Goal: Task Accomplishment & Management: Use online tool/utility

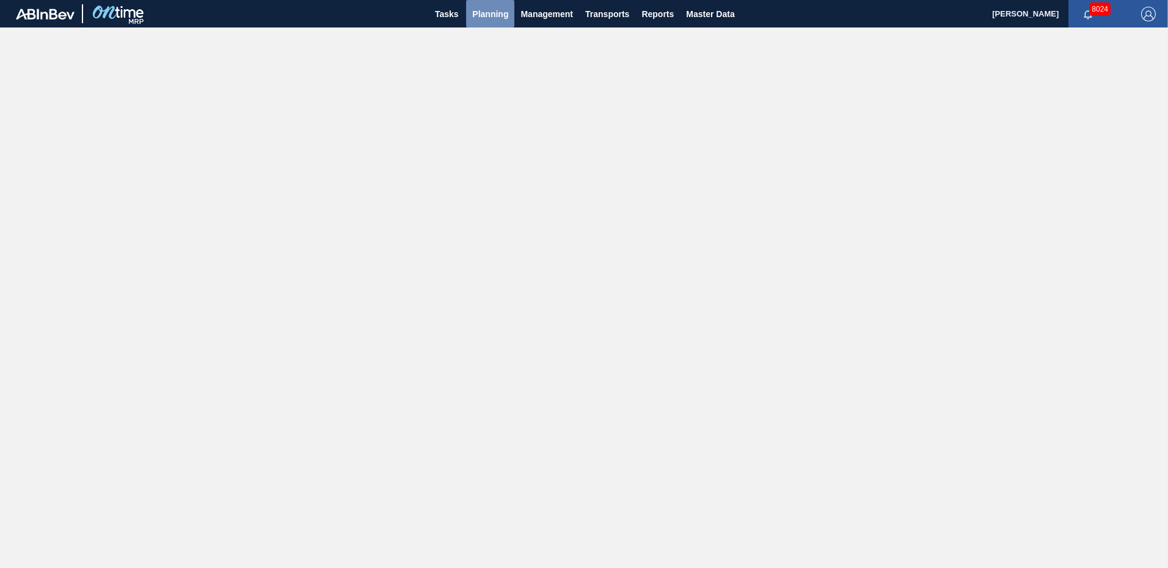
click at [495, 10] on span "Planning" at bounding box center [490, 14] width 36 height 15
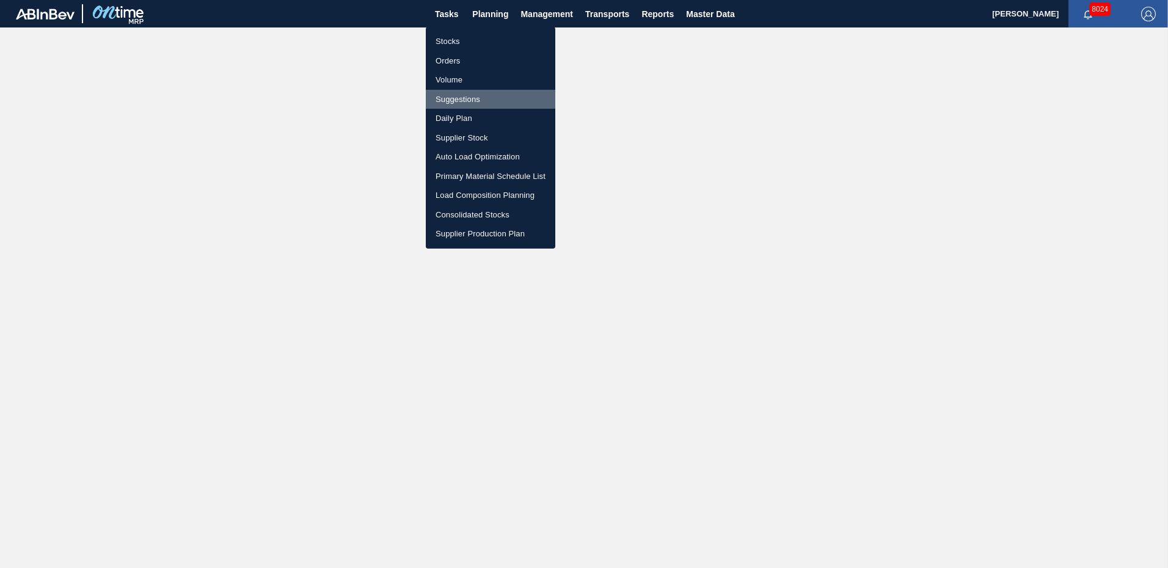
click at [470, 102] on li "Suggestions" at bounding box center [490, 100] width 129 height 20
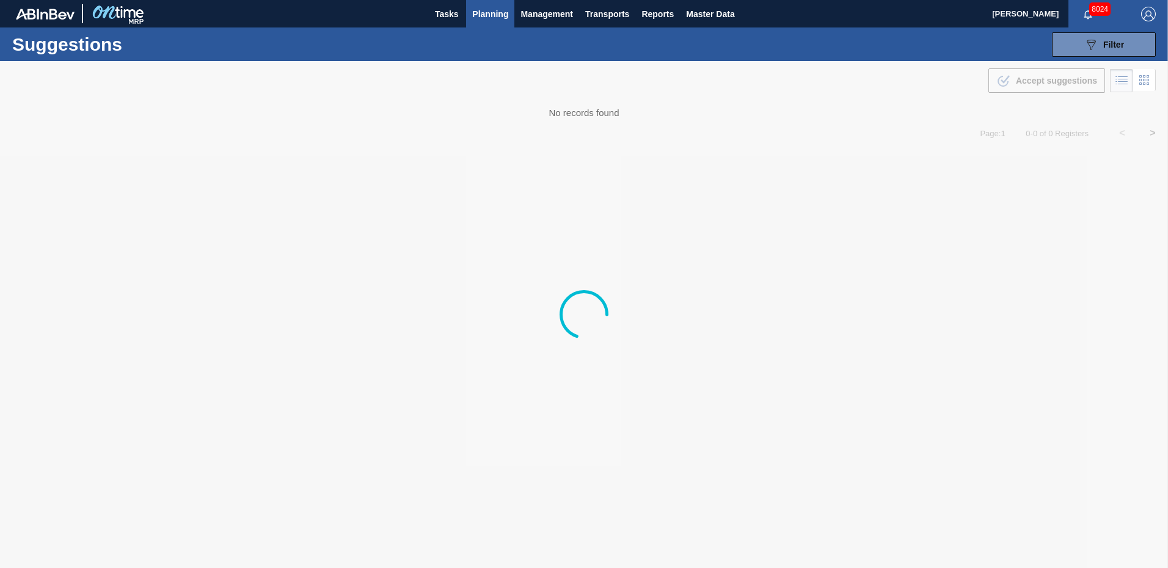
type from "[DATE]"
type to "[DATE]"
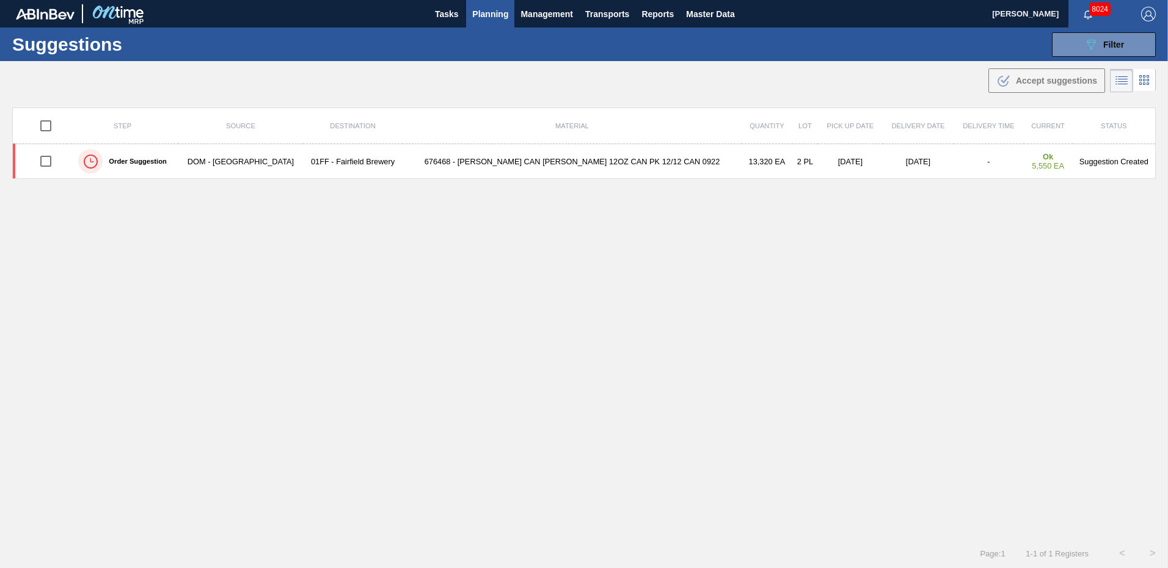
click at [486, 9] on span "Planning" at bounding box center [490, 14] width 36 height 15
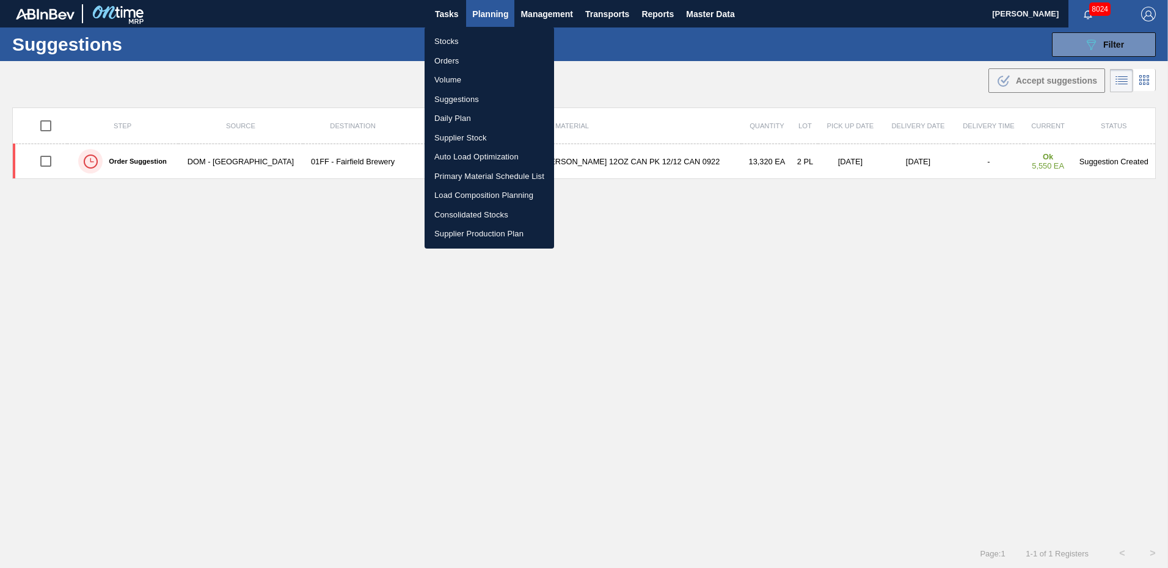
click at [1126, 51] on div at bounding box center [584, 284] width 1168 height 568
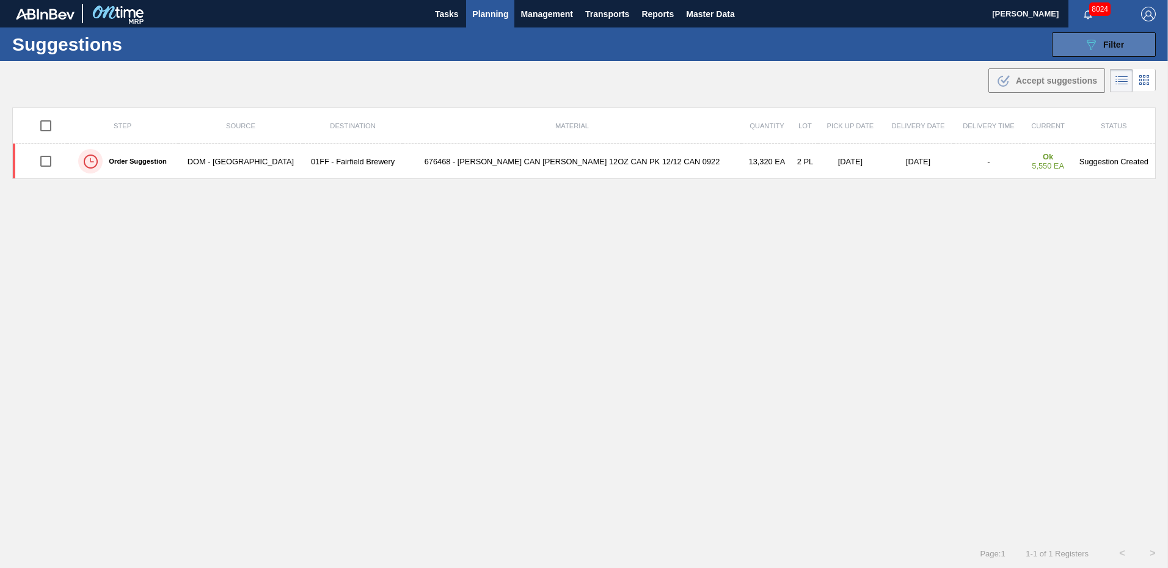
click at [1113, 45] on span "Filter" at bounding box center [1113, 45] width 21 height 10
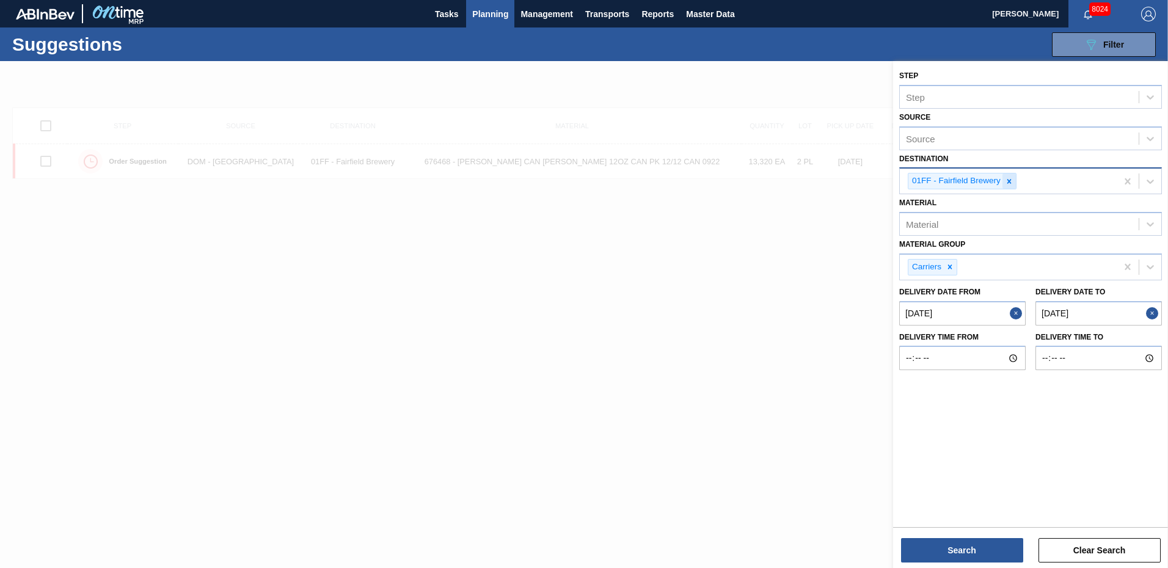
click at [1009, 182] on icon at bounding box center [1009, 181] width 4 height 4
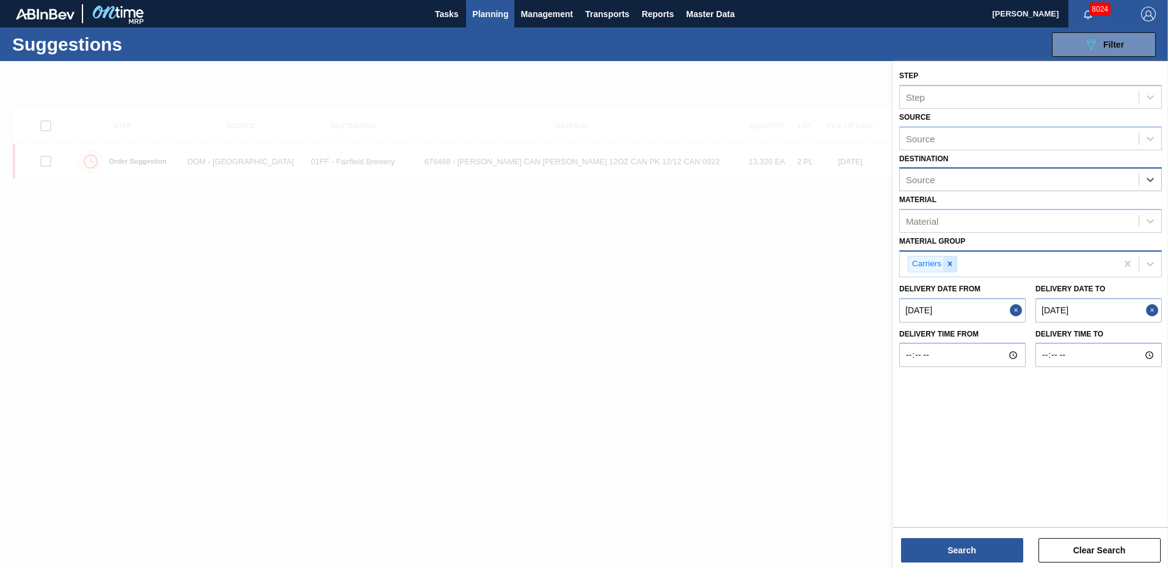
click at [949, 264] on icon at bounding box center [950, 264] width 4 height 4
click at [1052, 184] on div "Source" at bounding box center [1019, 180] width 239 height 18
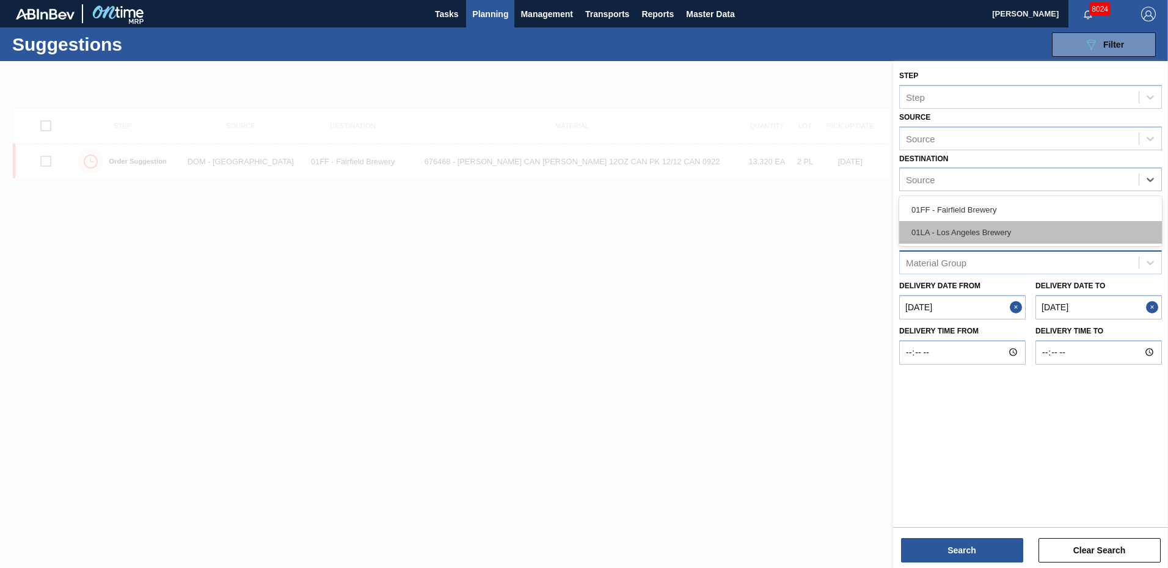
click at [959, 230] on div "01LA - Los Angeles Brewery" at bounding box center [1030, 232] width 263 height 23
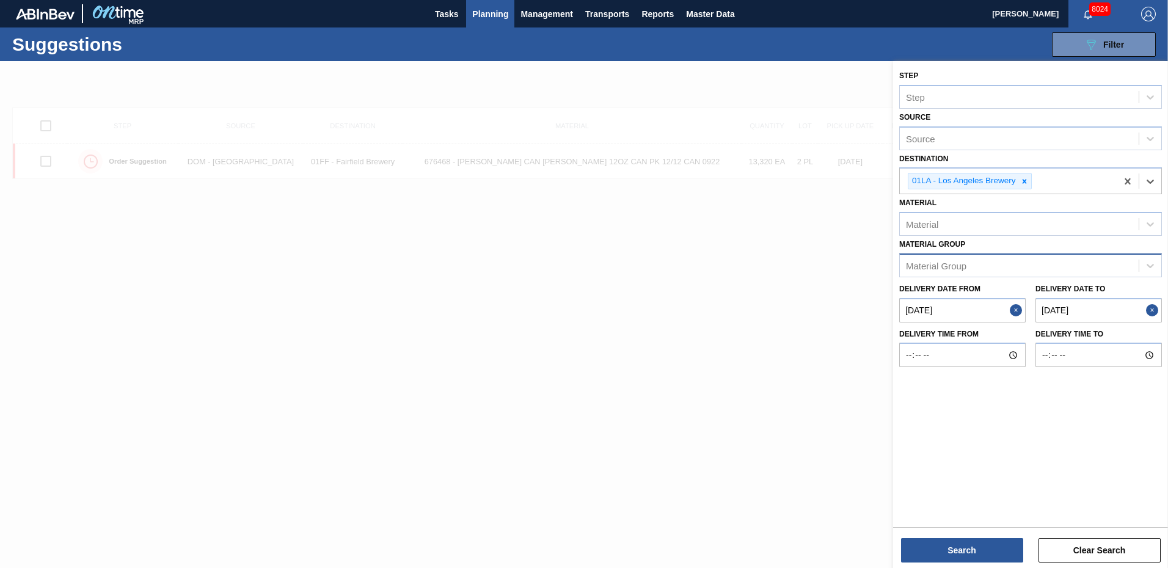
click at [958, 311] on from "[DATE]" at bounding box center [962, 310] width 126 height 24
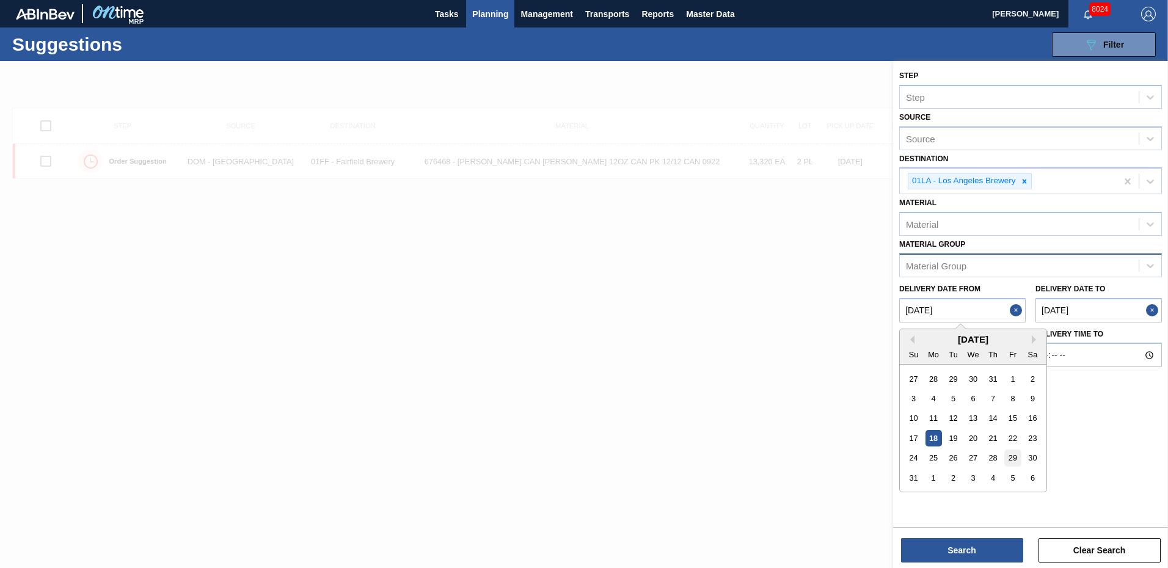
click at [1016, 457] on div "29" at bounding box center [1012, 458] width 16 height 16
type from "[DATE]"
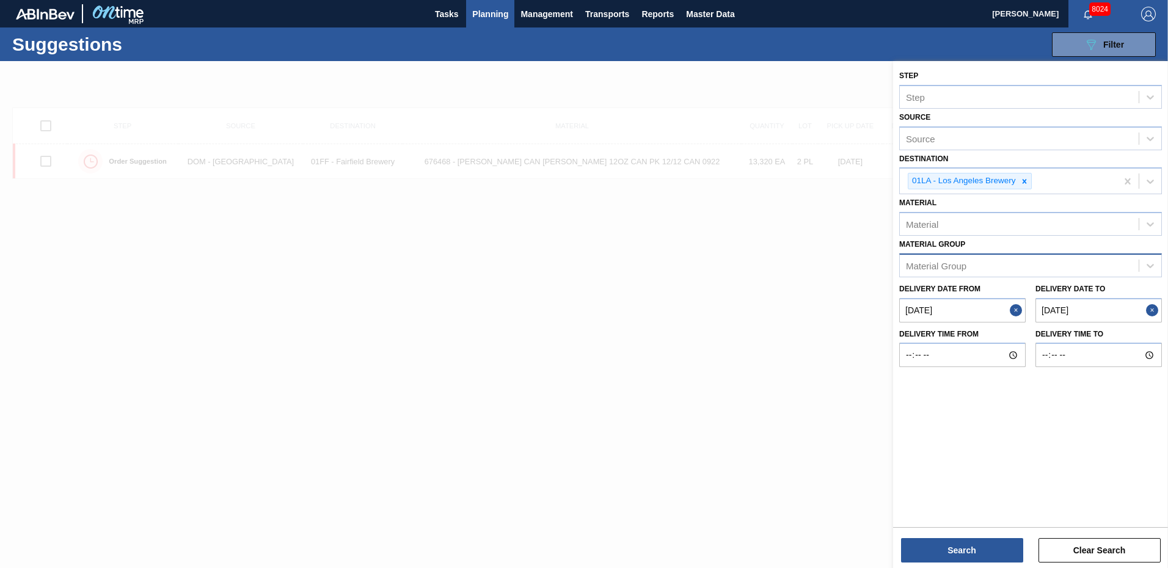
click at [1117, 314] on to "[DATE]" at bounding box center [1098, 310] width 126 height 24
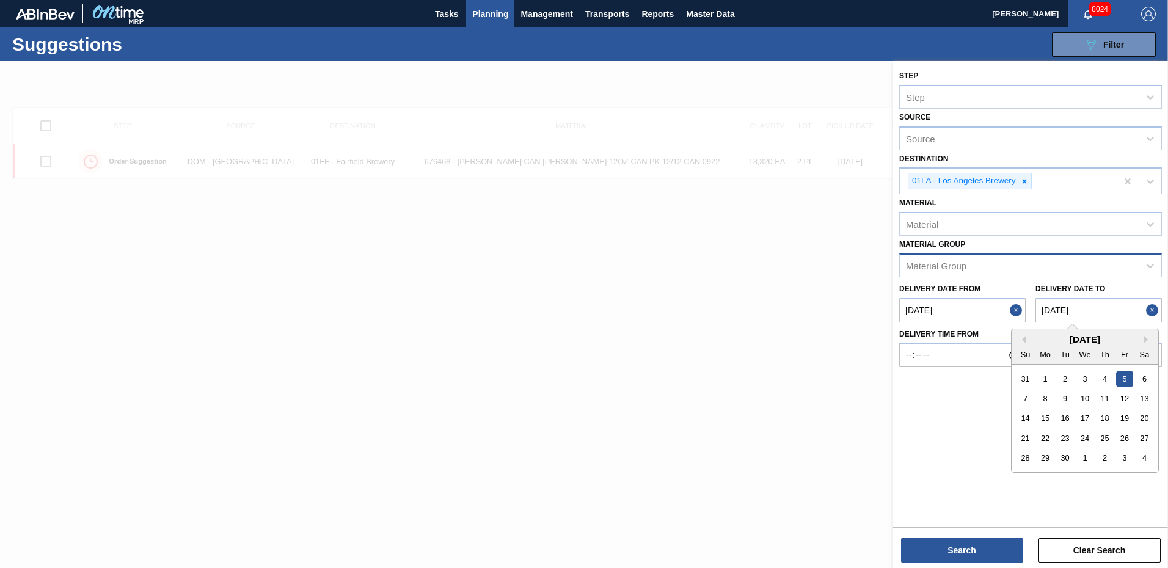
click at [1131, 378] on div "5" at bounding box center [1124, 378] width 16 height 16
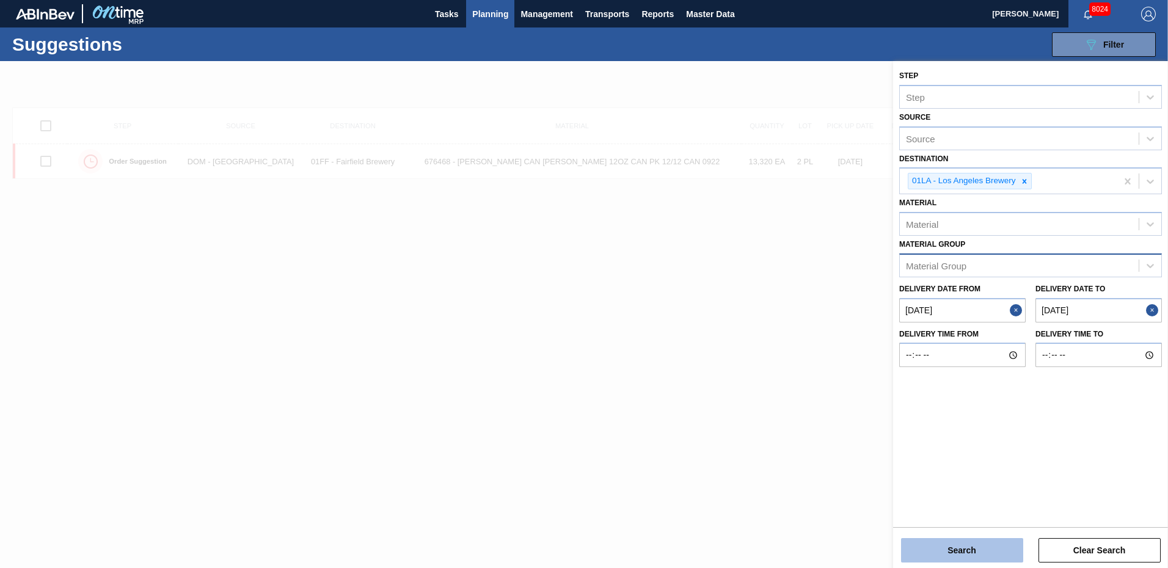
click at [963, 547] on button "Search" at bounding box center [962, 550] width 122 height 24
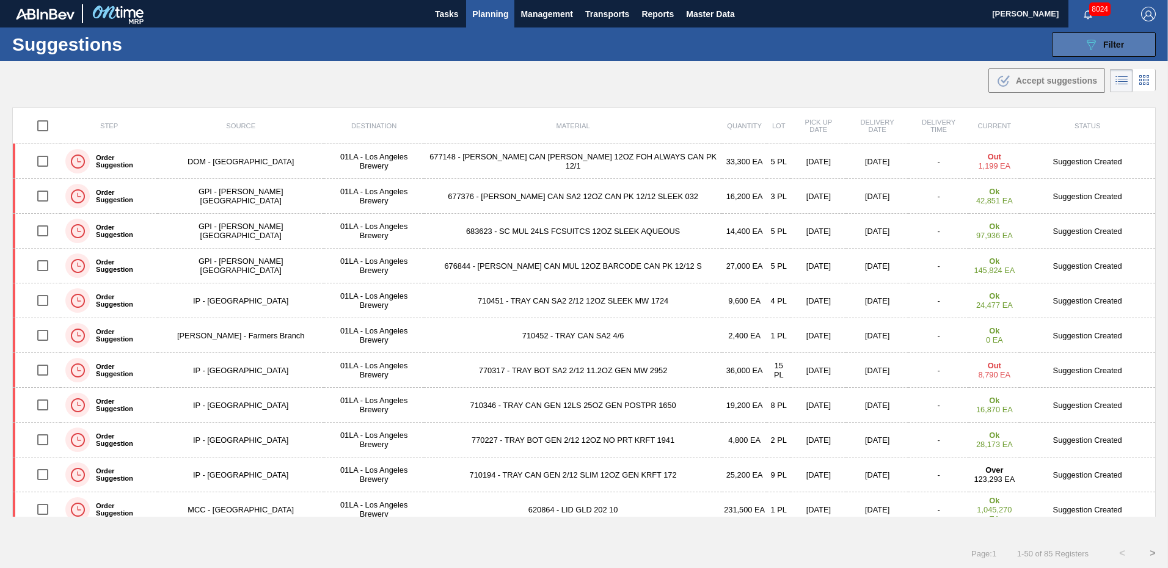
click at [1131, 45] on button "089F7B8B-B2A5-4AFE-B5C0-19BA573D28AC Filter" at bounding box center [1104, 44] width 104 height 24
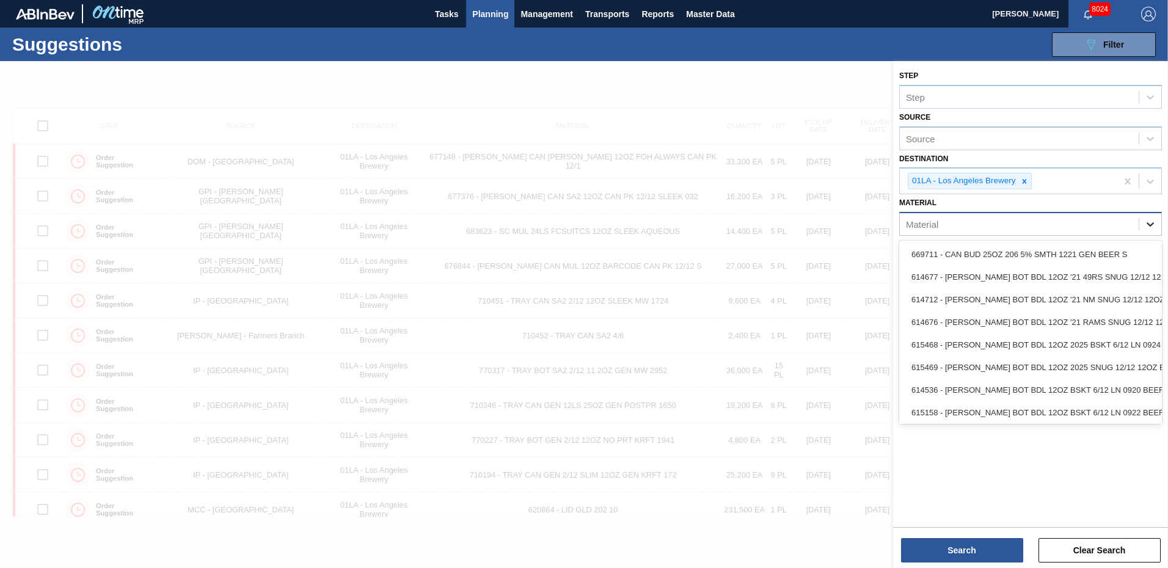
click at [1140, 224] on div at bounding box center [1150, 224] width 22 height 22
click at [1083, 147] on div "Source" at bounding box center [1019, 138] width 239 height 18
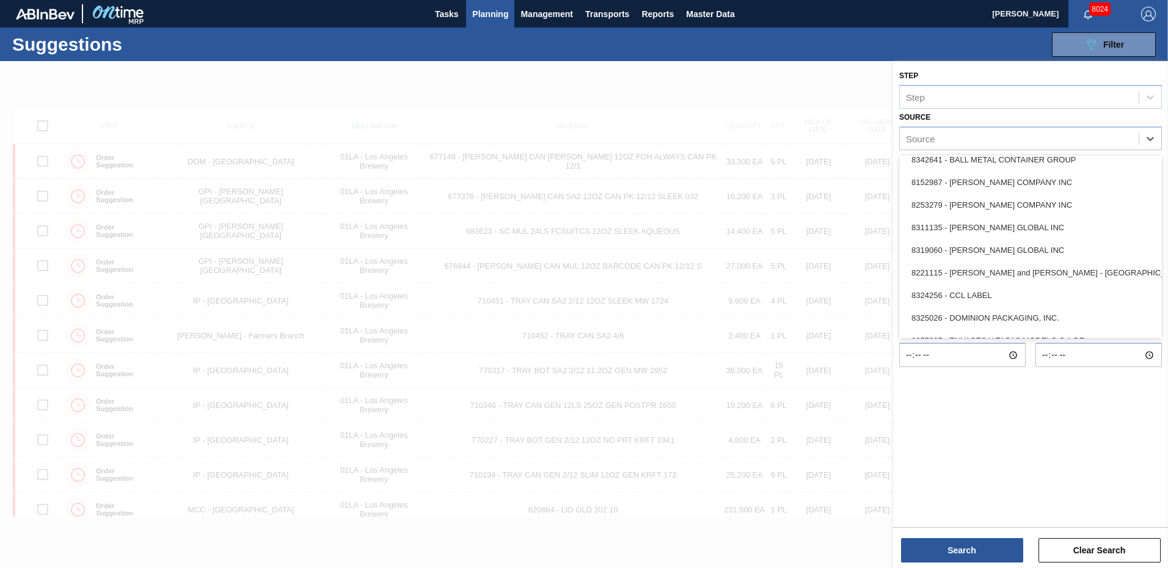
scroll to position [244, 0]
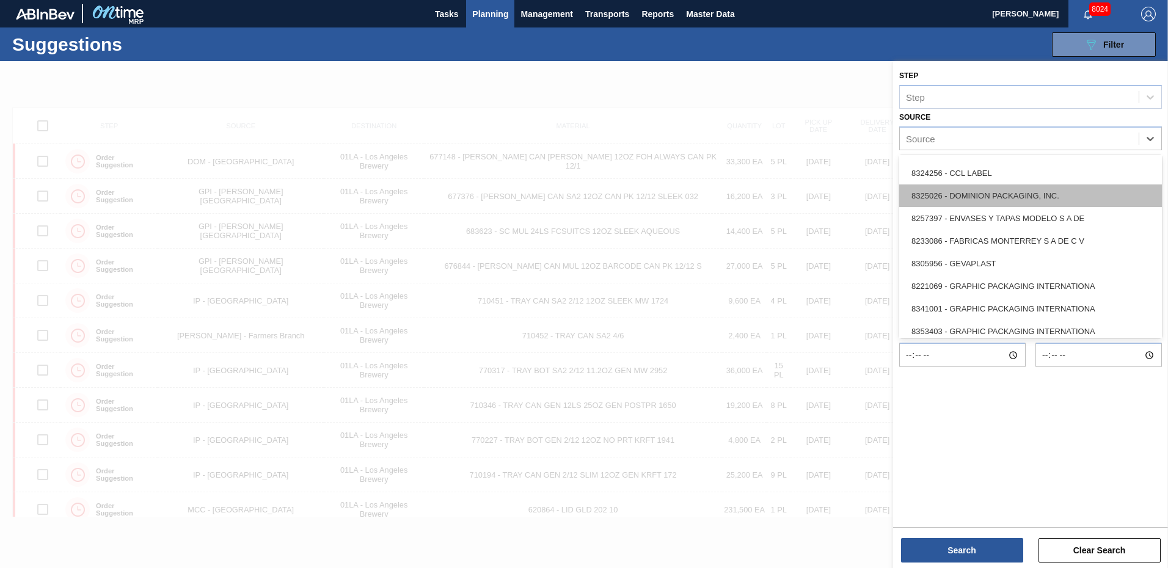
click at [984, 203] on div "8325026 - DOMINION PACKAGING, INC." at bounding box center [1030, 195] width 263 height 23
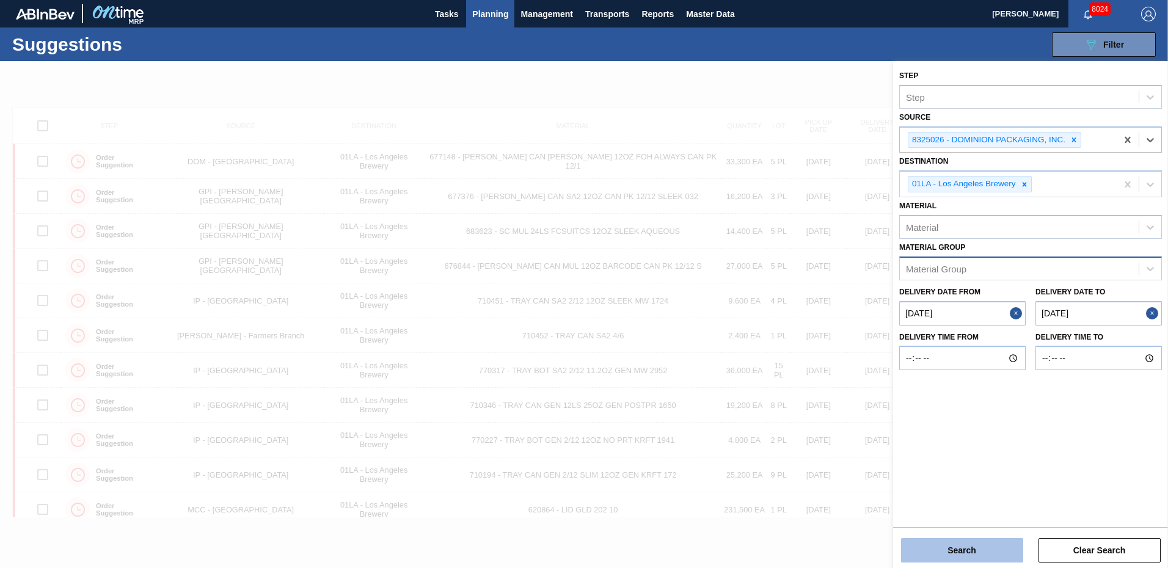
click at [974, 548] on button "Search" at bounding box center [962, 550] width 122 height 24
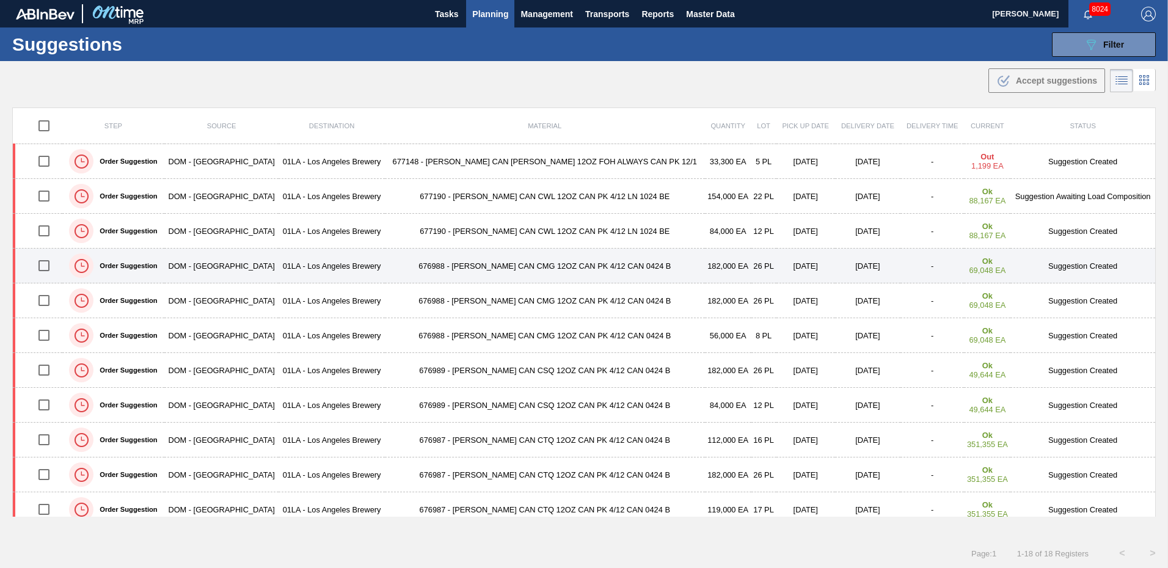
click at [44, 265] on input "checkbox" at bounding box center [44, 266] width 26 height 26
checkbox input "true"
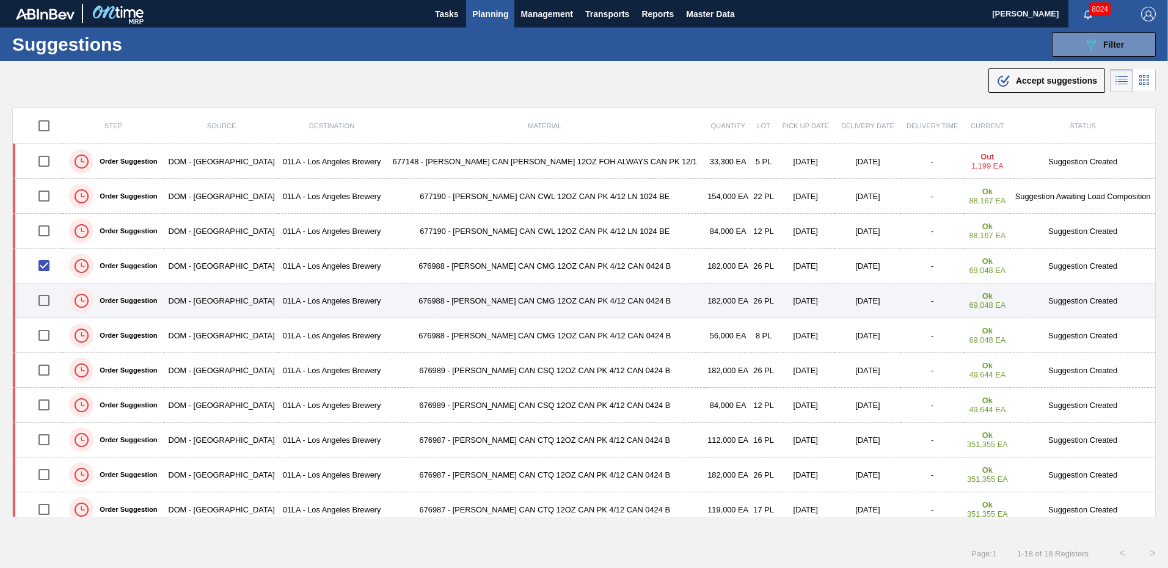
click at [46, 302] on input "checkbox" at bounding box center [44, 301] width 26 height 26
click at [47, 301] on input "checkbox" at bounding box center [44, 301] width 26 height 26
checkbox input "false"
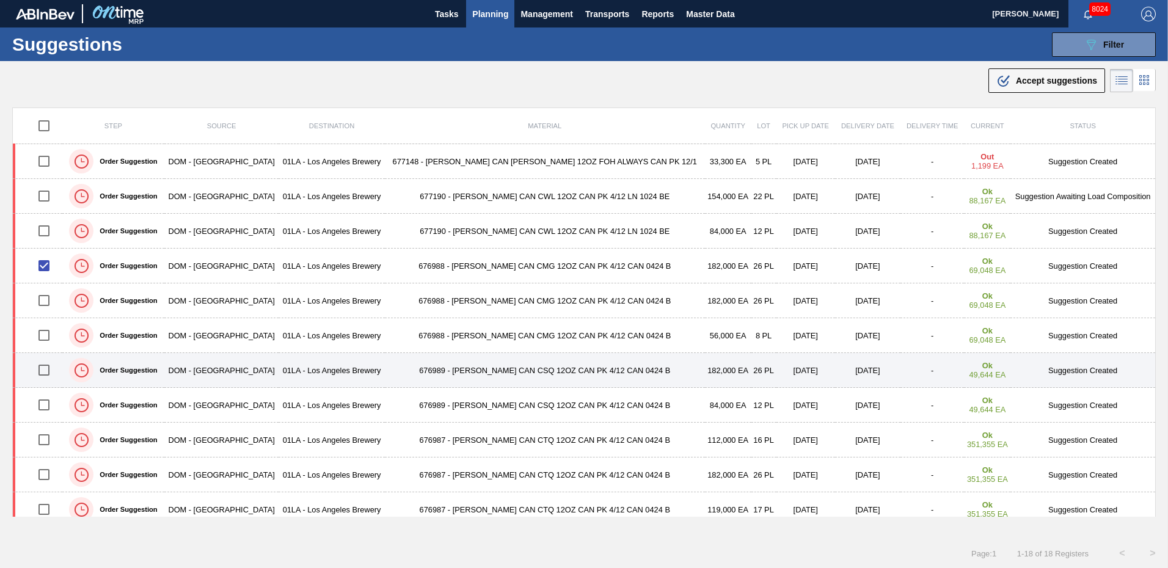
click at [1076, 368] on td "Suggestion Created" at bounding box center [1082, 370] width 145 height 35
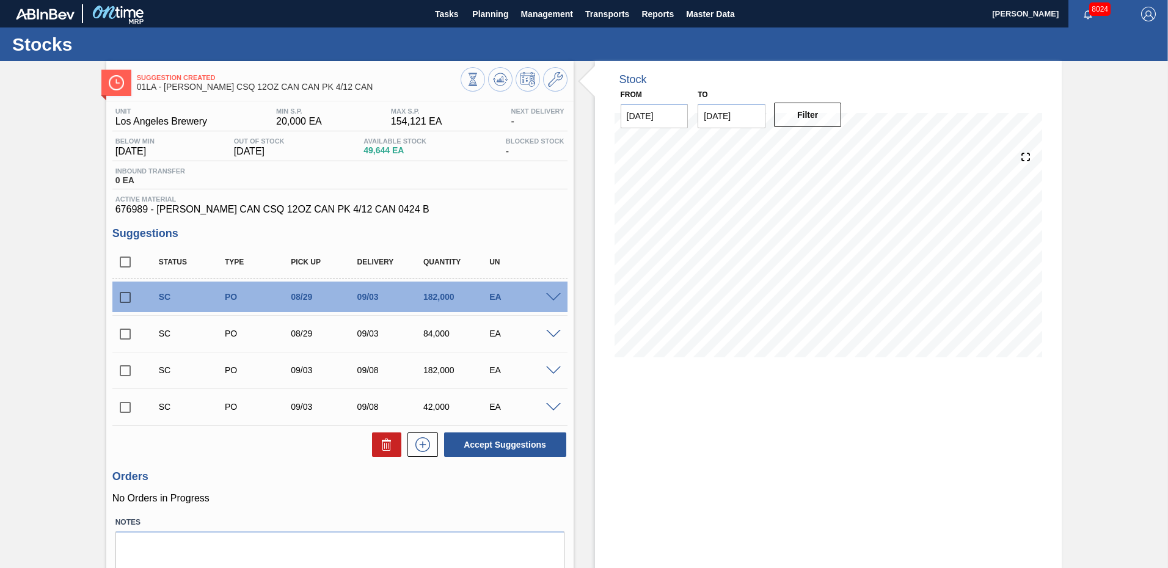
click at [554, 299] on span at bounding box center [553, 297] width 15 height 9
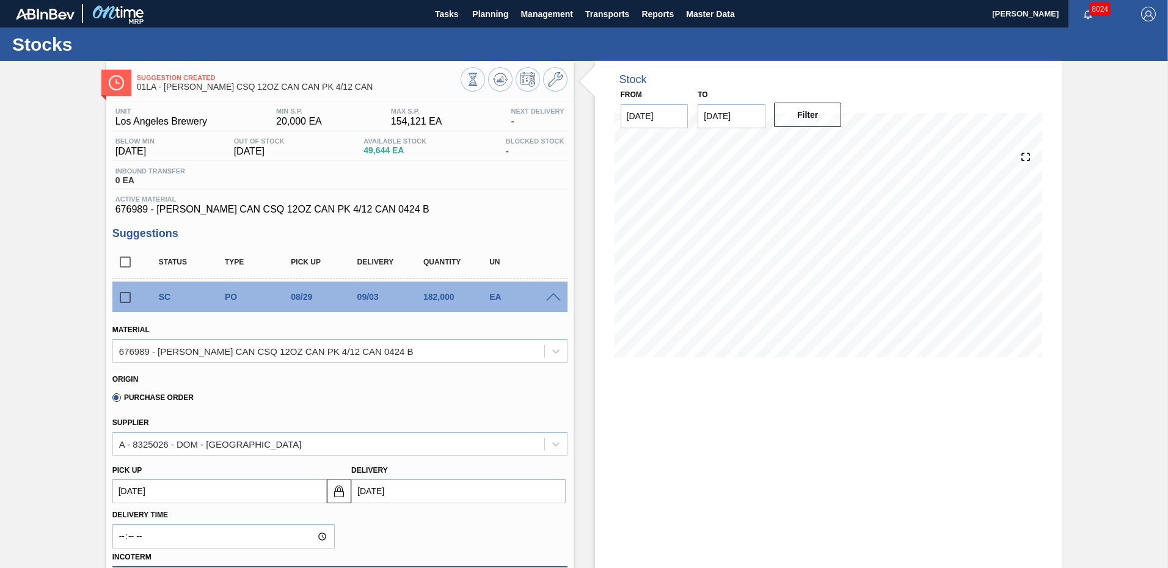
scroll to position [183, 0]
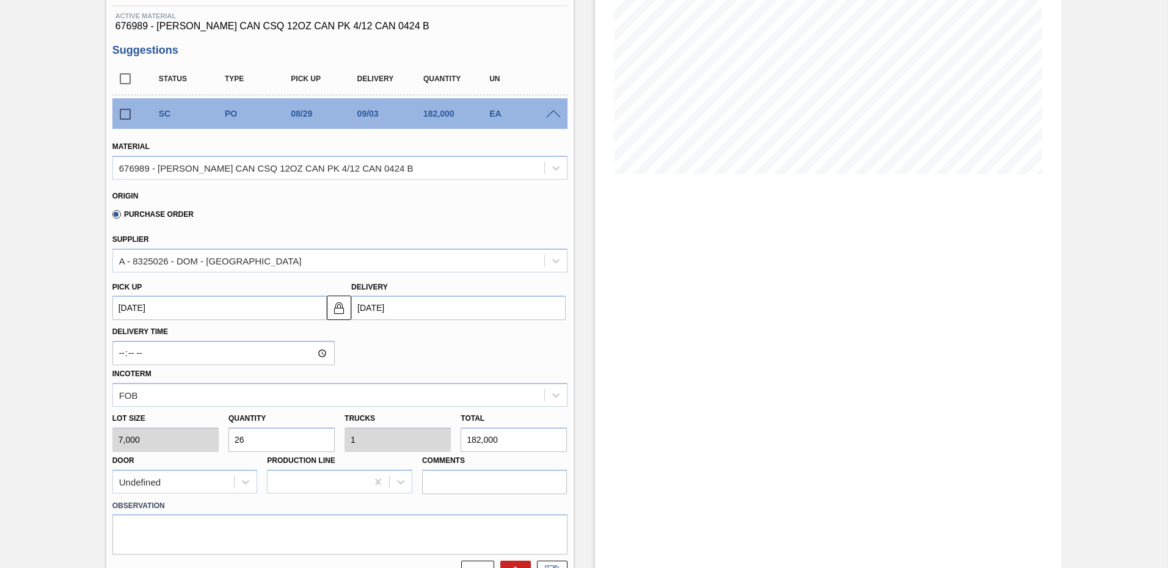
click at [431, 300] on input "[DATE]" at bounding box center [458, 308] width 214 height 24
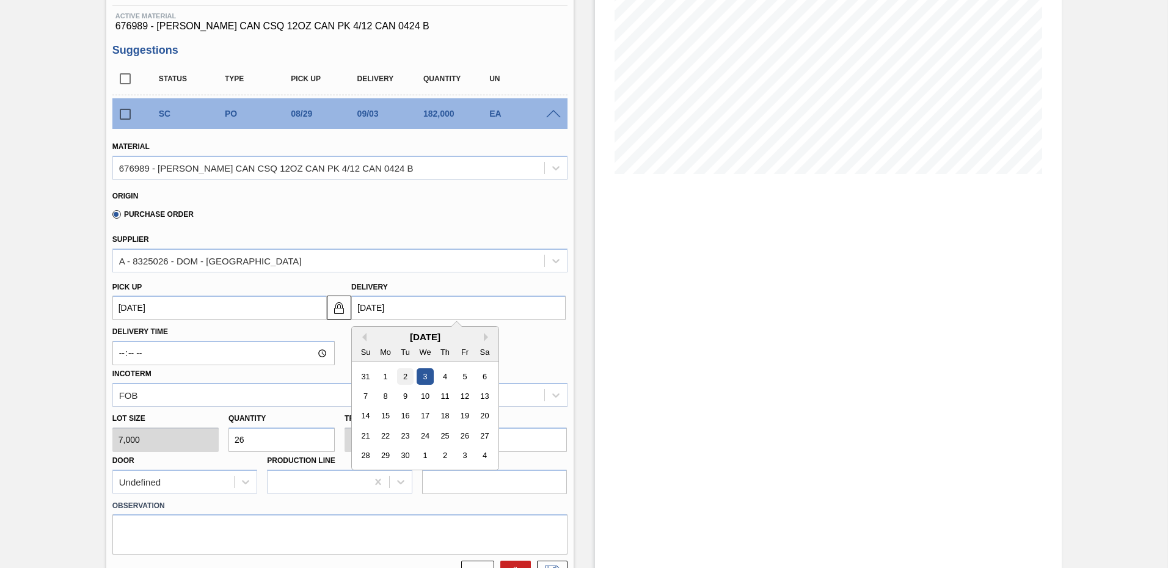
click at [406, 379] on div "2" at bounding box center [405, 376] width 16 height 16
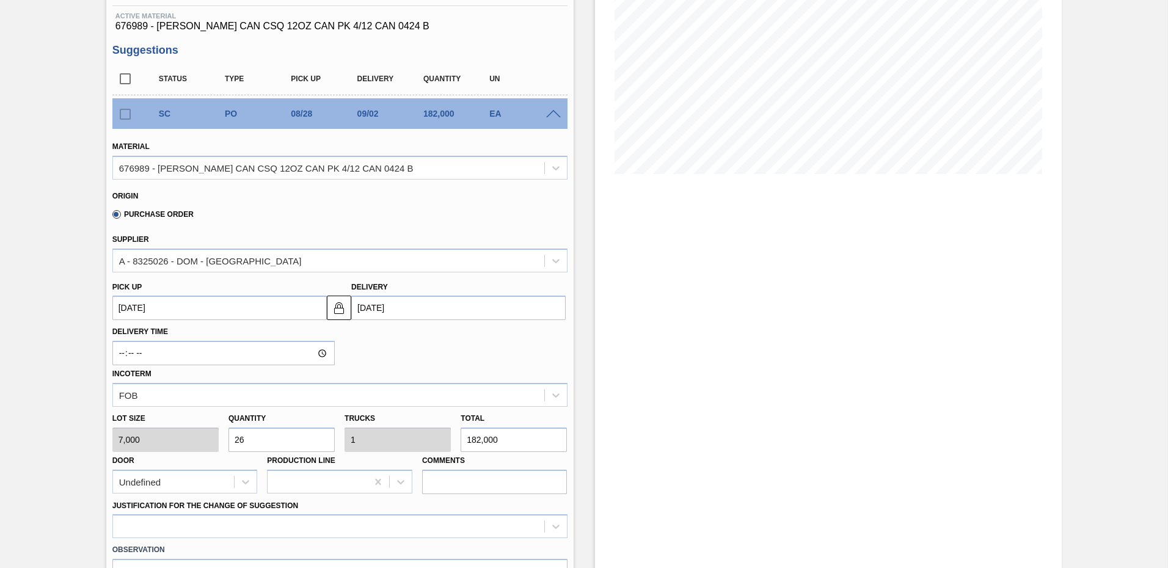
type up "[DATE]"
type input "[DATE]"
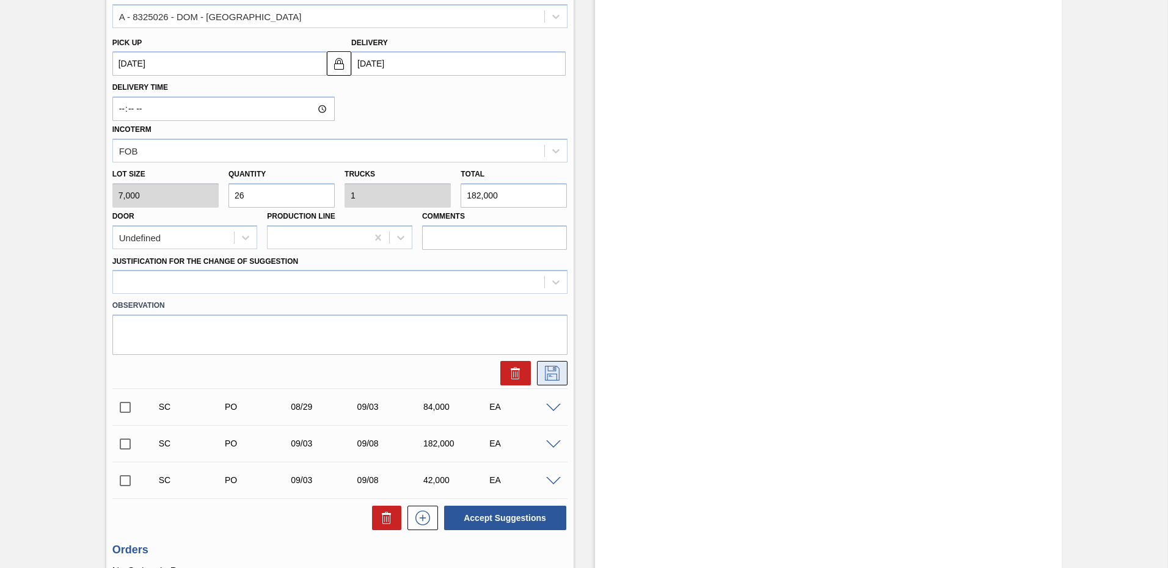
click at [553, 375] on icon at bounding box center [552, 373] width 20 height 15
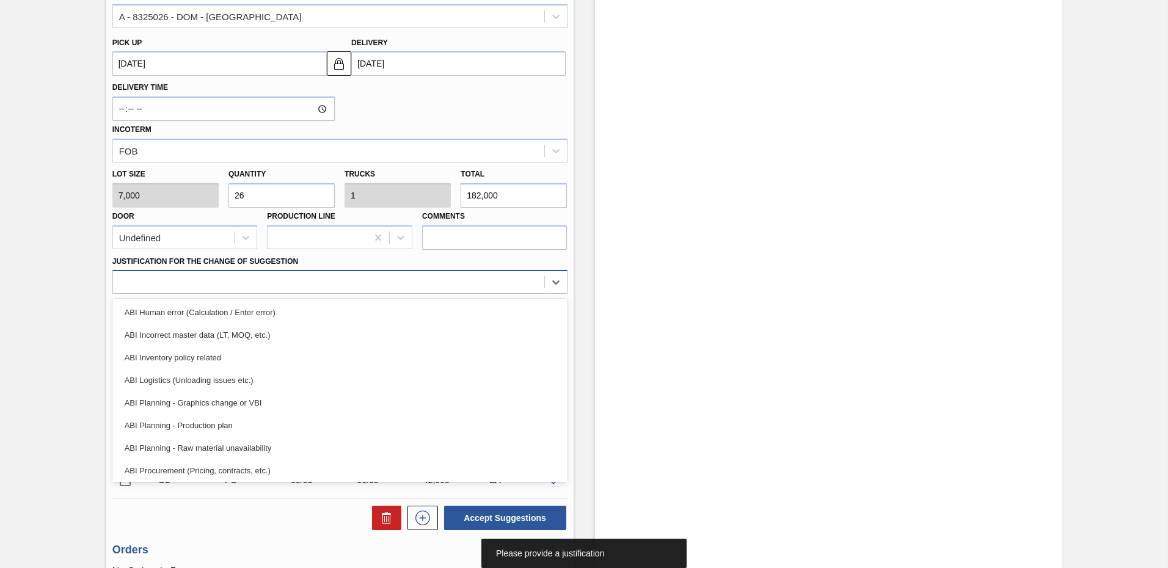
click at [200, 283] on div at bounding box center [328, 283] width 431 height 18
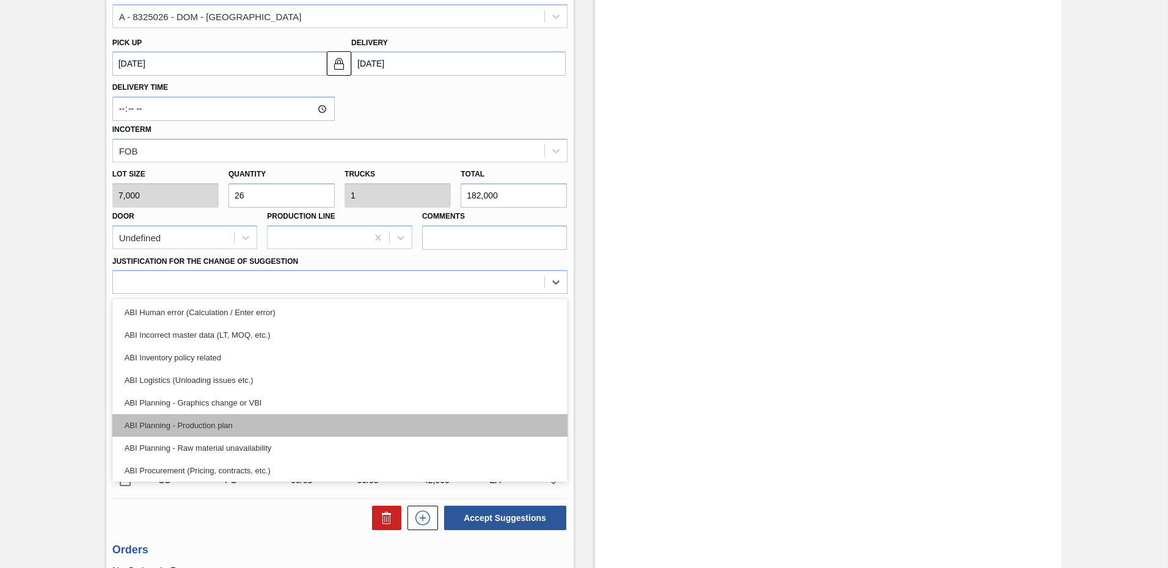
click at [198, 423] on div "ABI Planning - Production plan" at bounding box center [339, 425] width 455 height 23
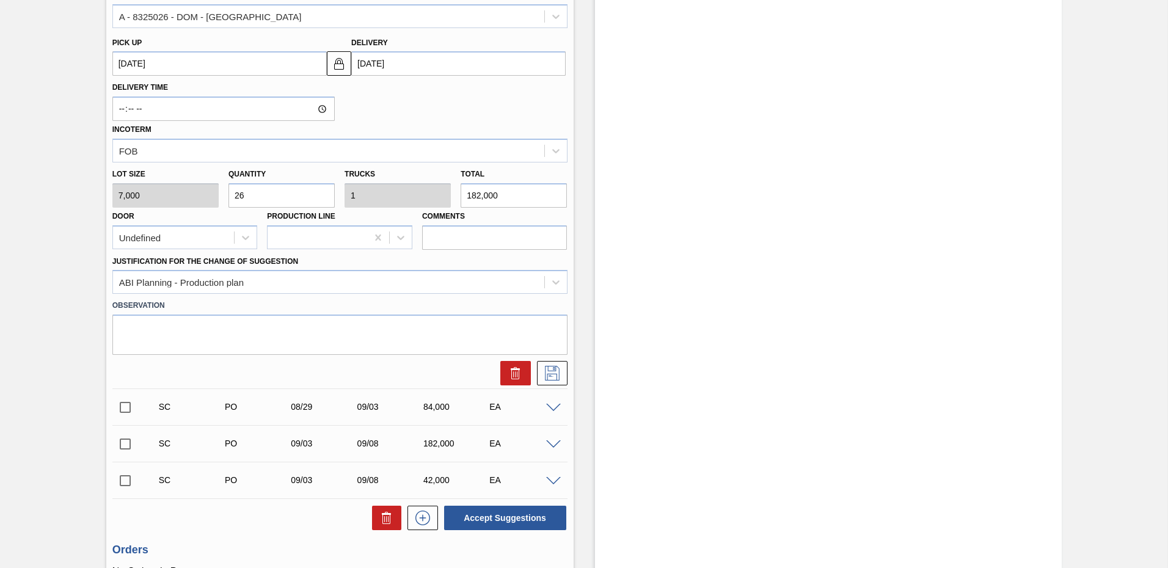
drag, startPoint x: 503, startPoint y: 517, endPoint x: 537, endPoint y: 360, distance: 160.6
click at [566, 350] on div "Status Type Pick up Delivery Quantity UN SC PO 08/28 09/02 182,000 EA Material …" at bounding box center [339, 175] width 455 height 713
click at [552, 371] on icon at bounding box center [552, 373] width 20 height 15
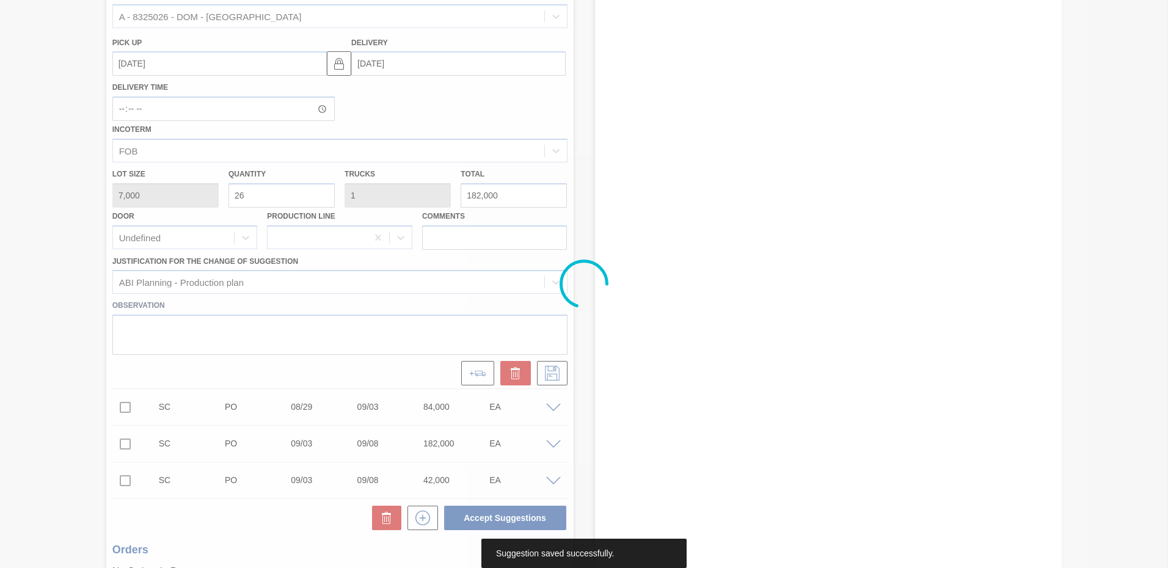
scroll to position [46, 0]
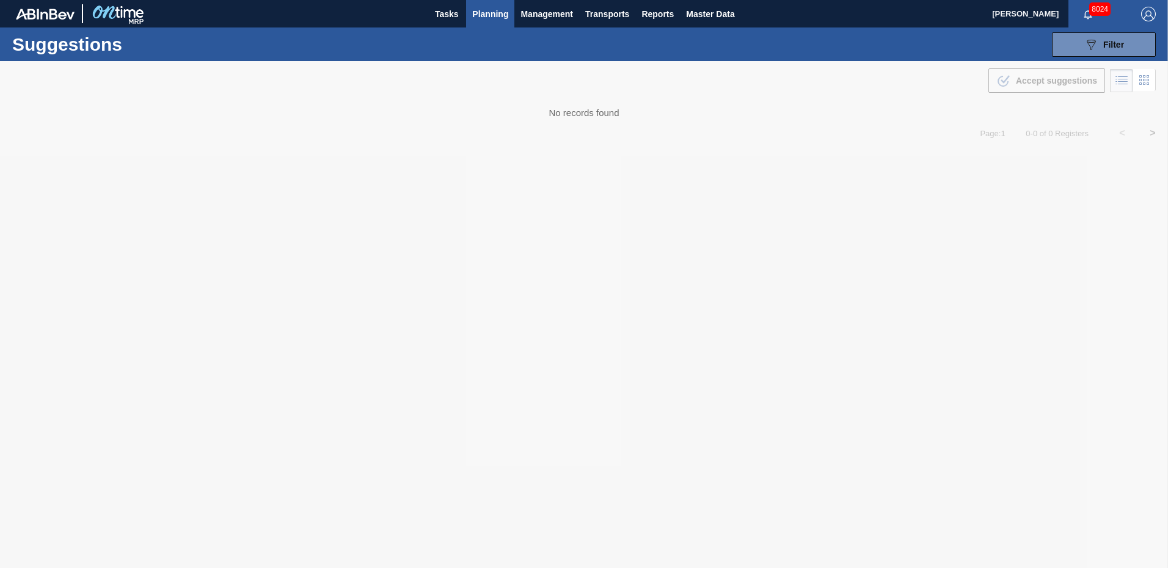
type from "[DATE]"
type to "[DATE]"
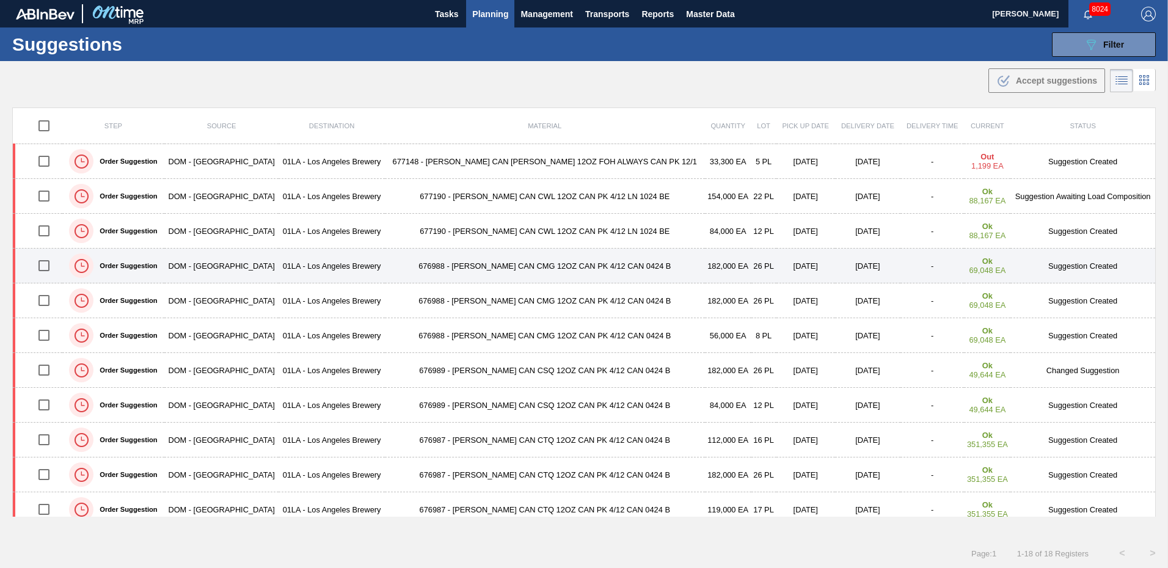
click at [1087, 268] on td "Suggestion Created" at bounding box center [1082, 266] width 145 height 35
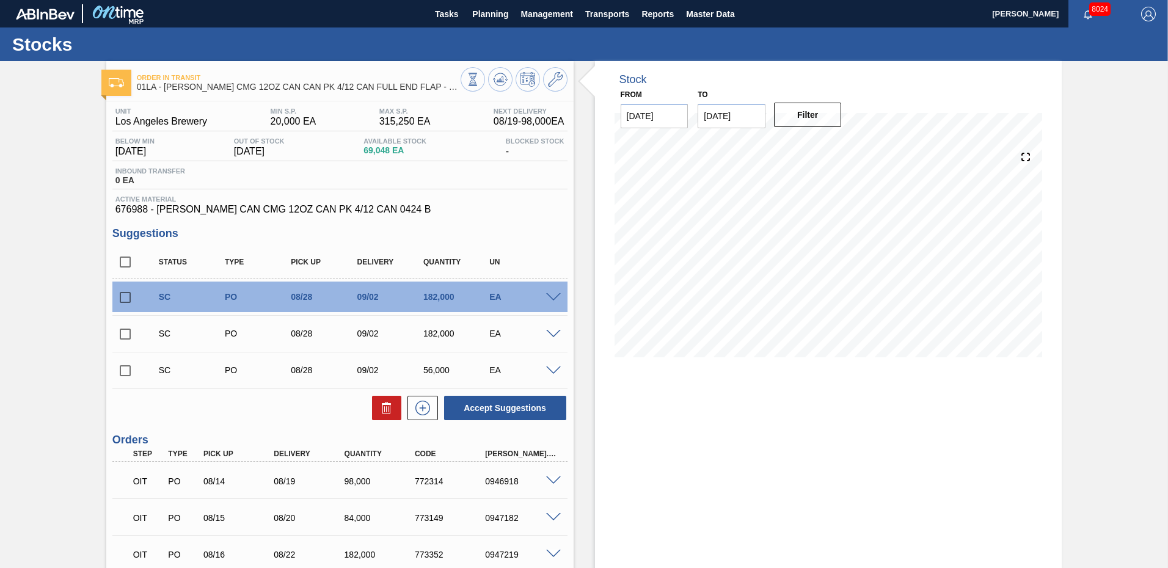
click at [550, 293] on div at bounding box center [555, 296] width 24 height 9
click at [548, 297] on span at bounding box center [553, 297] width 15 height 9
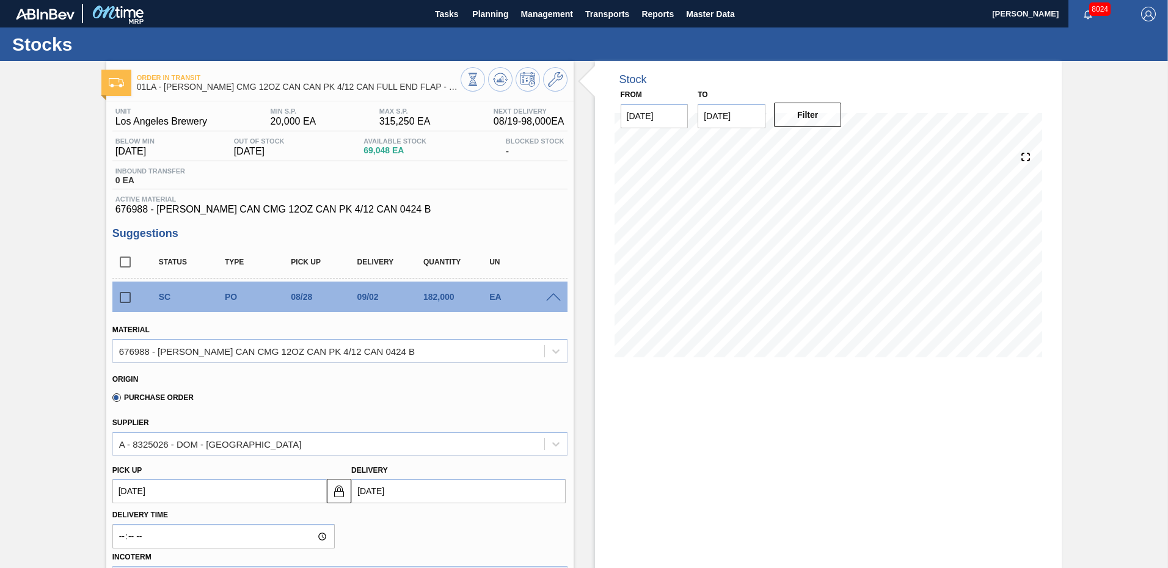
scroll to position [244, 0]
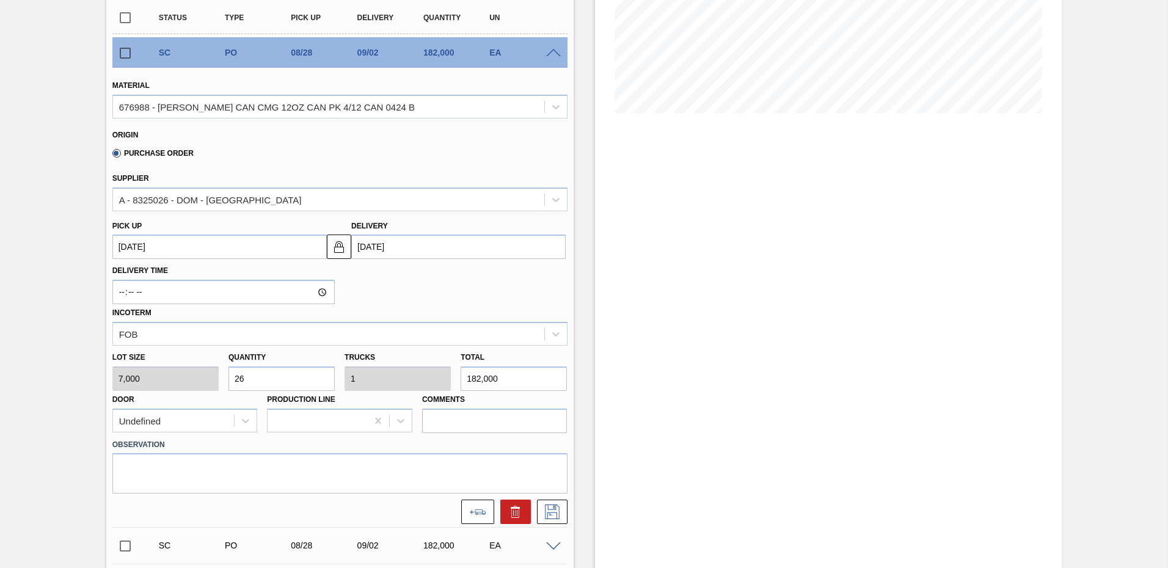
click at [424, 244] on input "[DATE]" at bounding box center [458, 247] width 214 height 24
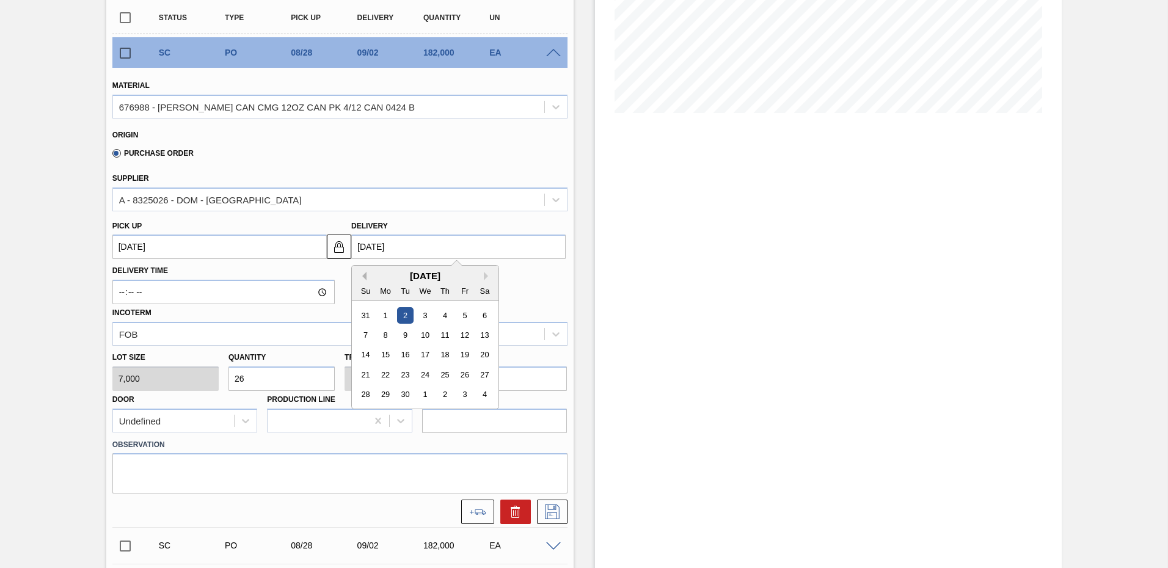
click at [362, 277] on button "Previous Month" at bounding box center [362, 276] width 9 height 9
click at [464, 393] on div "29" at bounding box center [464, 395] width 16 height 16
type up "[DATE]"
type input "[DATE]"
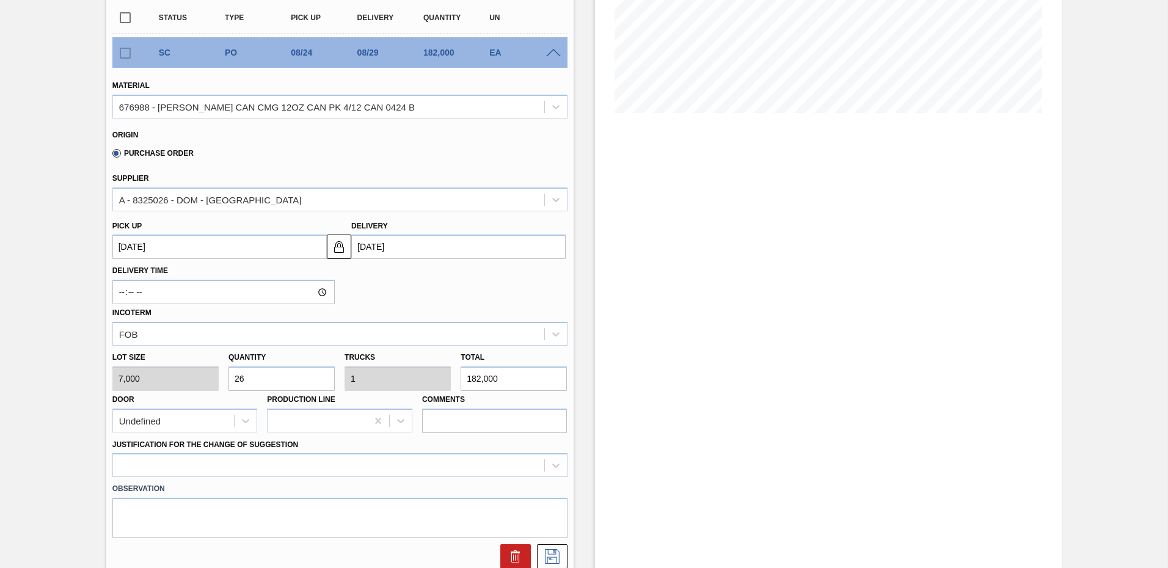
scroll to position [428, 0]
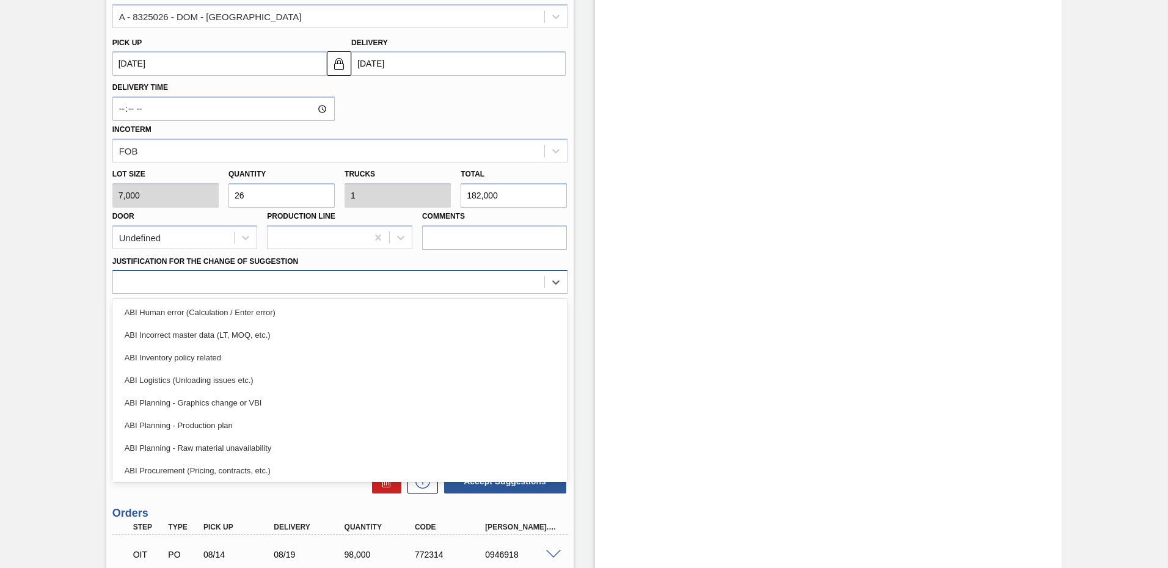
click at [213, 284] on div at bounding box center [328, 283] width 431 height 18
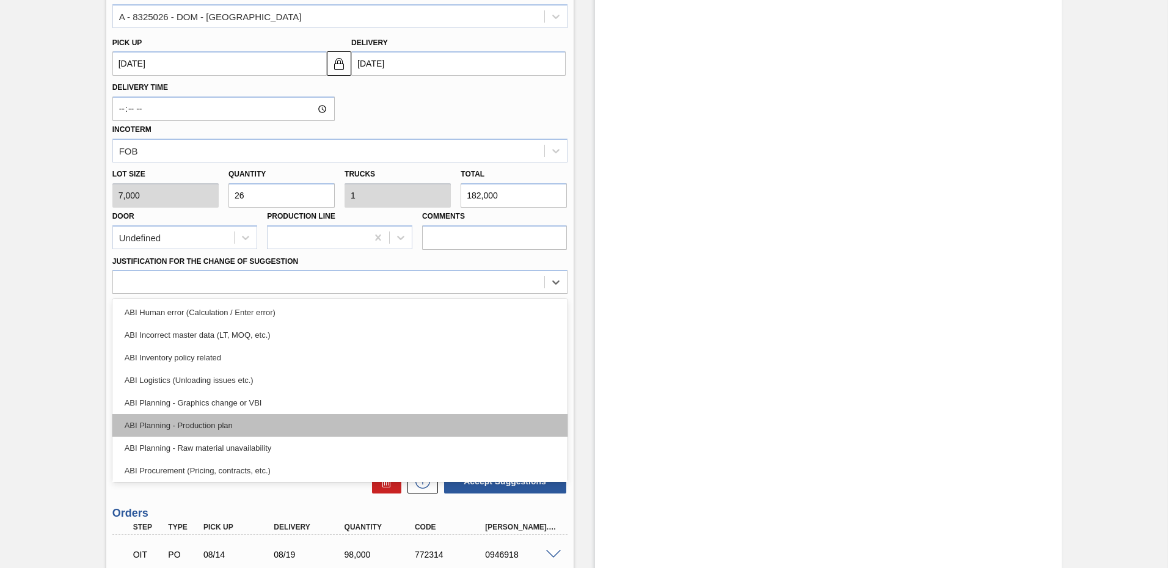
click at [198, 433] on div "ABI Planning - Production plan" at bounding box center [339, 425] width 455 height 23
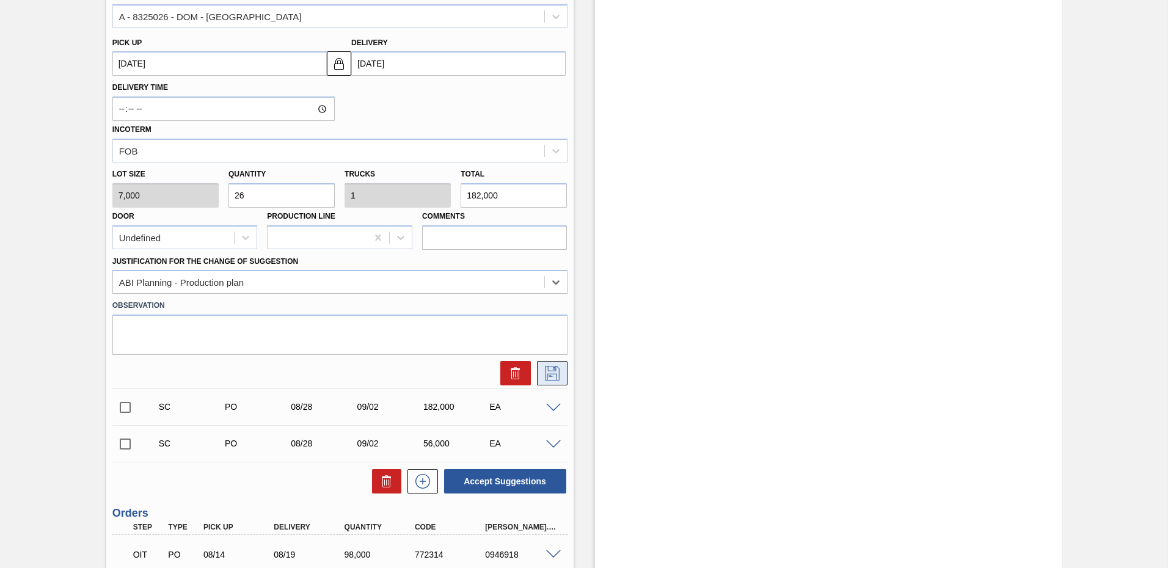
click at [547, 371] on icon at bounding box center [552, 373] width 20 height 15
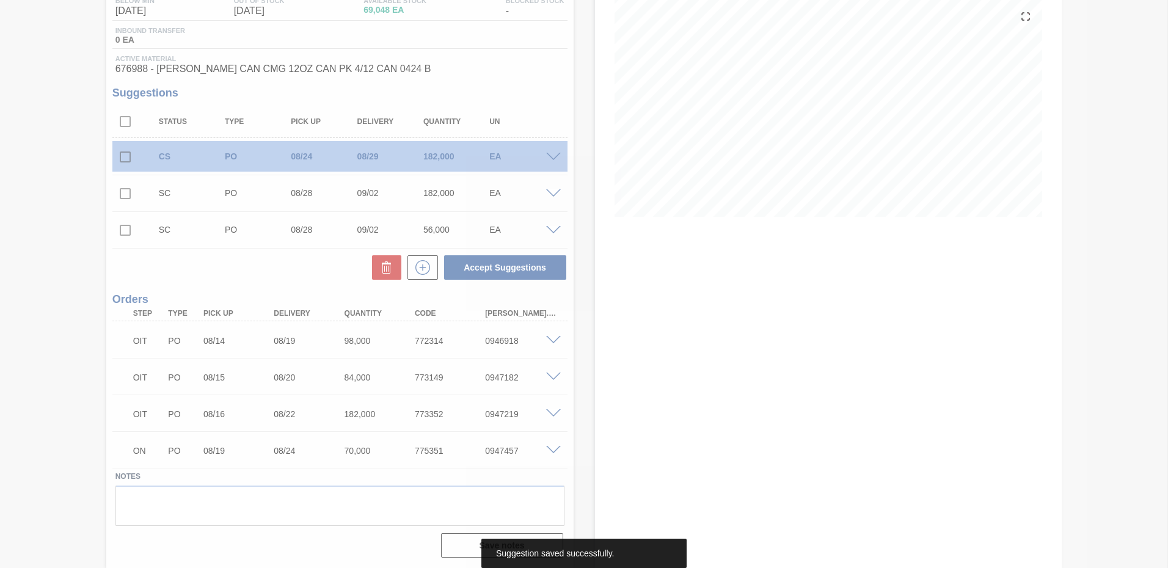
scroll to position [140, 0]
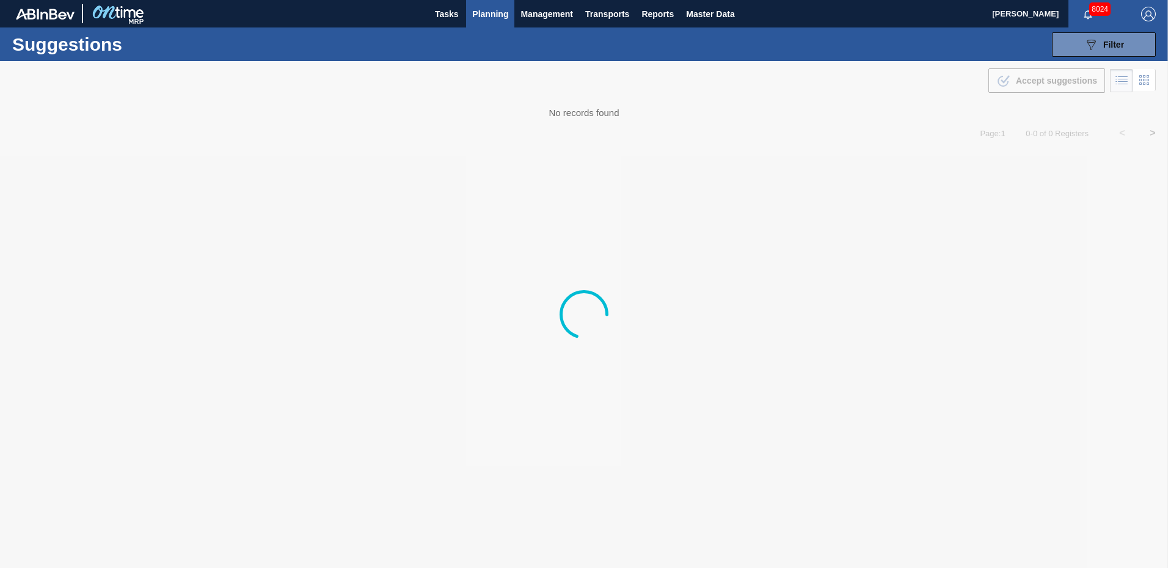
type from "[DATE]"
type to "[DATE]"
click at [503, 15] on span "Planning" at bounding box center [490, 14] width 36 height 15
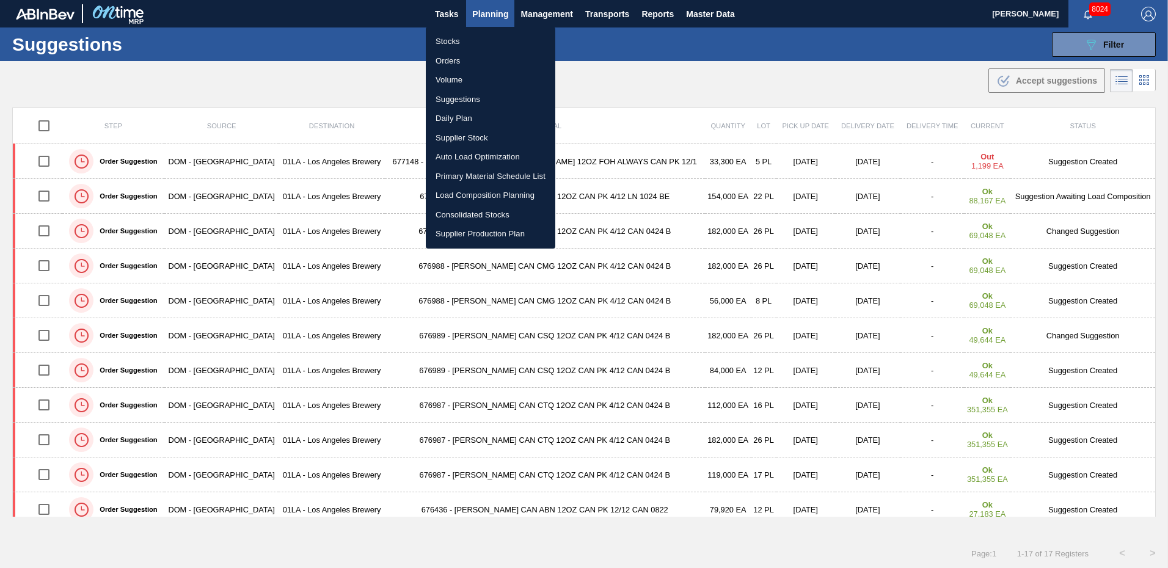
click at [798, 89] on div at bounding box center [584, 284] width 1168 height 568
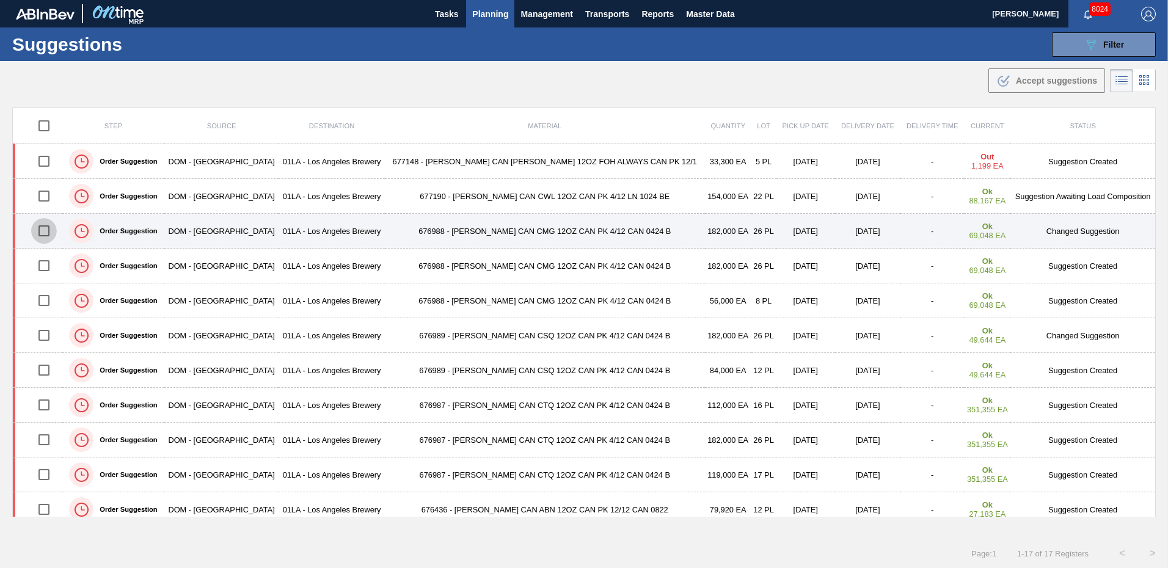
click at [48, 229] on input "checkbox" at bounding box center [44, 231] width 26 height 26
checkbox input "true"
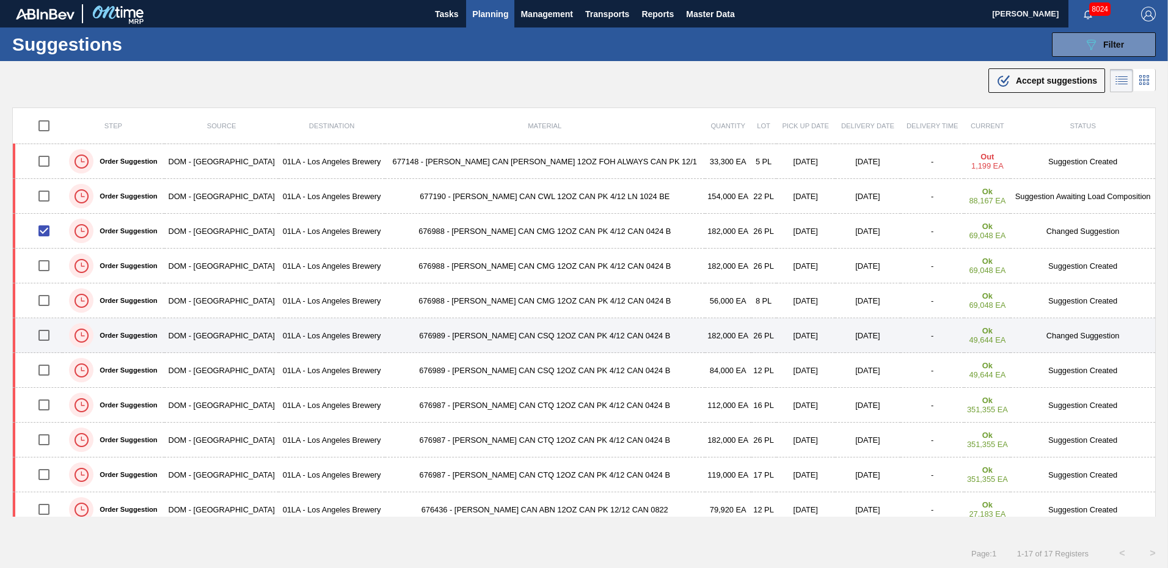
click at [45, 335] on input "checkbox" at bounding box center [44, 335] width 26 height 26
checkbox input "true"
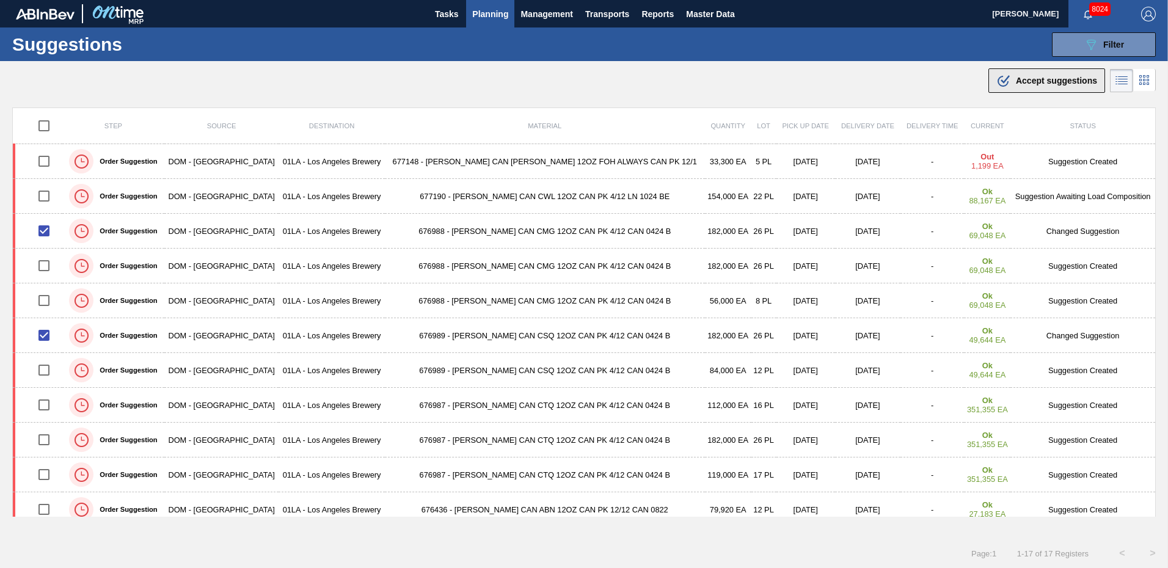
click at [1051, 75] on div ".b{fill:var(--color-action-default)} Accept suggestions" at bounding box center [1046, 80] width 101 height 15
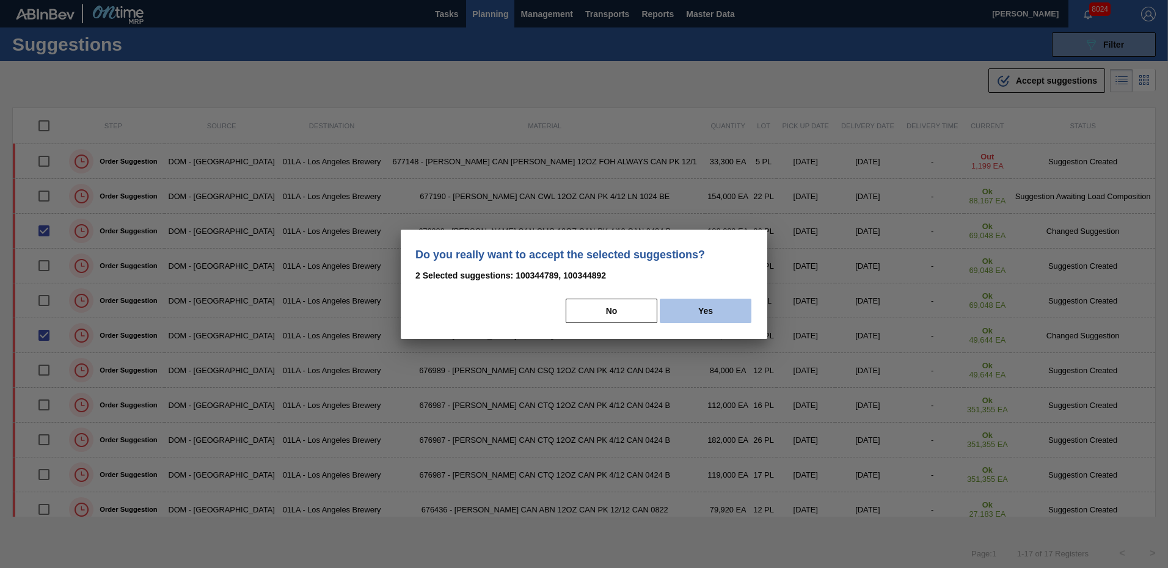
click at [713, 315] on button "Yes" at bounding box center [706, 311] width 92 height 24
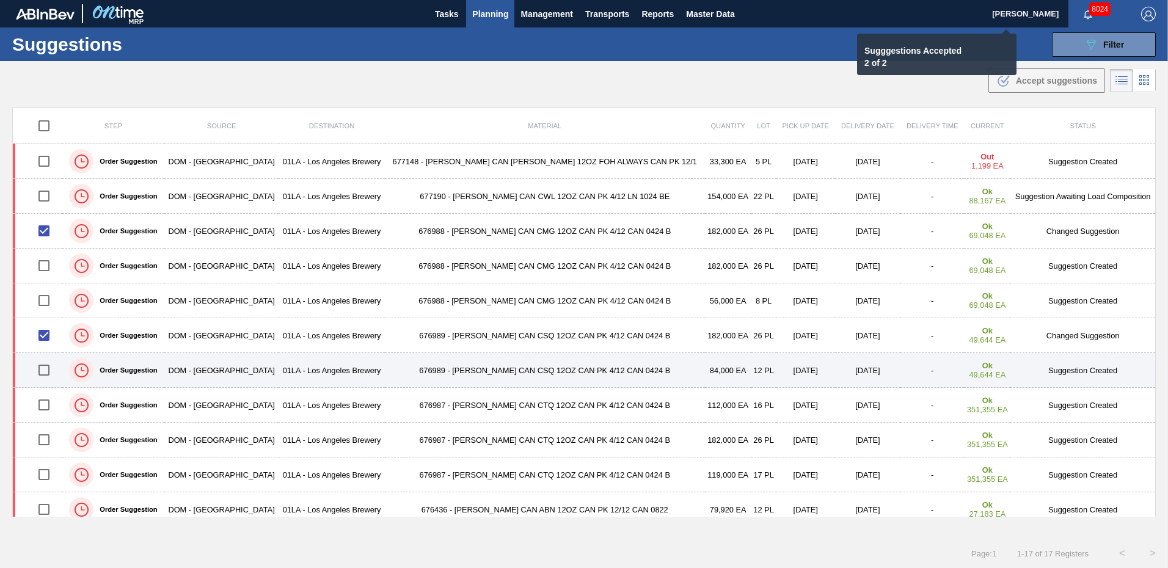
checkbox input "false"
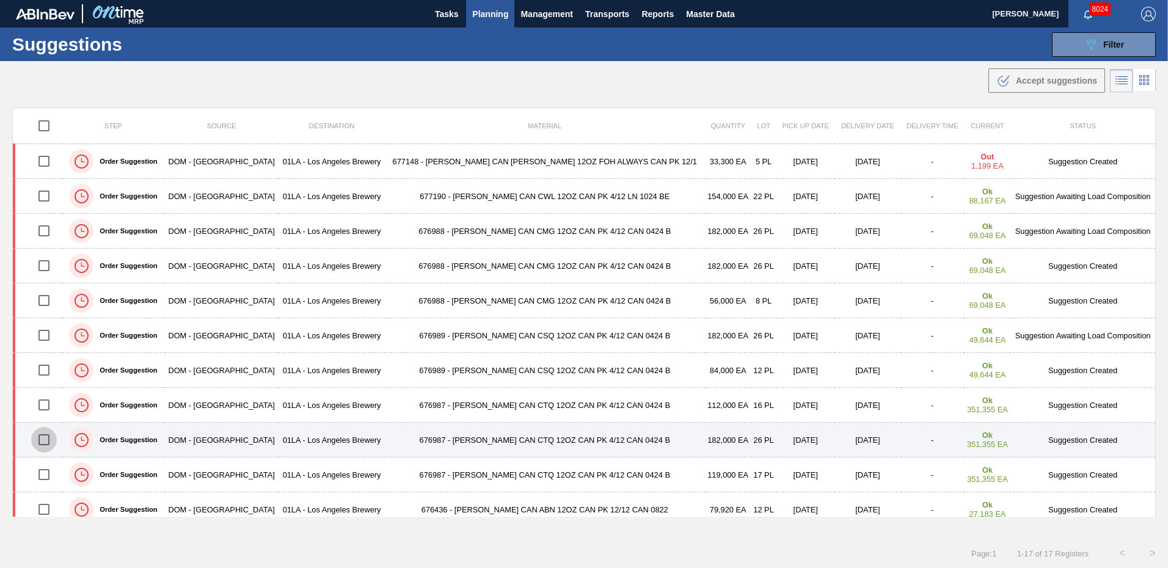
click at [46, 439] on input "checkbox" at bounding box center [44, 440] width 26 height 26
checkbox input "true"
click at [1091, 438] on td "Suggestion Created" at bounding box center [1082, 440] width 145 height 35
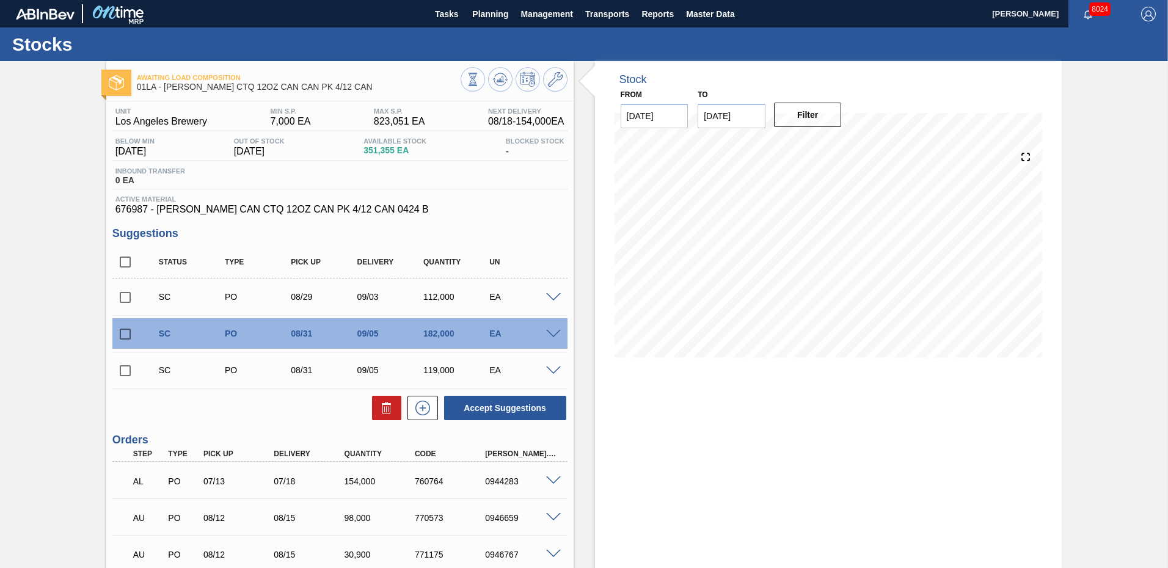
scroll to position [61, 0]
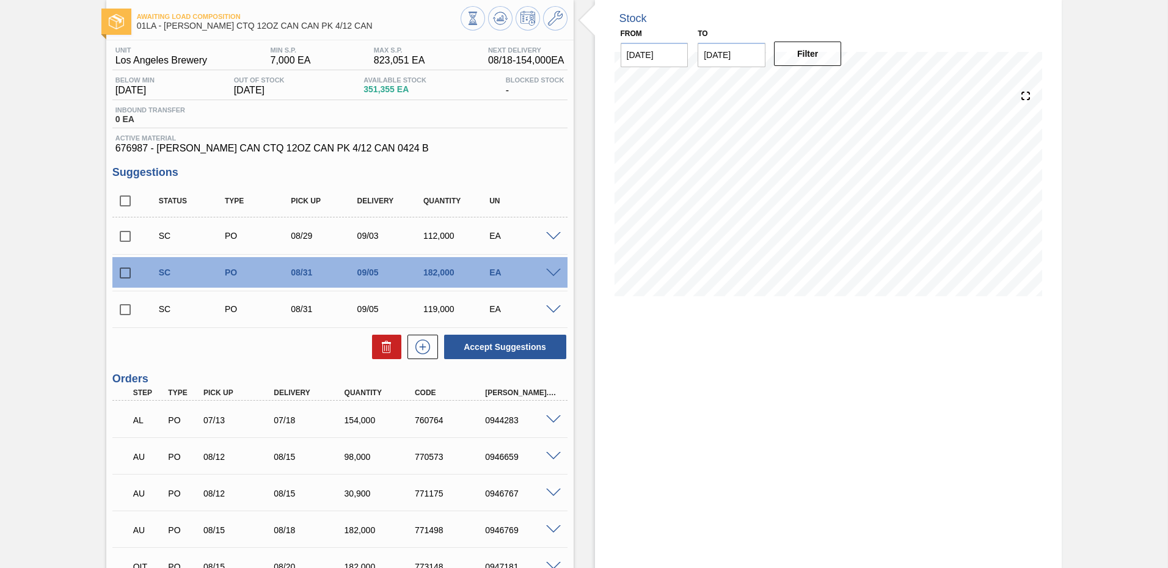
click at [550, 271] on span at bounding box center [553, 273] width 15 height 9
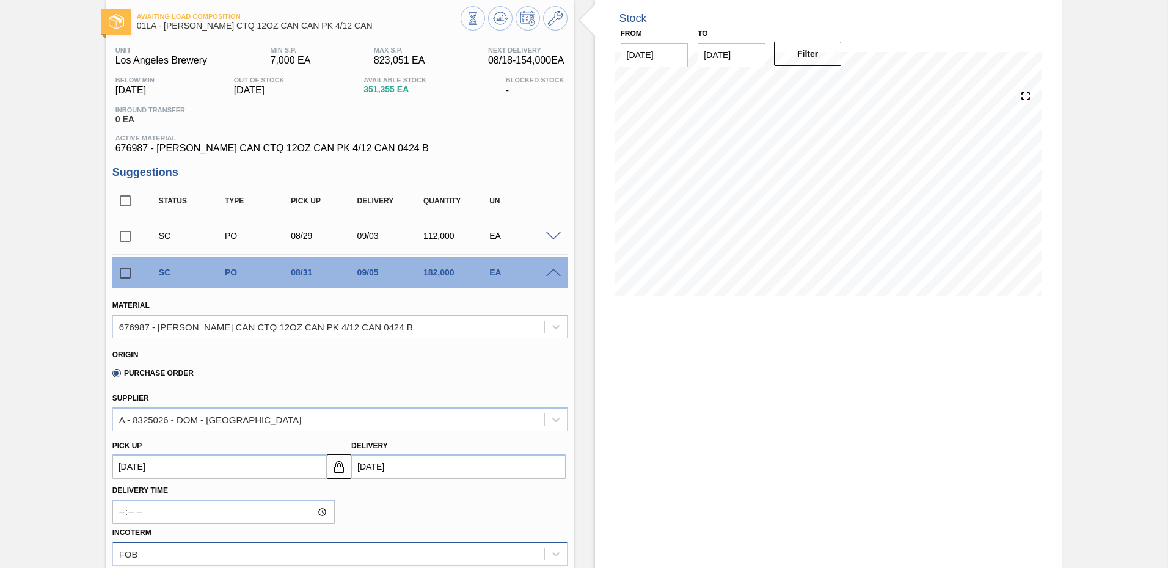
scroll to position [183, 0]
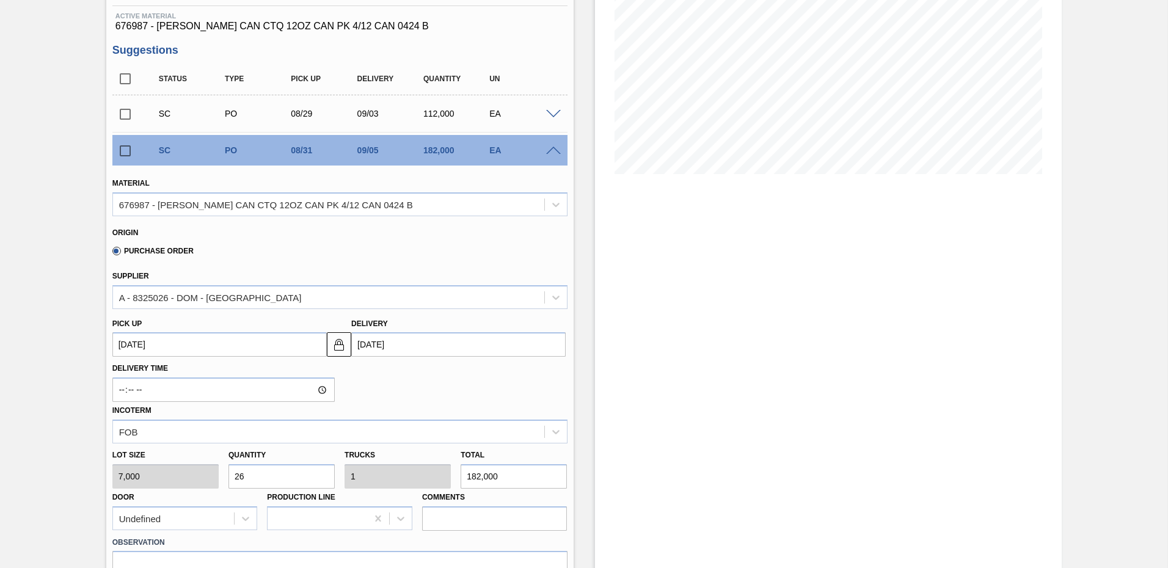
click at [426, 348] on input "[DATE]" at bounding box center [458, 344] width 214 height 24
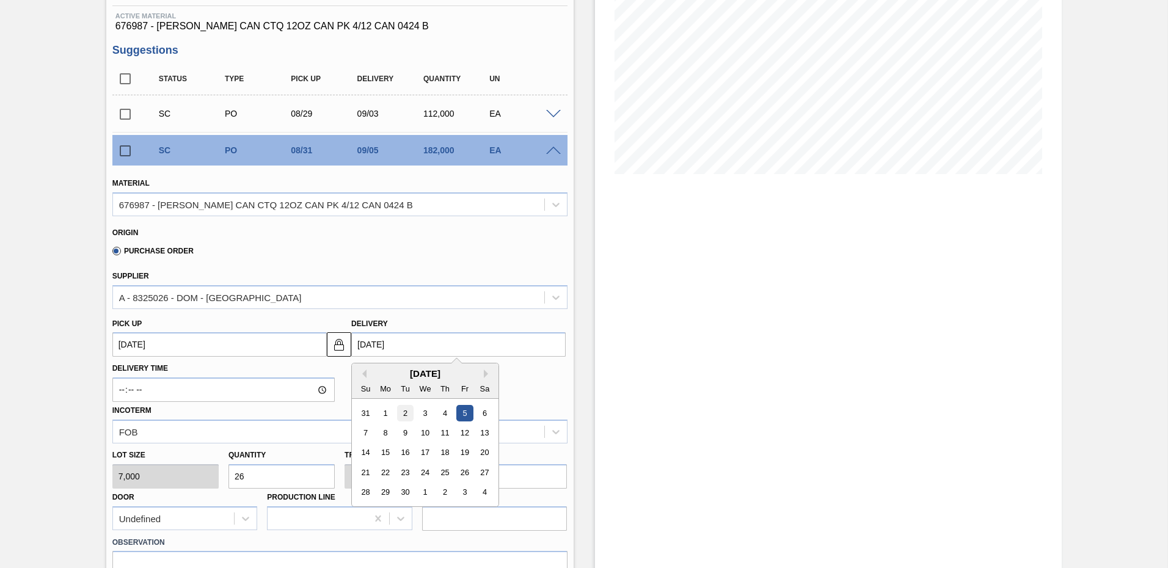
click at [407, 413] on div "2" at bounding box center [405, 413] width 16 height 16
type up "[DATE]"
type input "[DATE]"
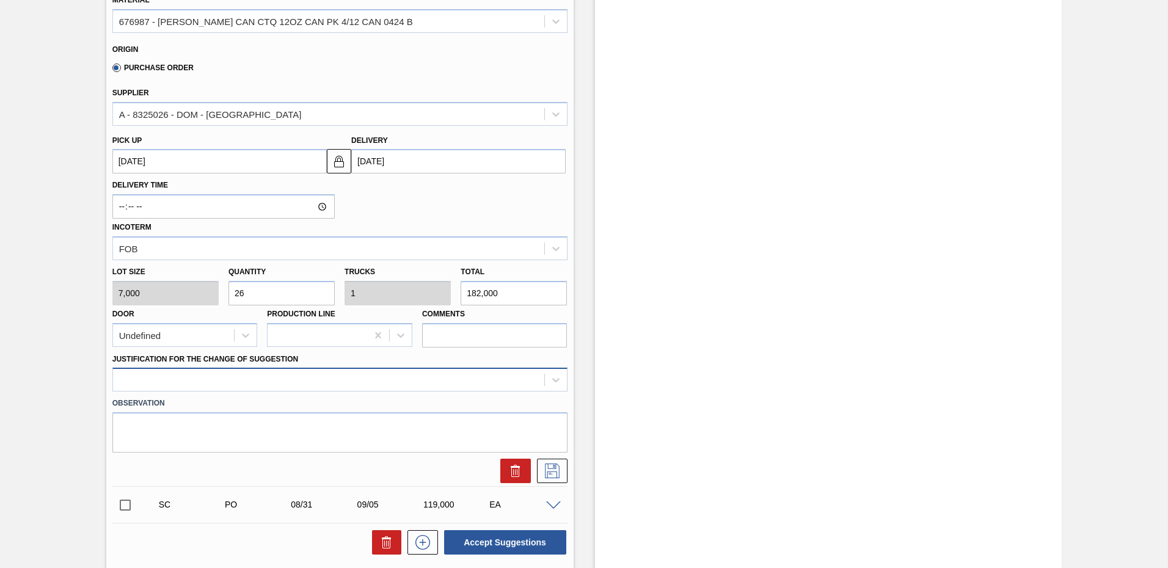
scroll to position [383, 0]
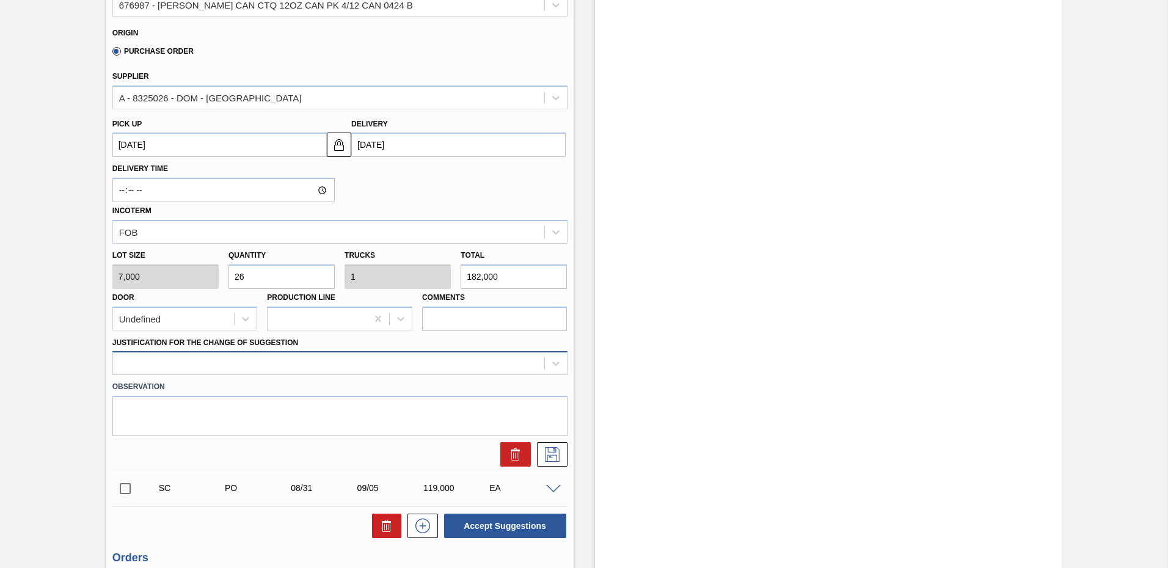
click at [159, 374] on div at bounding box center [339, 363] width 455 height 24
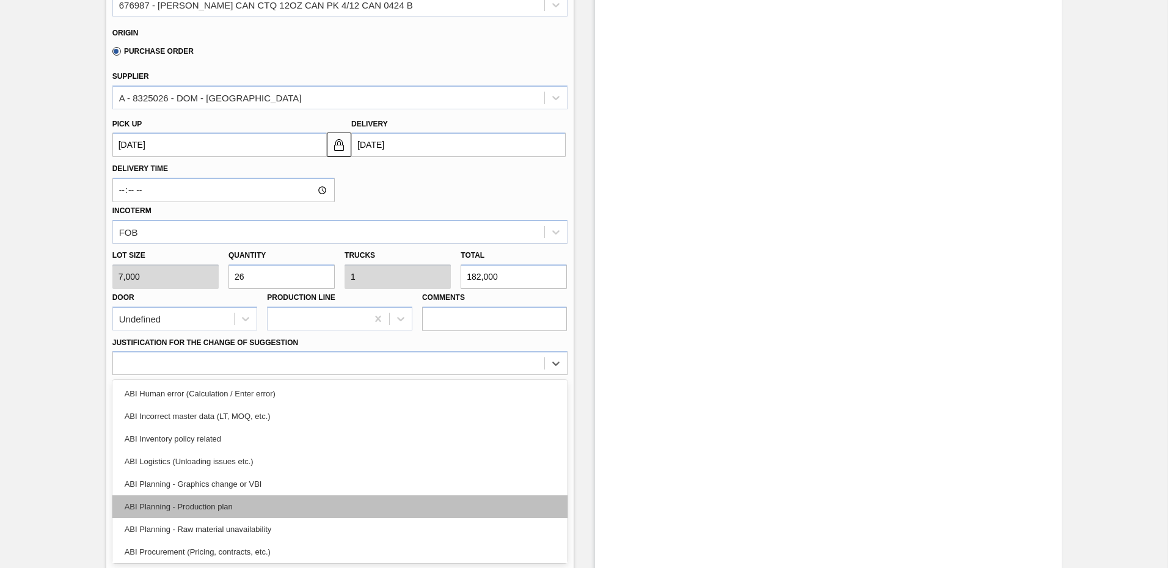
click at [177, 508] on div "ABI Planning - Production plan" at bounding box center [339, 506] width 455 height 23
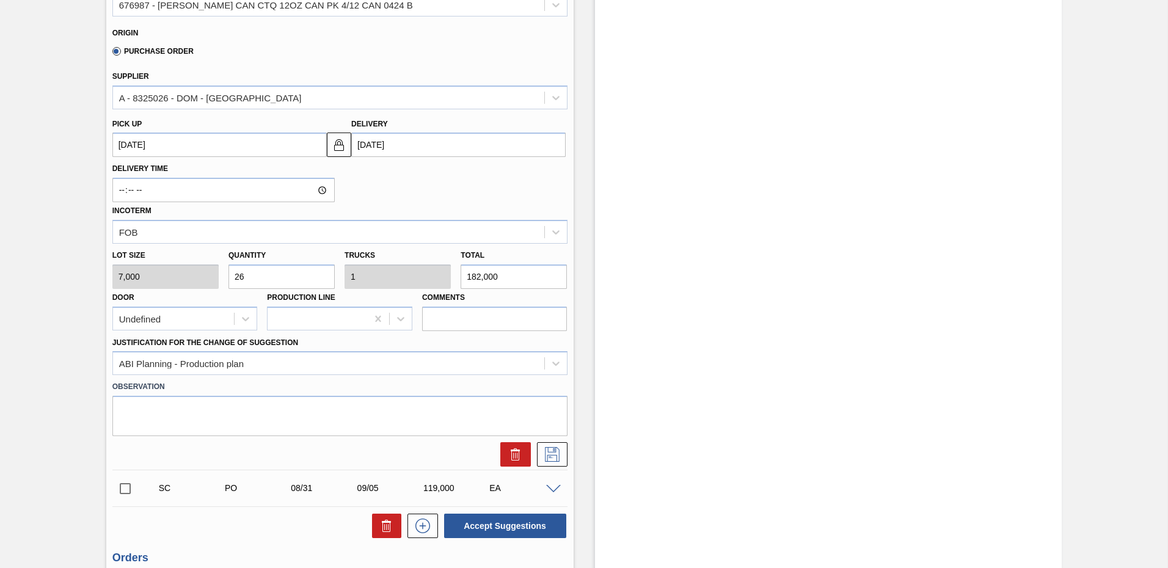
drag, startPoint x: 553, startPoint y: 452, endPoint x: 665, endPoint y: 385, distance: 130.1
click at [660, 388] on div "Awaiting Load Composition 01LA - [PERSON_NAME] CTQ 12OZ CAN CAN PK 4/12 CAN Uni…" at bounding box center [584, 307] width 1168 height 1258
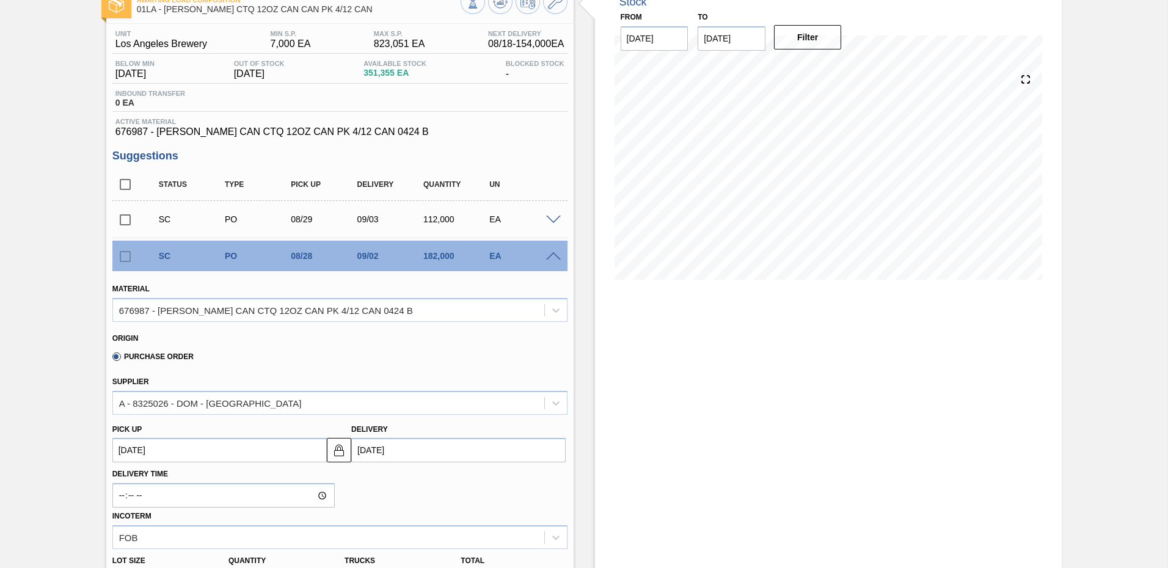
scroll to position [322, 0]
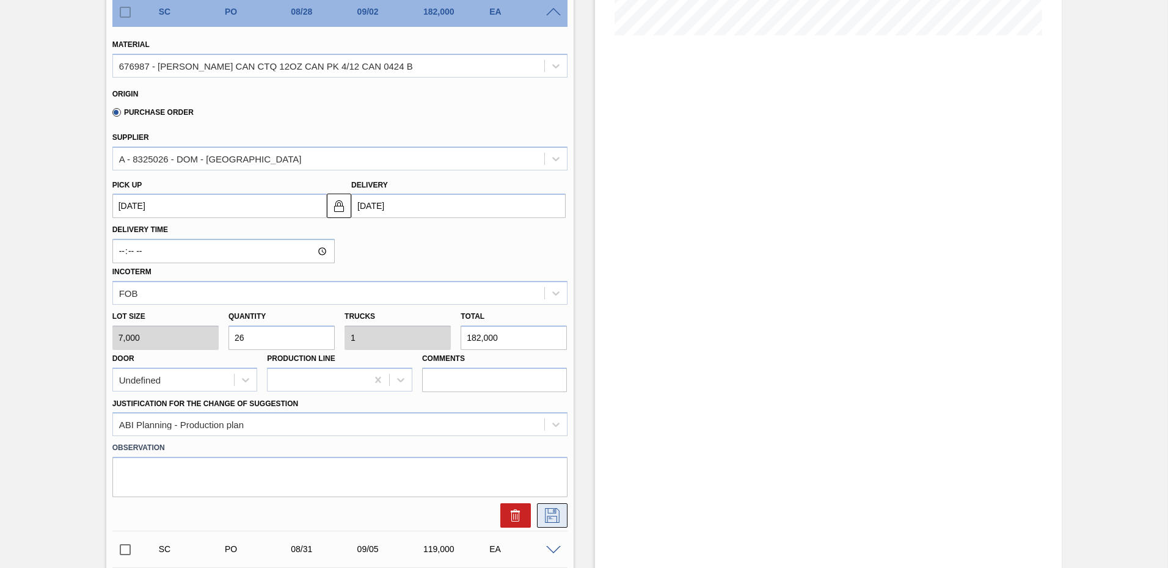
click at [554, 517] on icon at bounding box center [552, 515] width 20 height 15
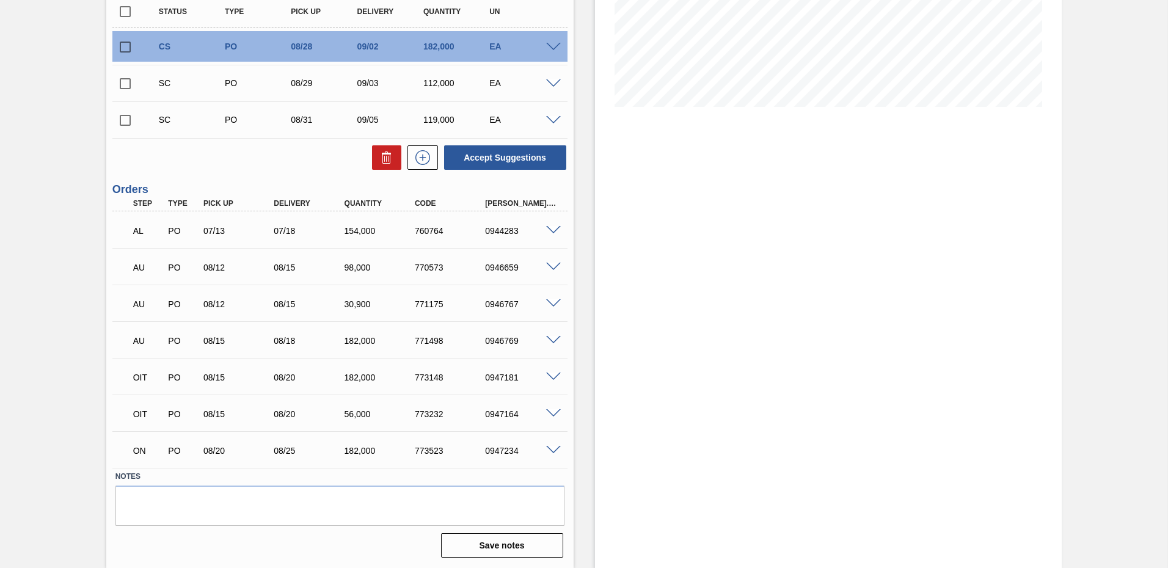
scroll to position [6, 0]
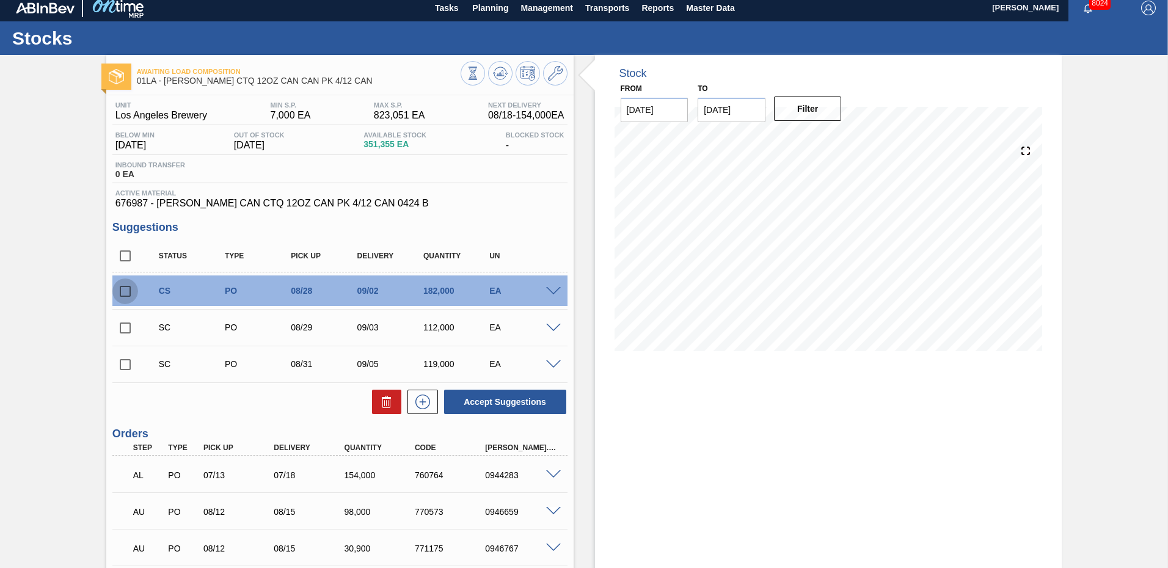
click at [119, 289] on input "checkbox" at bounding box center [125, 292] width 26 height 26
click at [529, 404] on button "Accept Suggestions" at bounding box center [505, 402] width 122 height 24
checkbox input "false"
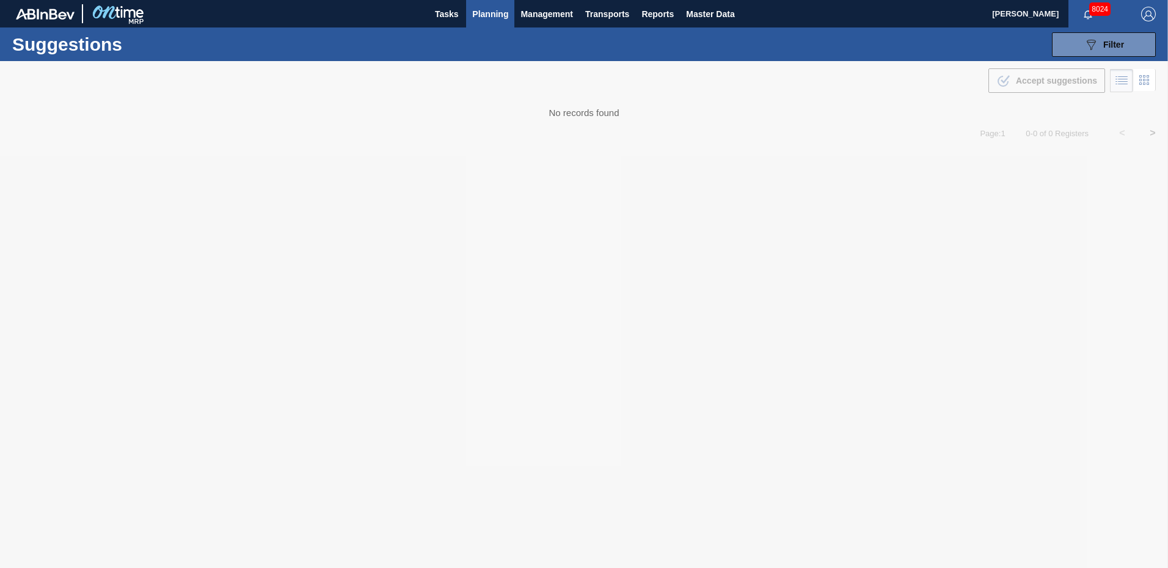
type from "[DATE]"
type to "[DATE]"
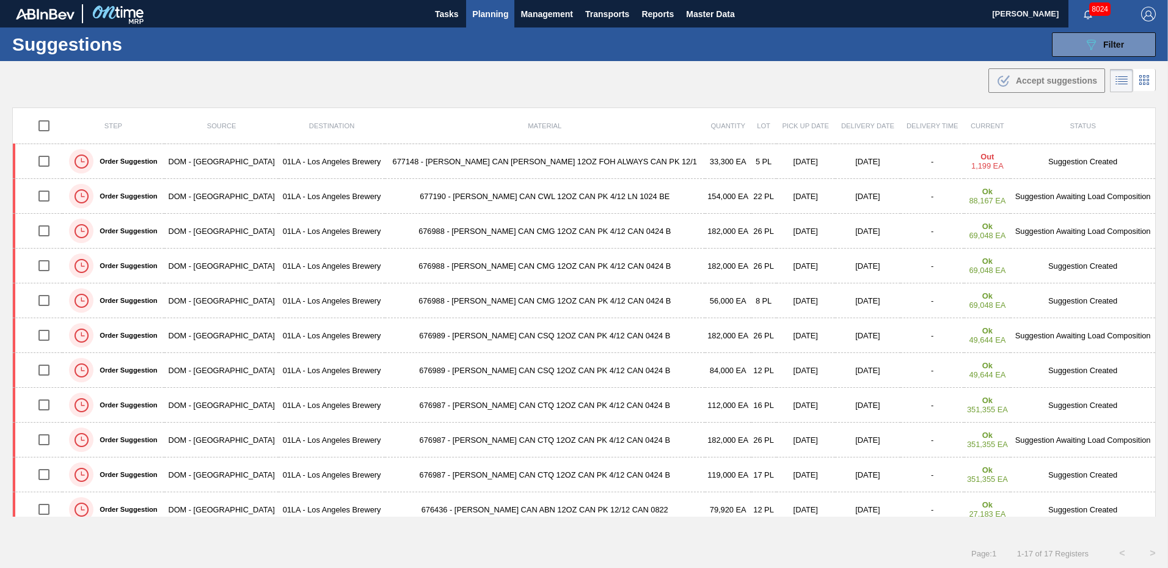
click at [501, 13] on span "Planning" at bounding box center [490, 14] width 36 height 15
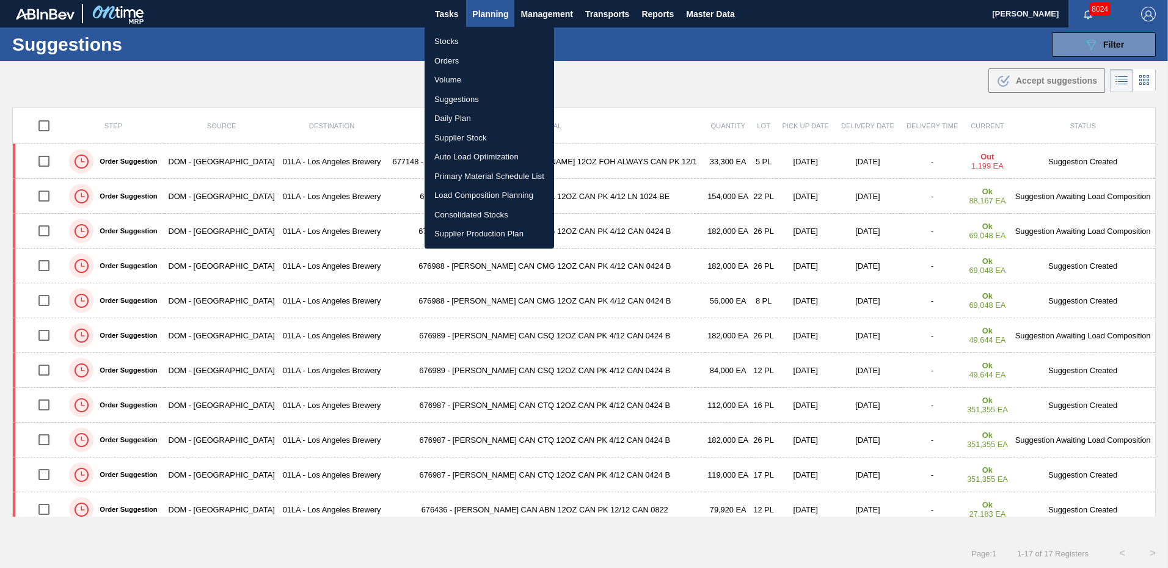
click at [488, 191] on li "Load Composition Planning" at bounding box center [488, 196] width 129 height 20
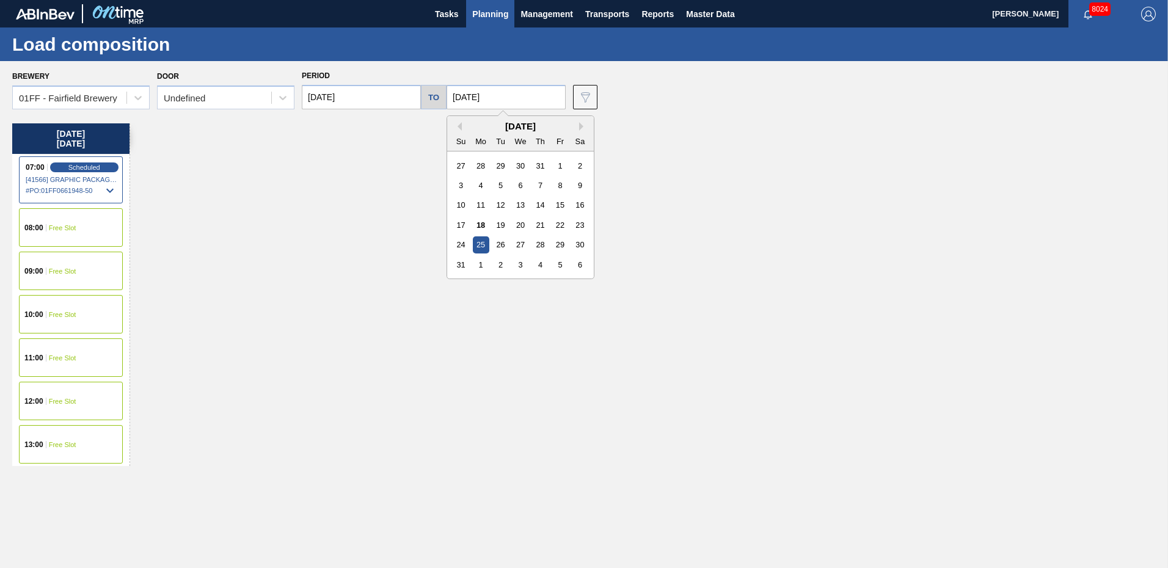
click at [523, 95] on input "[DATE]" at bounding box center [505, 97] width 119 height 24
click at [558, 247] on div "29" at bounding box center [560, 244] width 16 height 16
type input "[DATE]"
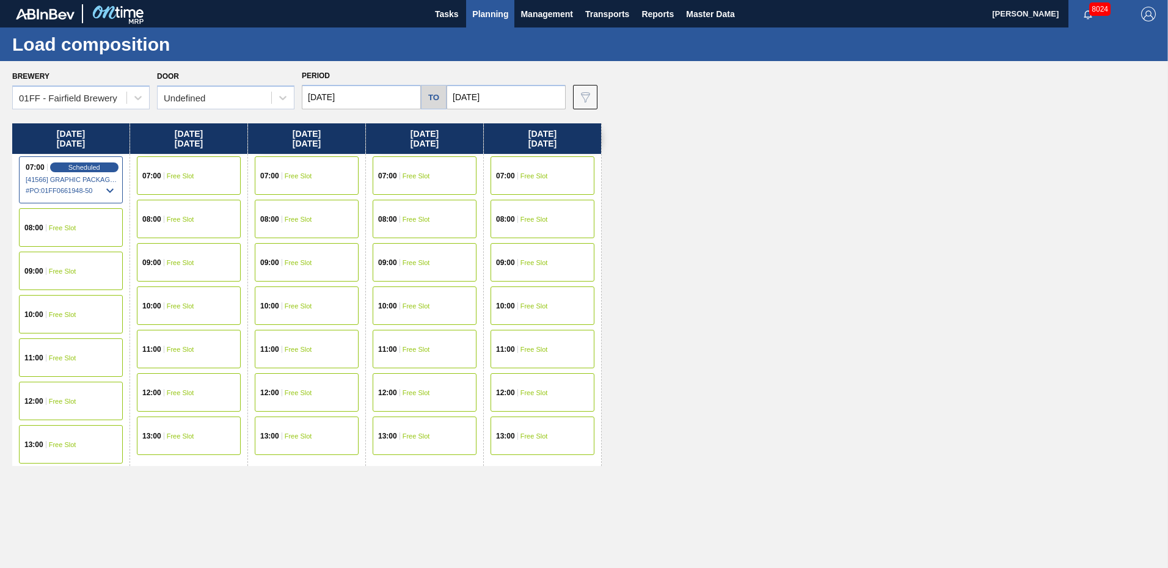
click at [393, 95] on input "[DATE]" at bounding box center [361, 97] width 119 height 24
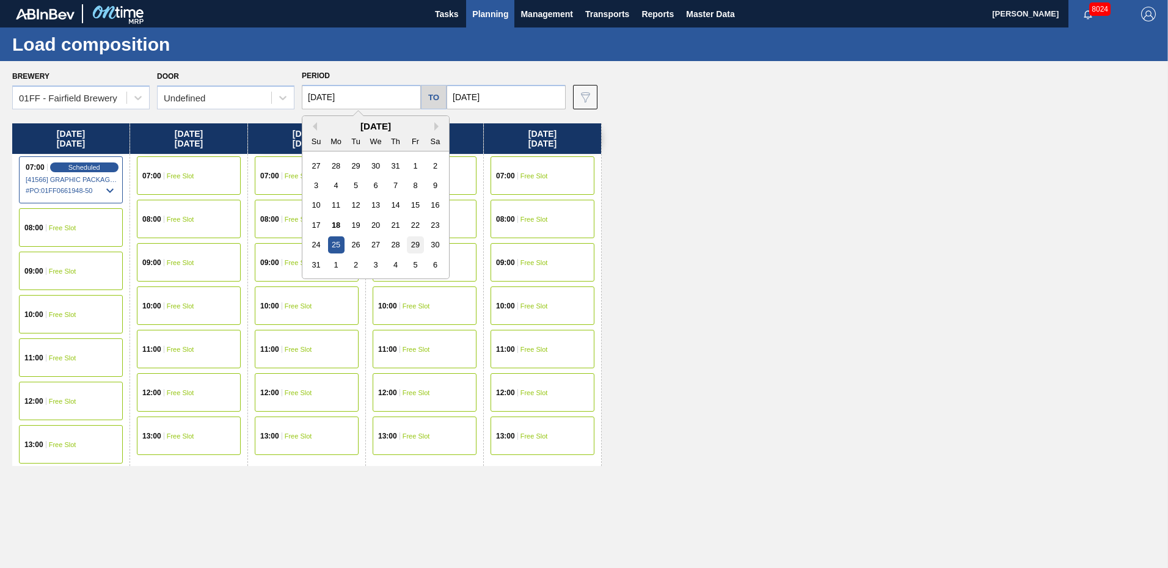
click at [413, 246] on div "29" at bounding box center [415, 244] width 16 height 16
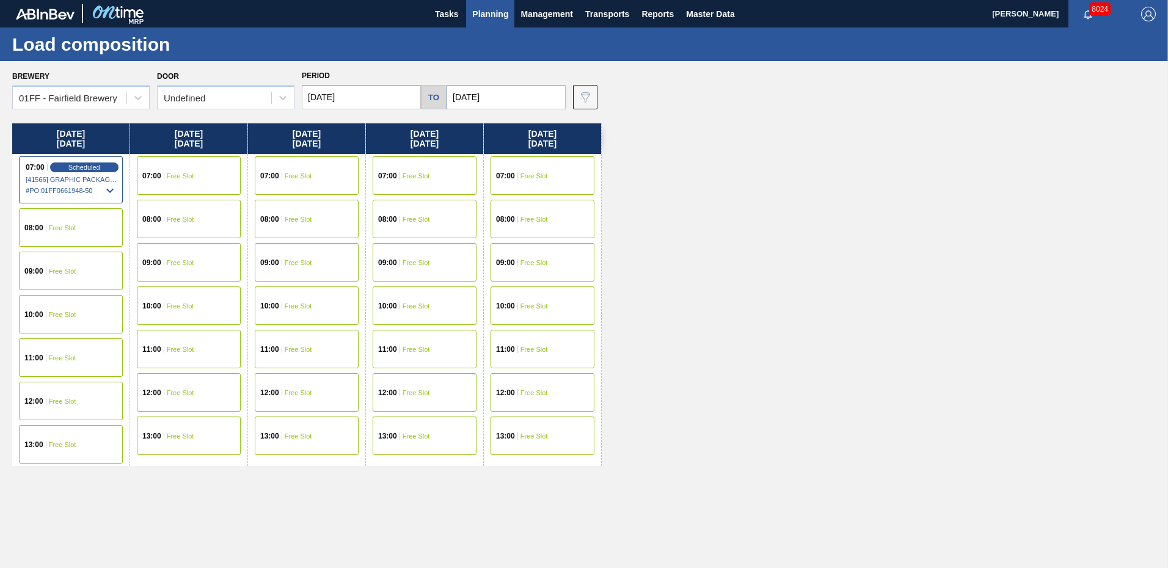
type input "[DATE]"
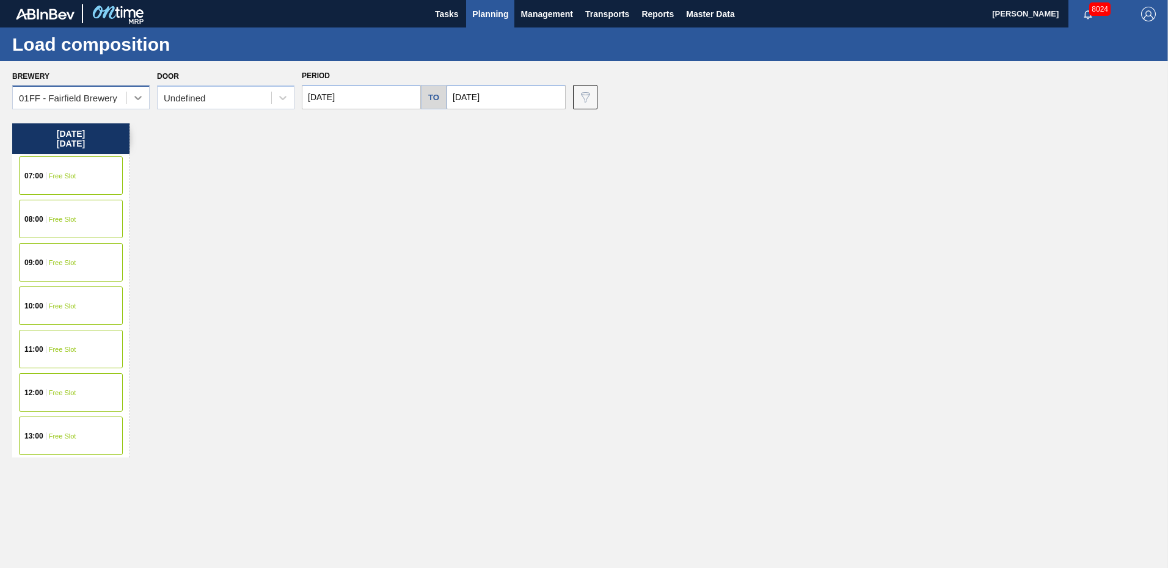
click at [133, 98] on icon at bounding box center [138, 98] width 12 height 12
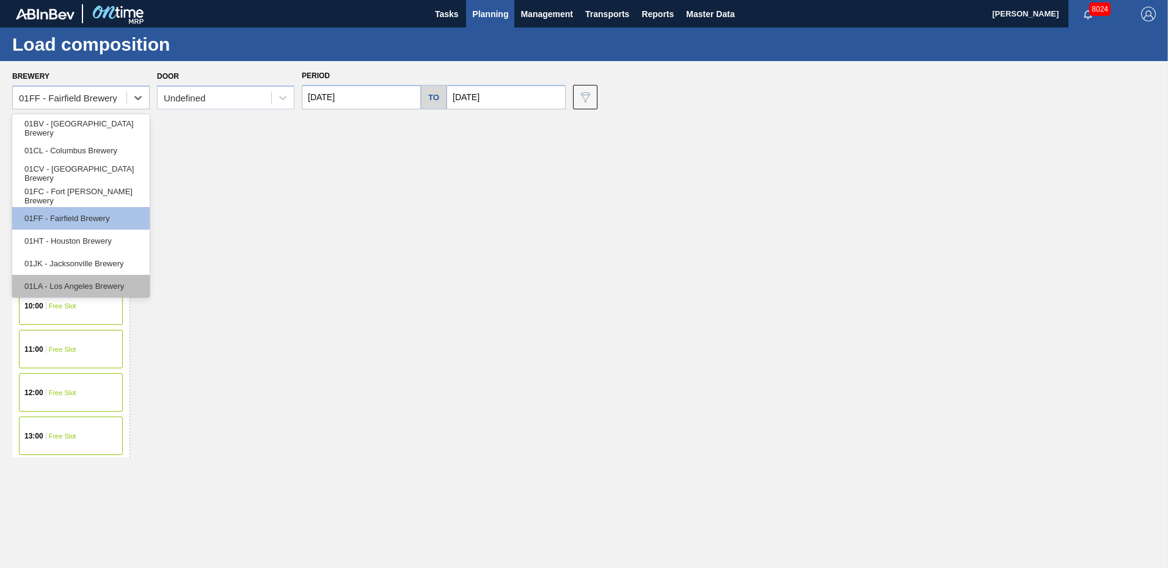
click at [77, 288] on div "01LA - Los Angeles Brewery" at bounding box center [80, 286] width 137 height 23
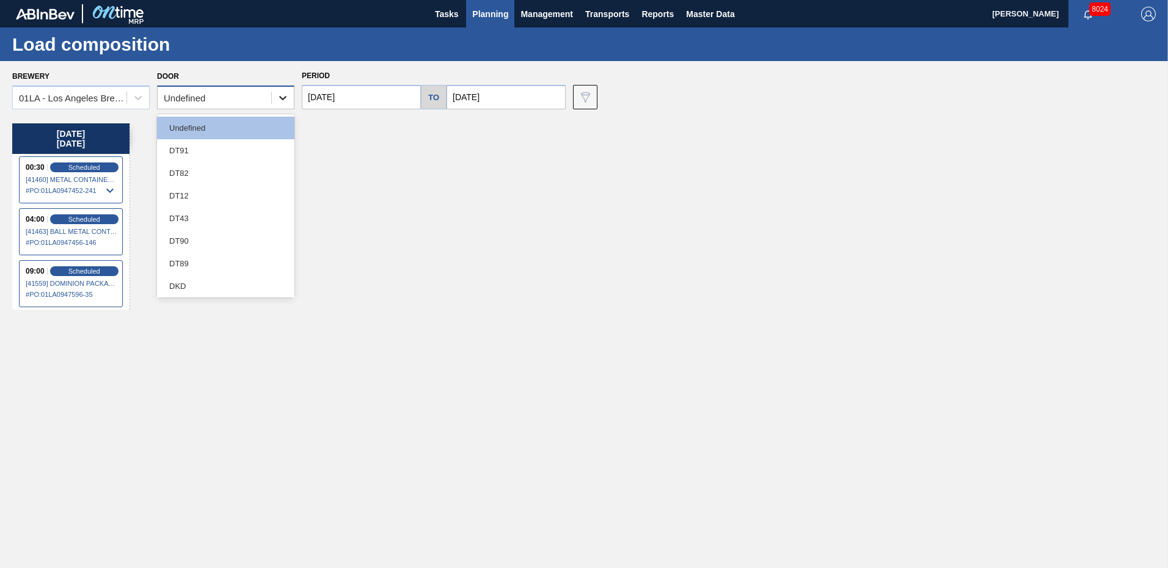
click at [282, 101] on icon at bounding box center [283, 98] width 12 height 12
click at [216, 209] on div "DT43" at bounding box center [225, 218] width 137 height 23
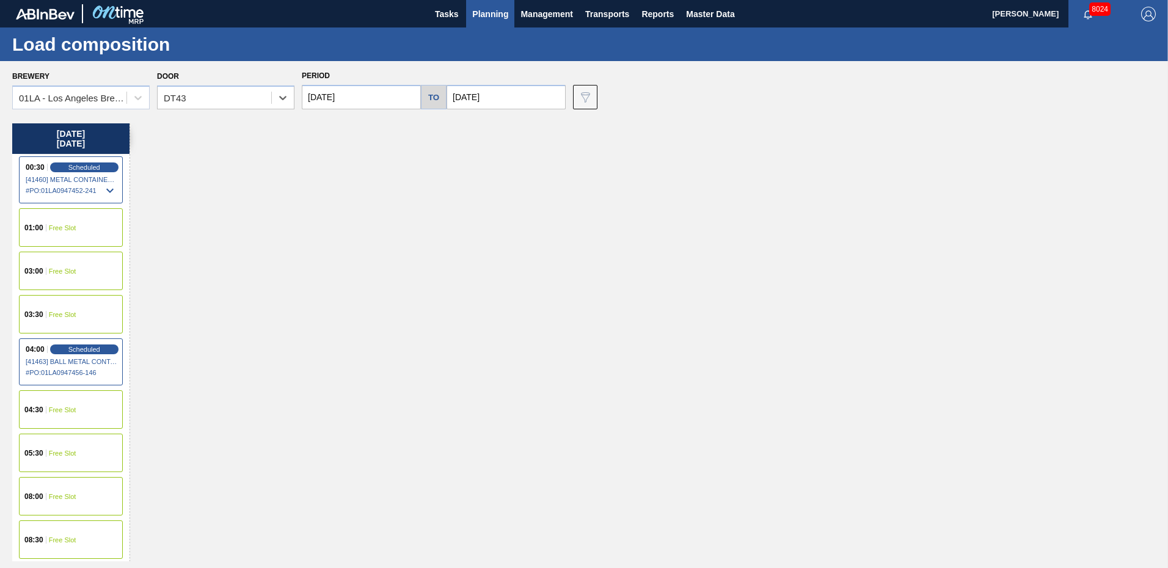
scroll to position [61, 0]
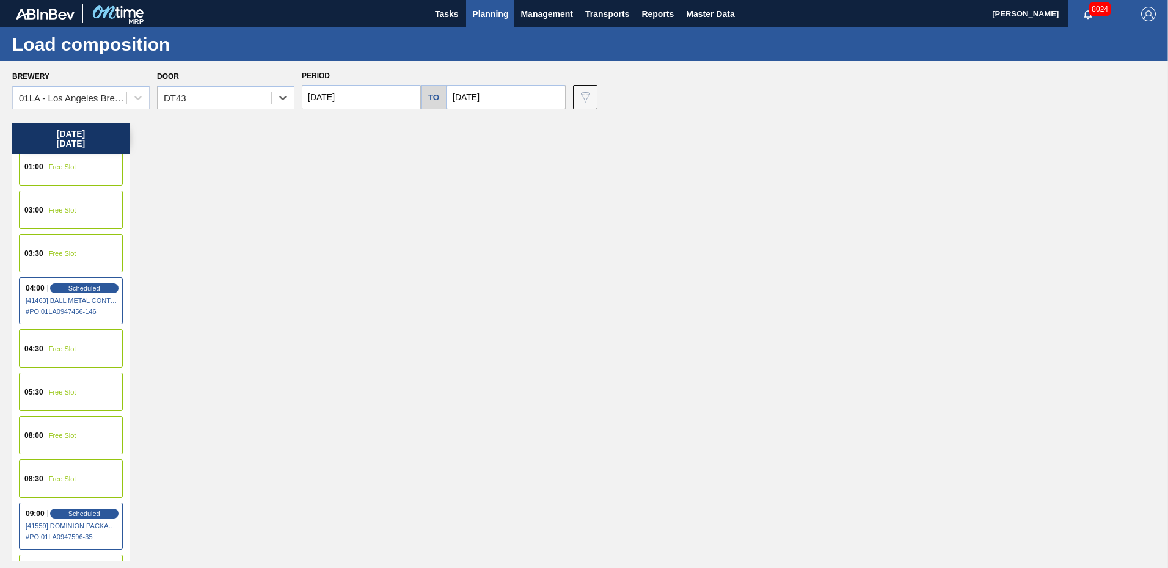
click at [54, 391] on span "Free Slot" at bounding box center [62, 391] width 27 height 7
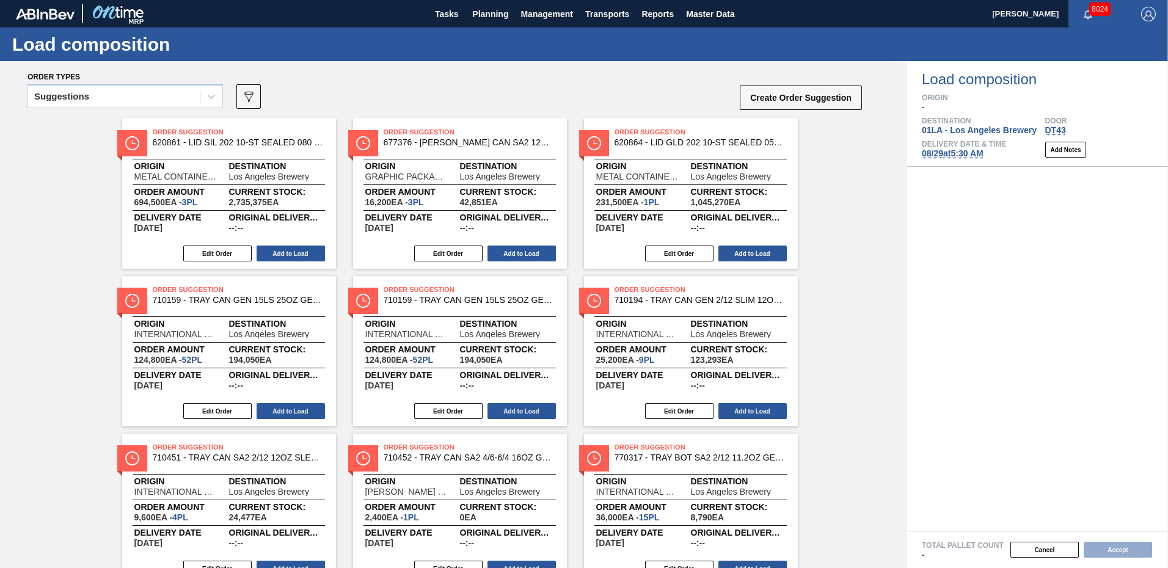
click at [835, 225] on div "Order Suggestion 620861 - LID SIL 202 10-ST SEALED 080 0523 RED DI Origin METAL…" at bounding box center [453, 508] width 907 height 781
click at [573, 393] on div "Order Suggestion 620861 - LID SIL 202 10-ST SEALED 080 0523 RED DI Origin METAL…" at bounding box center [453, 508] width 907 height 781
click at [214, 99] on icon at bounding box center [211, 96] width 12 height 12
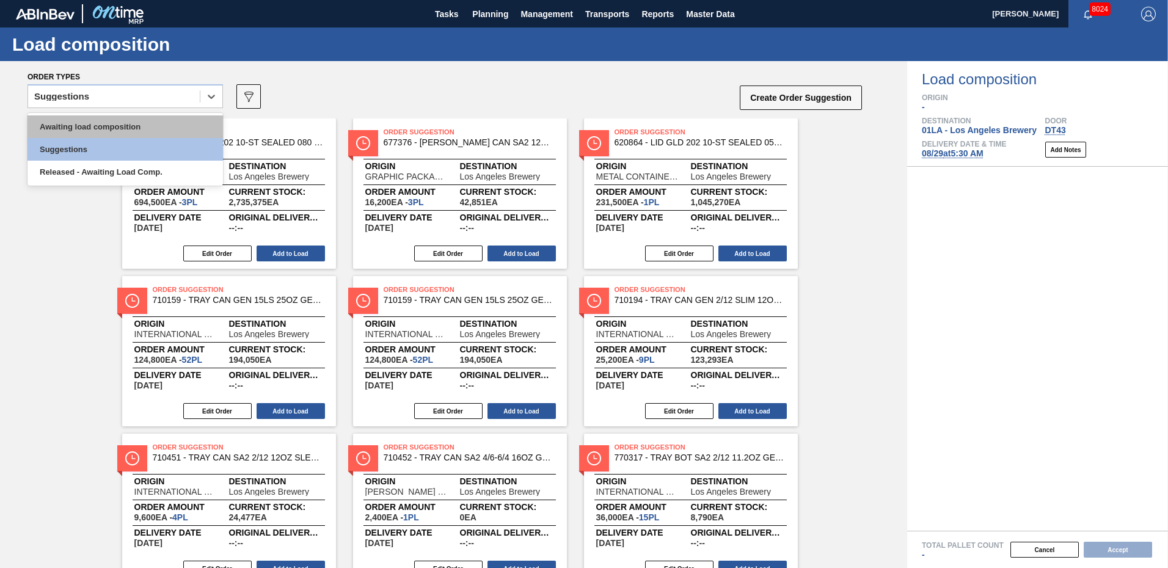
click at [136, 131] on div "Awaiting load composition" at bounding box center [124, 126] width 195 height 23
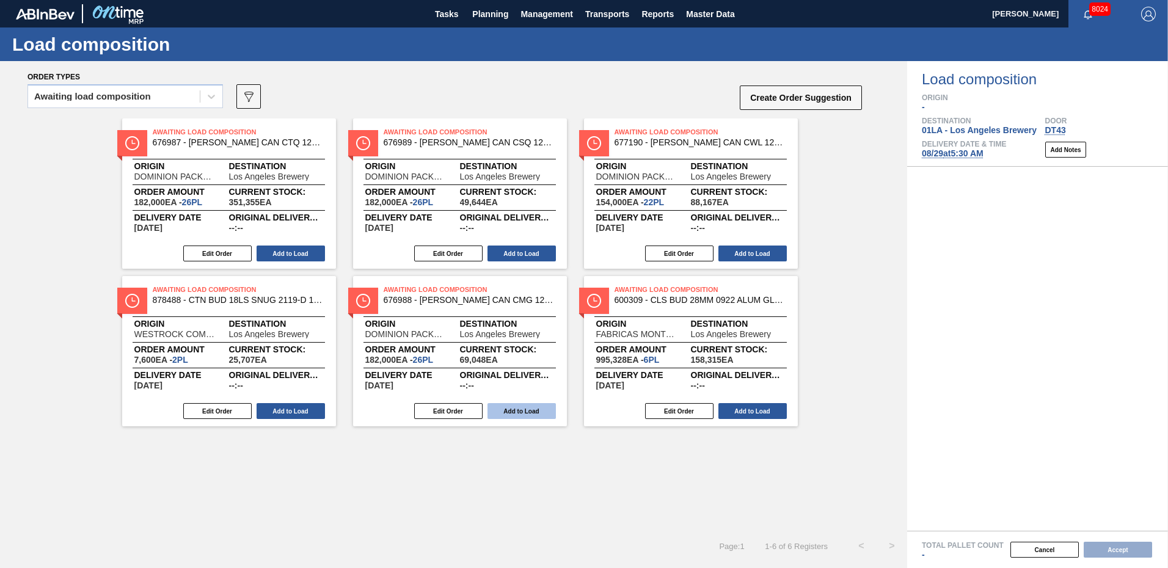
click at [517, 407] on button "Add to Load" at bounding box center [521, 411] width 68 height 16
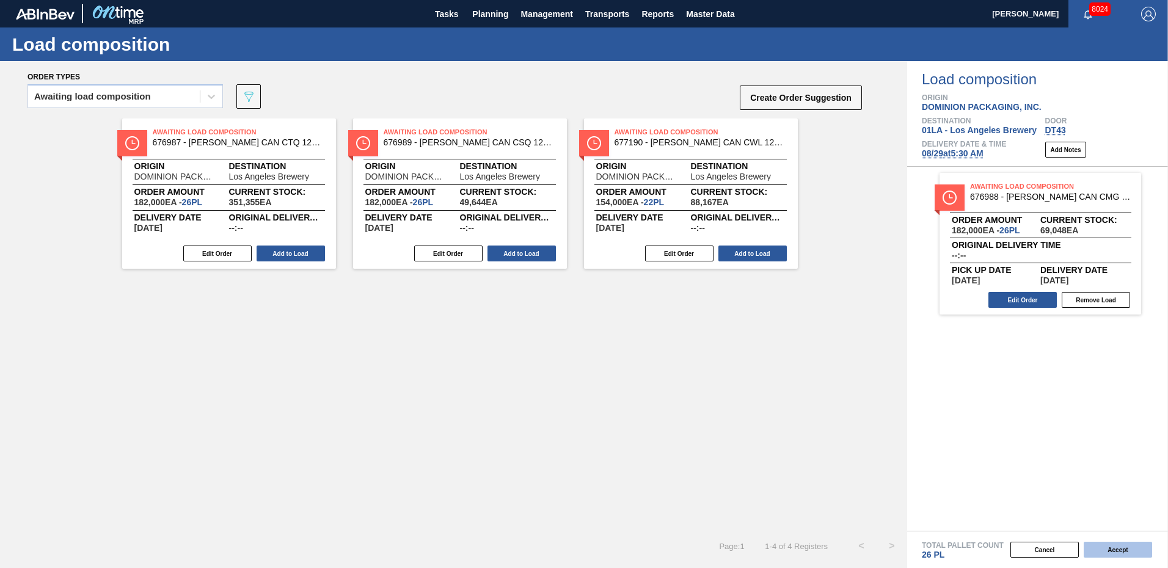
click at [1122, 550] on button "Accept" at bounding box center [1117, 550] width 68 height 16
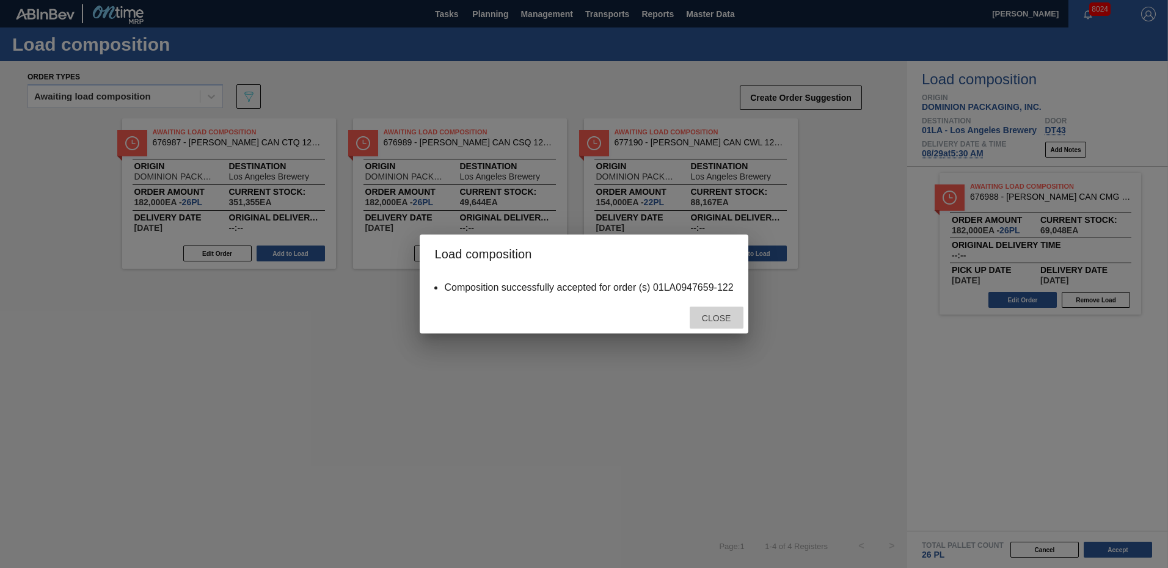
click at [696, 319] on span "Close" at bounding box center [716, 318] width 48 height 10
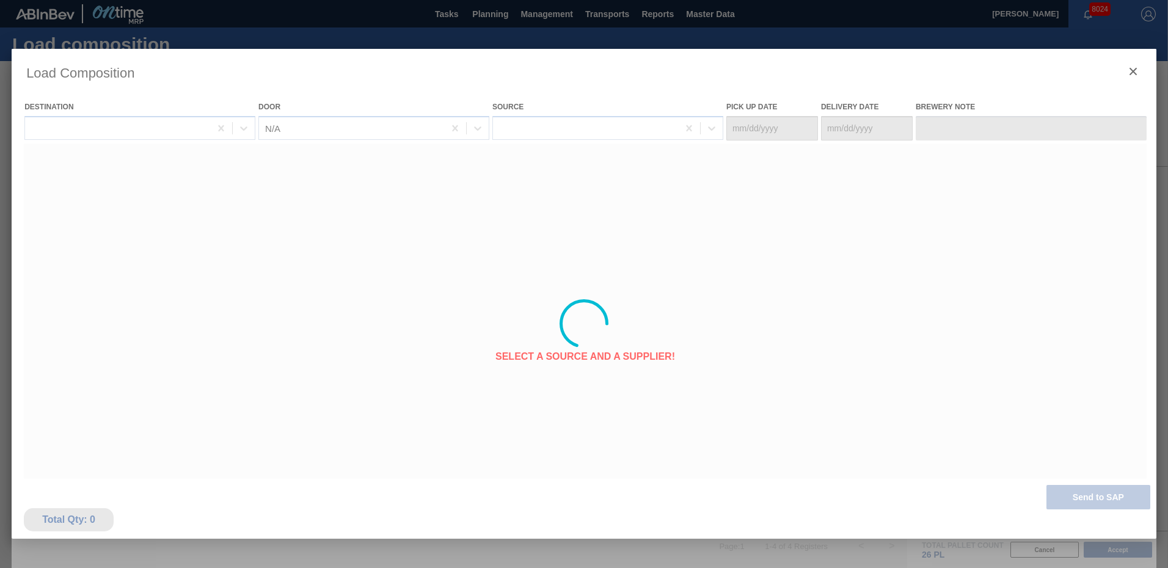
type Date "[DATE]"
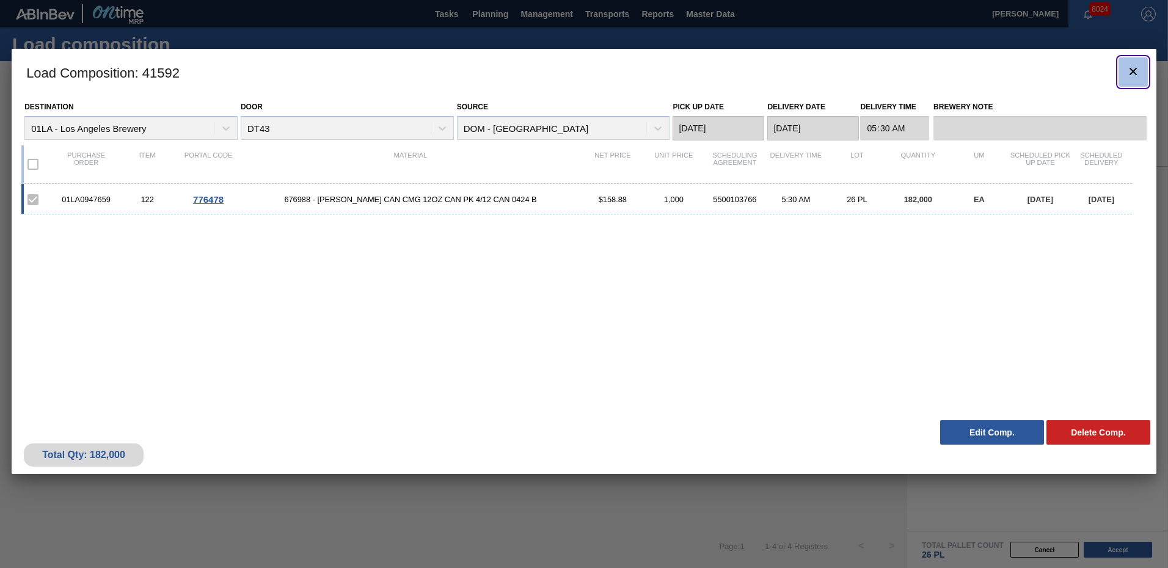
click at [1132, 69] on icon "botão de ícone" at bounding box center [1133, 71] width 15 height 15
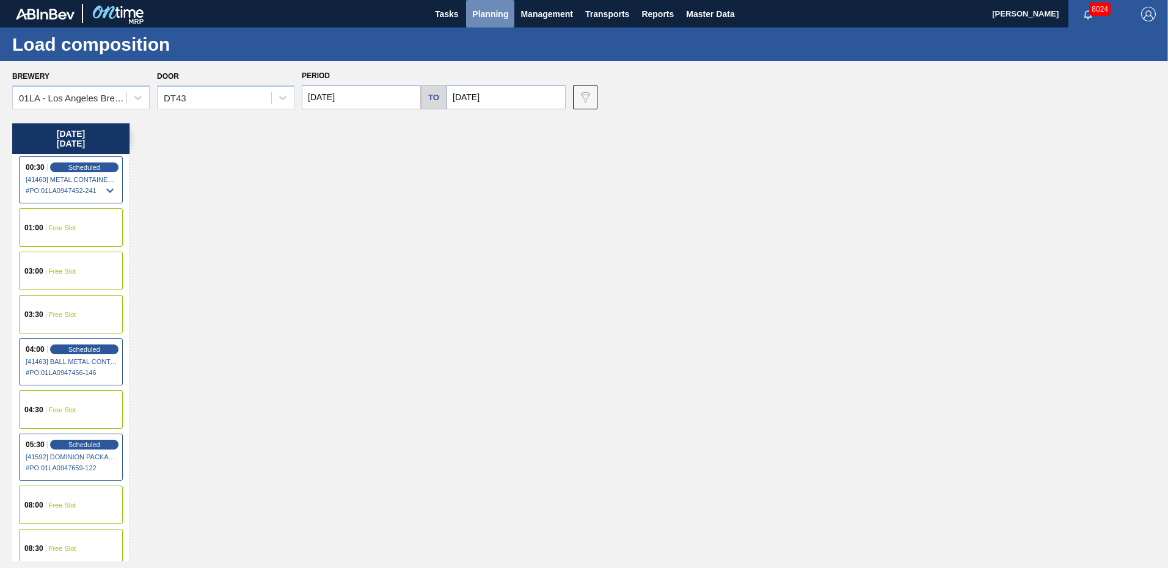
click at [497, 16] on span "Planning" at bounding box center [490, 14] width 36 height 15
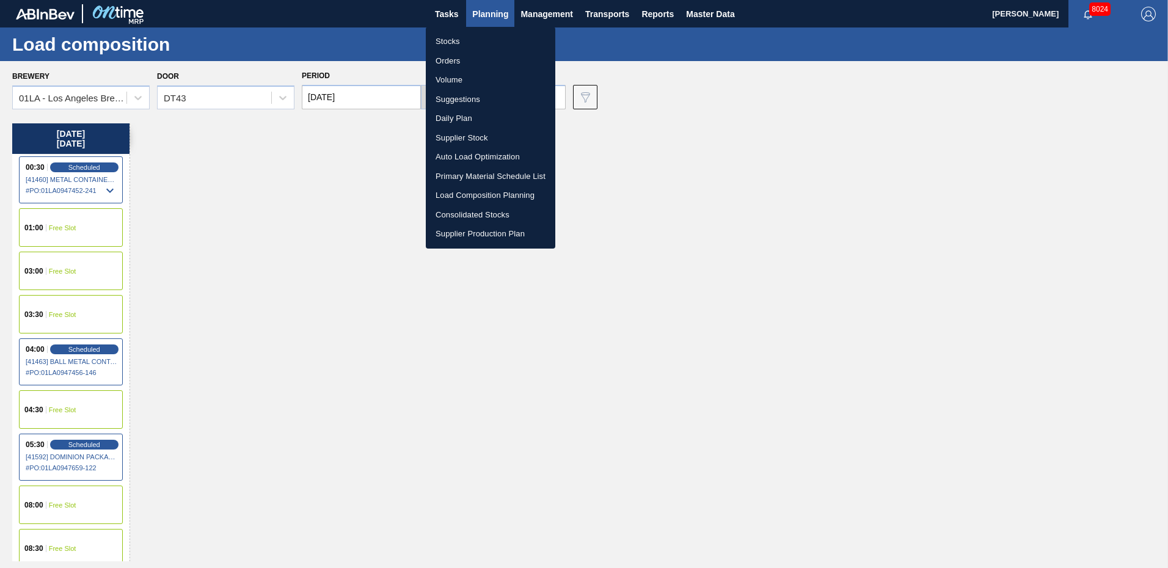
drag, startPoint x: 245, startPoint y: 192, endPoint x: 260, endPoint y: 178, distance: 20.7
click at [245, 192] on div at bounding box center [584, 284] width 1168 height 568
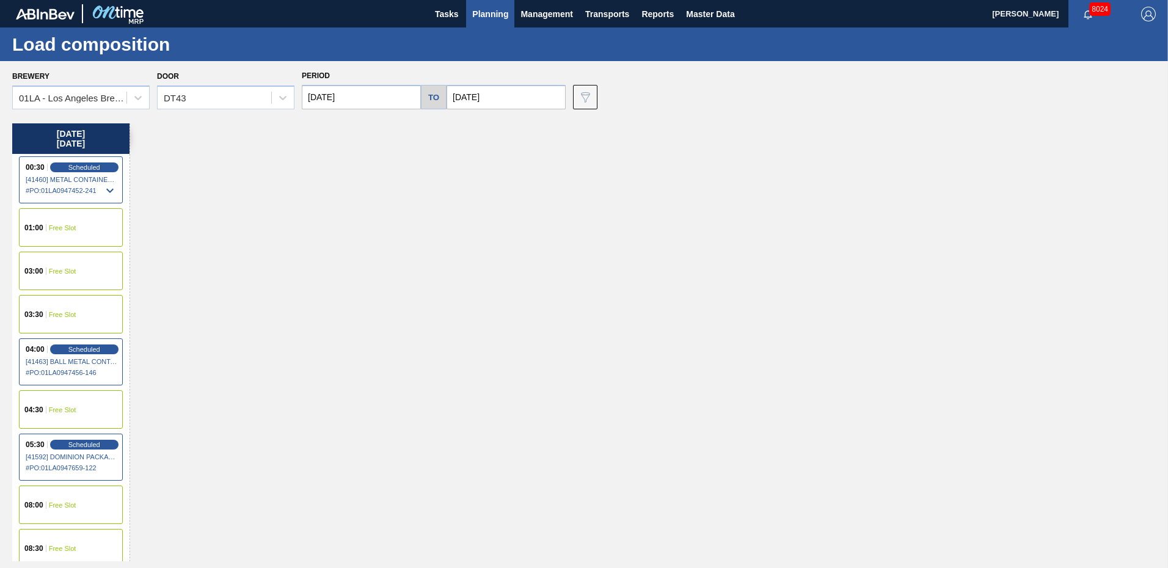
click at [378, 96] on input "[DATE]" at bounding box center [361, 97] width 119 height 24
click at [519, 84] on div "Period [DATE] to [DATE]" at bounding box center [434, 88] width 264 height 42
click at [519, 101] on input "[DATE]" at bounding box center [505, 97] width 119 height 24
click at [497, 267] on div "2" at bounding box center [500, 265] width 16 height 16
type input "[DATE]"
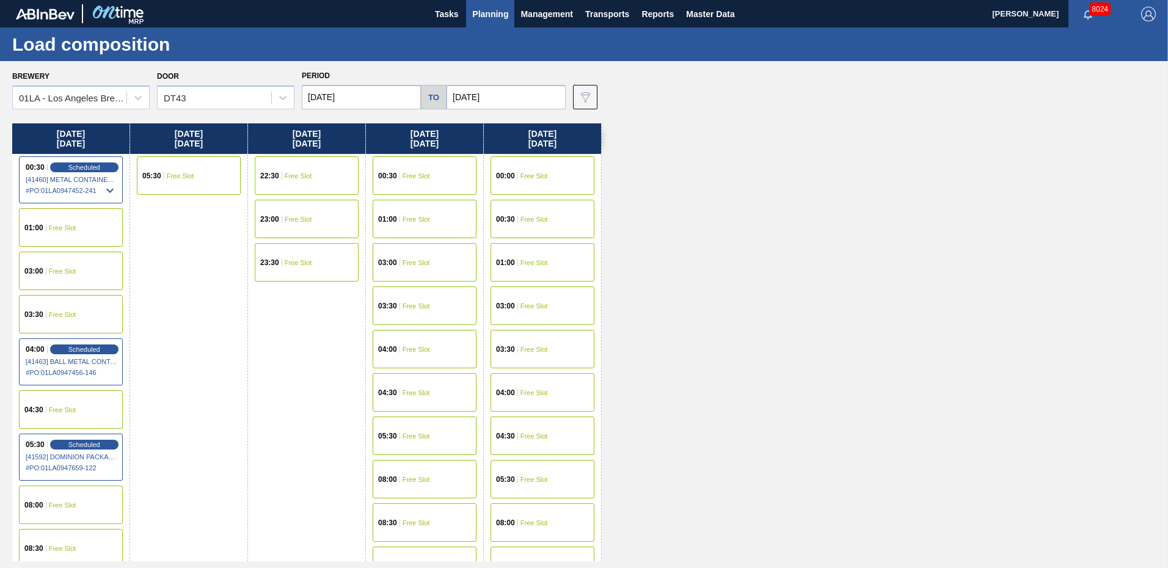
scroll to position [122, 0]
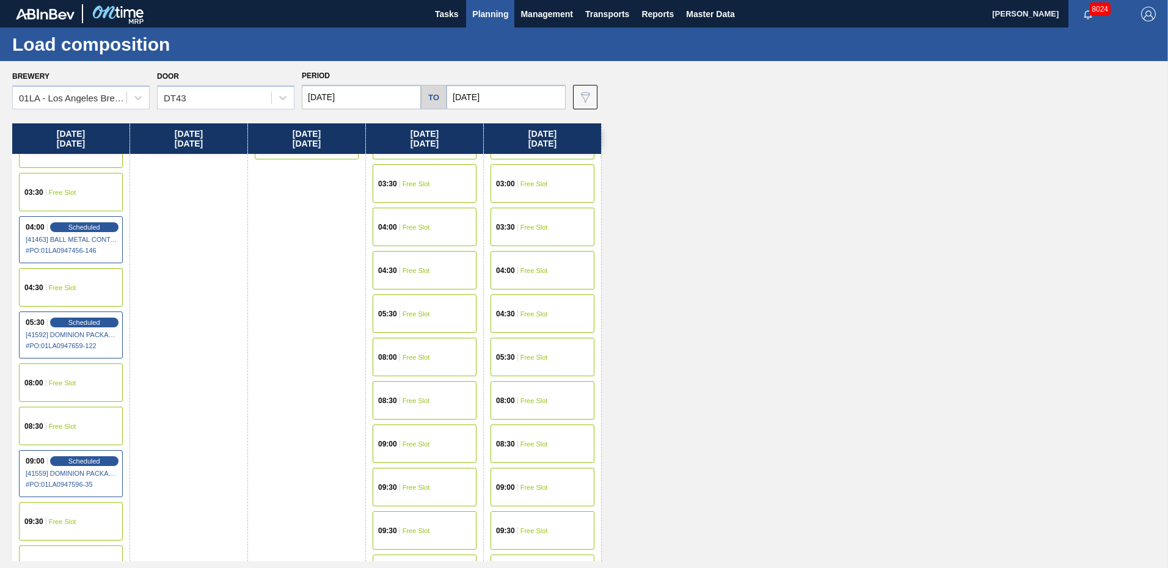
click at [517, 356] on div "05:30" at bounding box center [507, 357] width 22 height 7
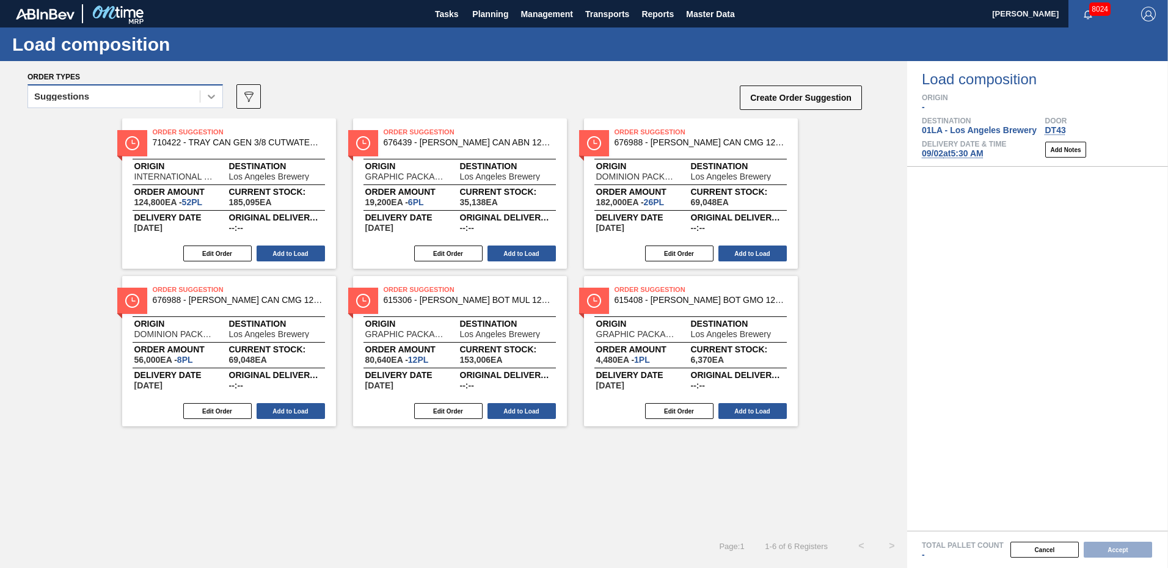
click at [202, 91] on div at bounding box center [211, 97] width 22 height 22
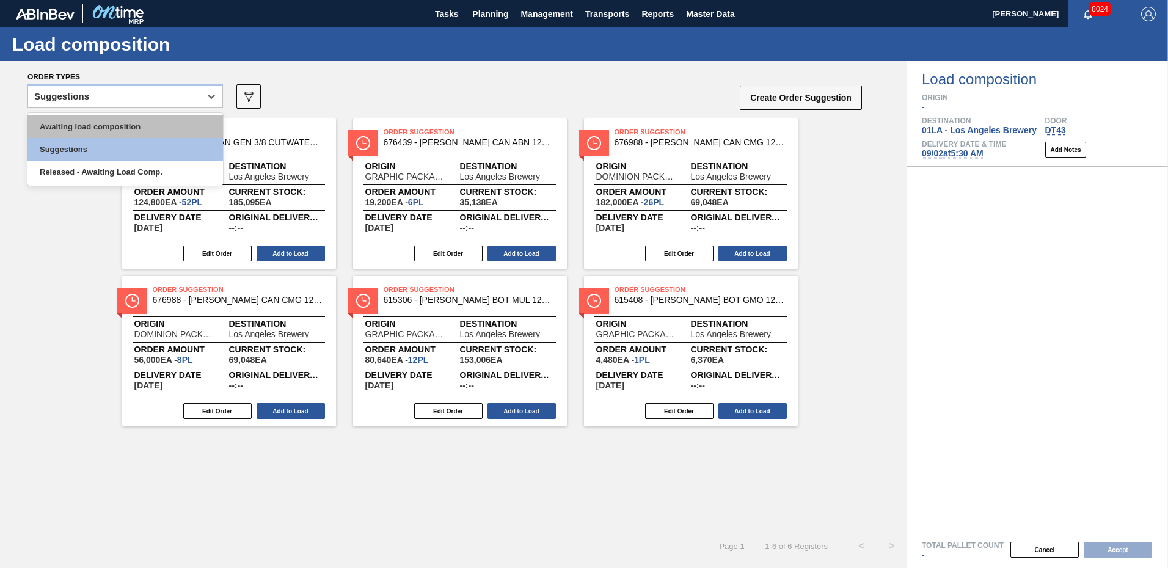
click at [83, 124] on div "Awaiting load composition" at bounding box center [124, 126] width 195 height 23
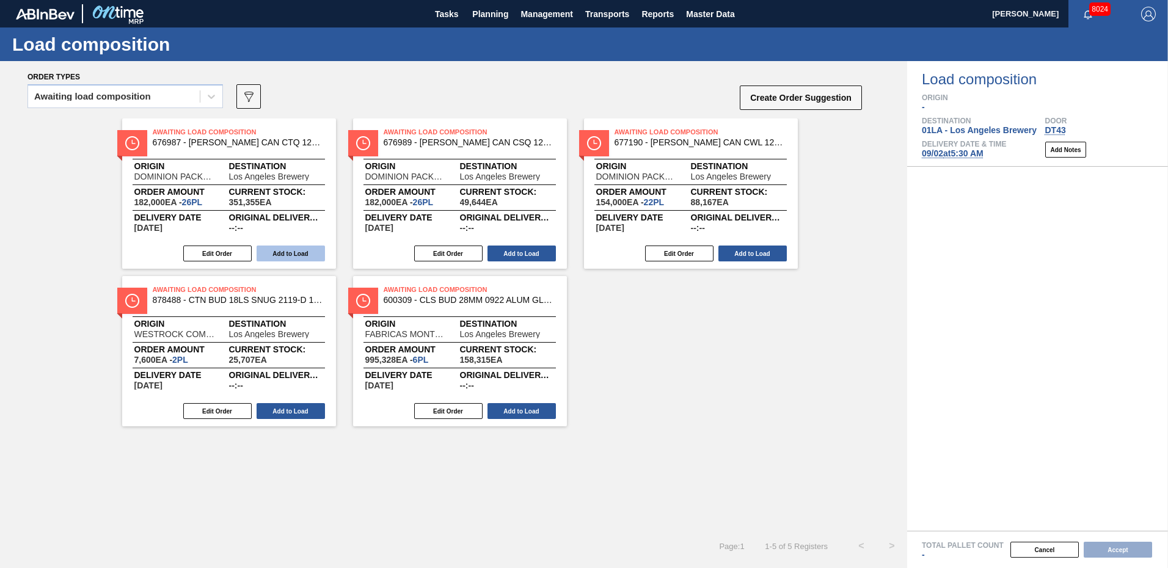
click at [299, 254] on button "Add to Load" at bounding box center [291, 254] width 68 height 16
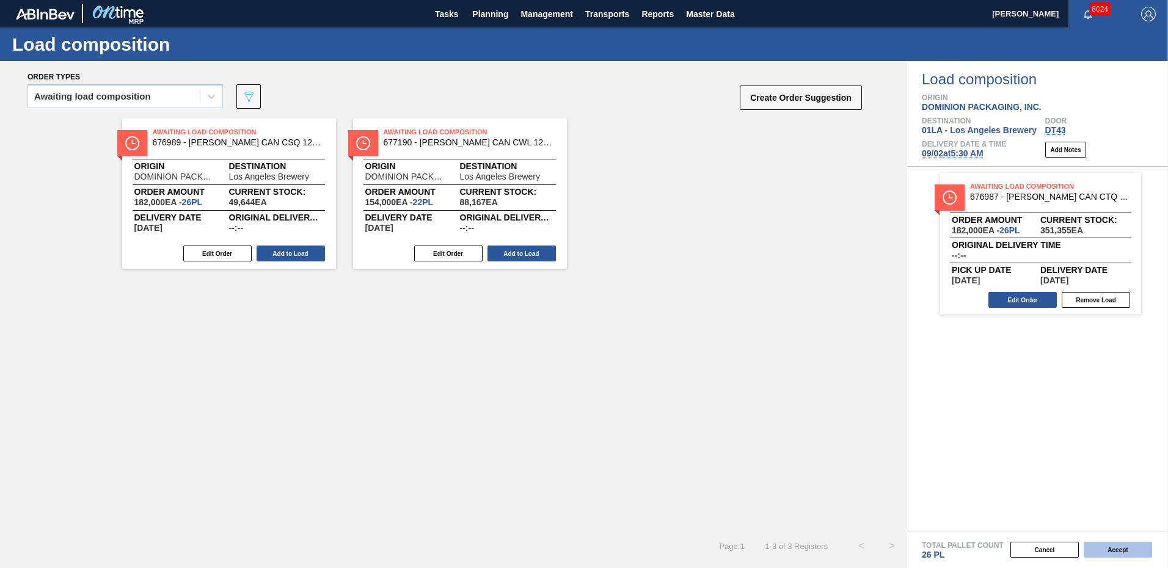
click at [1115, 546] on button "Accept" at bounding box center [1117, 550] width 68 height 16
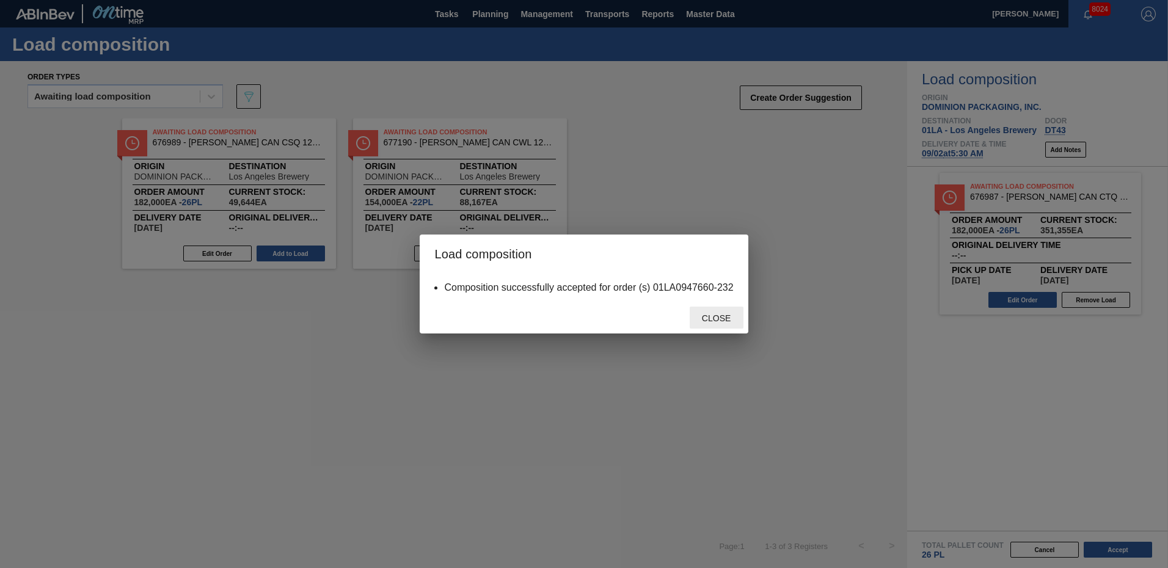
click at [713, 317] on span "Close" at bounding box center [716, 318] width 48 height 10
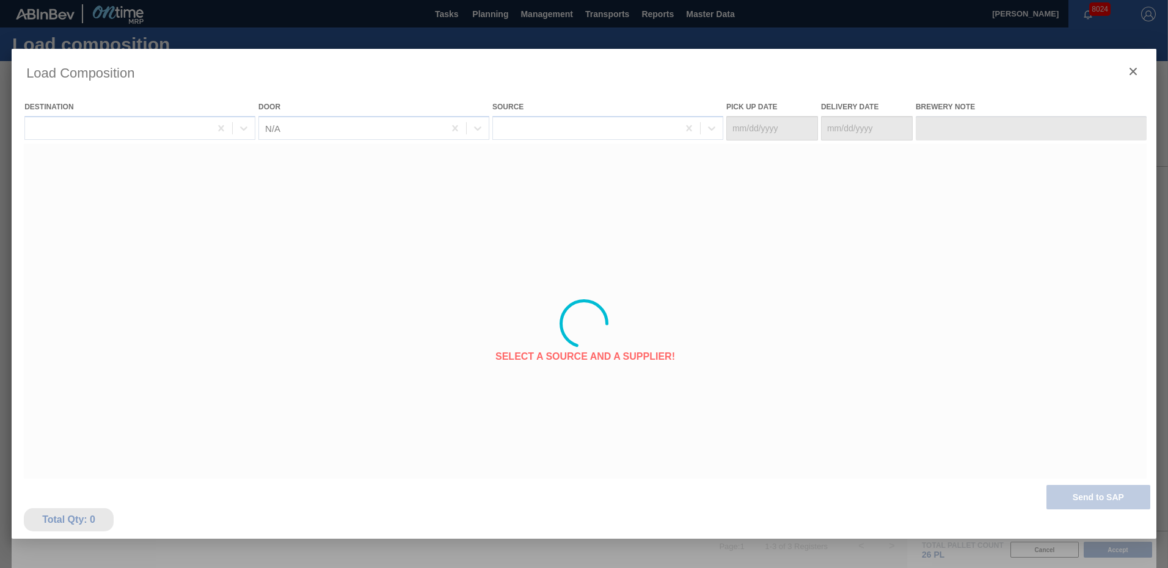
type Date "[DATE]"
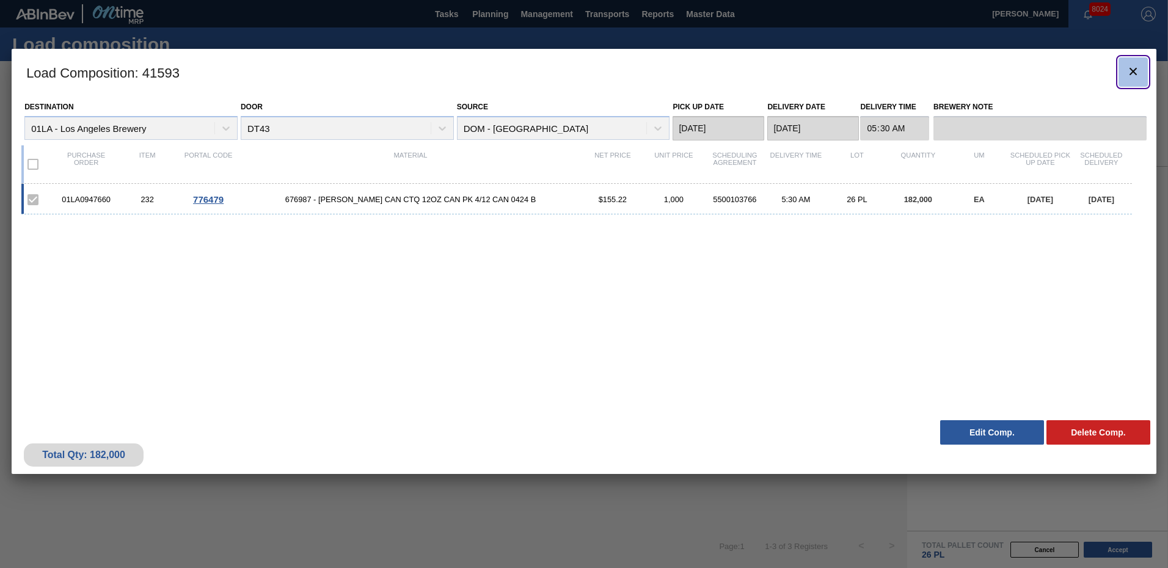
click at [1131, 68] on icon "botão de ícone" at bounding box center [1133, 71] width 15 height 15
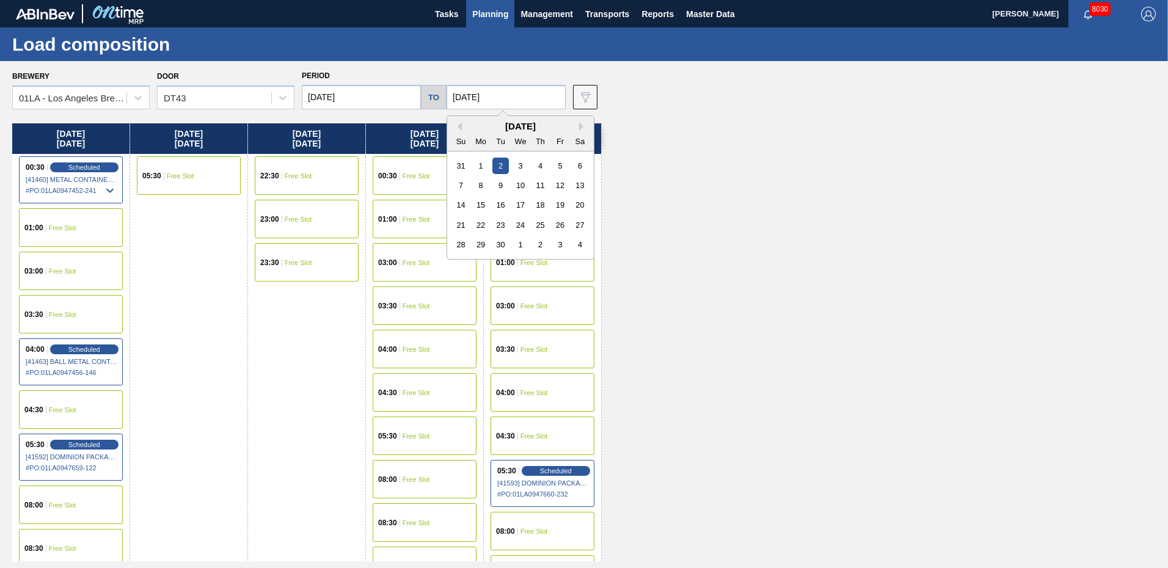
click at [521, 95] on input "[DATE]" at bounding box center [505, 97] width 119 height 24
click at [516, 164] on div "3" at bounding box center [520, 166] width 16 height 16
type input "[DATE]"
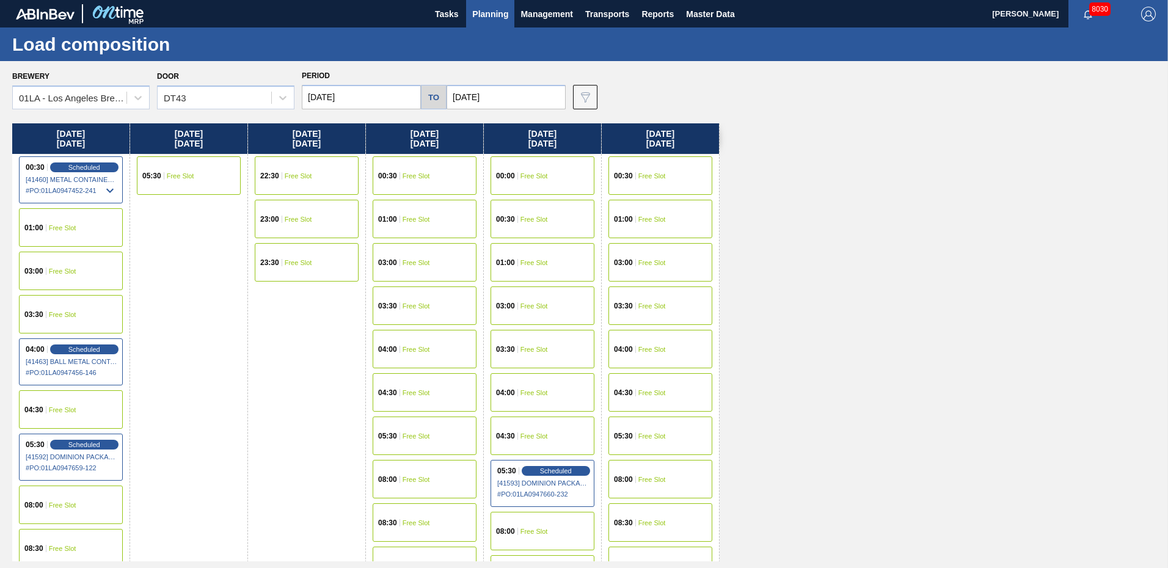
scroll to position [183, 0]
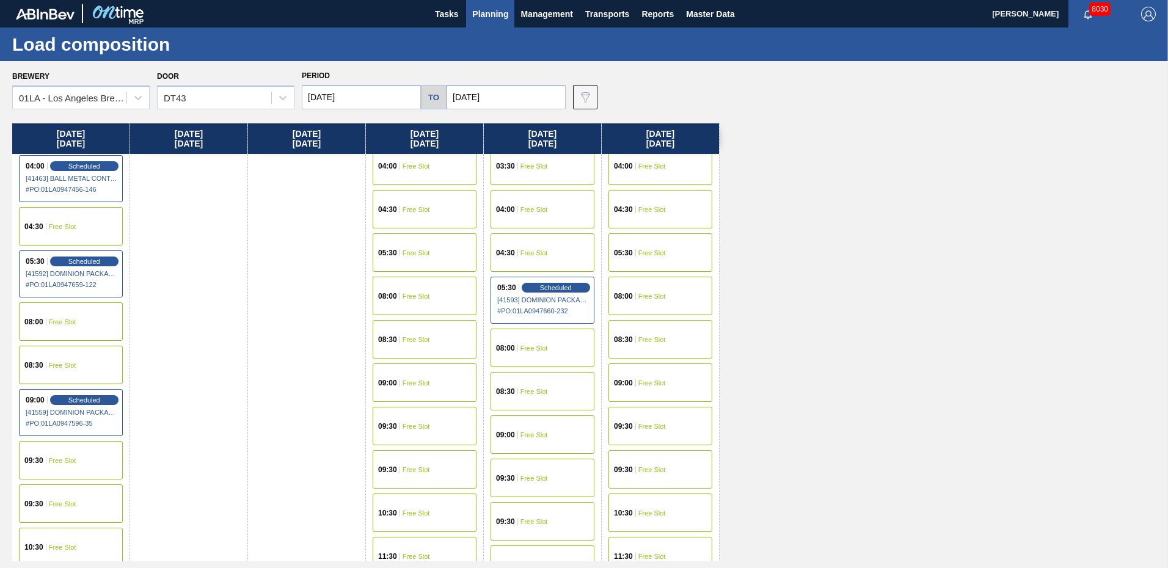
click at [649, 243] on div "05:30 Free Slot" at bounding box center [660, 252] width 104 height 38
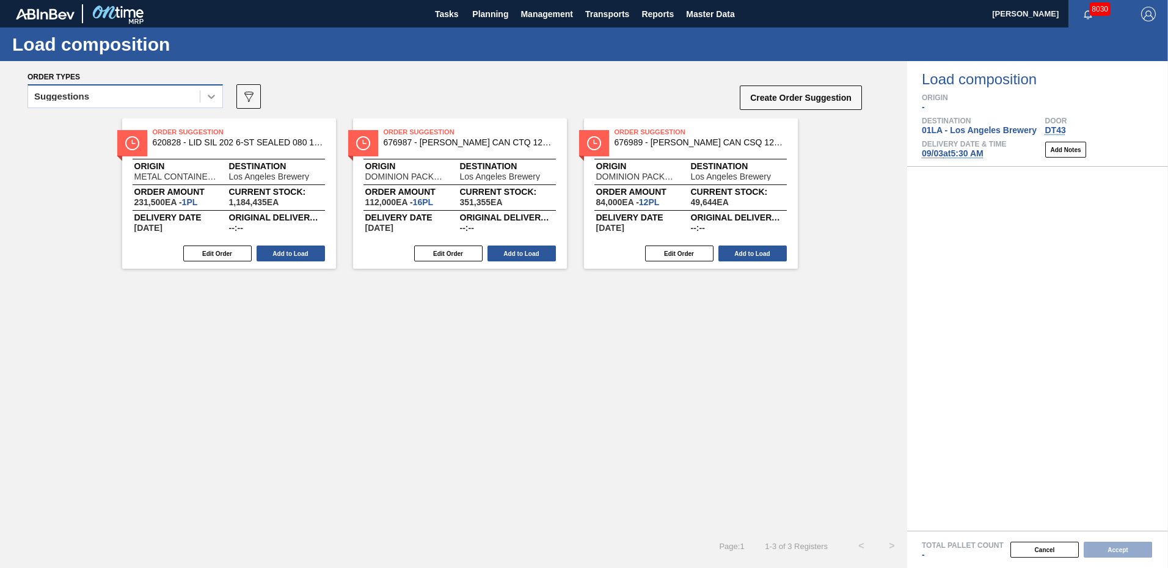
click at [208, 93] on icon at bounding box center [211, 96] width 12 height 12
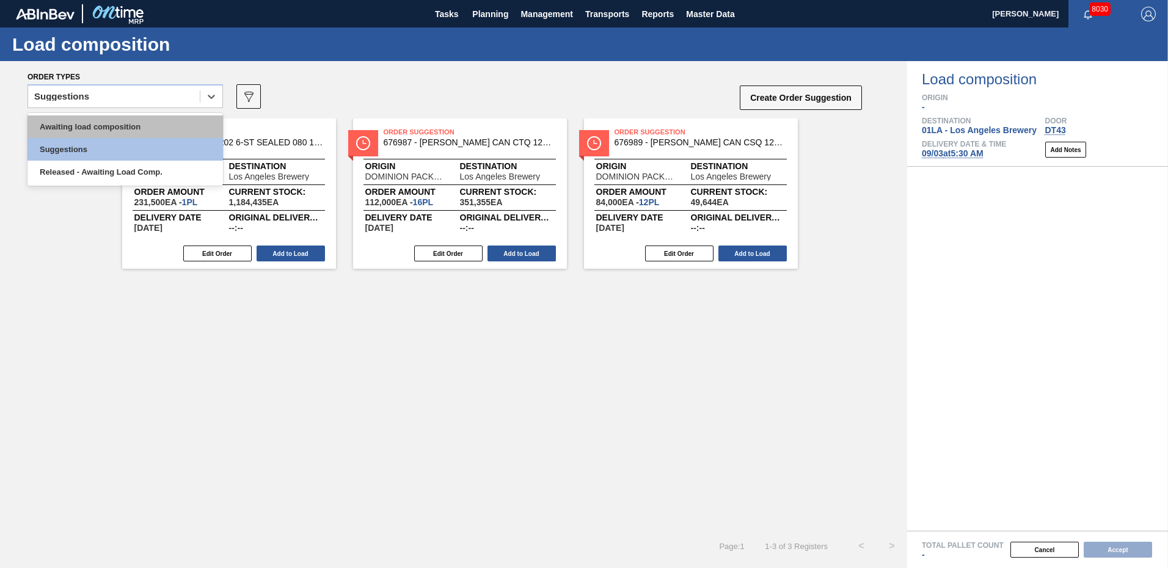
click at [89, 122] on div "Awaiting load composition" at bounding box center [124, 126] width 195 height 23
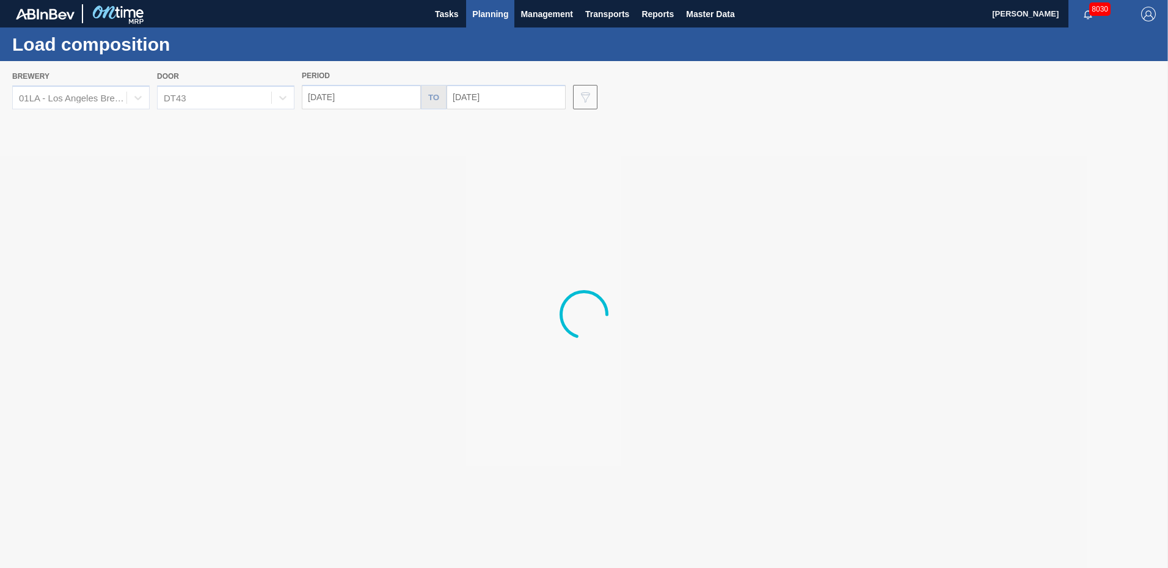
click at [512, 98] on div at bounding box center [584, 314] width 1168 height 507
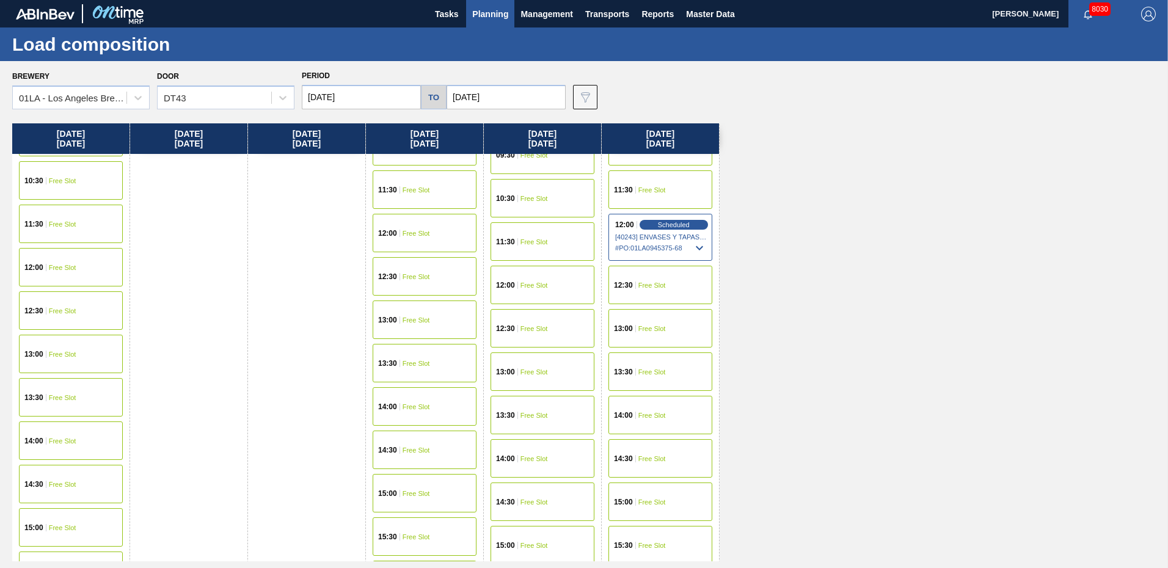
scroll to position [794, 0]
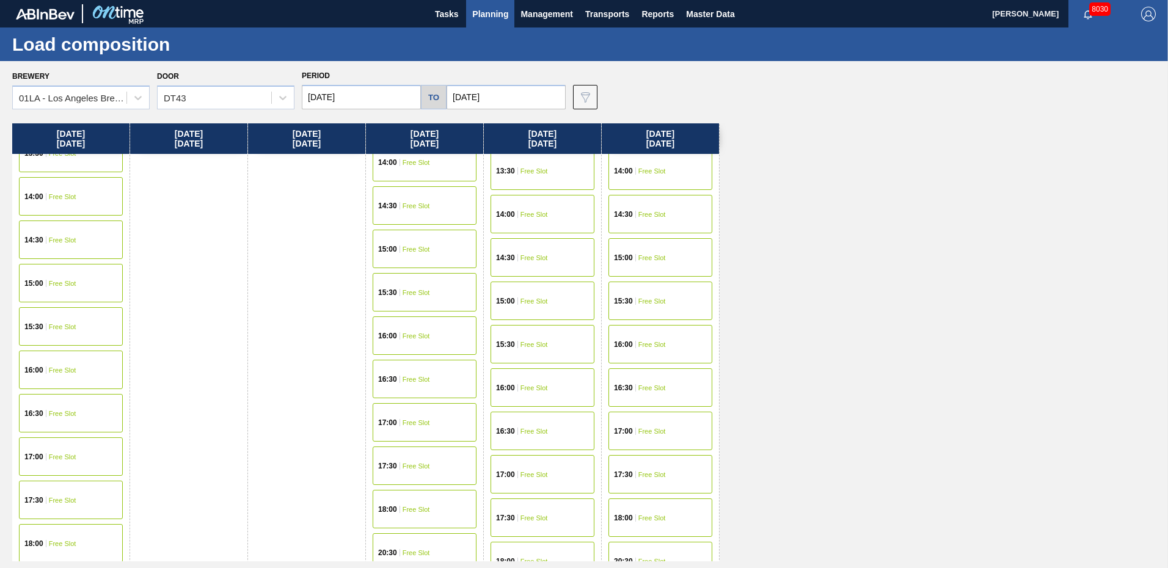
click at [490, 13] on span "Planning" at bounding box center [490, 14] width 36 height 15
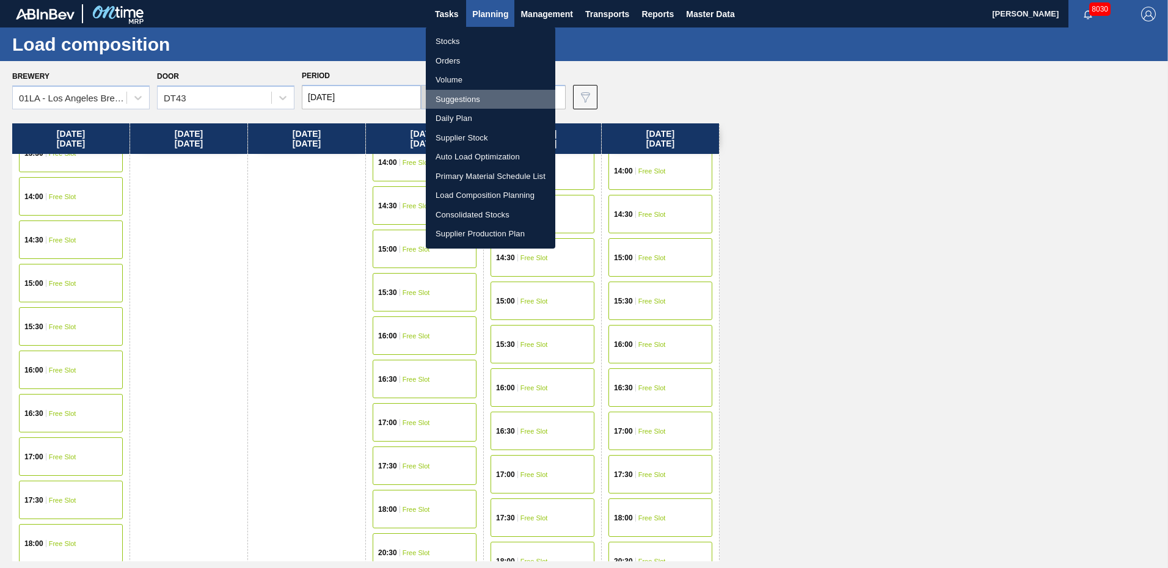
click at [460, 96] on li "Suggestions" at bounding box center [490, 100] width 129 height 20
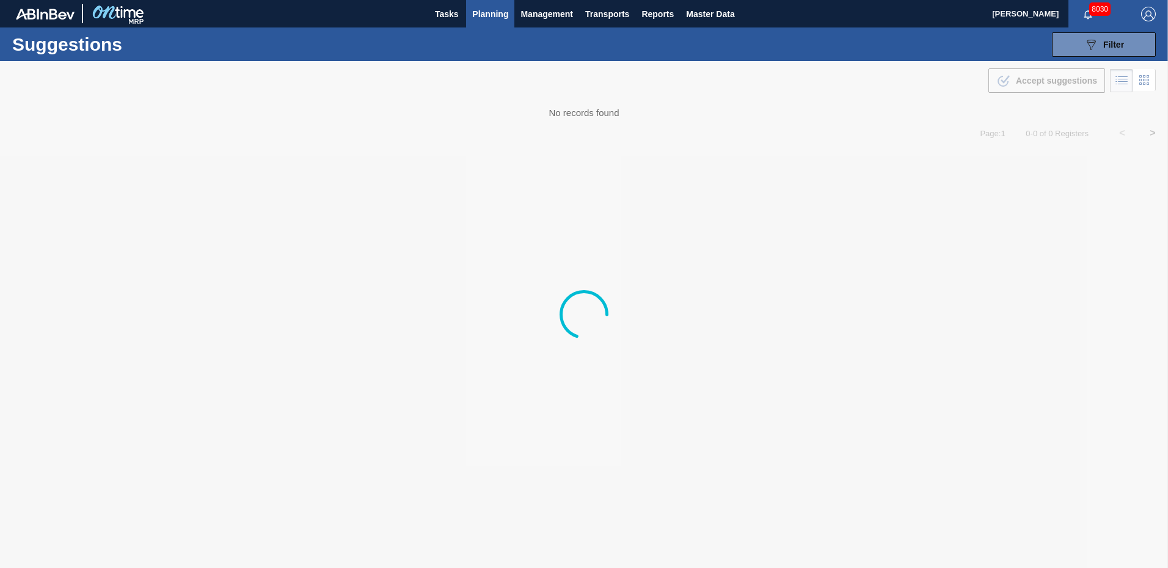
type from "[DATE]"
type to "[DATE]"
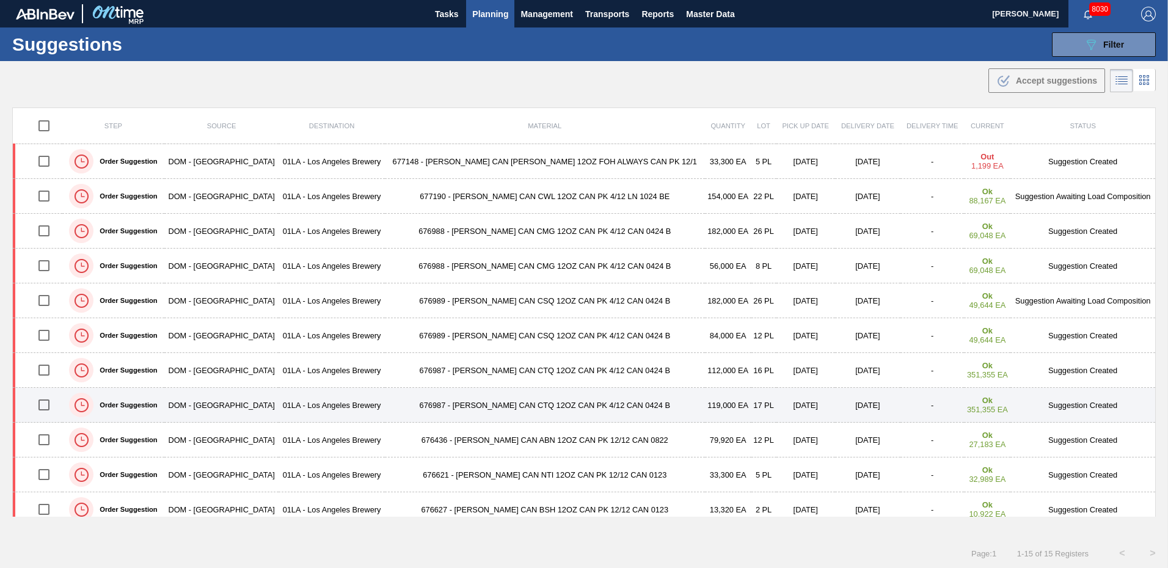
click at [1043, 404] on td "Suggestion Created" at bounding box center [1082, 405] width 145 height 35
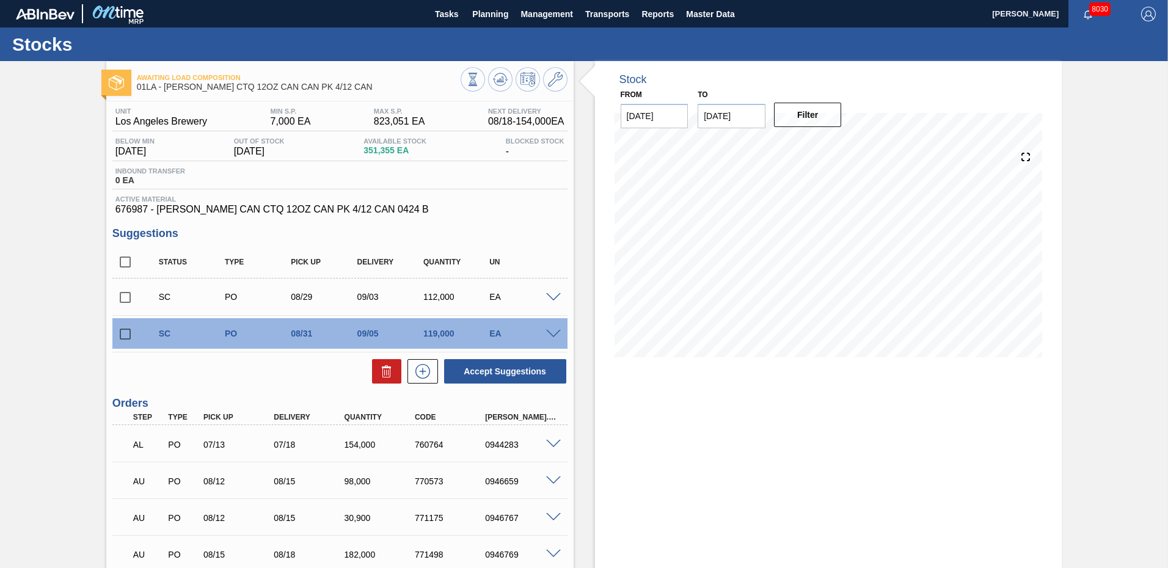
click at [544, 337] on div at bounding box center [555, 333] width 24 height 9
click at [547, 329] on div at bounding box center [555, 333] width 24 height 9
click at [552, 332] on span at bounding box center [553, 334] width 15 height 9
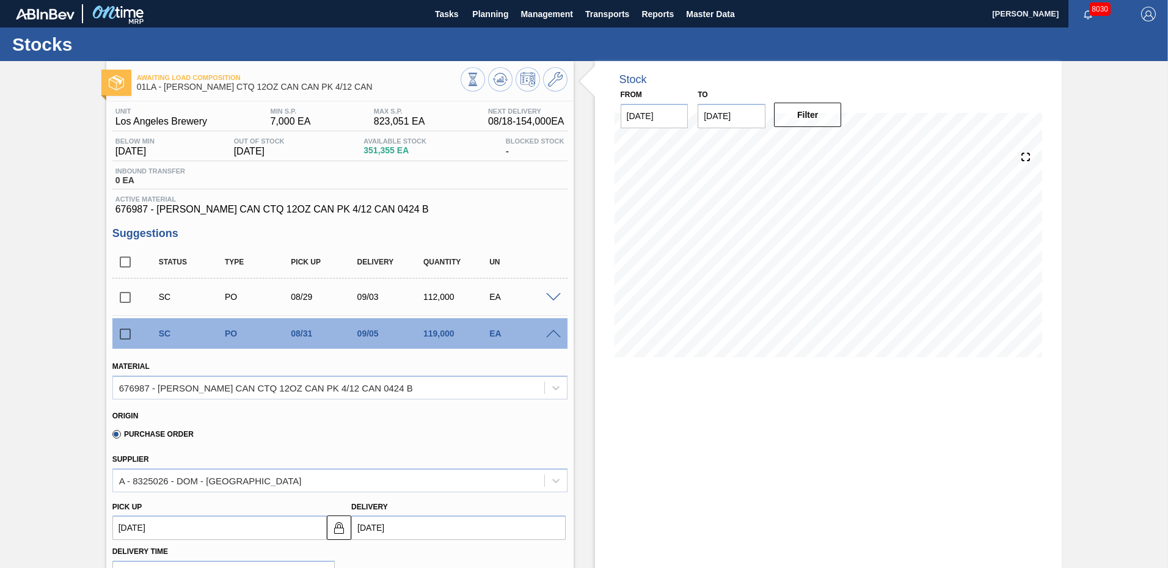
scroll to position [183, 0]
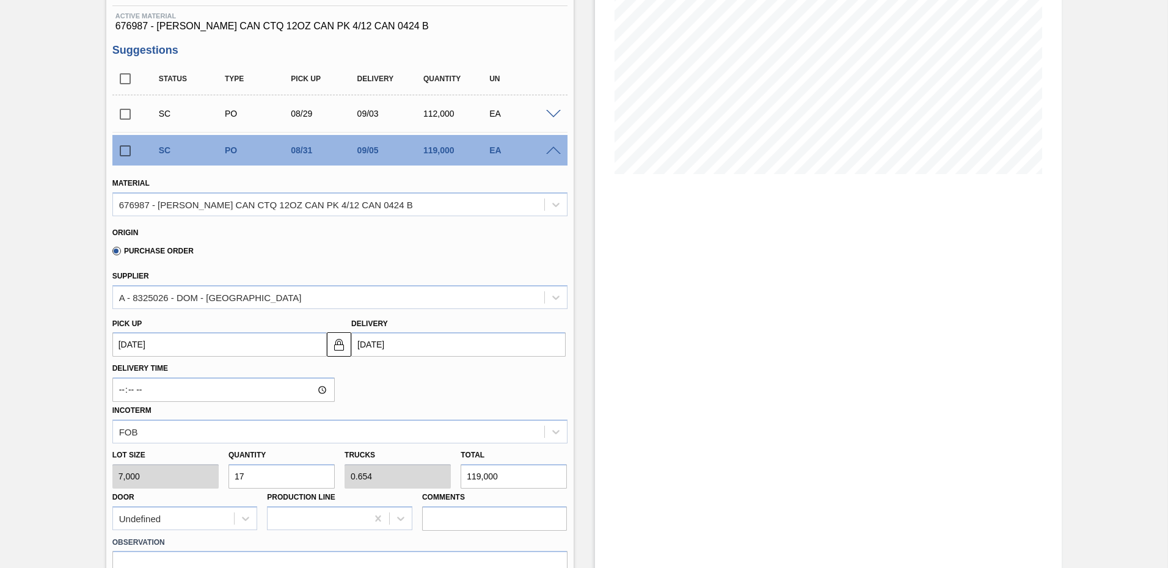
click at [439, 348] on input "[DATE]" at bounding box center [458, 344] width 214 height 24
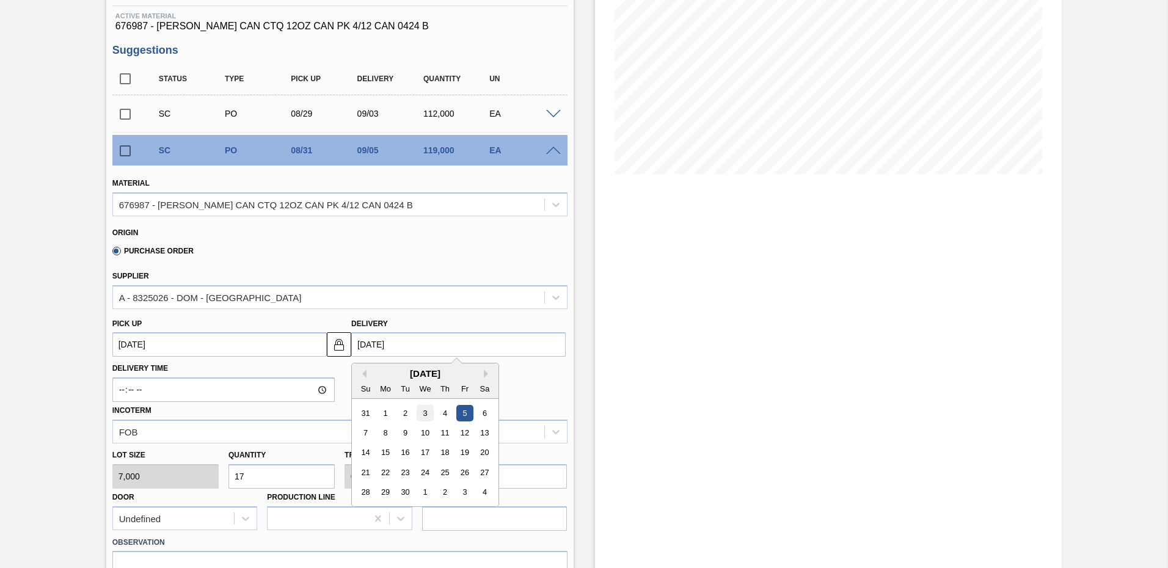
click at [427, 413] on div "3" at bounding box center [425, 413] width 16 height 16
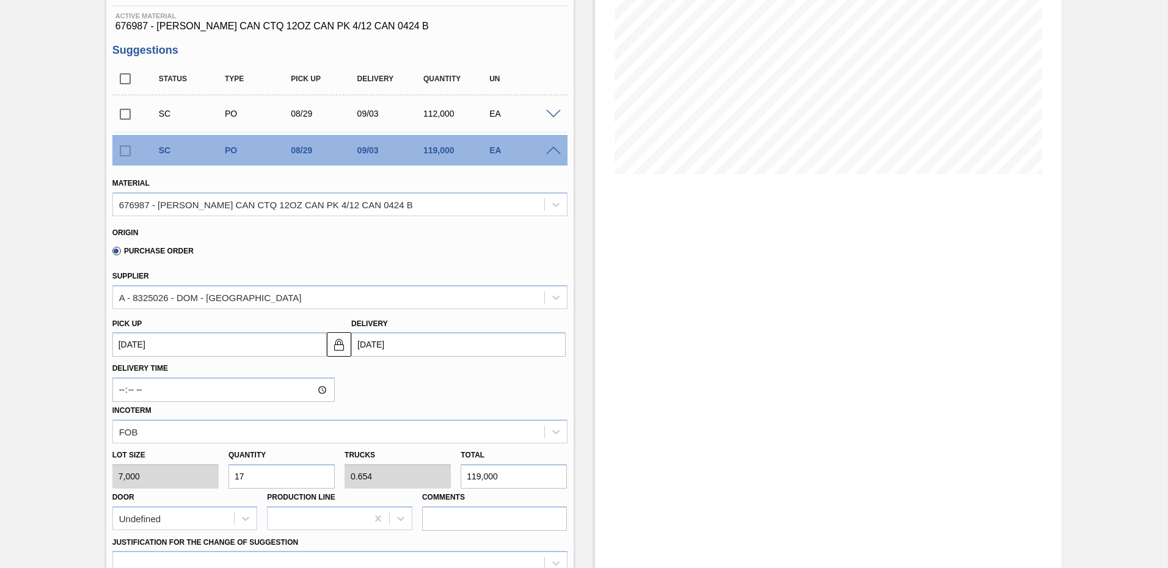
type up "[DATE]"
type input "[DATE]"
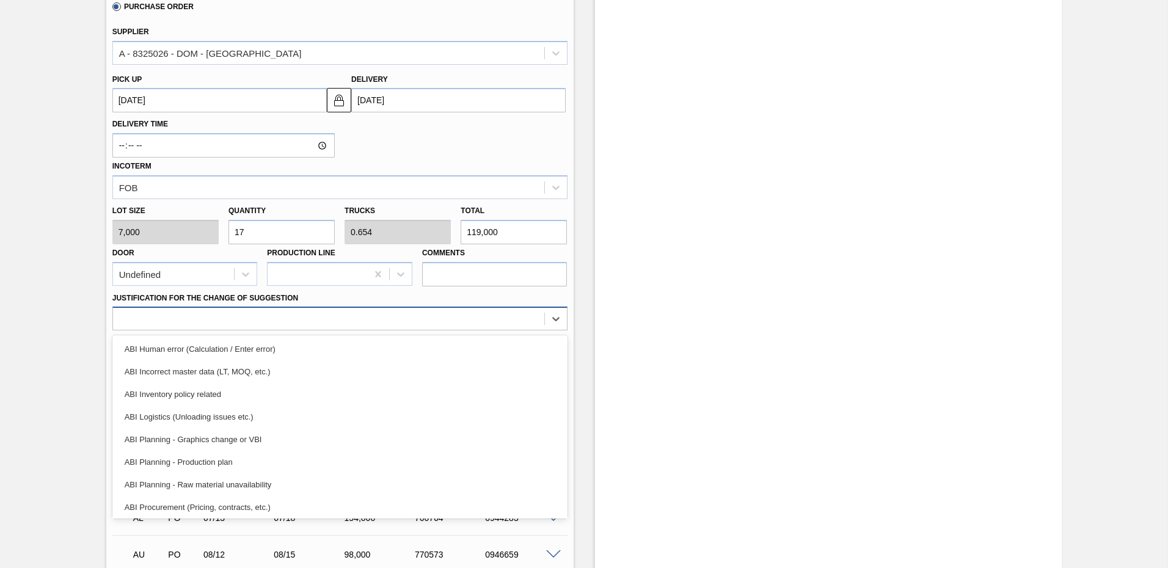
click at [191, 315] on div at bounding box center [328, 319] width 431 height 18
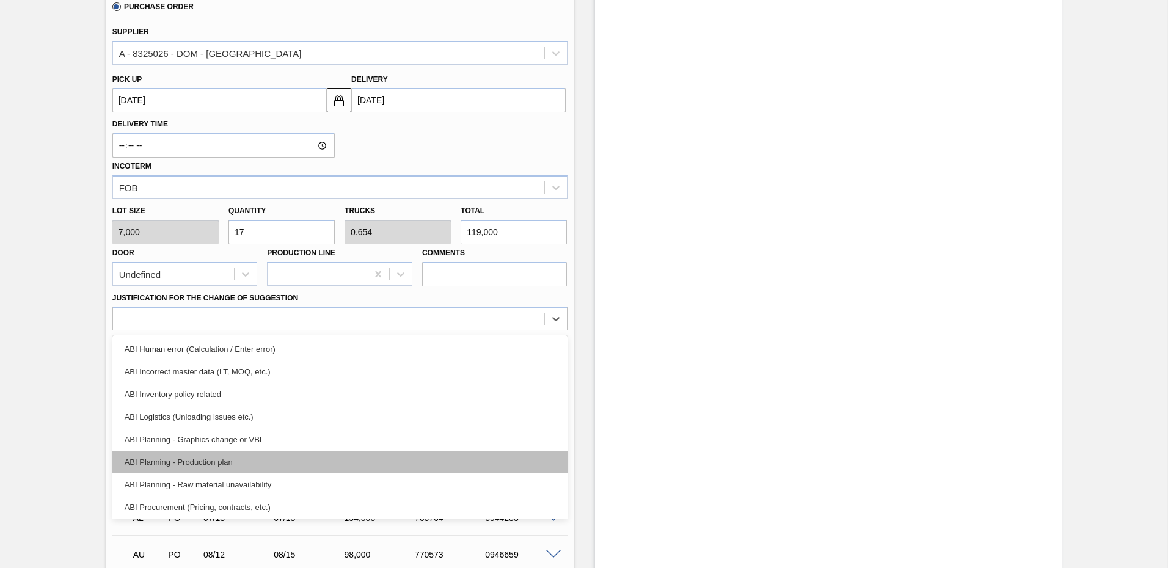
click at [189, 461] on div "ABI Planning - Production plan" at bounding box center [339, 462] width 455 height 23
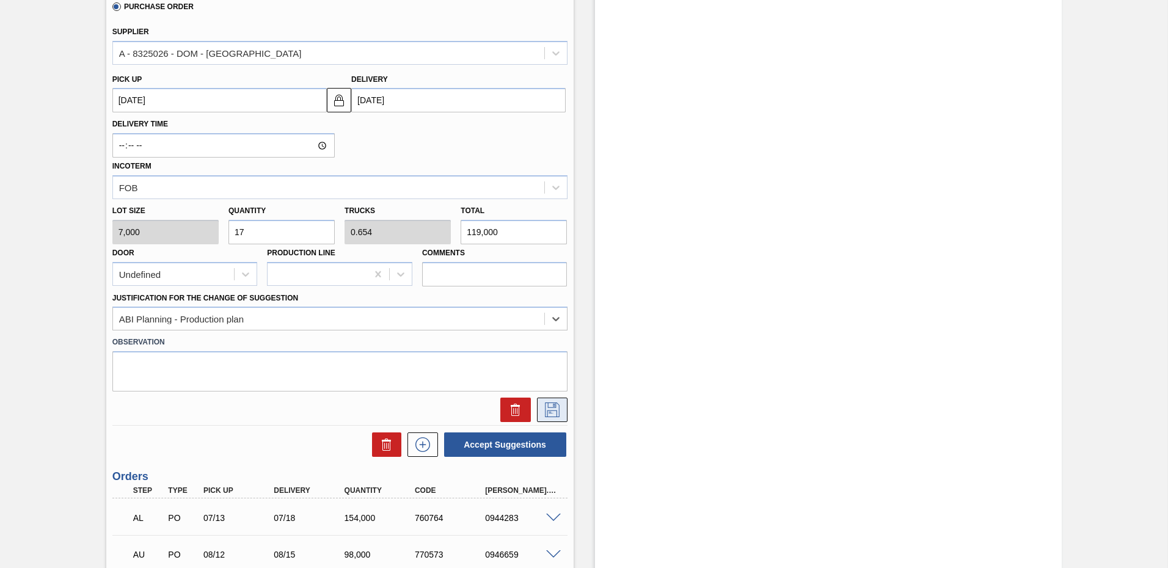
click at [554, 411] on icon at bounding box center [552, 409] width 20 height 15
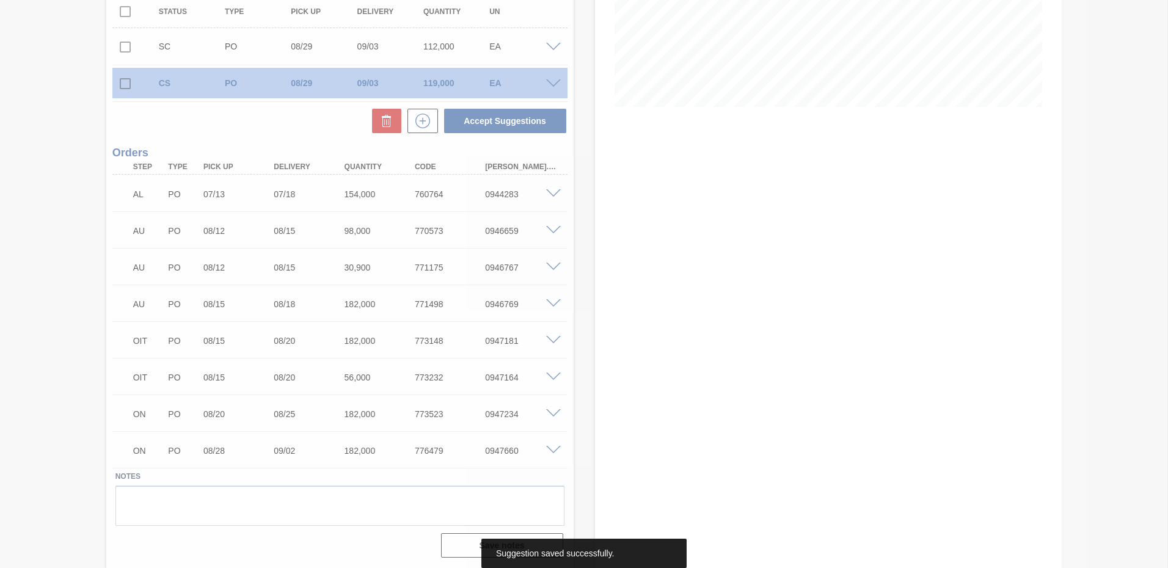
scroll to position [250, 0]
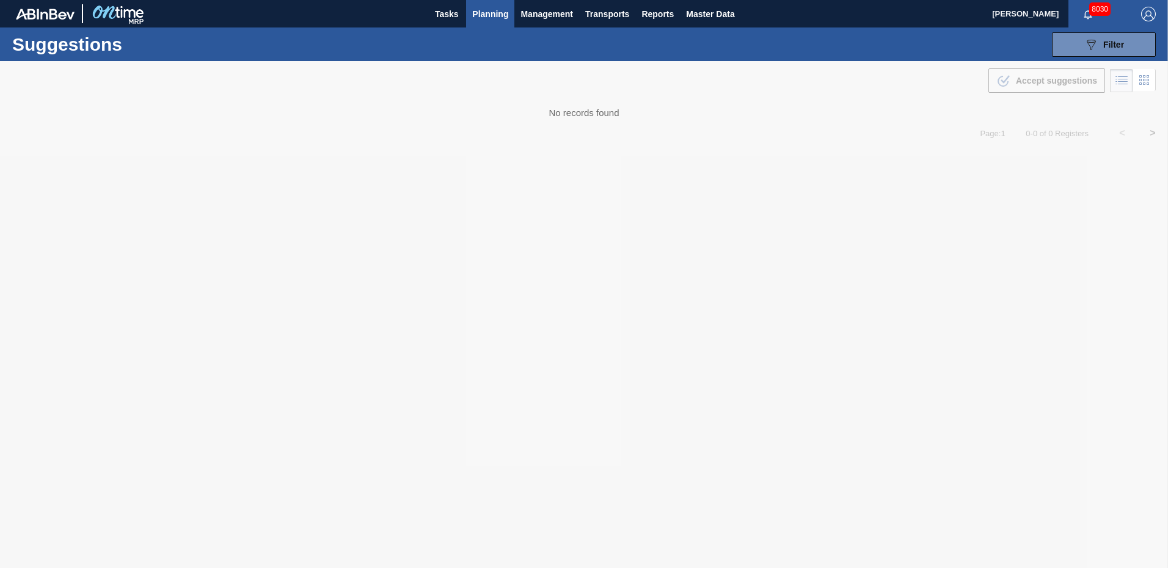
type from "[DATE]"
type to "[DATE]"
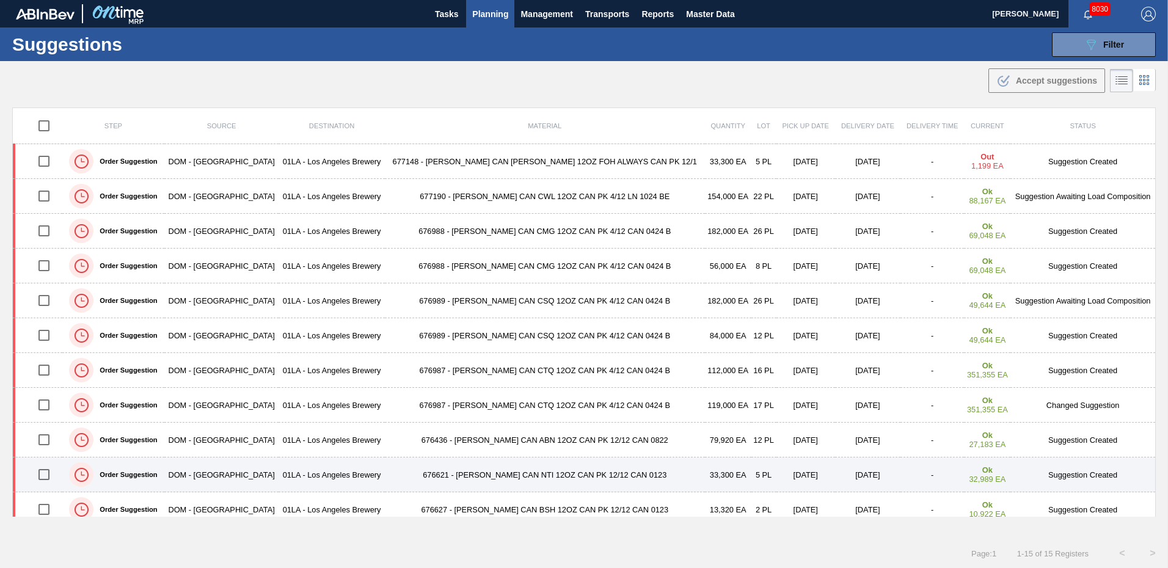
click at [1064, 475] on td "Suggestion Created" at bounding box center [1082, 474] width 145 height 35
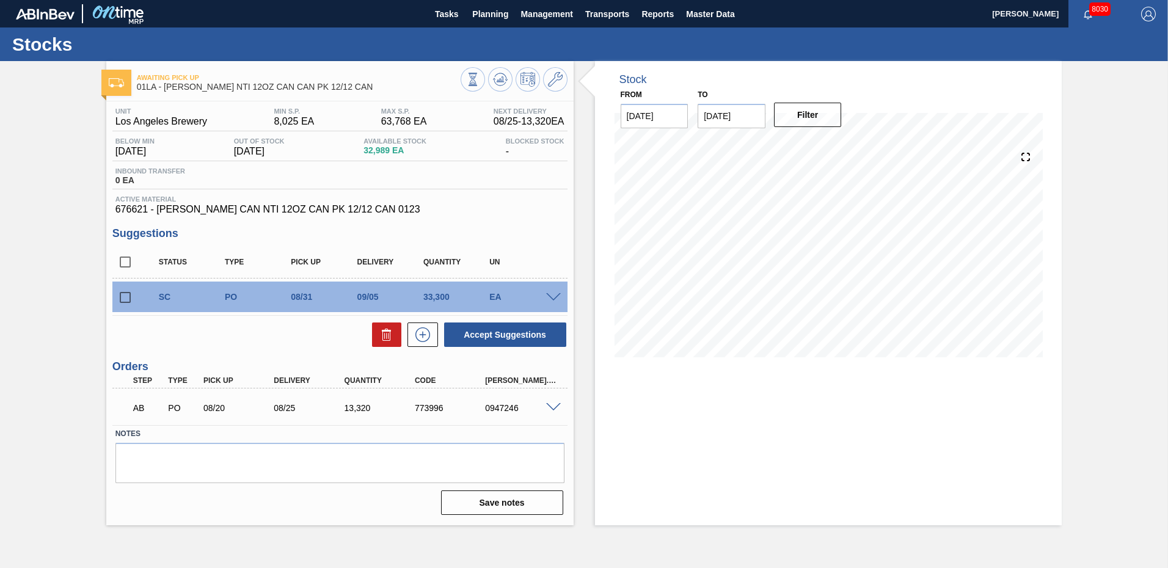
click at [555, 299] on span at bounding box center [553, 297] width 15 height 9
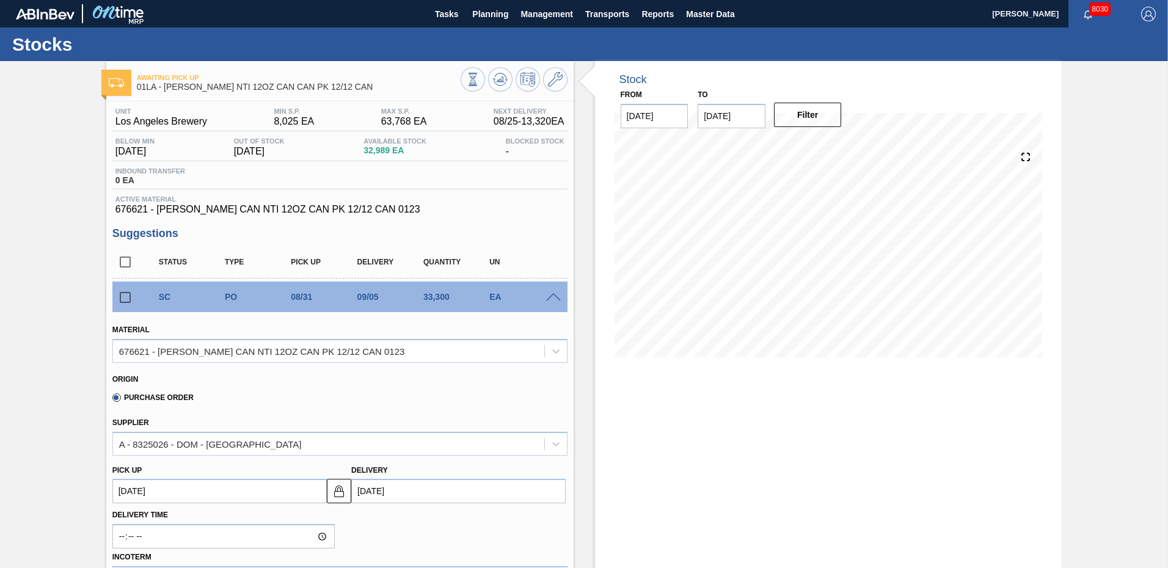
scroll to position [122, 0]
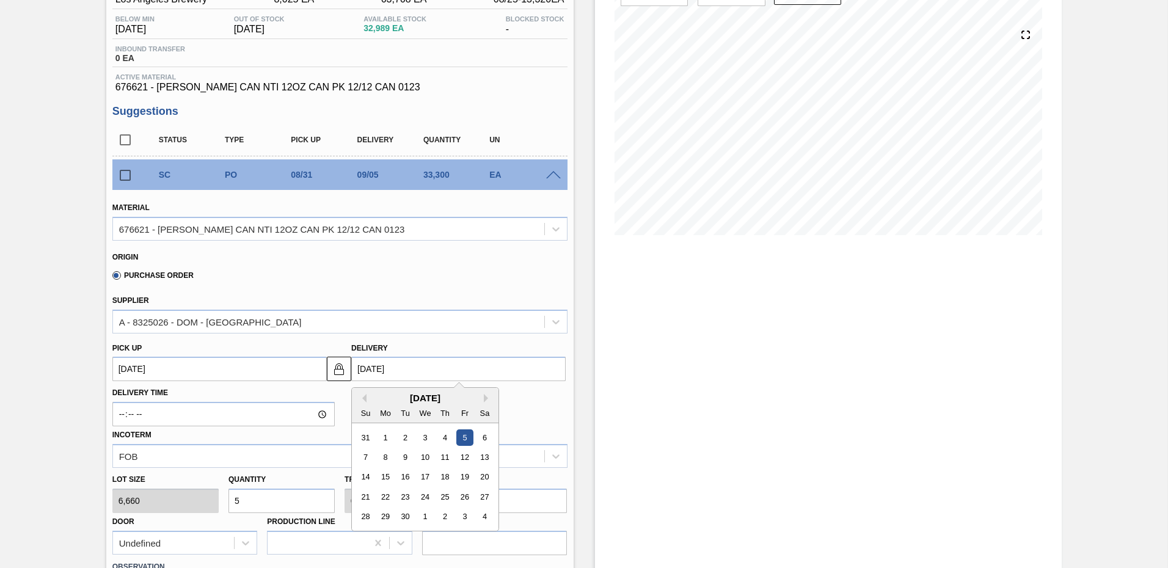
click at [404, 365] on input "[DATE]" at bounding box center [458, 369] width 214 height 24
click at [424, 437] on div "3" at bounding box center [425, 437] width 16 height 16
type up "[DATE]"
type input "[DATE]"
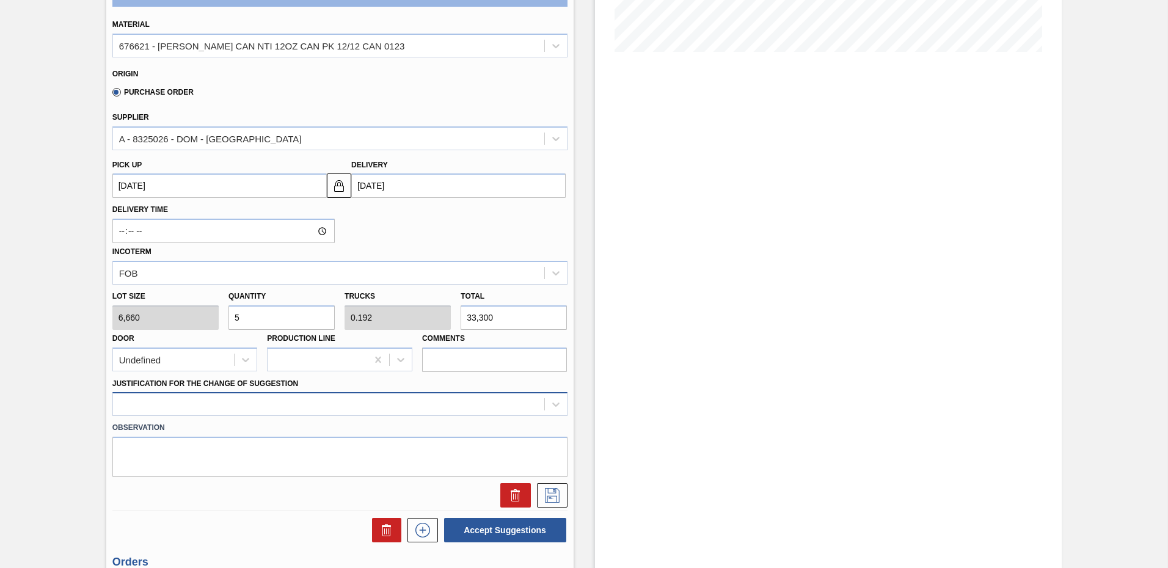
scroll to position [346, 0]
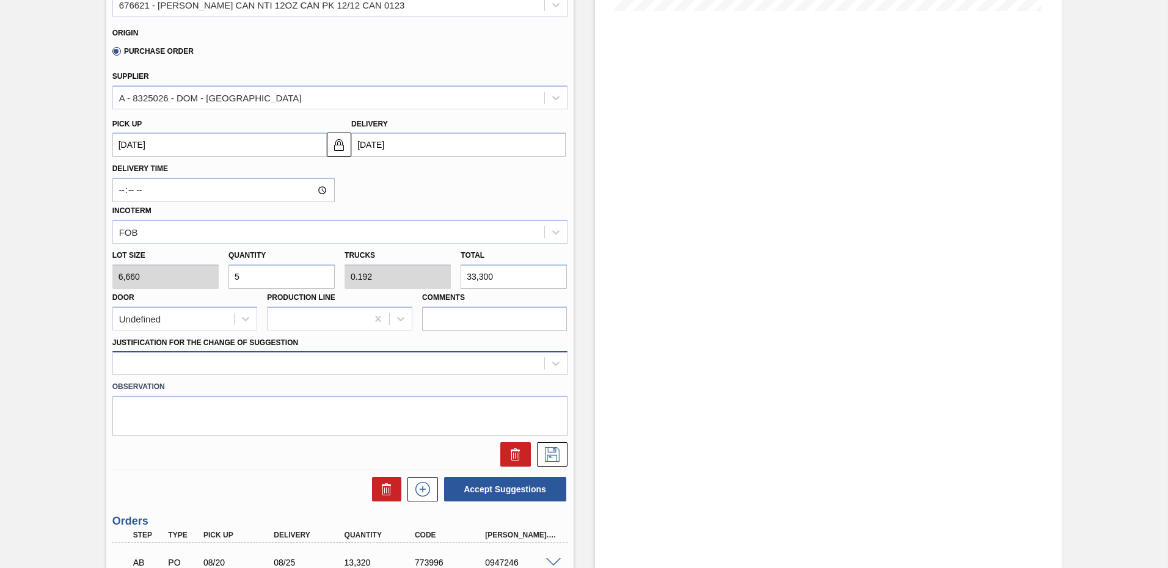
click at [170, 375] on div at bounding box center [339, 363] width 455 height 24
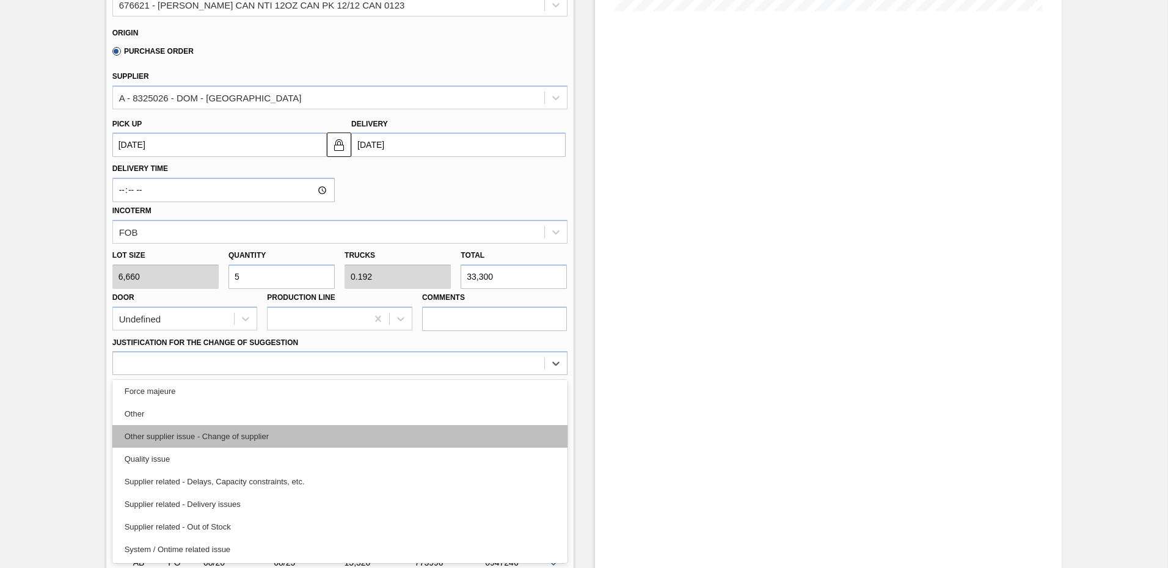
scroll to position [0, 0]
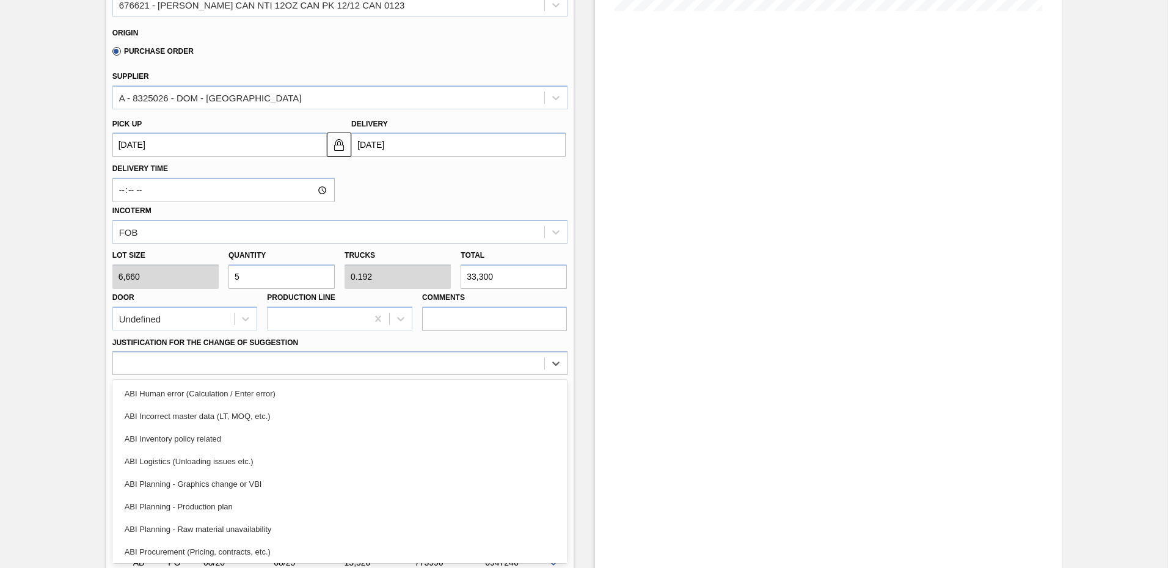
drag, startPoint x: 563, startPoint y: 417, endPoint x: 565, endPoint y: 426, distance: 9.9
click at [565, 426] on div "ABI Human error (Calculation / Enter error) ABI Incorrect master data (LT, MOQ,…" at bounding box center [339, 471] width 455 height 183
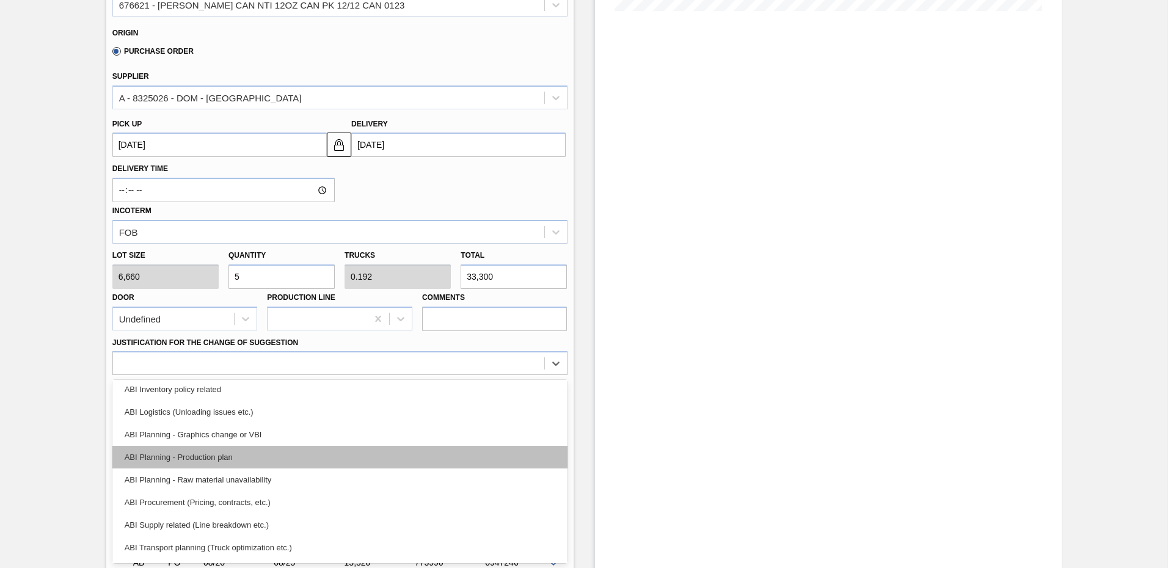
click at [197, 457] on div "ABI Planning - Production plan" at bounding box center [339, 457] width 455 height 23
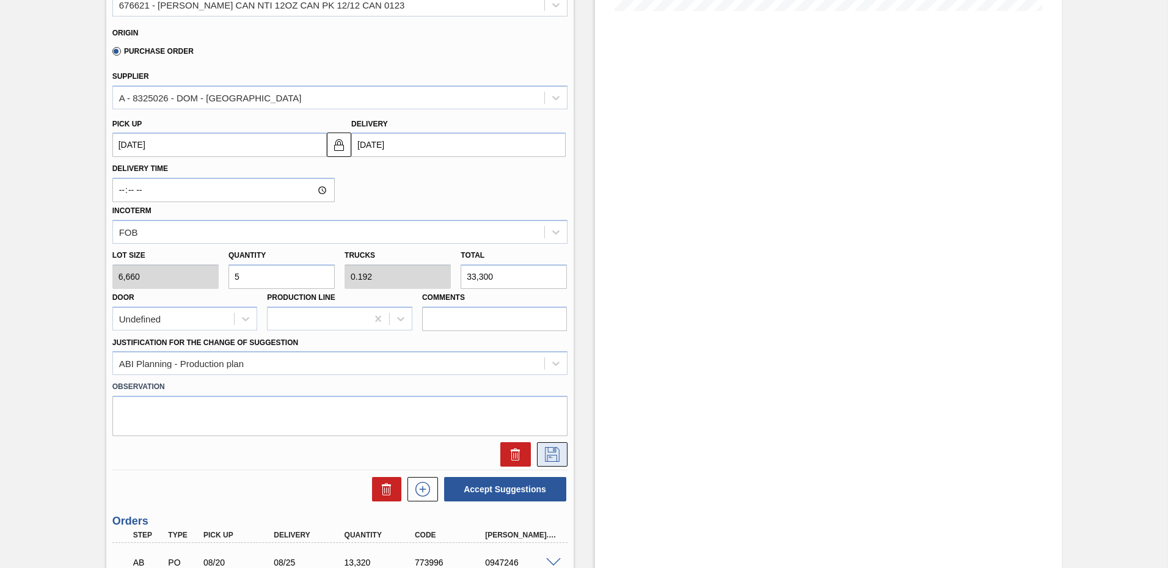
click at [550, 449] on icon at bounding box center [552, 454] width 20 height 15
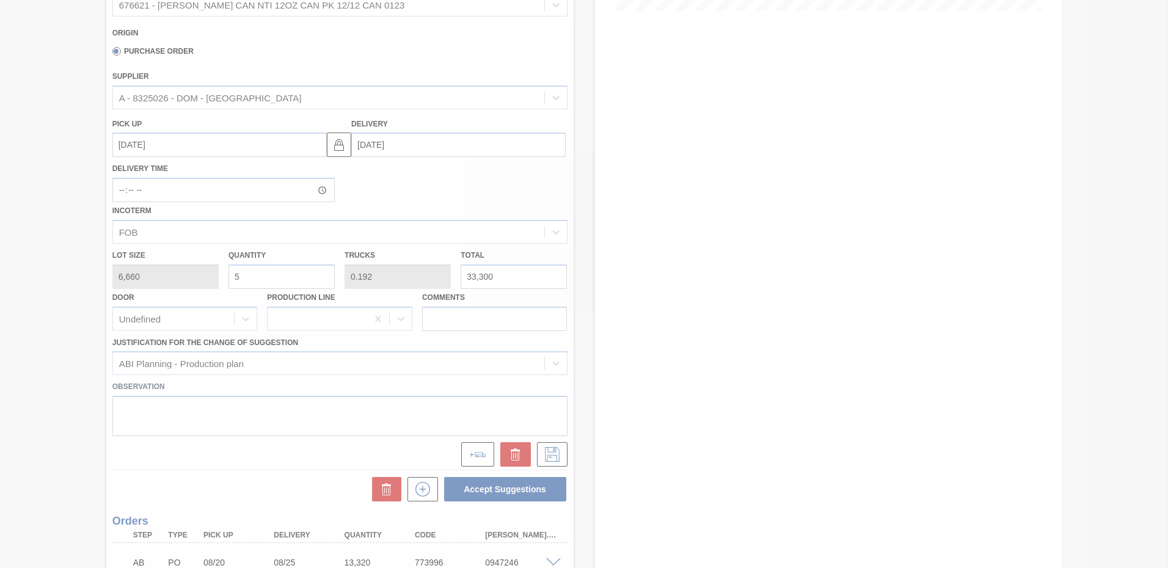
scroll to position [0, 0]
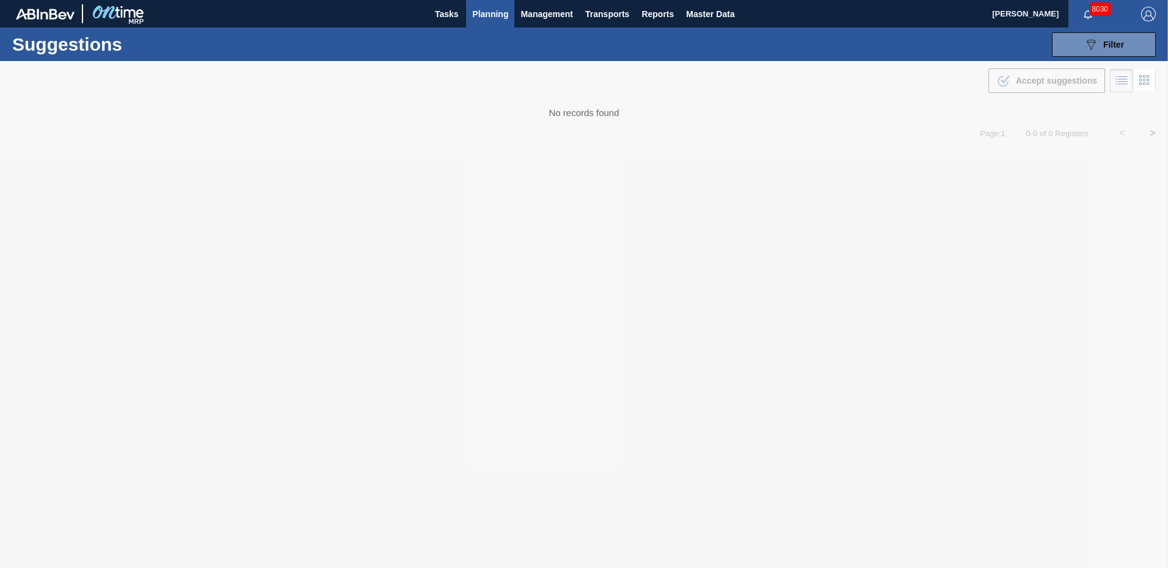
type from "[DATE]"
type to "[DATE]"
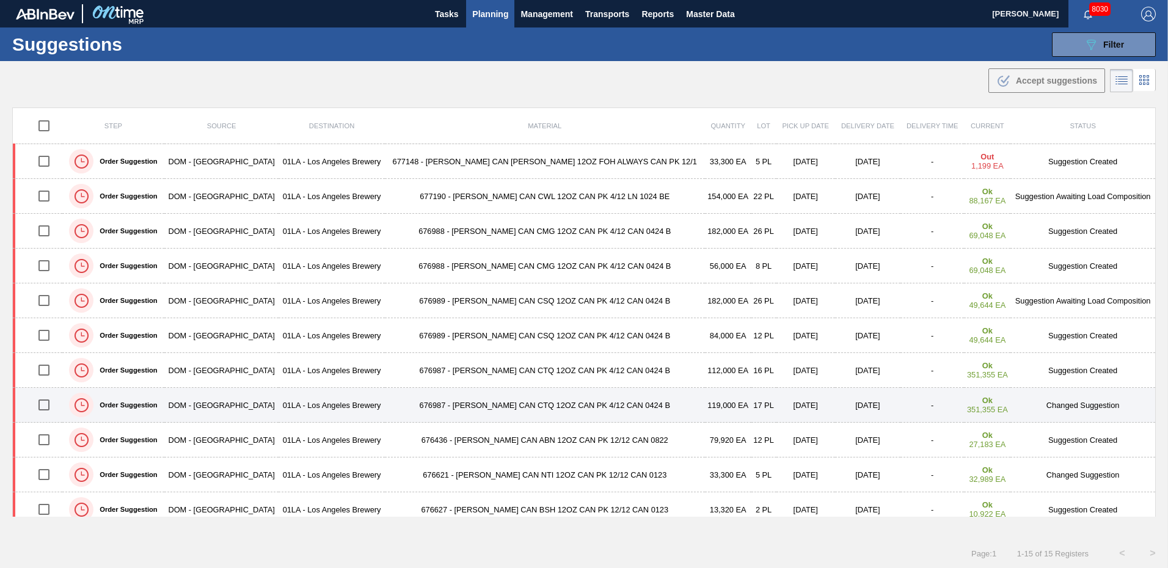
click at [48, 407] on input "checkbox" at bounding box center [44, 405] width 26 height 26
checkbox input "true"
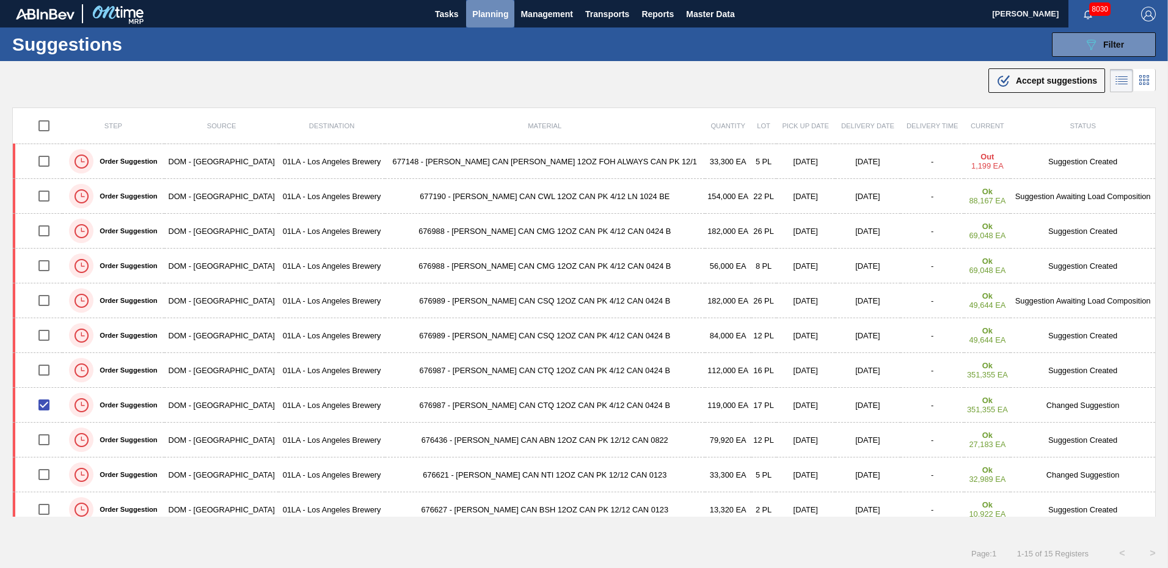
click at [489, 9] on span "Planning" at bounding box center [490, 14] width 36 height 15
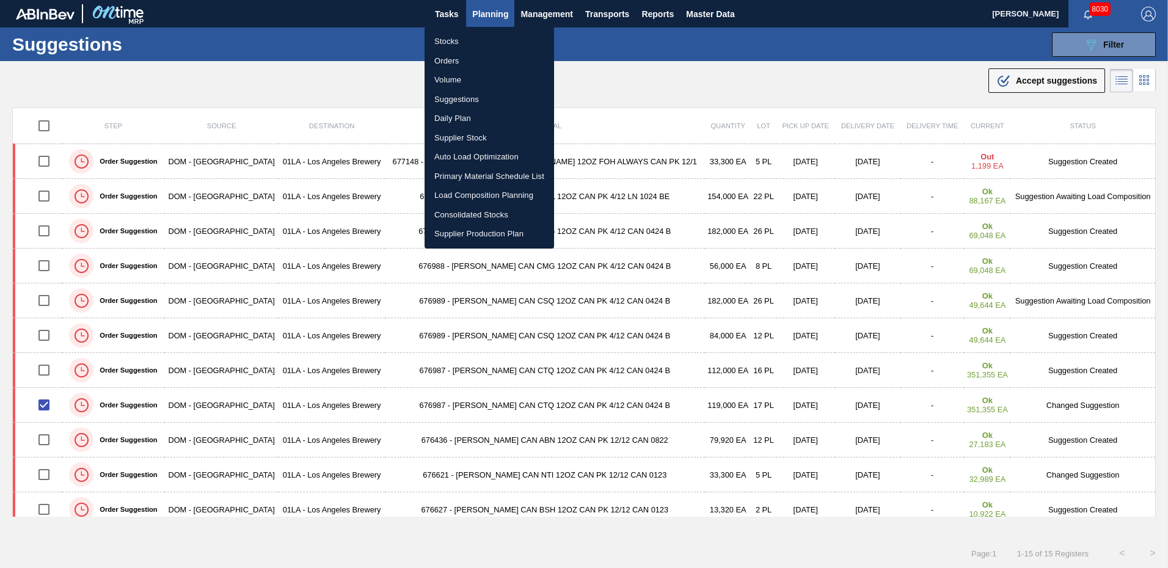
click at [456, 119] on li "Daily Plan" at bounding box center [488, 119] width 129 height 20
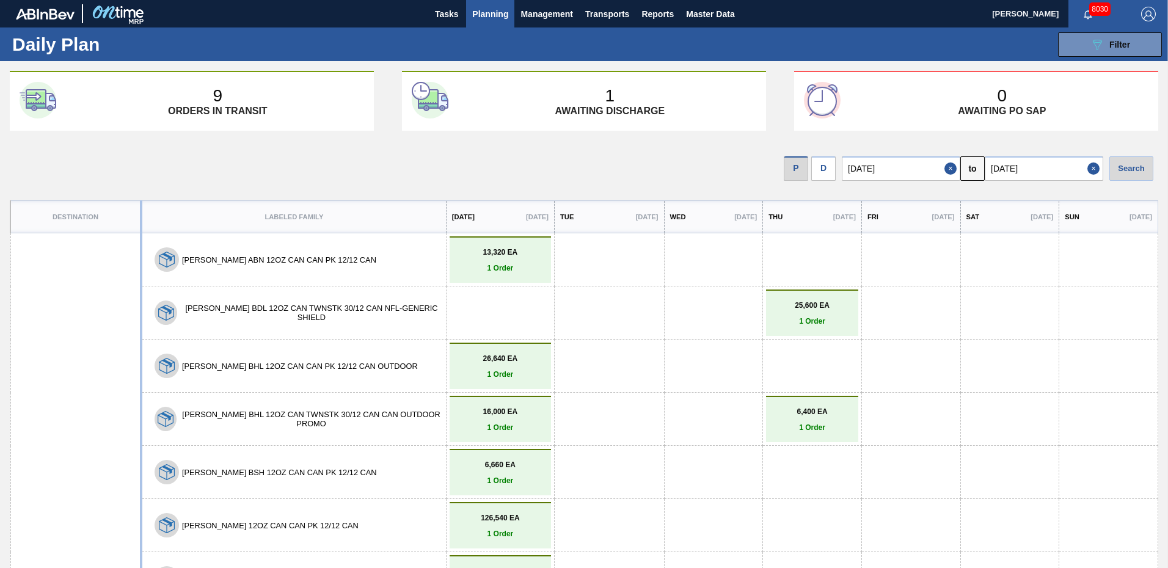
click at [501, 10] on span "Planning" at bounding box center [490, 14] width 36 height 15
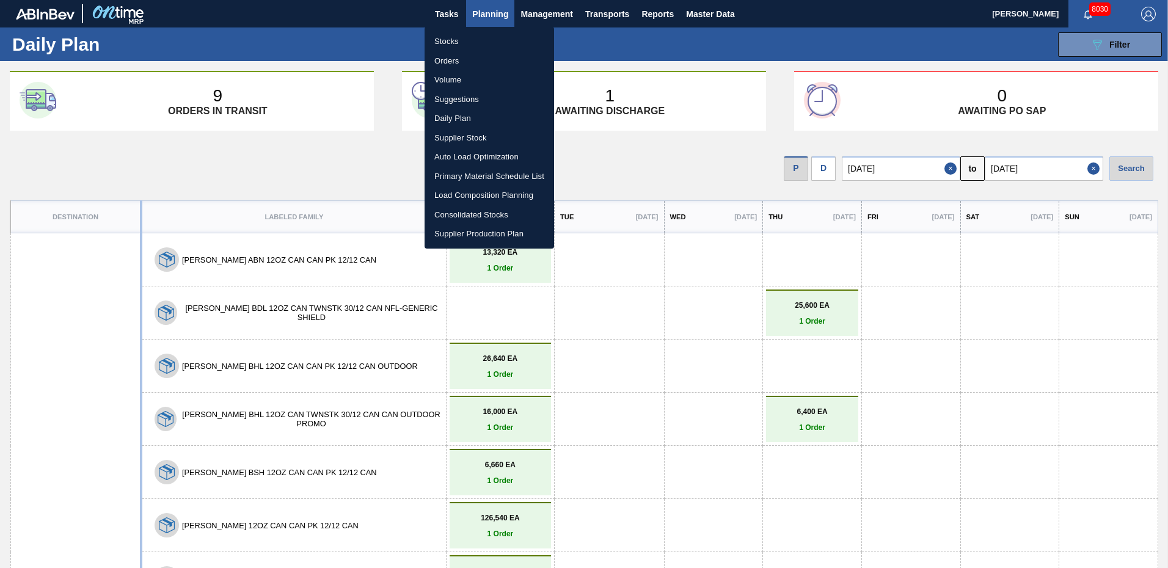
click at [453, 101] on li "Suggestions" at bounding box center [488, 100] width 129 height 20
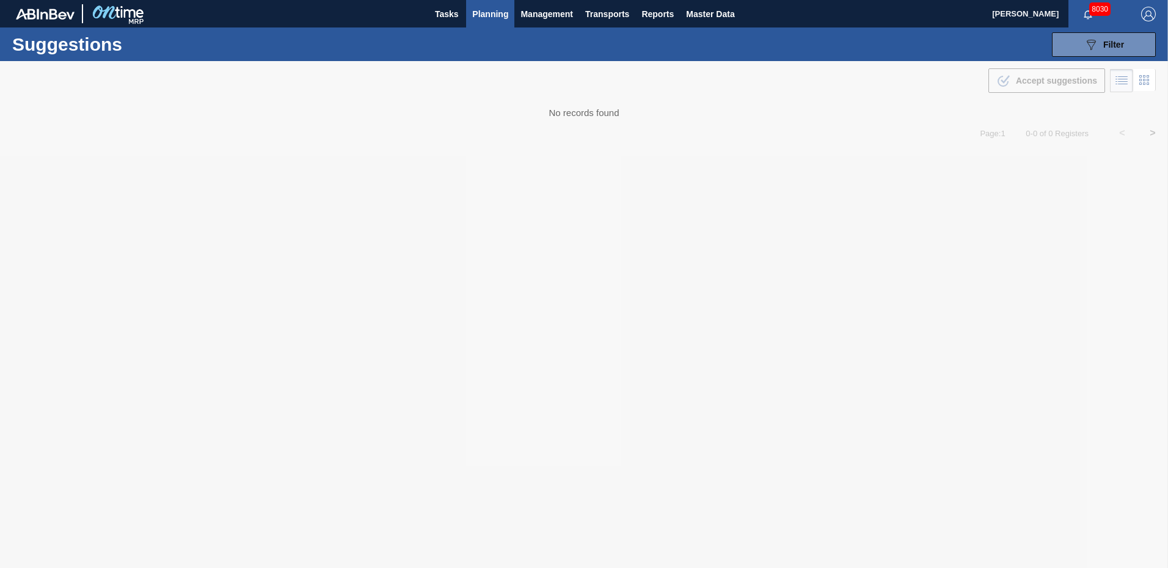
type from "[DATE]"
type to "[DATE]"
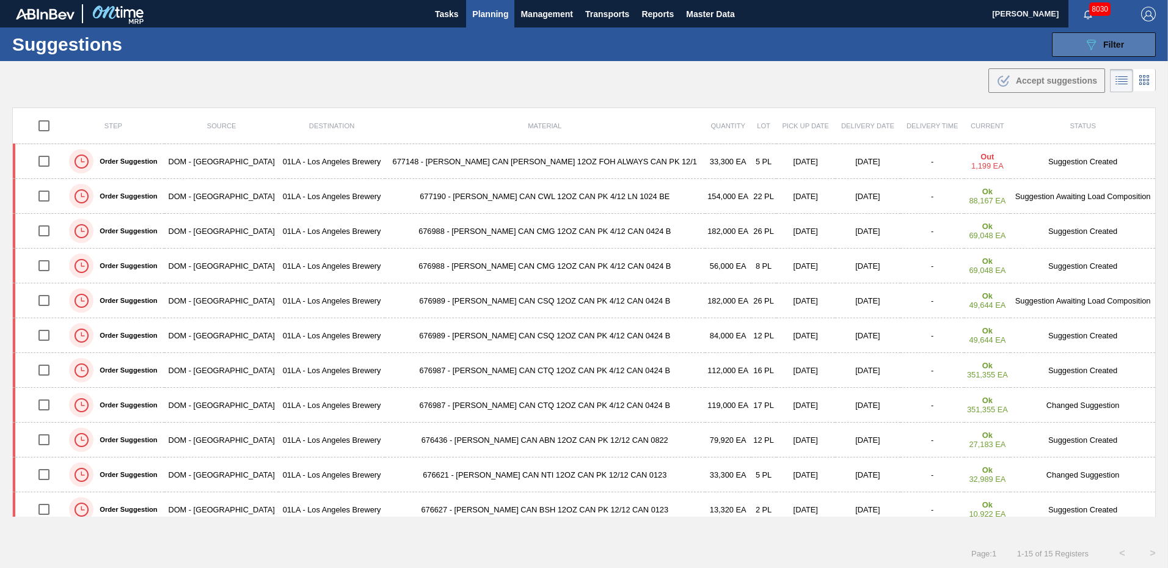
click at [1118, 45] on span "Filter" at bounding box center [1113, 45] width 21 height 10
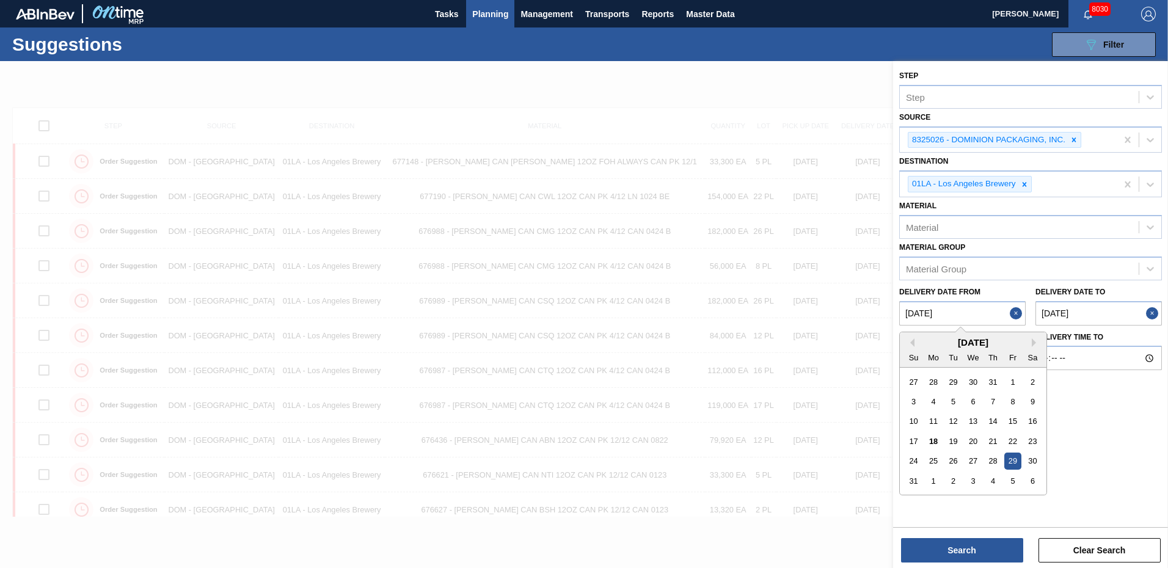
click at [960, 317] on from "[DATE]" at bounding box center [962, 313] width 126 height 24
drag, startPoint x: 965, startPoint y: 459, endPoint x: 994, endPoint y: 415, distance: 53.0
click at [970, 456] on div "27" at bounding box center [972, 461] width 16 height 16
type from "[DATE]"
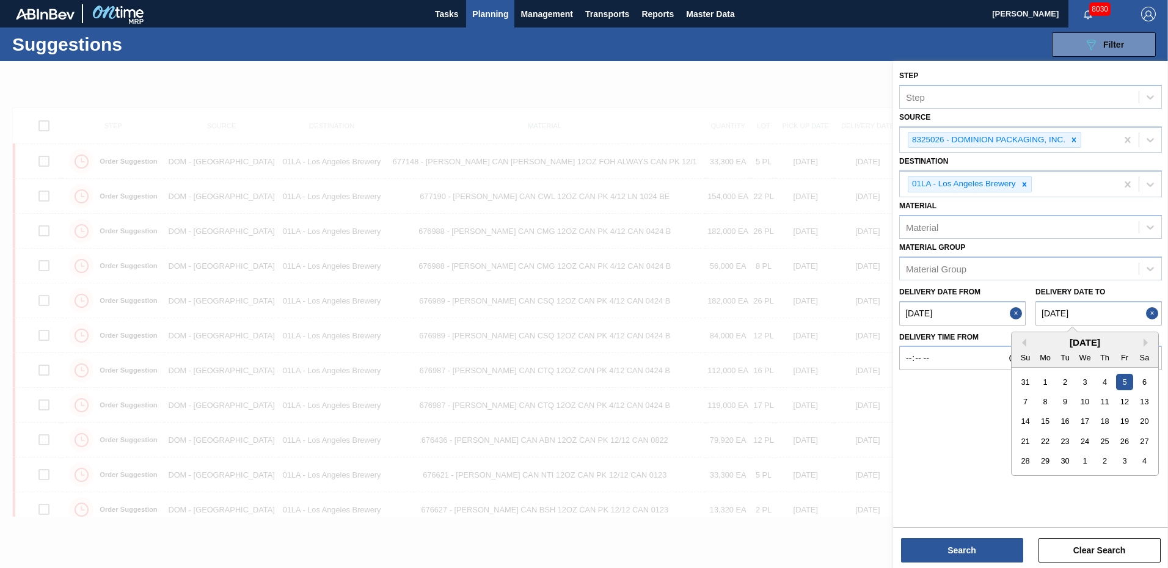
click at [1120, 315] on to "[DATE]" at bounding box center [1098, 313] width 126 height 24
click at [1045, 402] on div "8" at bounding box center [1045, 401] width 16 height 16
type to "[DATE]"
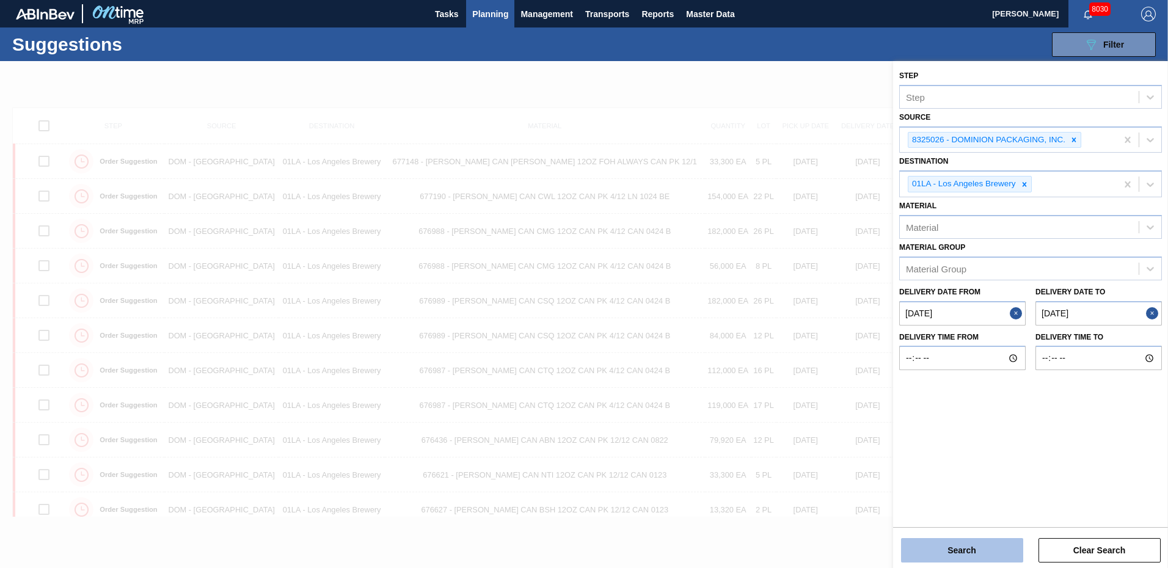
click at [974, 550] on button "Search" at bounding box center [962, 550] width 122 height 24
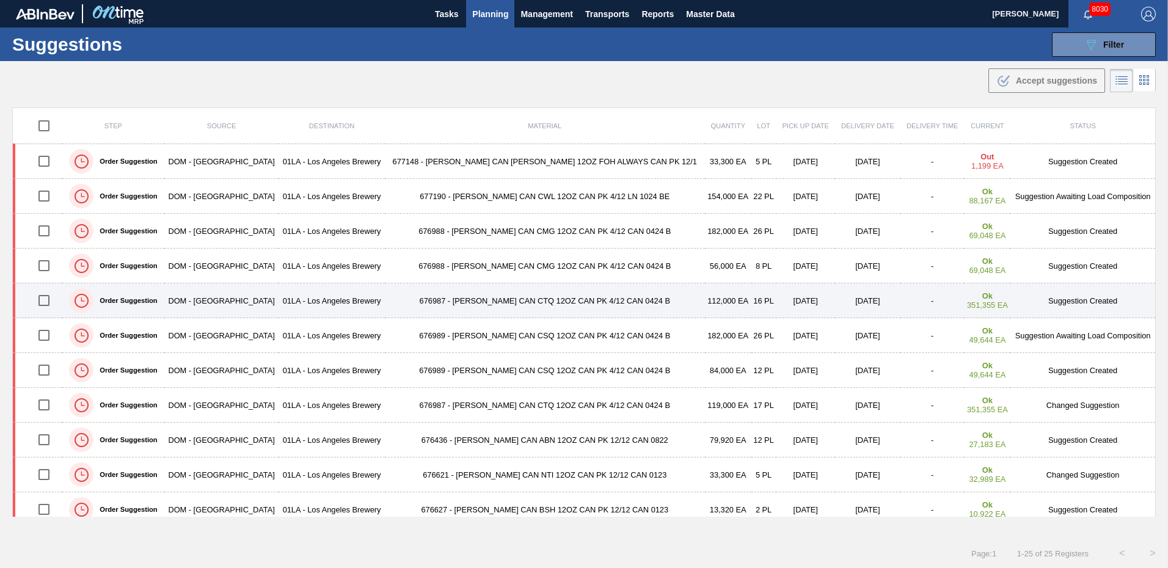
click at [1087, 297] on td "Suggestion Created" at bounding box center [1082, 300] width 145 height 35
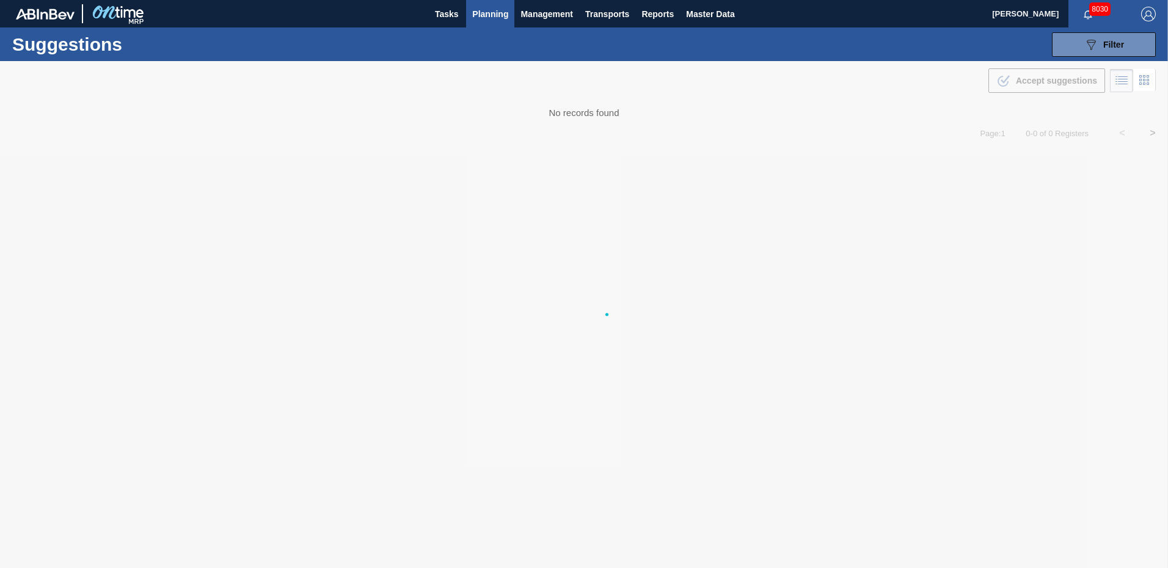
type from "[DATE]"
type to "[DATE]"
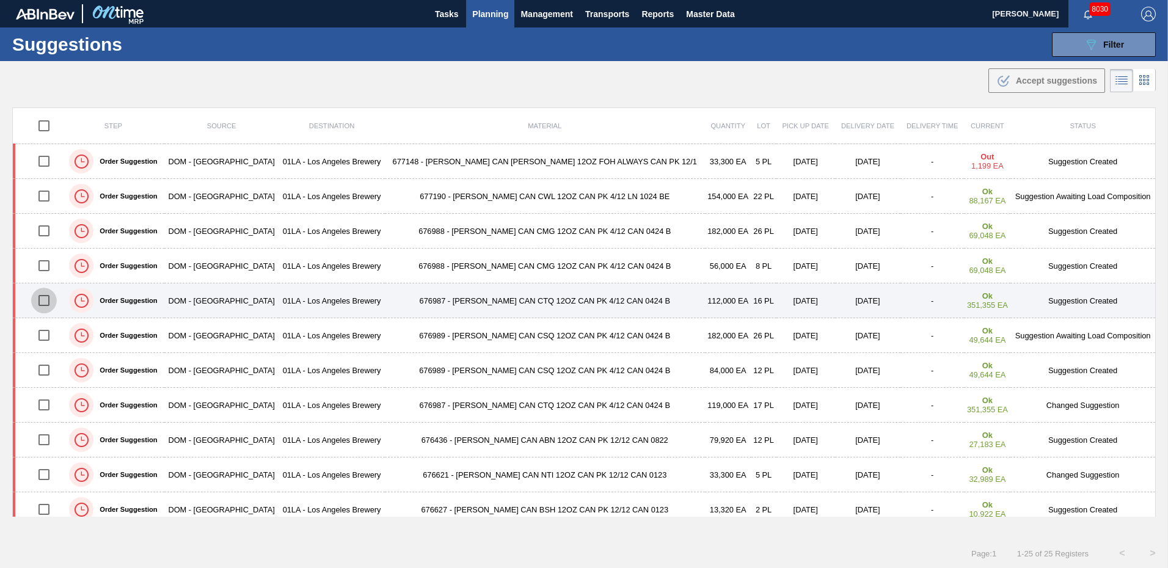
click at [43, 301] on input "checkbox" at bounding box center [44, 301] width 26 height 26
checkbox input "true"
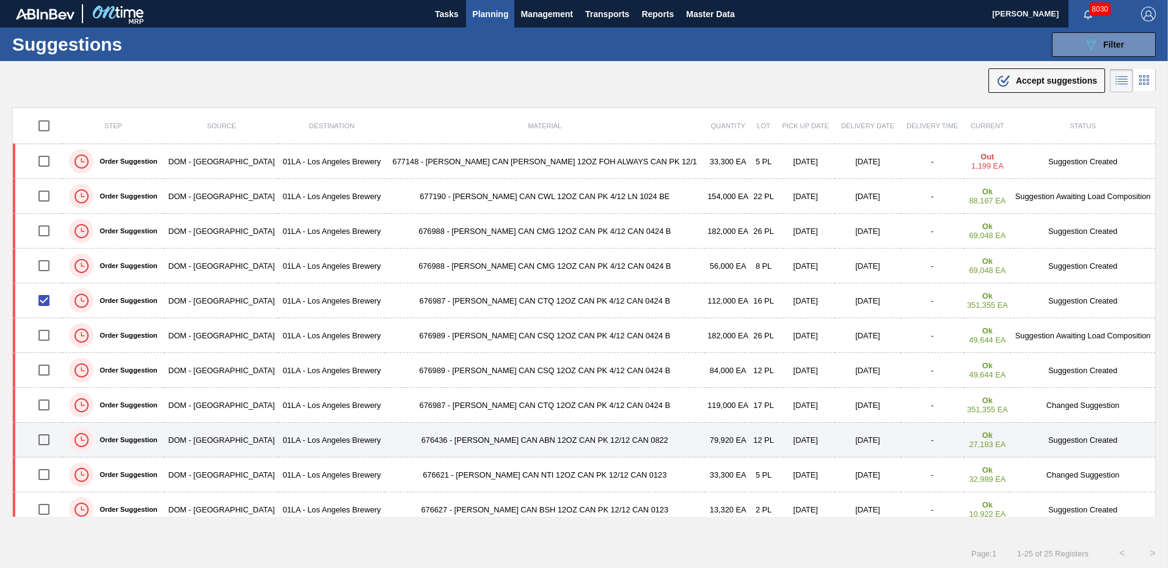
click at [46, 439] on input "checkbox" at bounding box center [44, 440] width 26 height 26
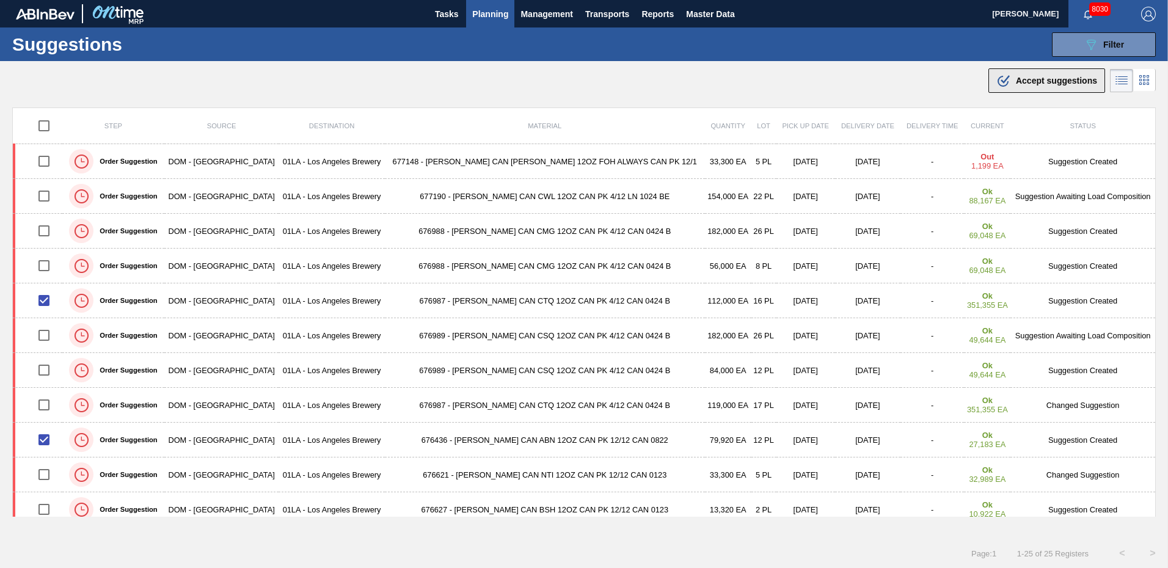
click at [1041, 78] on span "Accept suggestions" at bounding box center [1056, 81] width 81 height 10
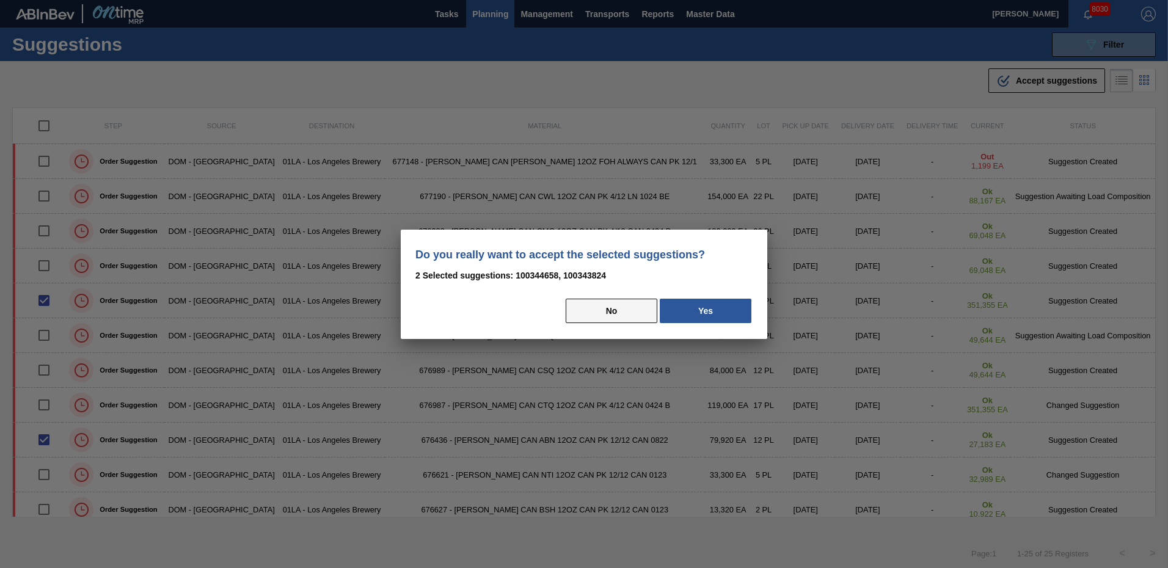
drag, startPoint x: 701, startPoint y: 307, endPoint x: 608, endPoint y: 305, distance: 92.9
click at [608, 312] on div "No Yes" at bounding box center [583, 310] width 337 height 27
click at [608, 305] on button "No" at bounding box center [612, 311] width 92 height 24
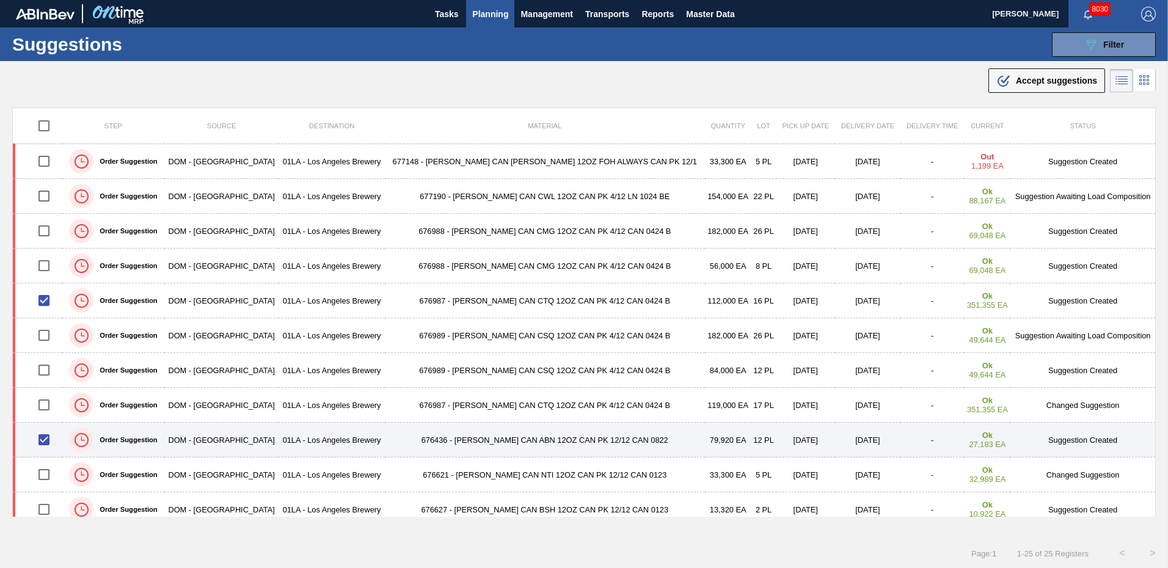
drag, startPoint x: 46, startPoint y: 442, endPoint x: 48, endPoint y: 431, distance: 10.5
click at [46, 440] on input "checkbox" at bounding box center [44, 440] width 26 height 26
checkbox input "false"
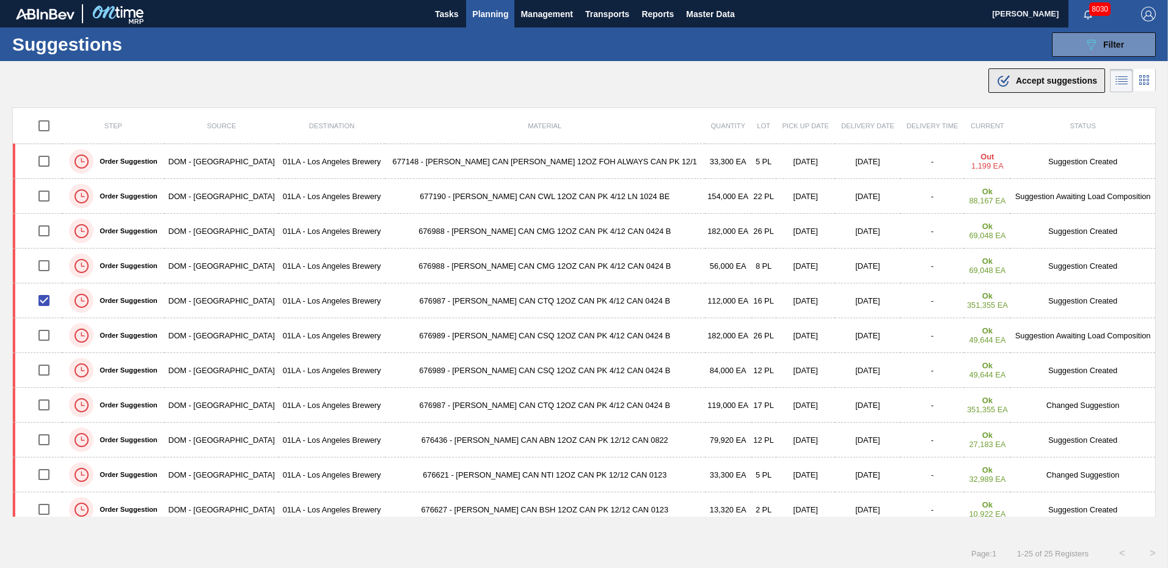
click at [1018, 79] on span "Accept suggestions" at bounding box center [1056, 81] width 81 height 10
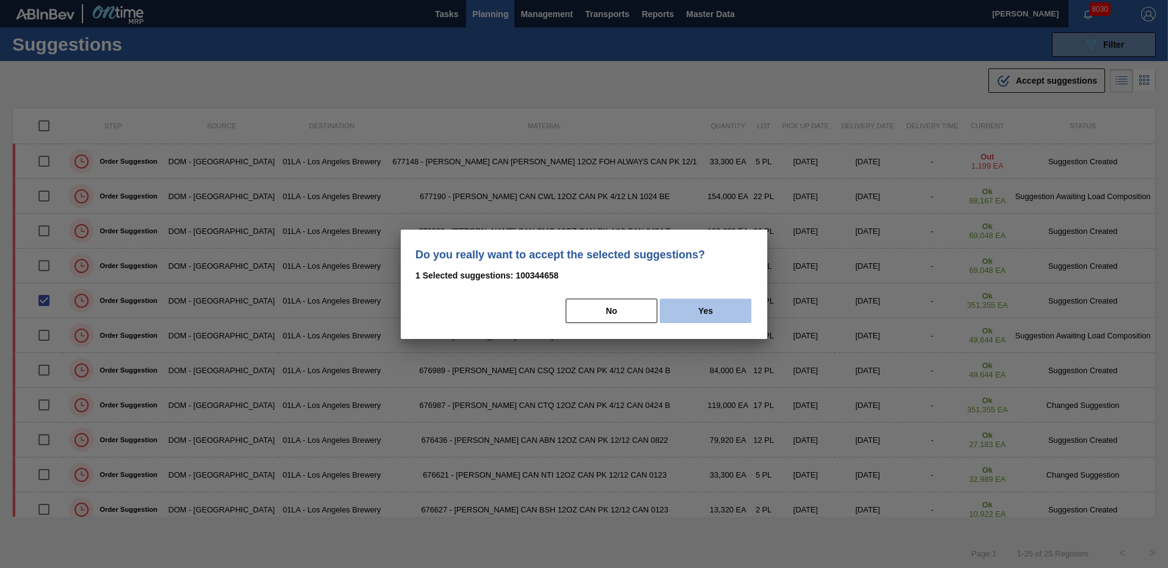
drag, startPoint x: 724, startPoint y: 314, endPoint x: 717, endPoint y: 309, distance: 8.3
click at [723, 313] on button "Yes" at bounding box center [706, 311] width 92 height 24
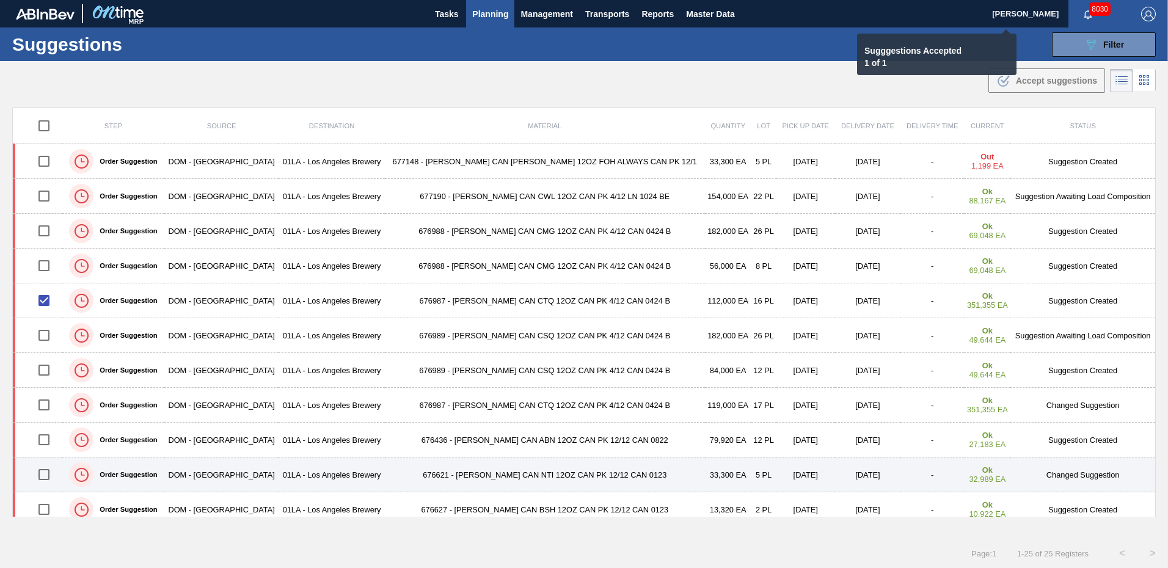
checkbox input "false"
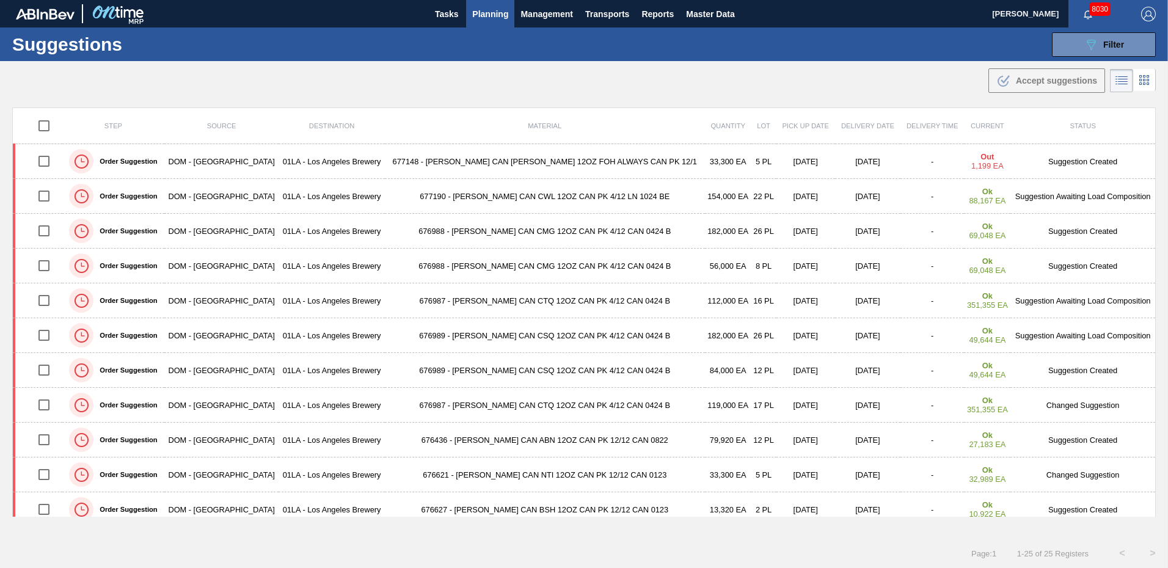
click at [1072, 442] on td "Suggestion Created" at bounding box center [1082, 440] width 145 height 35
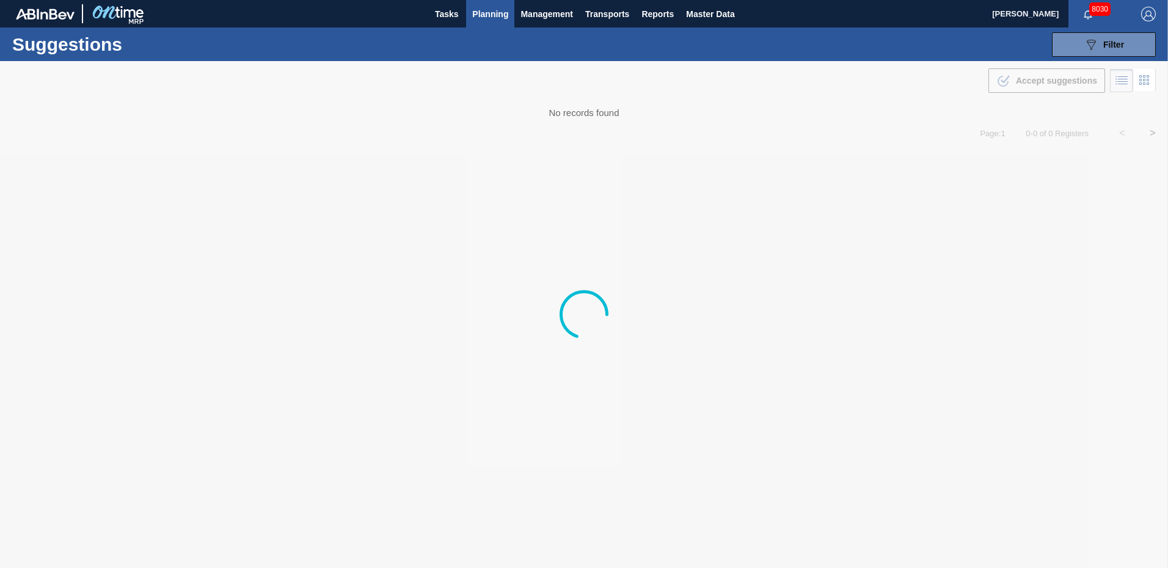
type from "[DATE]"
type to "[DATE]"
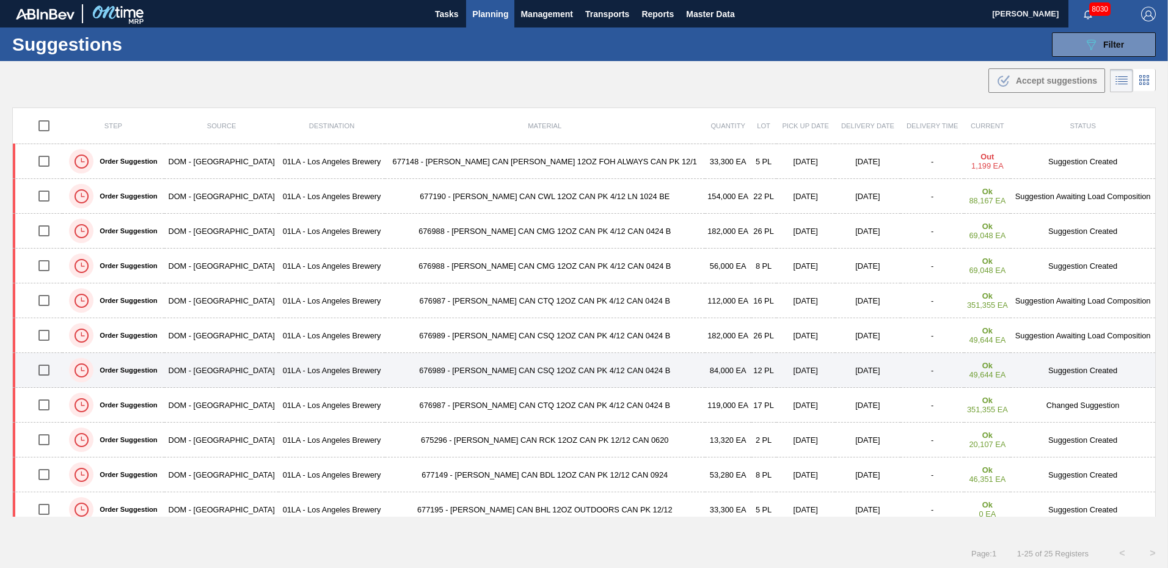
click at [1073, 371] on td "Suggestion Created" at bounding box center [1082, 370] width 145 height 35
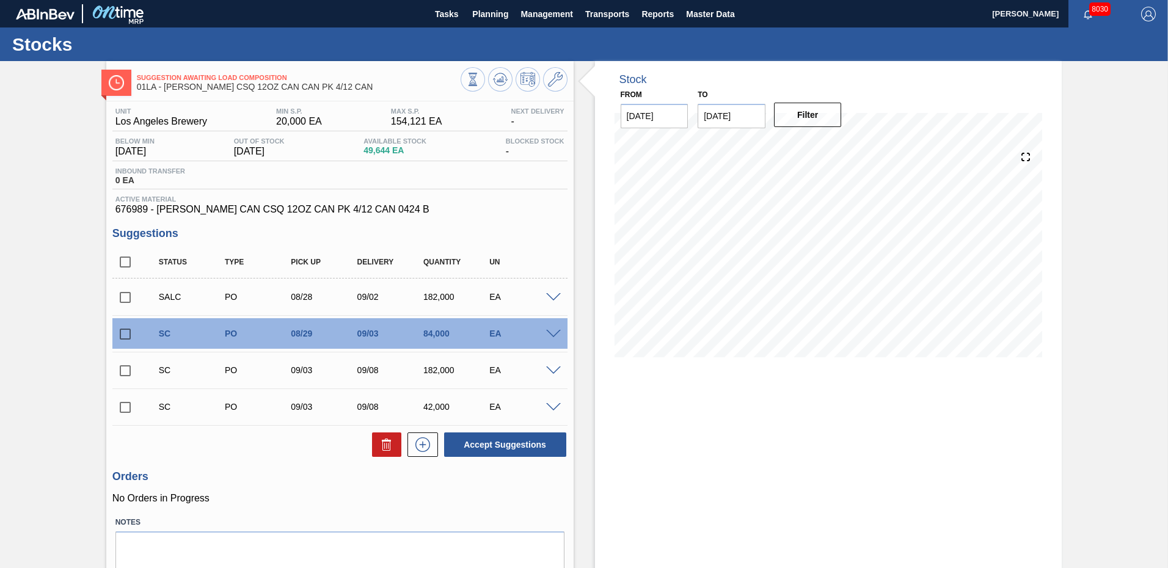
click at [556, 332] on span at bounding box center [553, 334] width 15 height 9
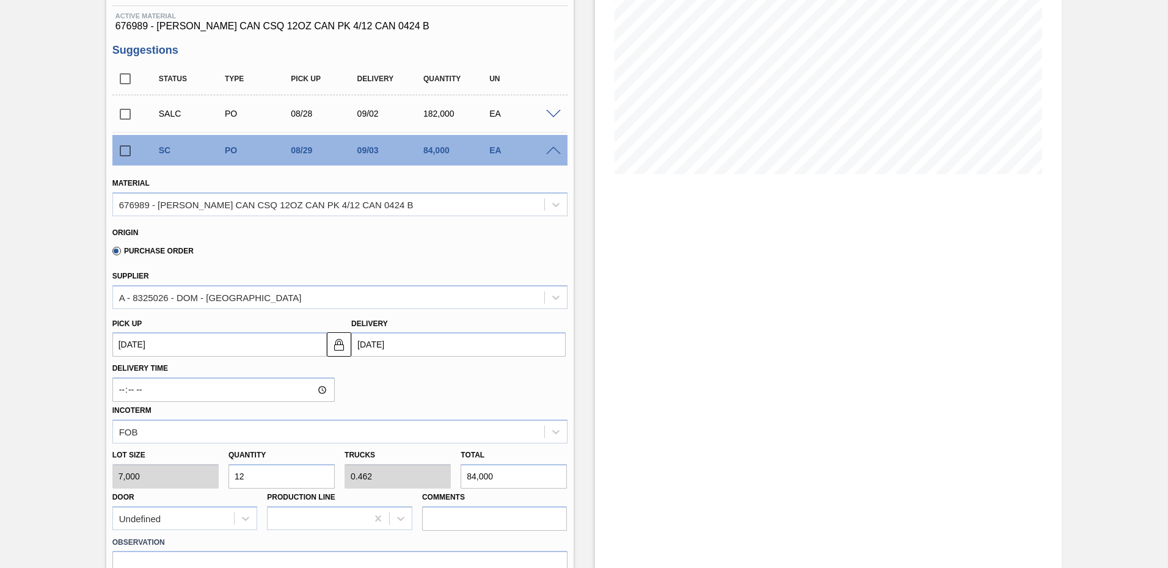
scroll to position [305, 0]
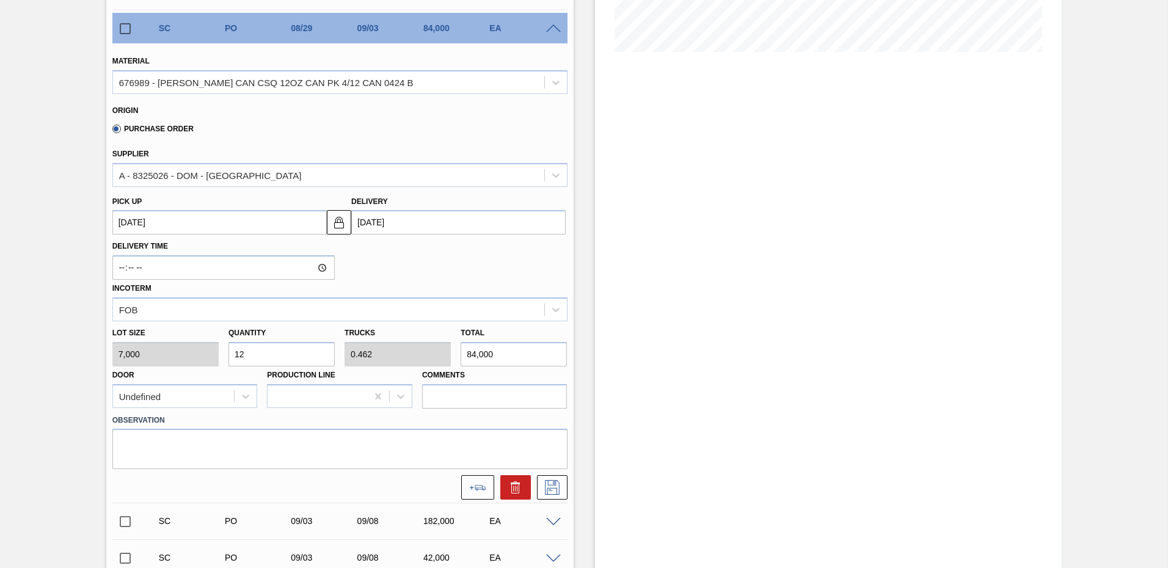
drag, startPoint x: 249, startPoint y: 355, endPoint x: 104, endPoint y: 351, distance: 144.8
click at [104, 351] on div "Suggestion Awaiting Load Composition 01LA - [PERSON_NAME] CSQ 12OZ CAN CAN PK 4…" at bounding box center [584, 260] width 1168 height 1009
type input "1"
type input "0.038"
type input "7,000"
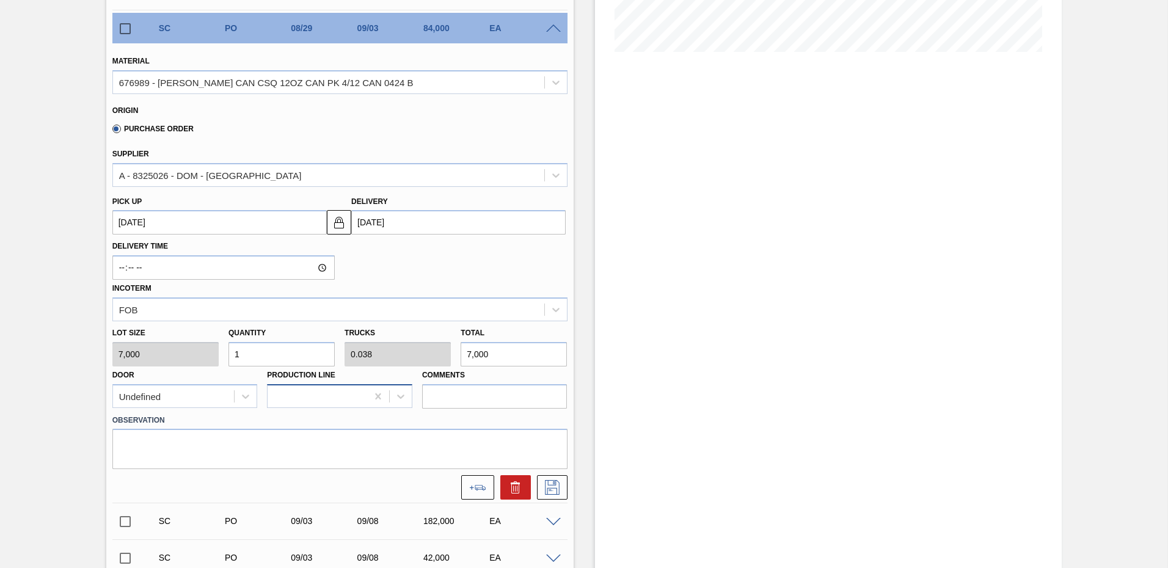
type input "10"
type input "0.385"
type input "70,000"
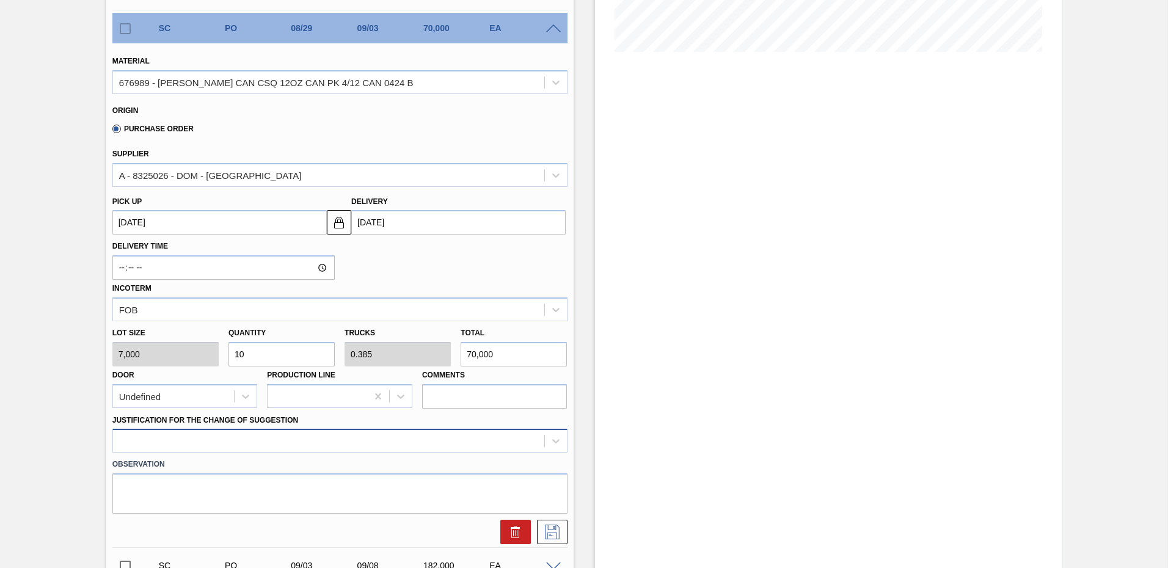
type input "10"
click at [206, 450] on div at bounding box center [339, 441] width 455 height 24
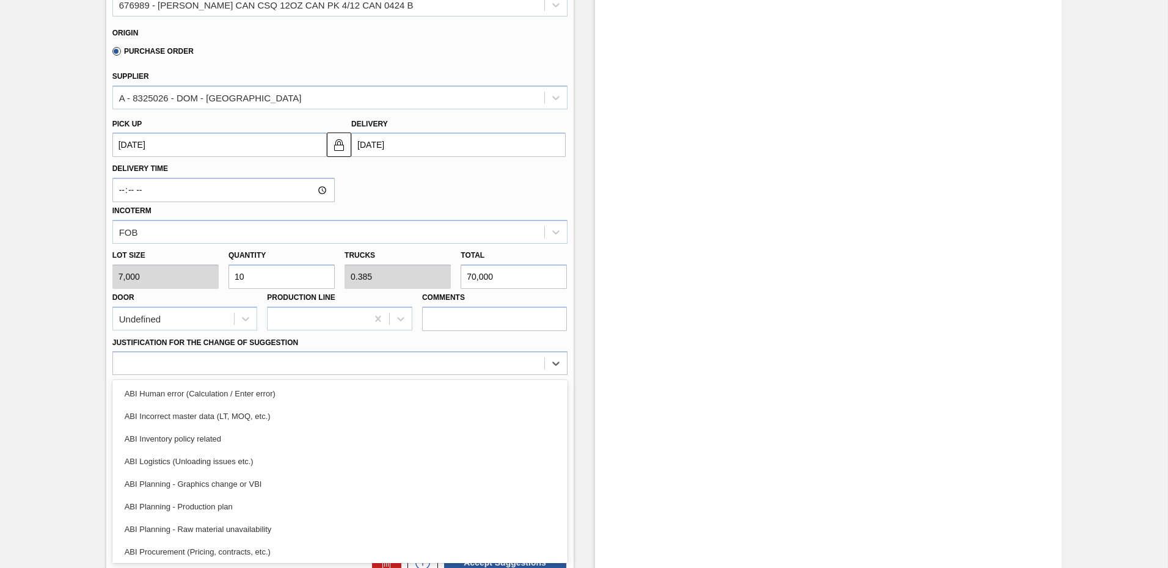
scroll to position [228, 0]
click at [160, 410] on div "Other" at bounding box center [339, 413] width 455 height 23
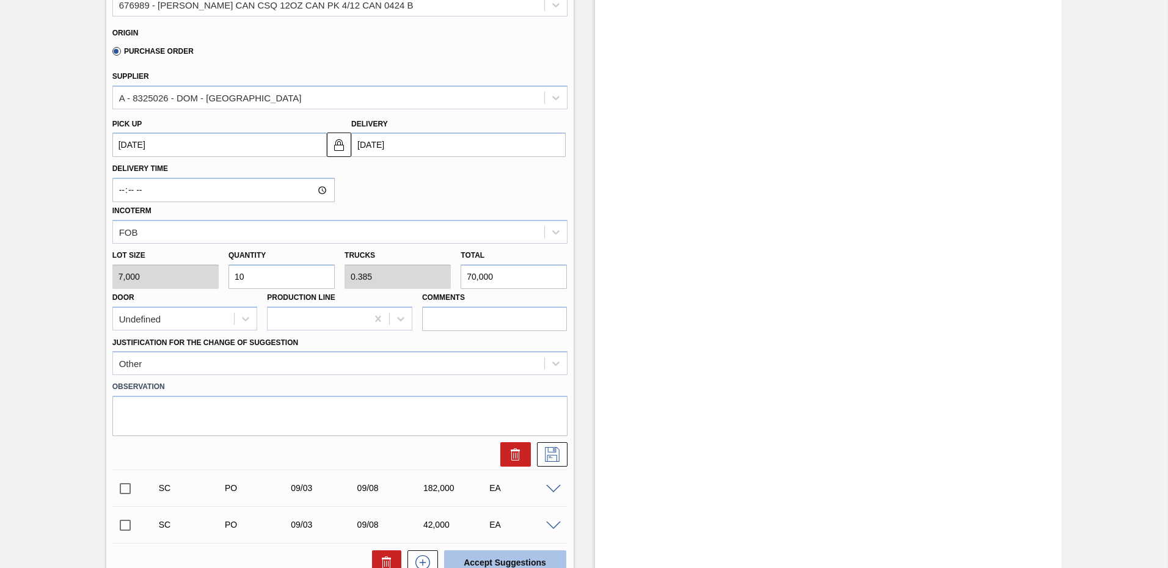
click at [501, 559] on button "Accept Suggestions" at bounding box center [505, 562] width 122 height 24
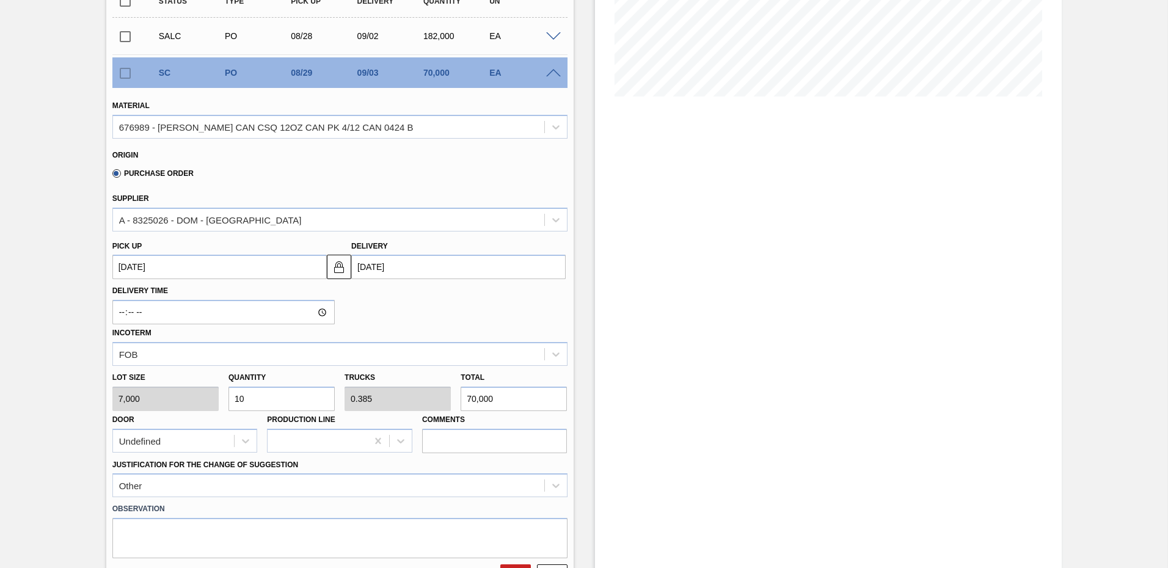
scroll to position [139, 0]
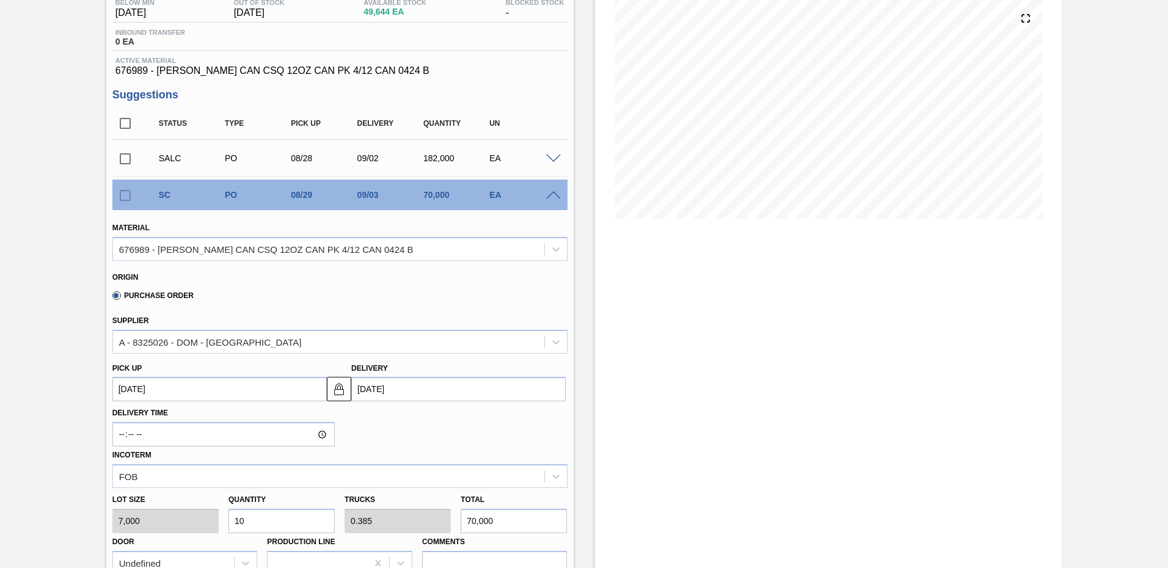
drag, startPoint x: 123, startPoint y: 195, endPoint x: 140, endPoint y: 208, distance: 21.0
click at [124, 195] on div at bounding box center [125, 195] width 26 height 24
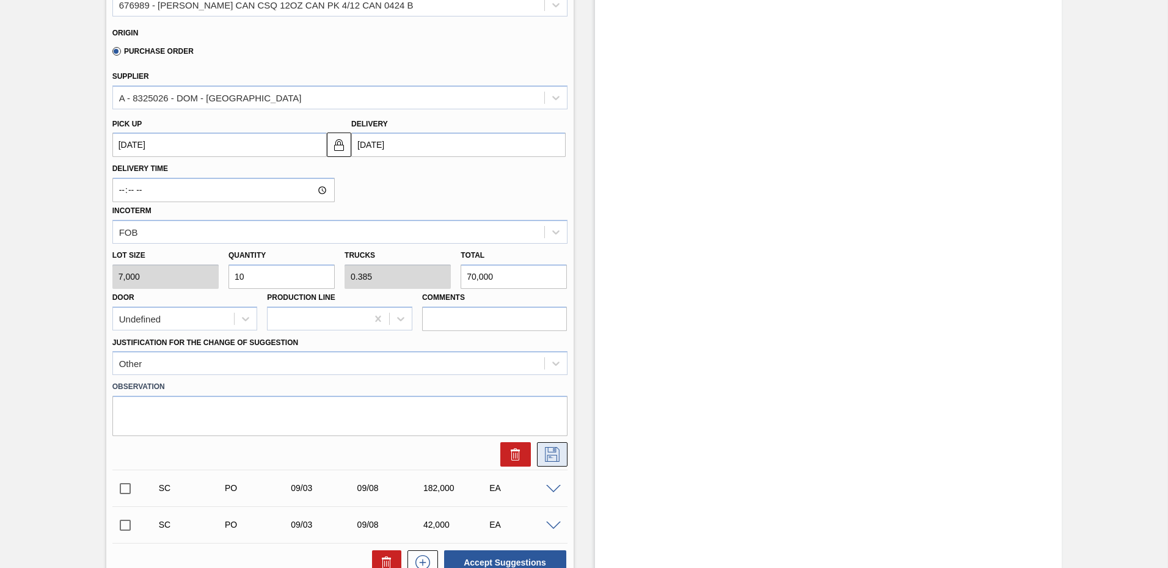
click at [555, 453] on icon at bounding box center [552, 454] width 20 height 15
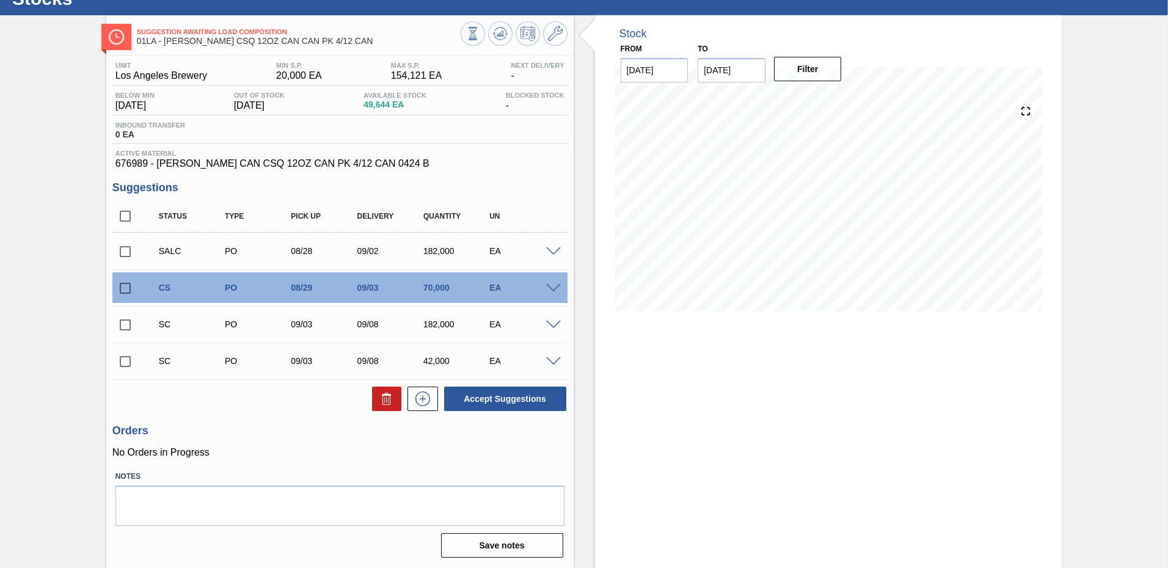
scroll to position [0, 0]
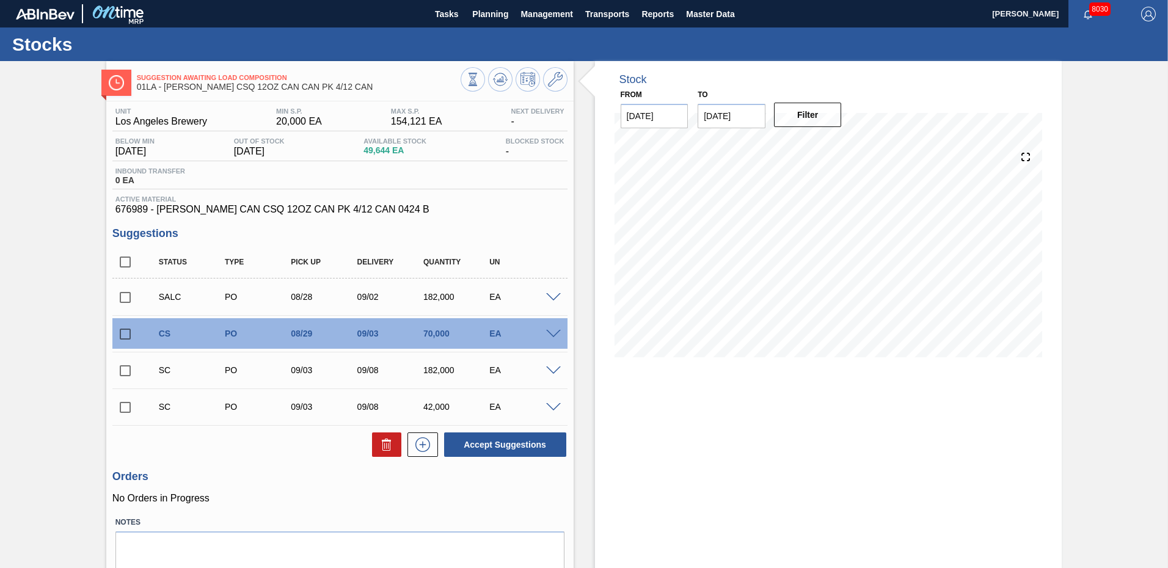
drag, startPoint x: 120, startPoint y: 333, endPoint x: 133, endPoint y: 335, distance: 12.9
click at [122, 335] on input "checkbox" at bounding box center [125, 334] width 26 height 26
click at [506, 446] on button "Accept Suggestions" at bounding box center [505, 444] width 122 height 24
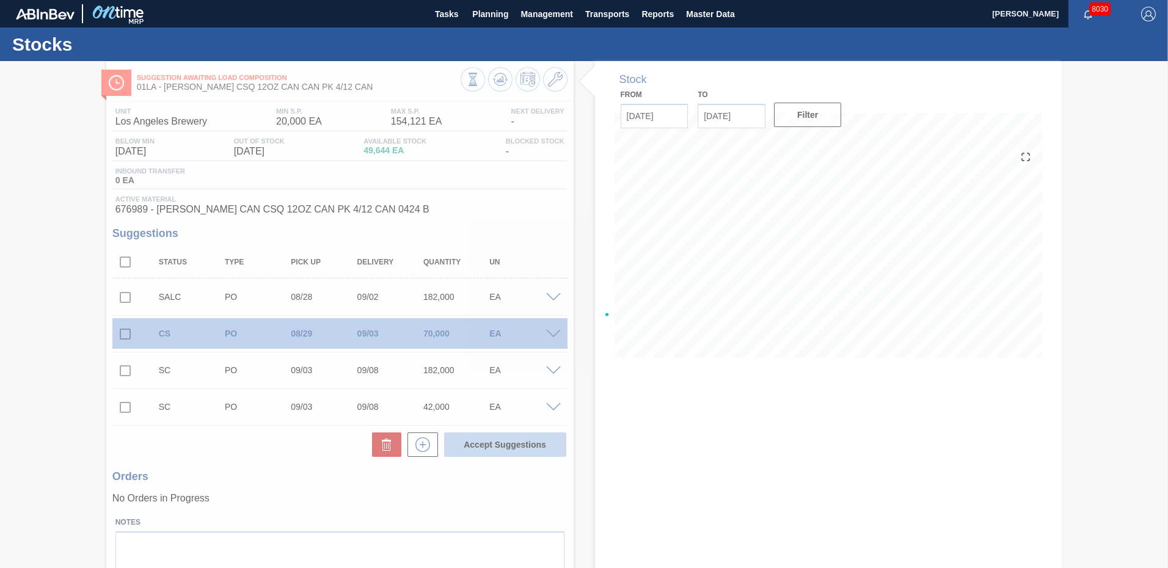
checkbox input "false"
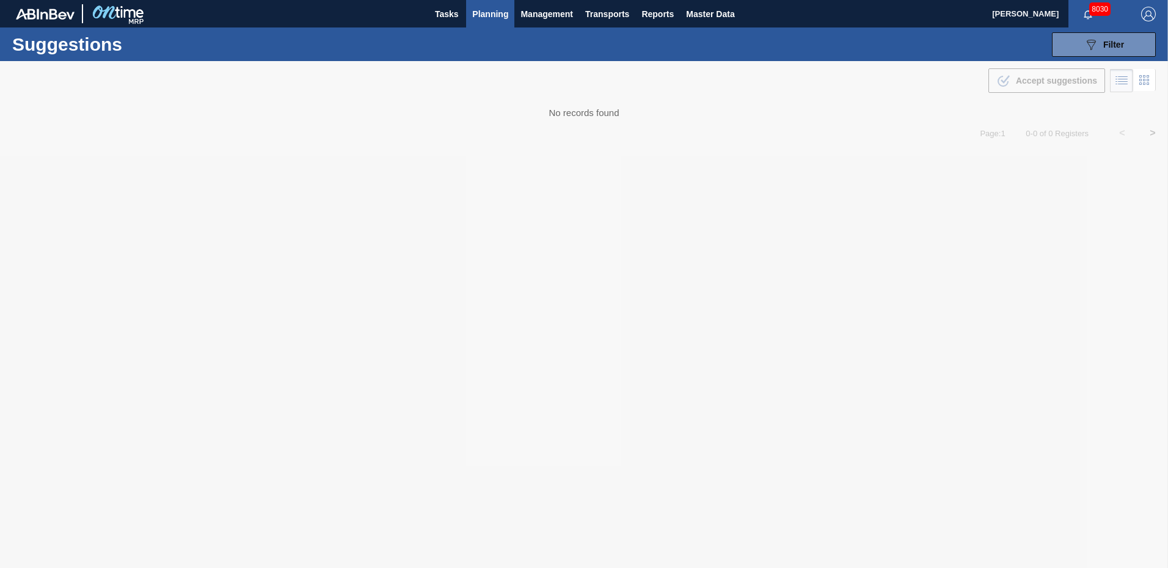
type from "[DATE]"
type to "[DATE]"
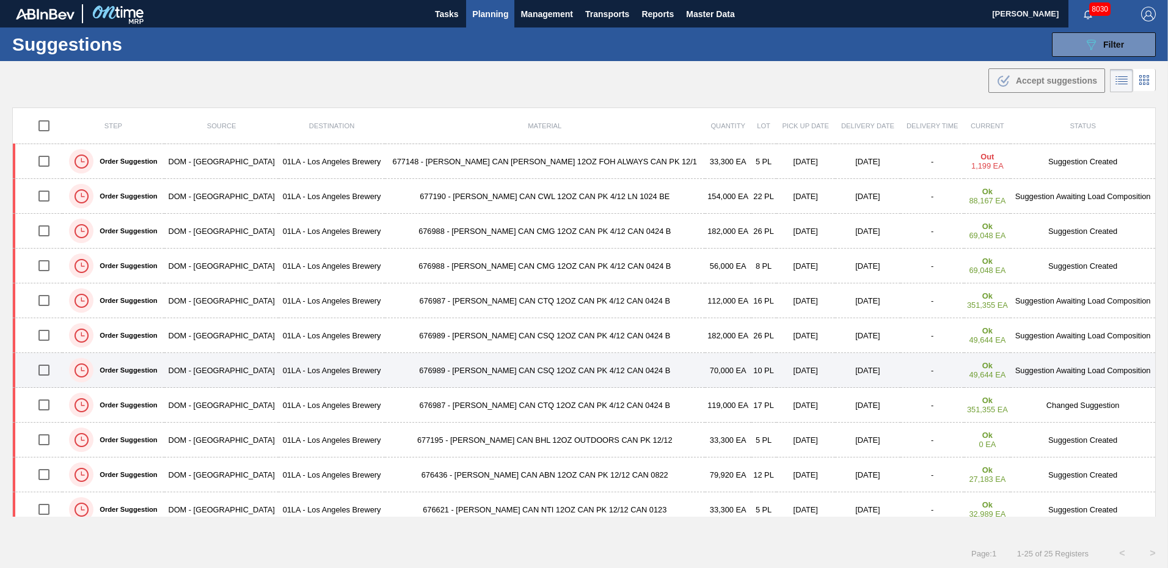
click at [46, 371] on input "checkbox" at bounding box center [44, 370] width 26 height 26
checkbox input "true"
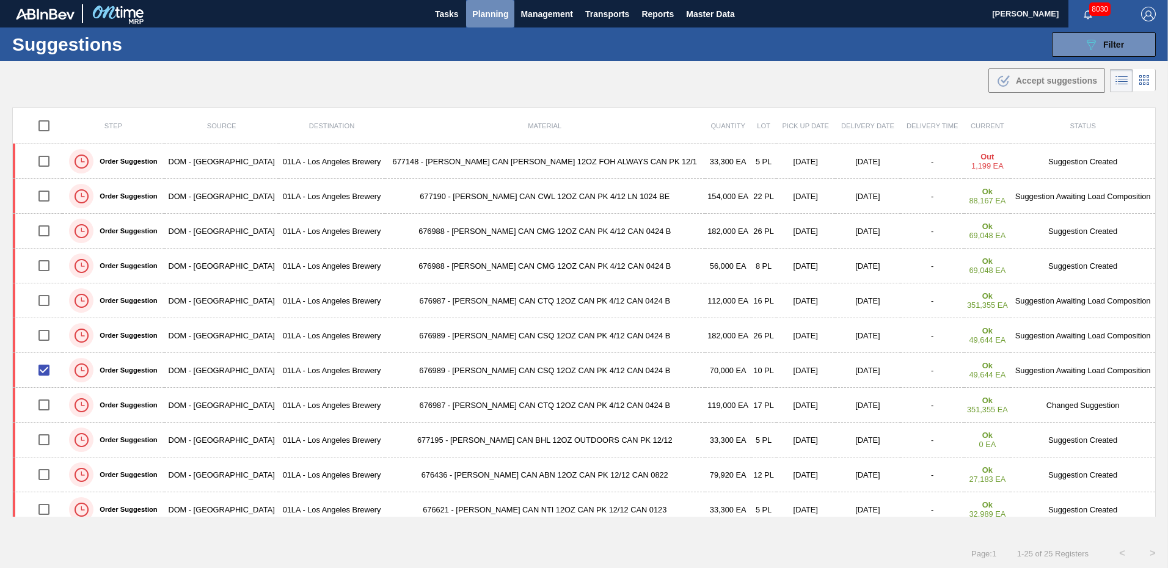
click at [483, 10] on span "Planning" at bounding box center [490, 14] width 36 height 15
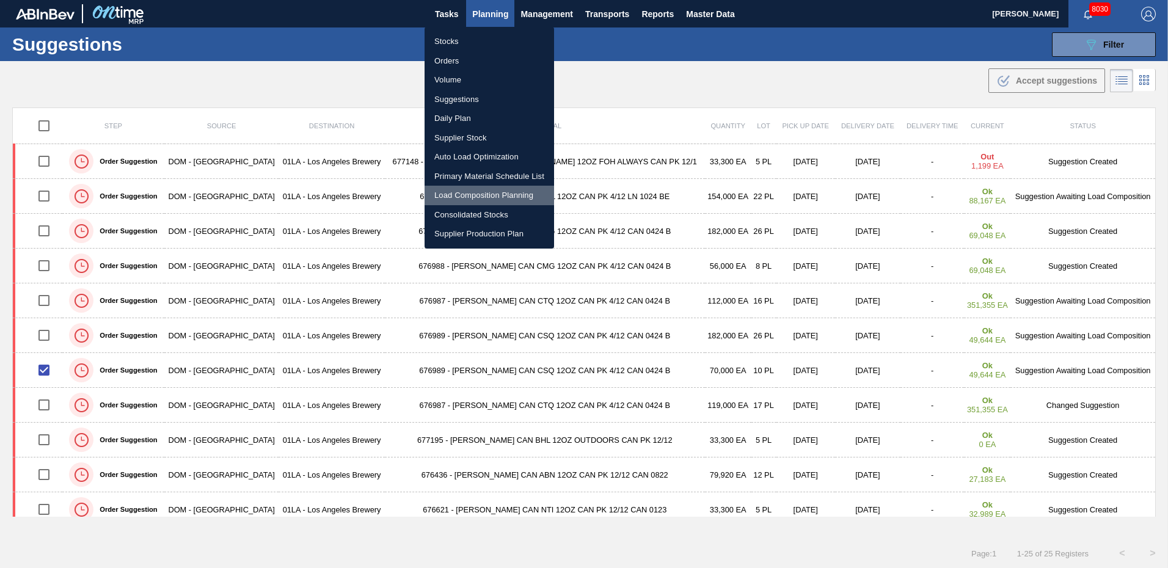
click at [476, 196] on li "Load Composition Planning" at bounding box center [488, 196] width 129 height 20
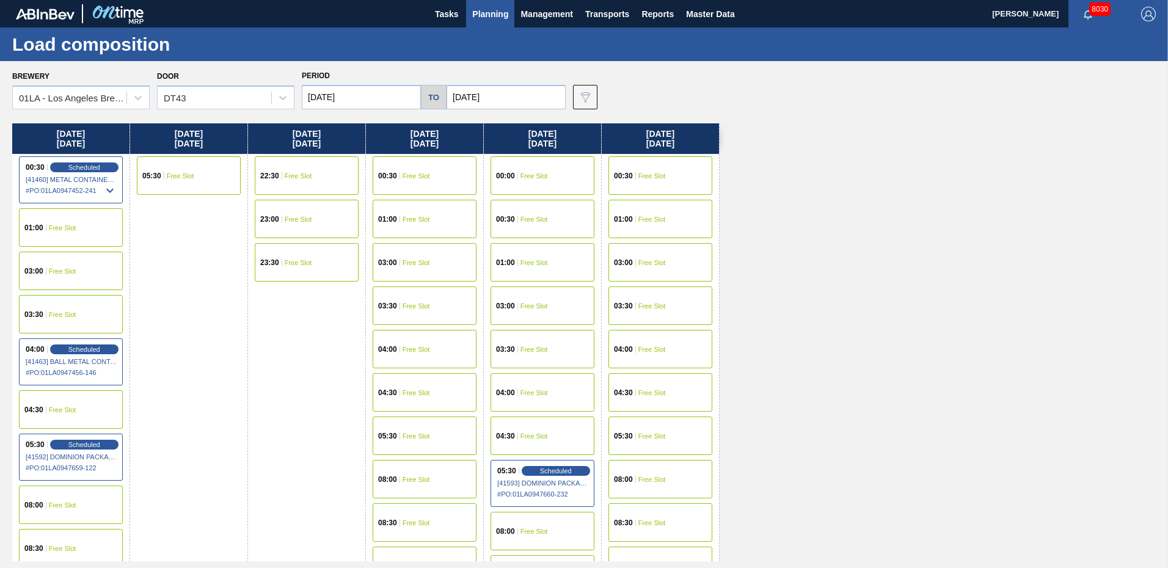
click at [368, 98] on input "[DATE]" at bounding box center [361, 97] width 119 height 24
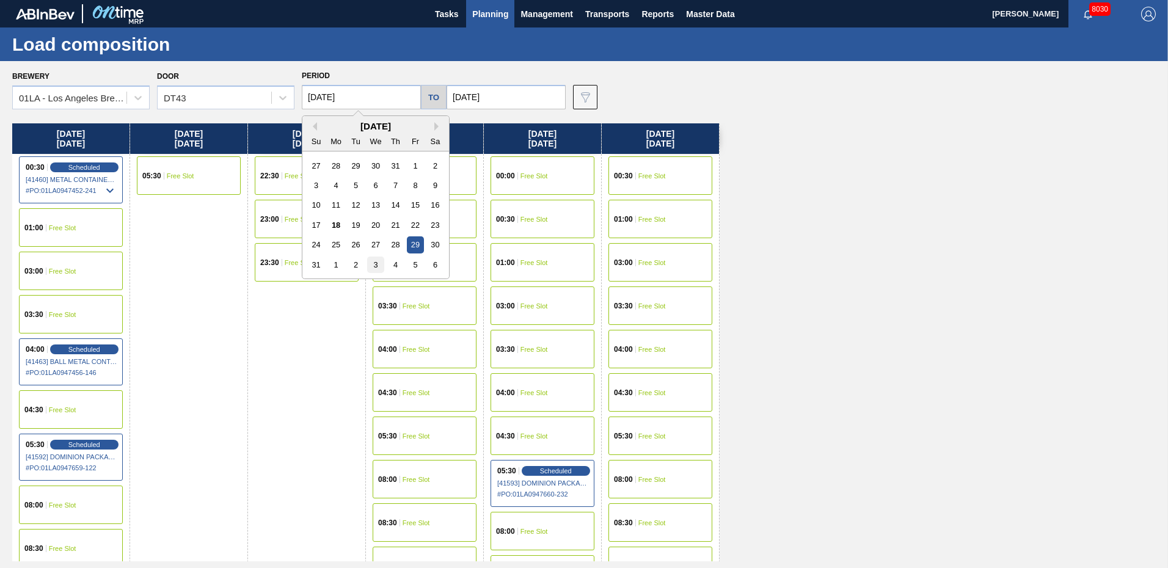
click at [372, 263] on div "3" at bounding box center [375, 265] width 16 height 16
type input "[DATE]"
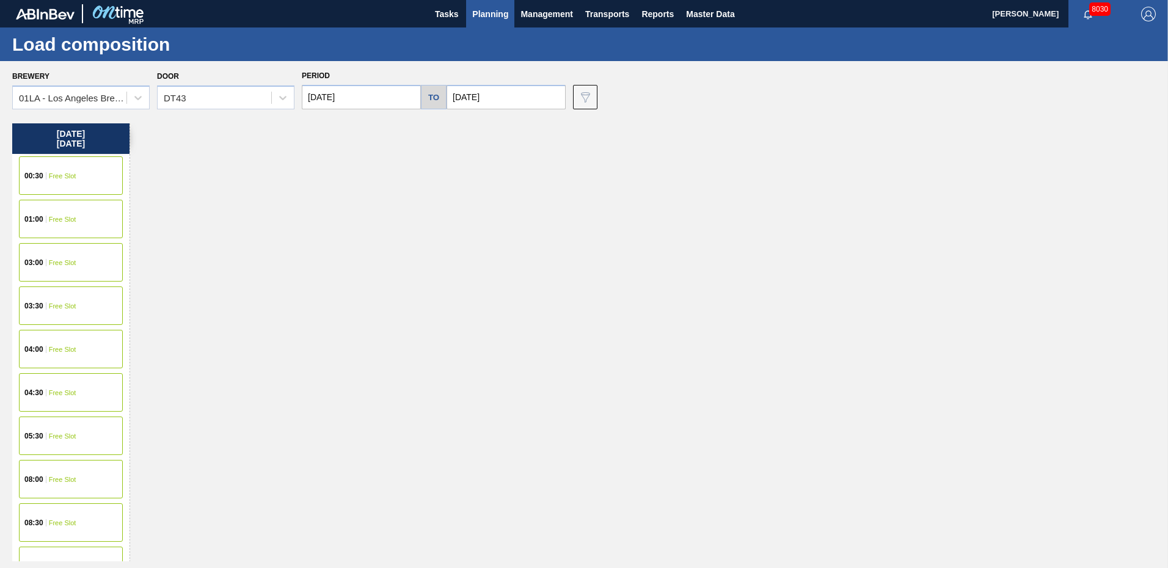
click at [56, 439] on span "Free Slot" at bounding box center [62, 435] width 27 height 7
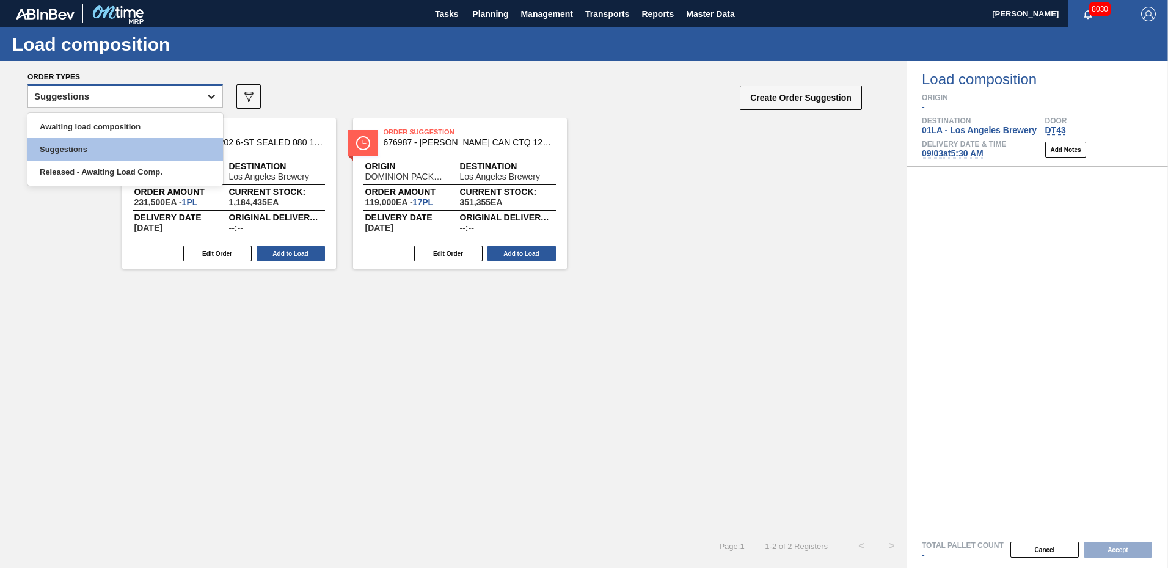
click at [213, 93] on icon at bounding box center [211, 96] width 12 height 12
click at [115, 120] on div "Awaiting load composition" at bounding box center [124, 126] width 195 height 23
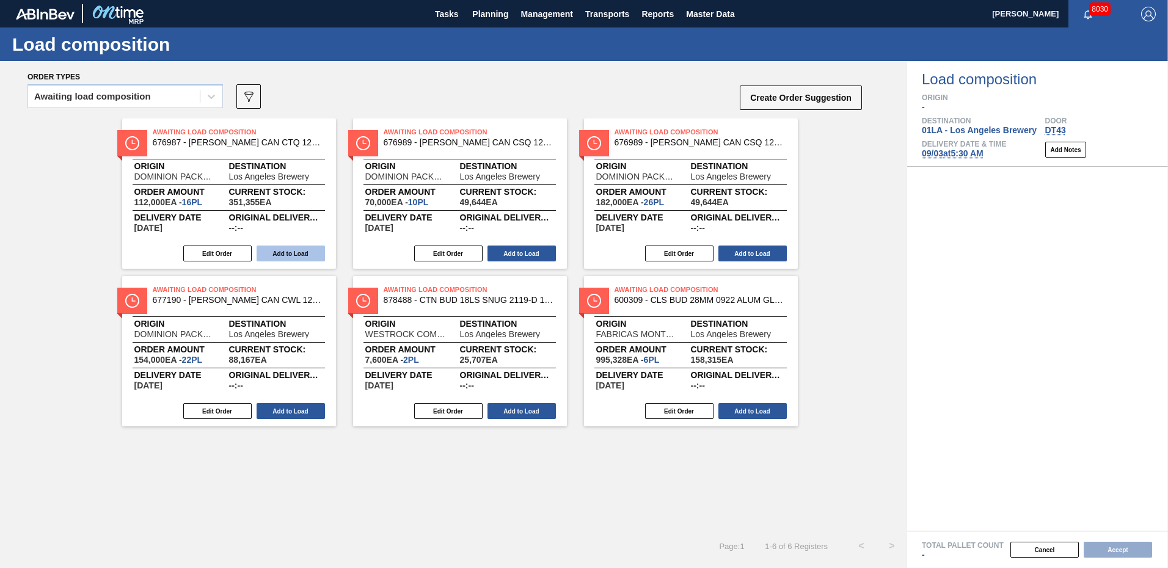
click at [296, 252] on button "Add to Load" at bounding box center [291, 254] width 68 height 16
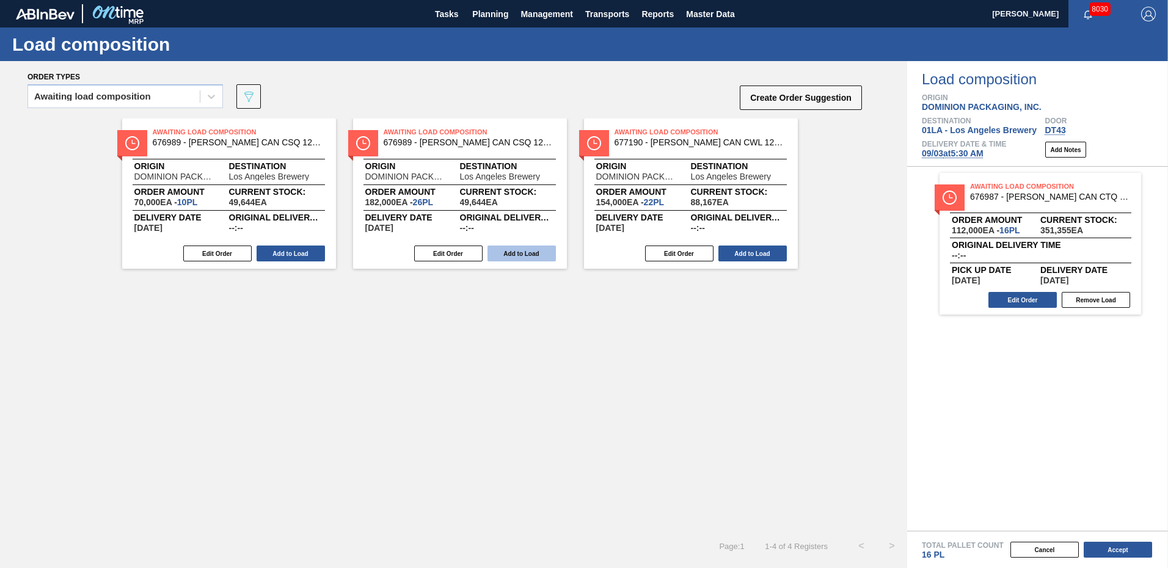
click at [539, 258] on button "Add to Load" at bounding box center [521, 254] width 68 height 16
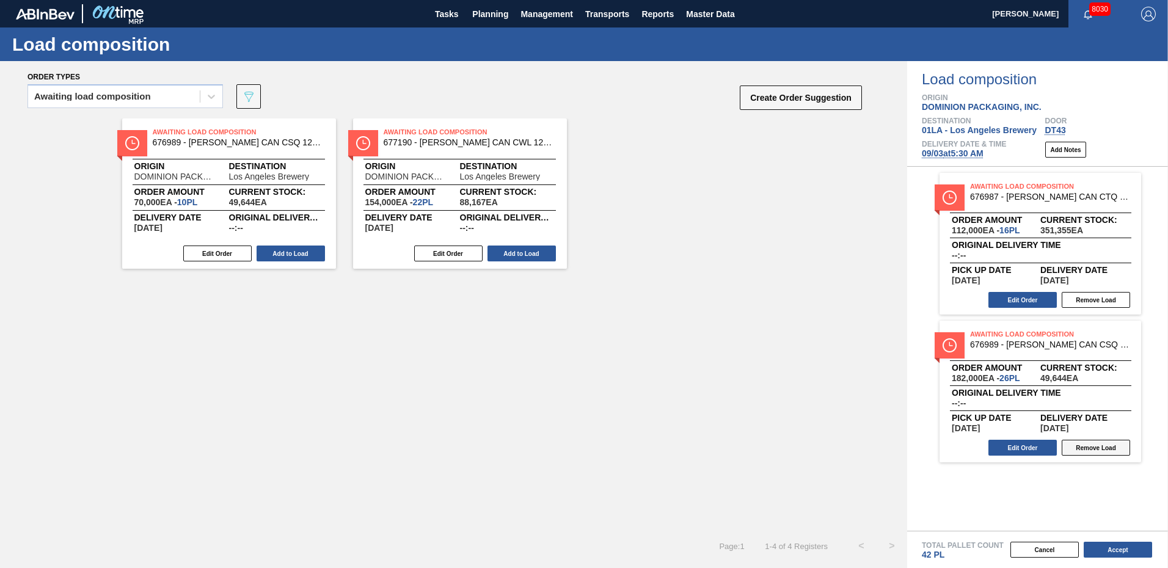
click at [1091, 450] on button "Remove Load" at bounding box center [1095, 448] width 68 height 16
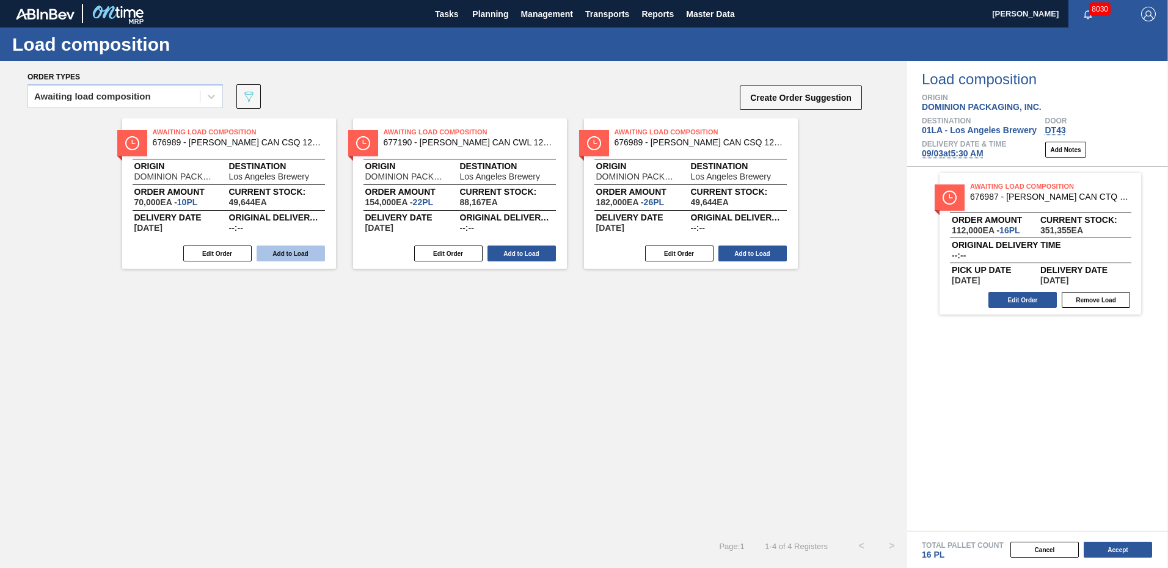
click at [283, 252] on button "Add to Load" at bounding box center [291, 254] width 68 height 16
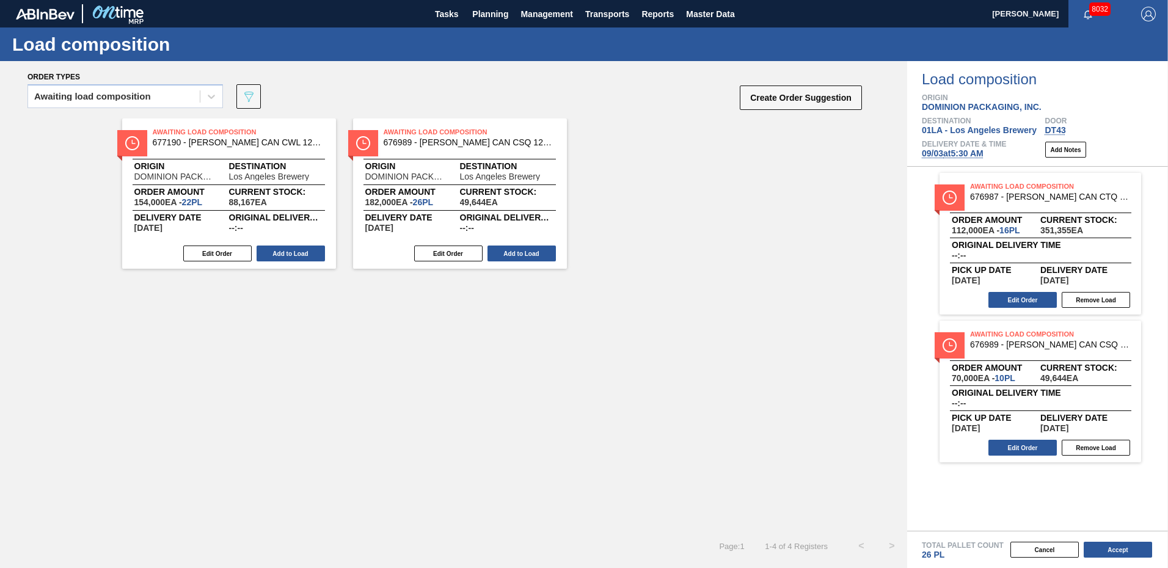
drag, startPoint x: 1092, startPoint y: 450, endPoint x: 1134, endPoint y: 309, distance: 146.5
click at [1134, 309] on div "Awaiting Load Composition 676987 - [PERSON_NAME] CAN CTQ 12OZ CAN PK 4/12 CAN 0…" at bounding box center [1037, 349] width 261 height 364
click at [1115, 550] on button "Accept" at bounding box center [1117, 550] width 68 height 16
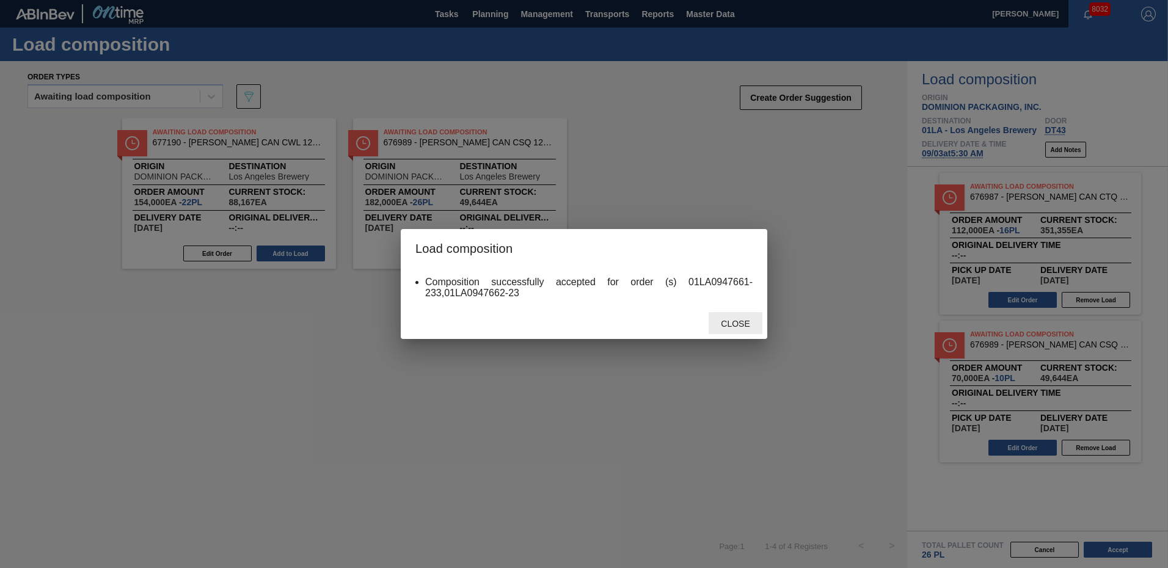
click at [741, 325] on span "Close" at bounding box center [735, 324] width 48 height 10
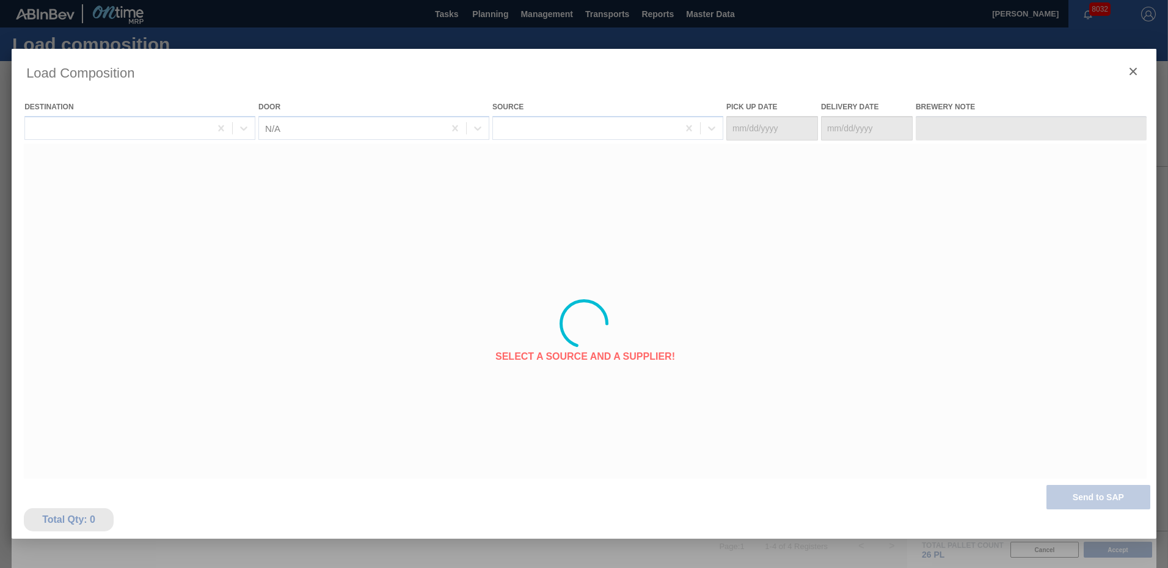
type Date "[DATE]"
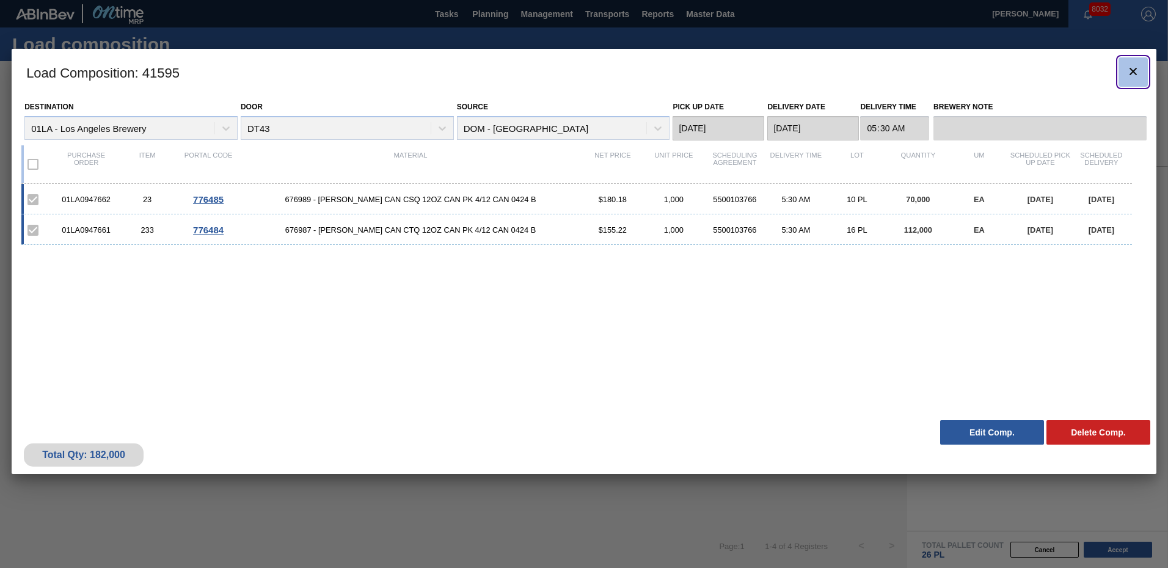
click at [1133, 73] on icon "botão de ícone" at bounding box center [1133, 71] width 15 height 15
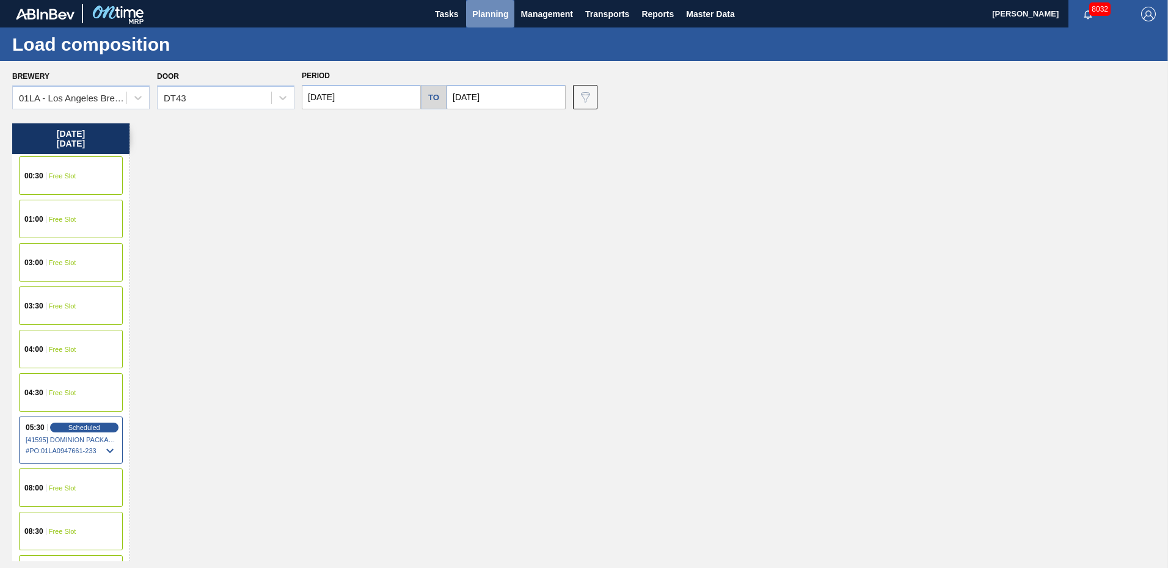
click at [497, 18] on span "Planning" at bounding box center [490, 14] width 36 height 15
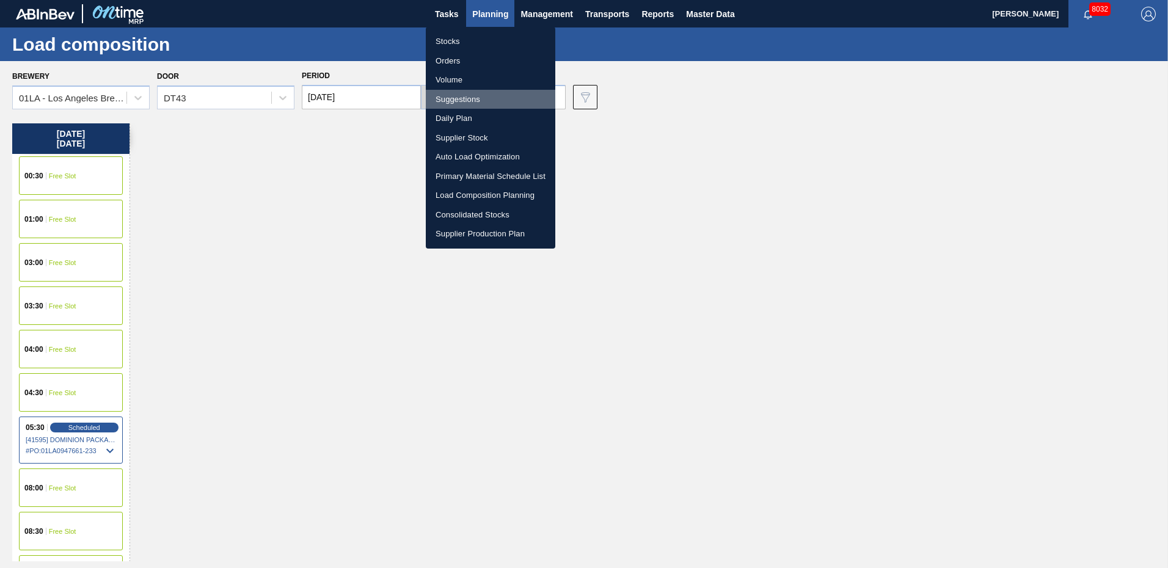
click at [460, 96] on li "Suggestions" at bounding box center [490, 100] width 129 height 20
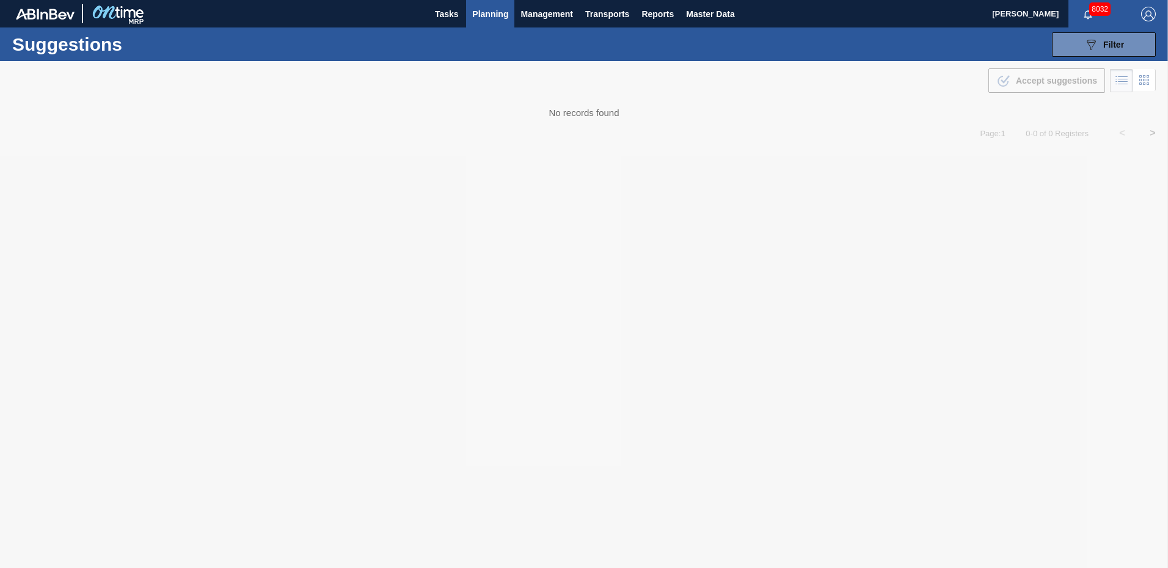
type from "[DATE]"
type to "[DATE]"
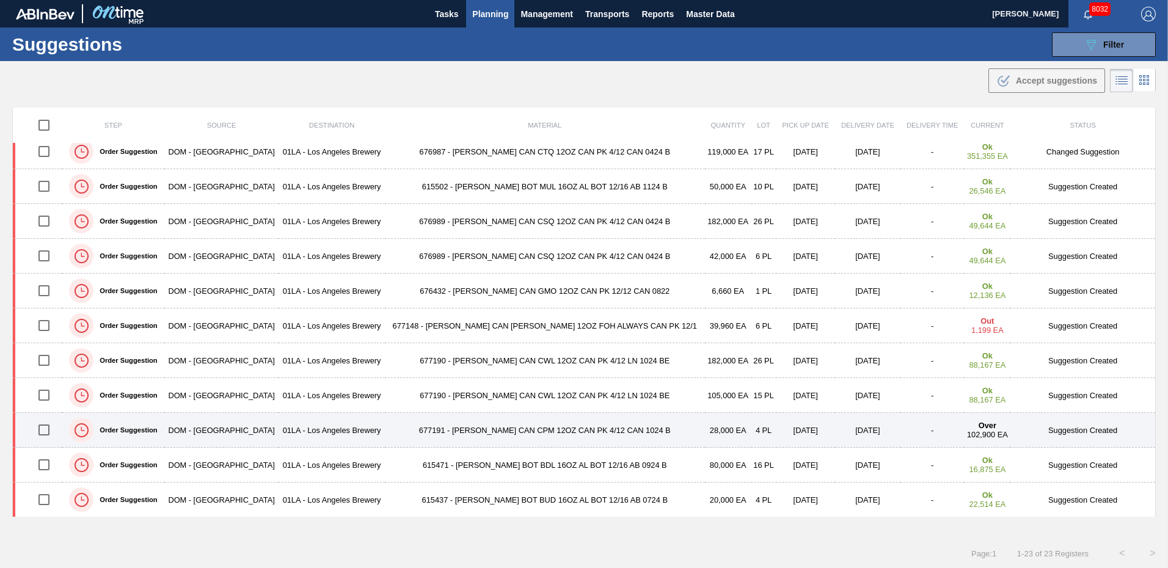
scroll to position [428, 0]
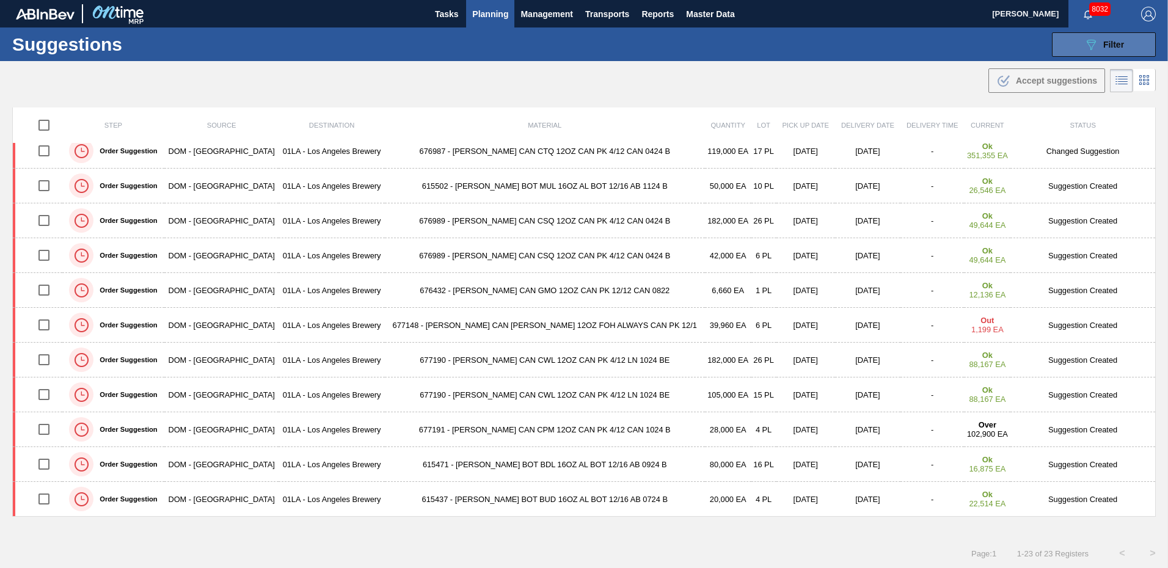
click at [1115, 42] on span "Filter" at bounding box center [1113, 45] width 21 height 10
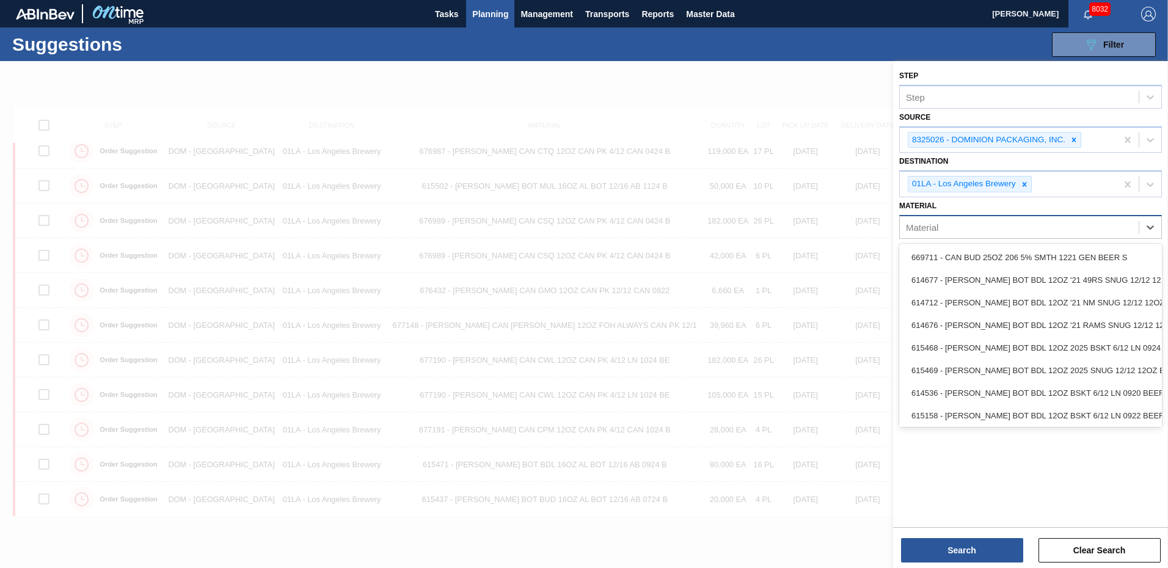
drag, startPoint x: 977, startPoint y: 233, endPoint x: 974, endPoint y: 227, distance: 6.6
click at [976, 229] on div "Material" at bounding box center [1019, 227] width 239 height 18
type input "676989"
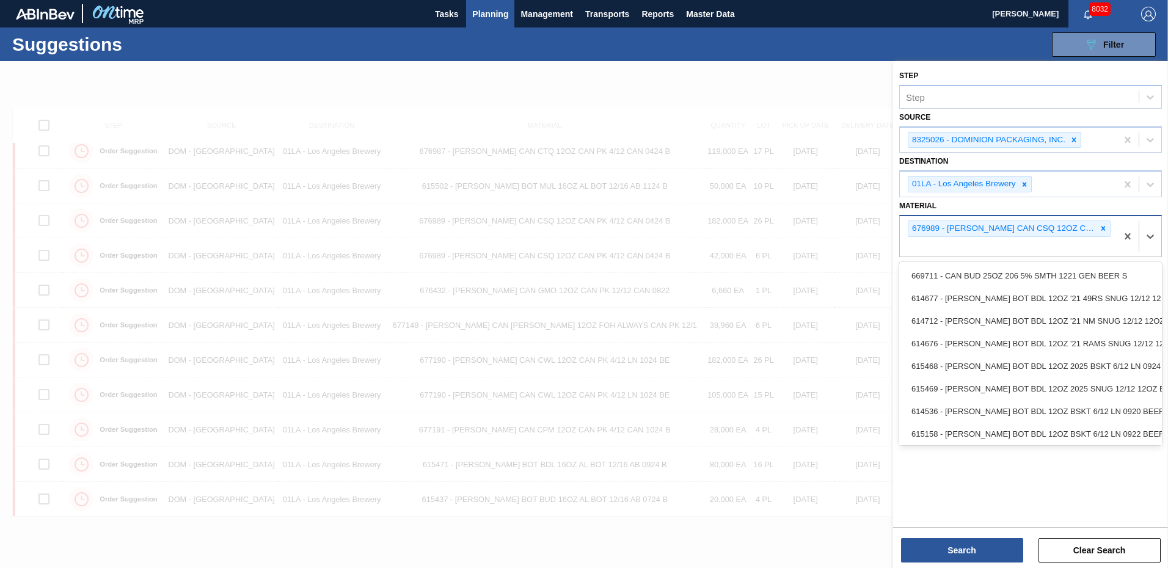
click at [974, 227] on div "676989 - [PERSON_NAME] CAN CSQ 12OZ CAN PK 4/12 CAN 0424 B" at bounding box center [1002, 228] width 188 height 15
drag, startPoint x: 975, startPoint y: 537, endPoint x: 974, endPoint y: 551, distance: 13.5
click at [975, 537] on div "Search Clear Search" at bounding box center [1030, 544] width 275 height 34
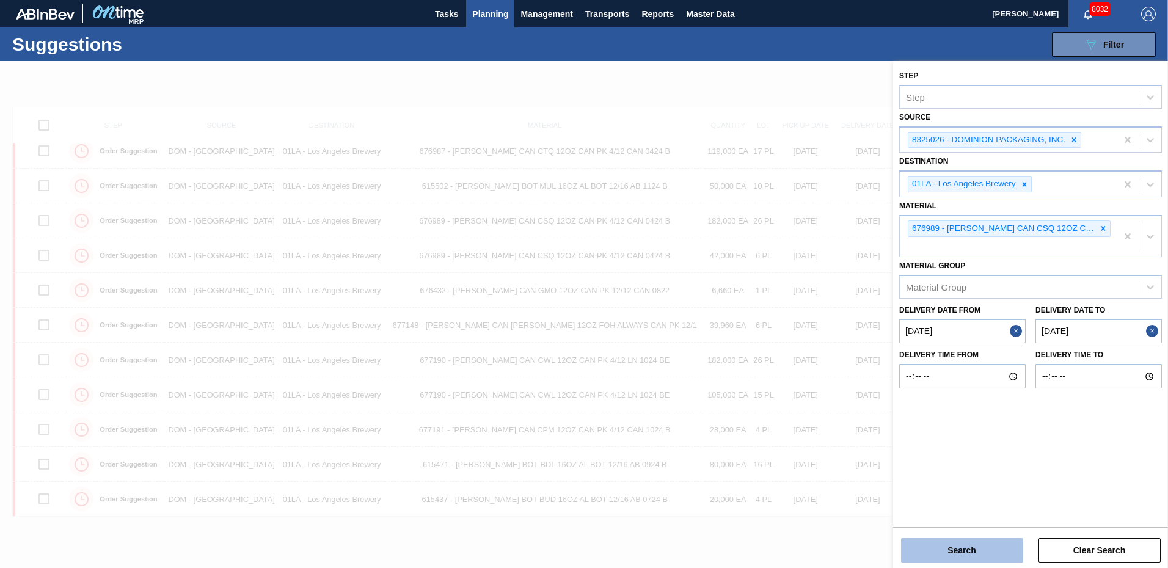
click at [974, 552] on button "Search" at bounding box center [962, 550] width 122 height 24
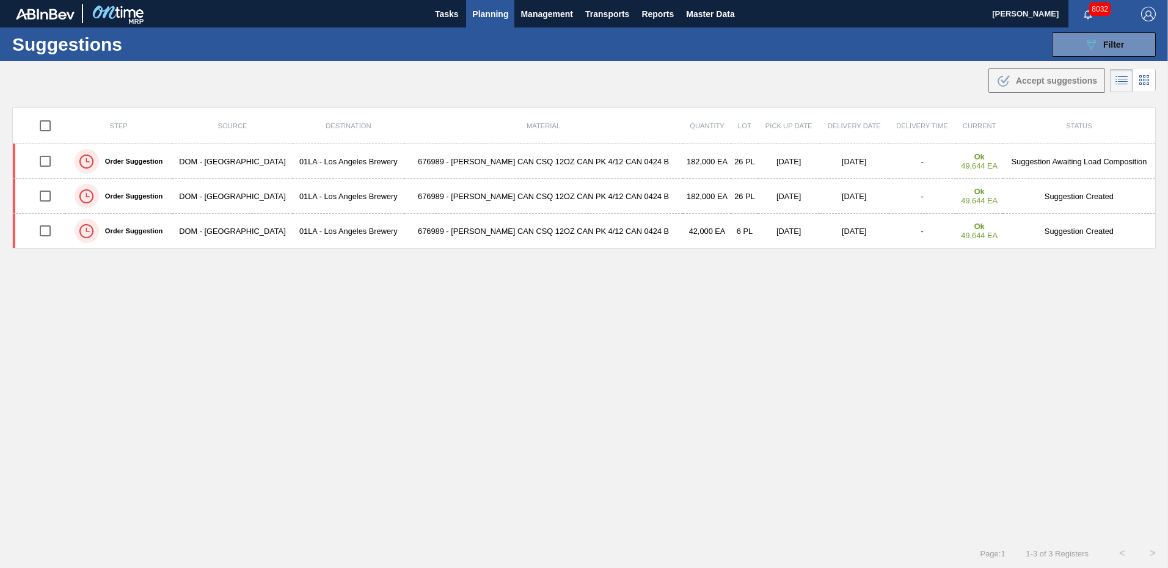
scroll to position [0, 0]
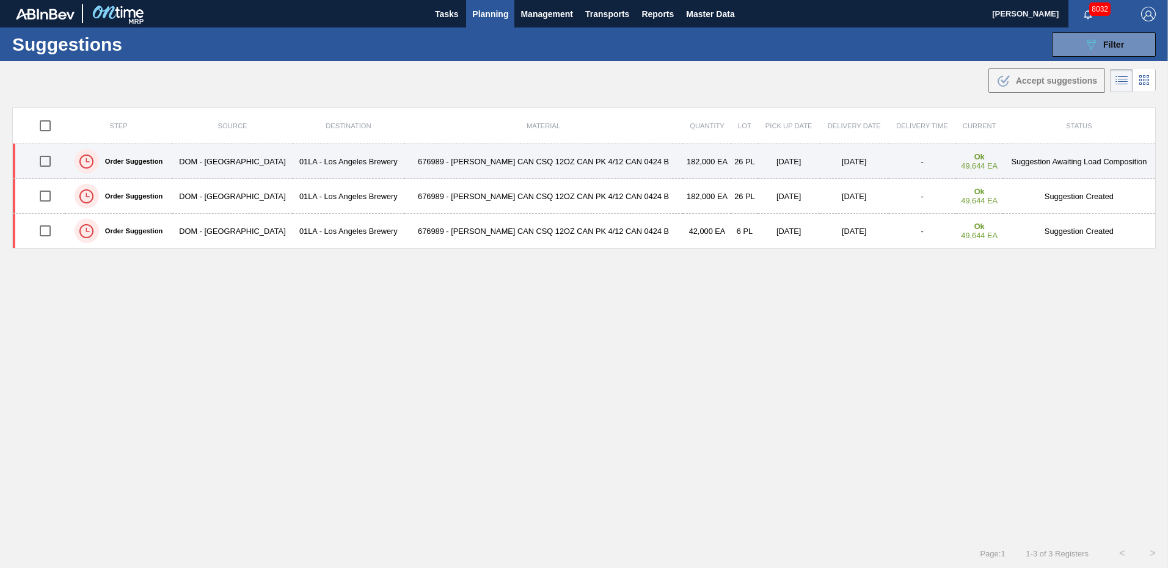
click at [1027, 155] on td "Suggestion Awaiting Load Composition" at bounding box center [1079, 161] width 153 height 35
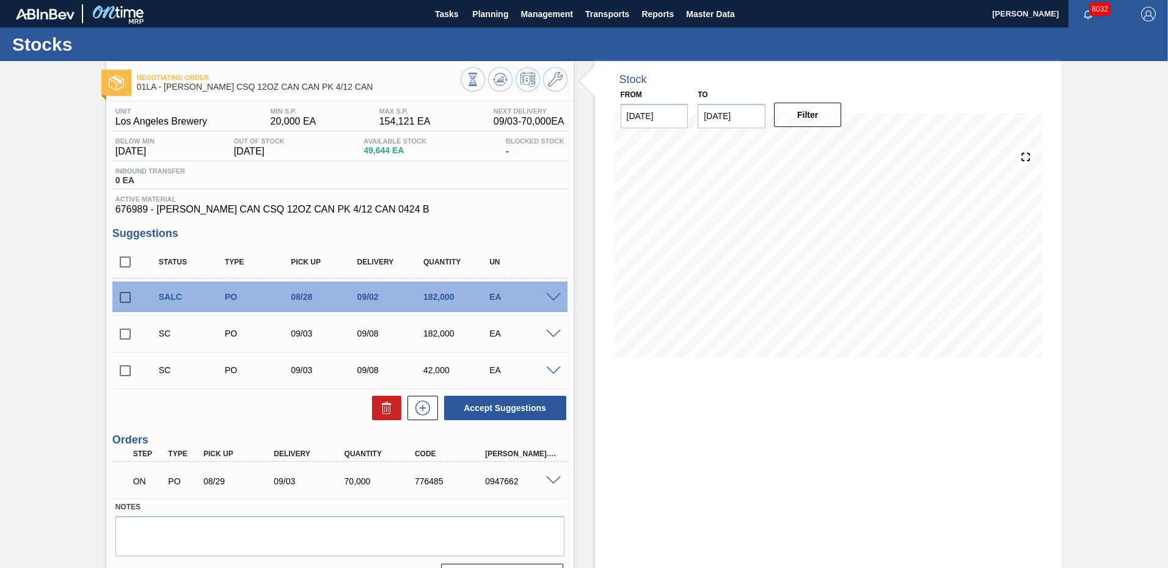
click at [547, 297] on span at bounding box center [553, 297] width 15 height 9
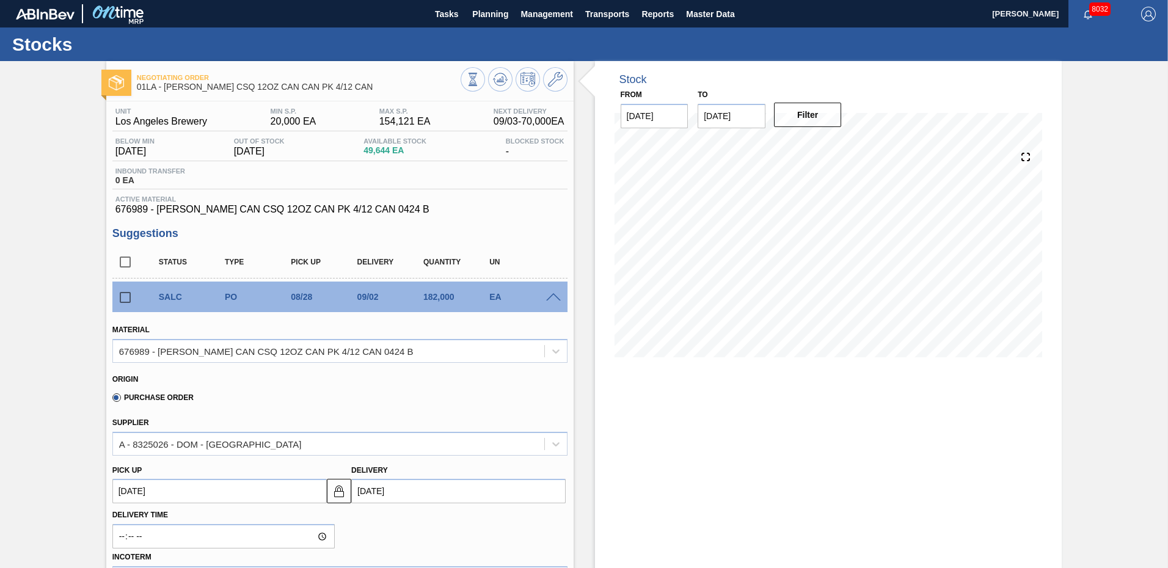
scroll to position [244, 0]
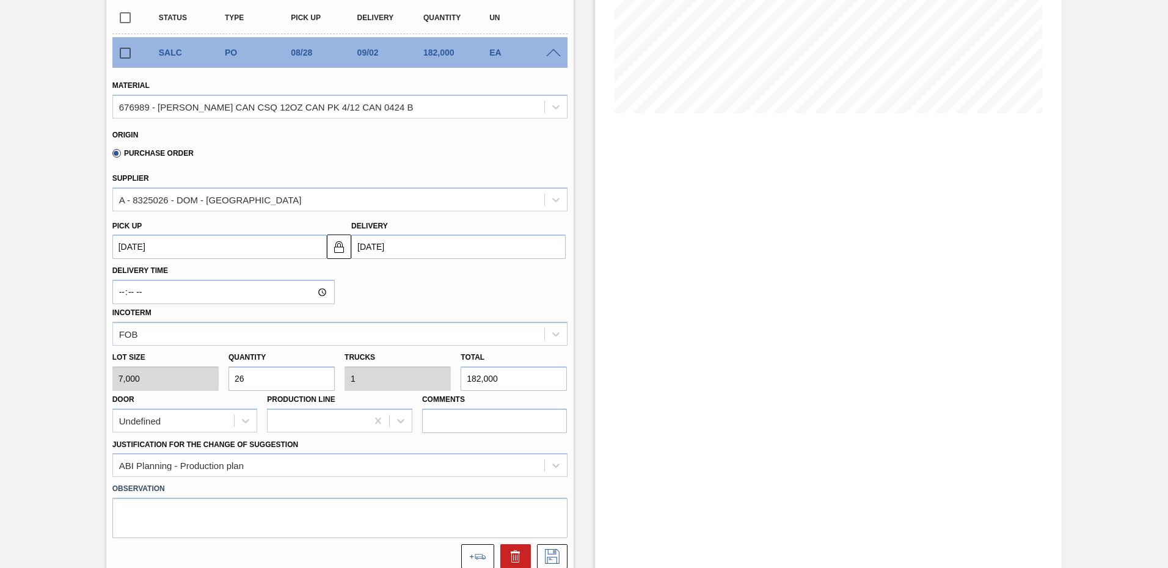
drag, startPoint x: 281, startPoint y: 379, endPoint x: -2, endPoint y: 352, distance: 284.6
click at [0, 0] on html "Tasks Planning Management Transports Reports Master Data [PERSON_NAME] 8032 Mar…" at bounding box center [584, 0] width 1168 height 0
type input "1"
type input "0.038"
type input "7,000"
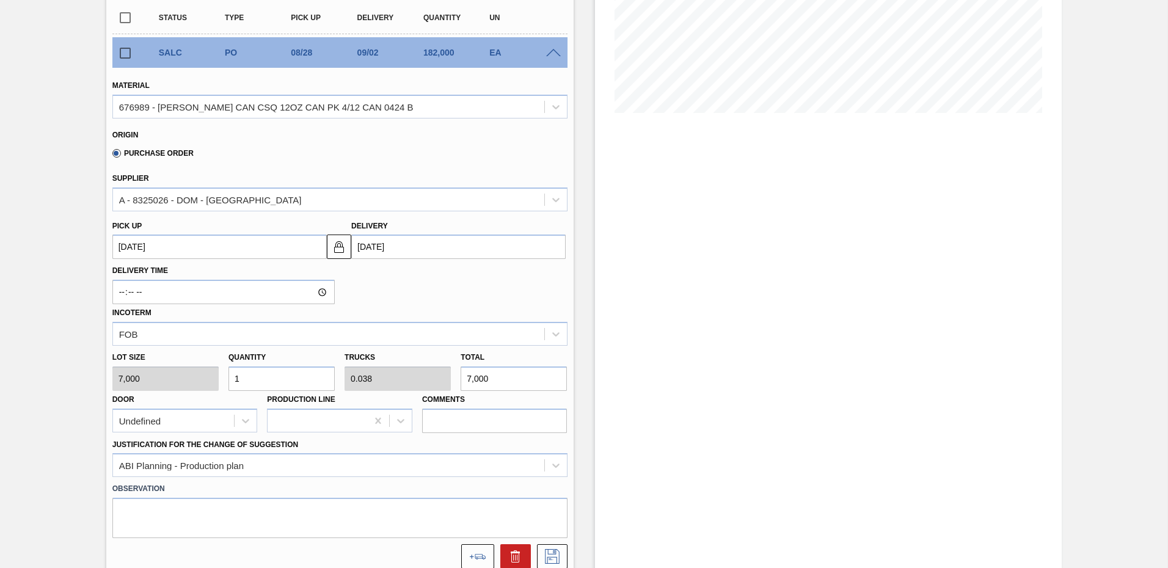
type input "10"
type input "0.385"
type input "70,000"
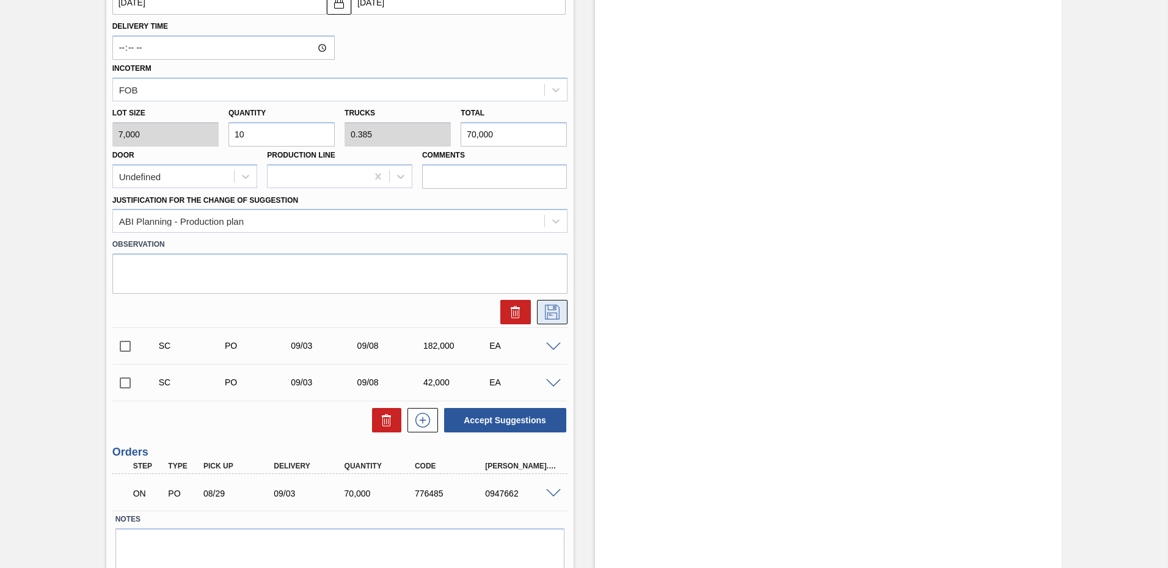
type input "10"
click at [552, 315] on icon at bounding box center [552, 312] width 20 height 15
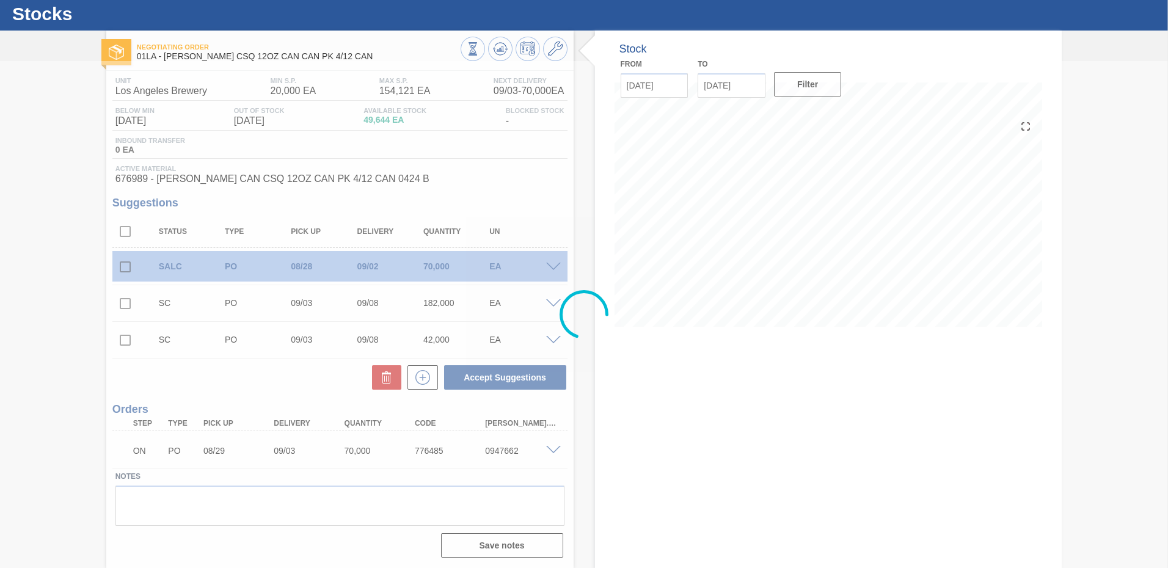
scroll to position [31, 0]
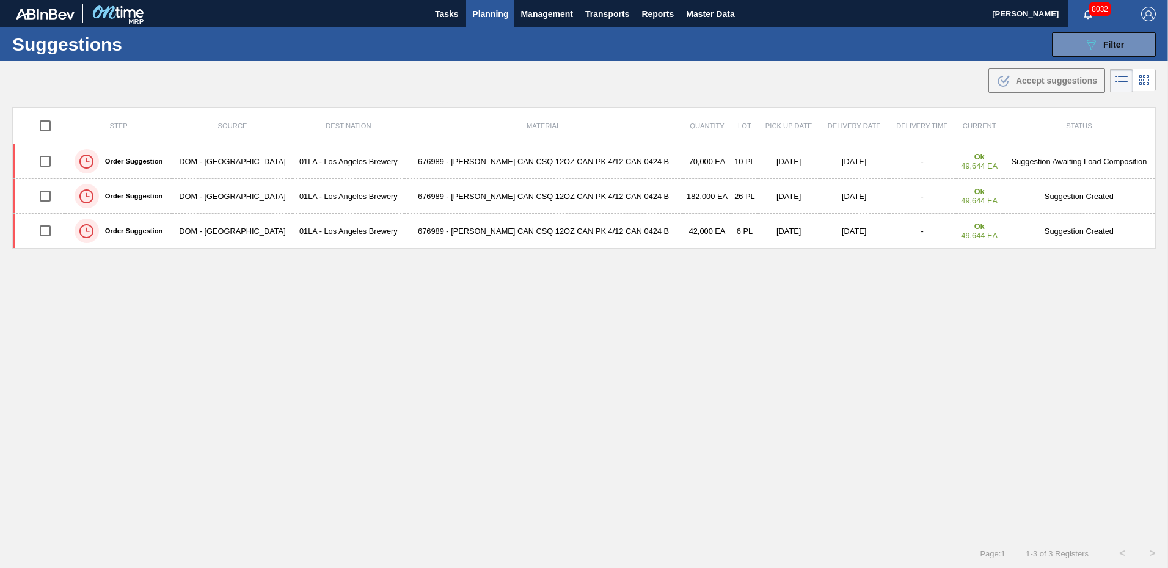
type from "[DATE]"
type to "[DATE]"
click at [489, 15] on span "Planning" at bounding box center [490, 14] width 36 height 15
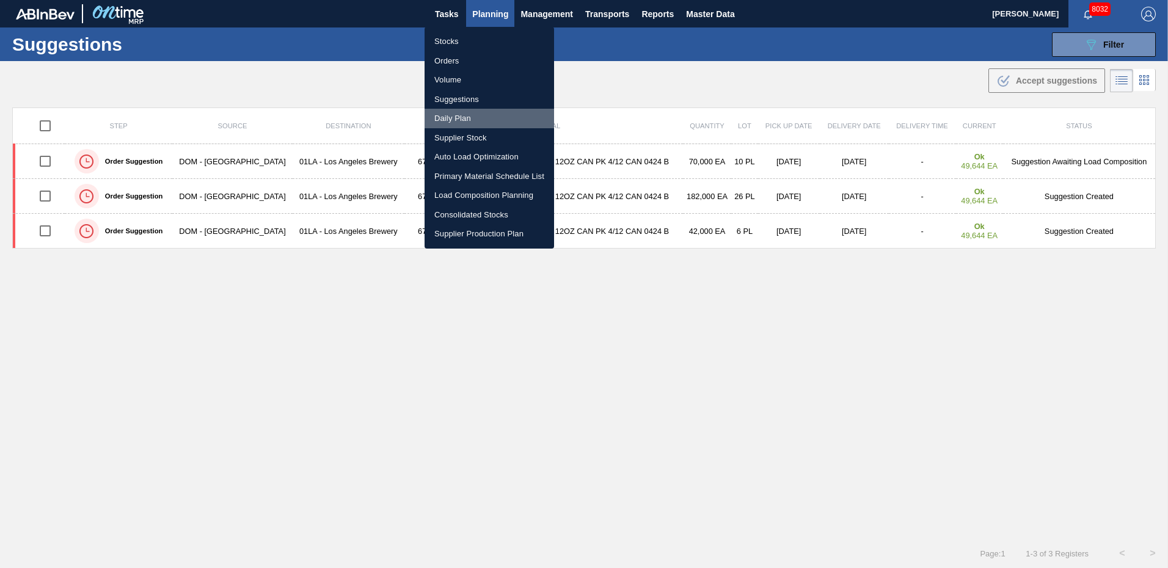
click at [467, 120] on li "Daily Plan" at bounding box center [488, 119] width 129 height 20
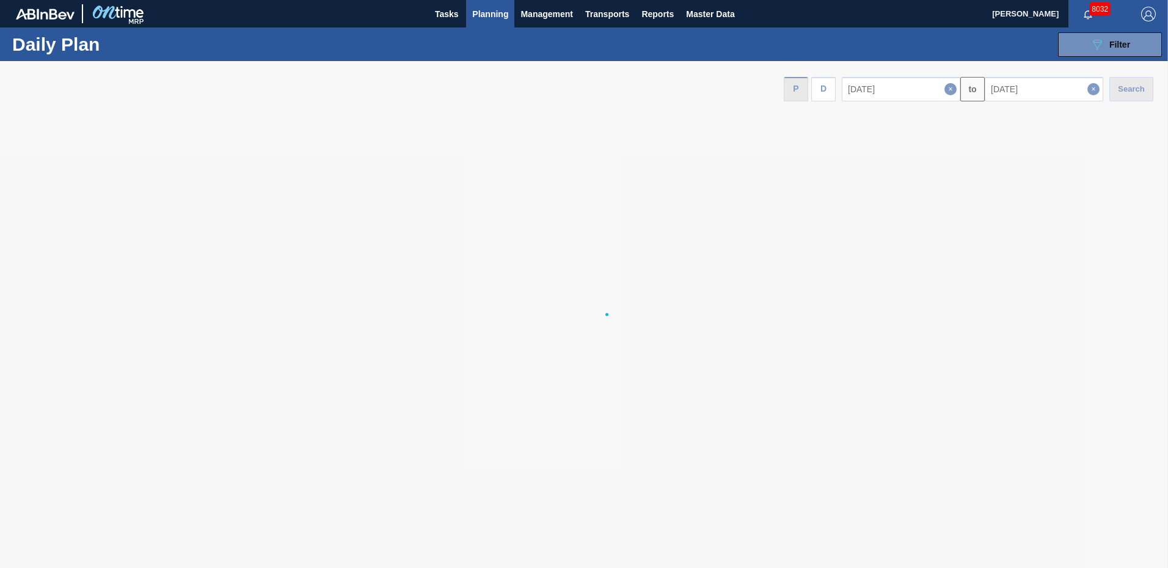
click at [908, 90] on div at bounding box center [584, 314] width 1168 height 507
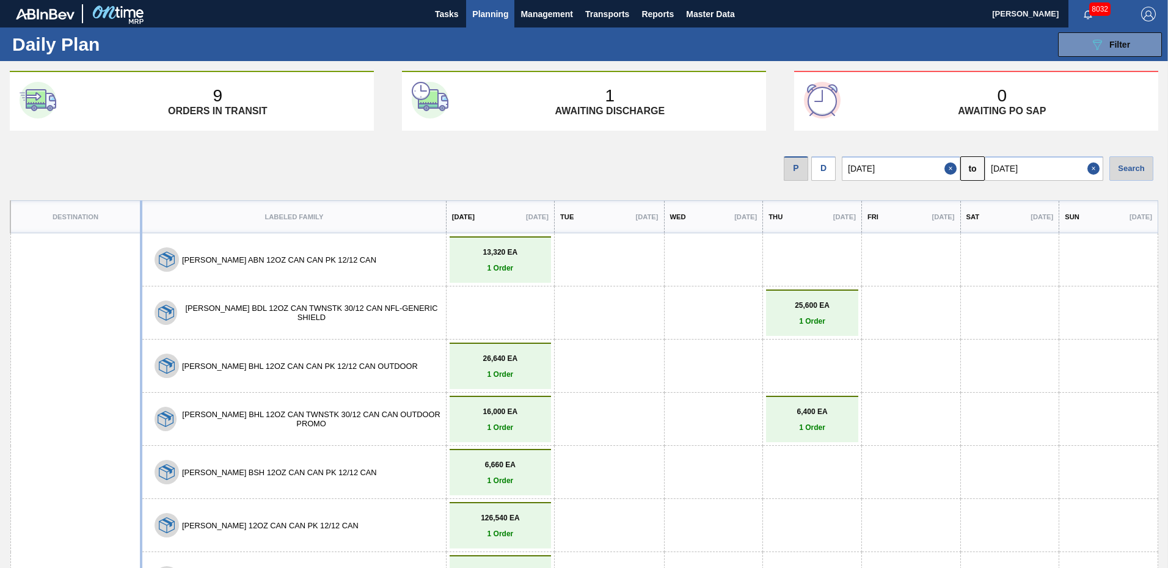
click at [926, 170] on input "[DATE]" at bounding box center [901, 168] width 118 height 24
click at [1066, 167] on input "[DATE]" at bounding box center [1044, 168] width 118 height 24
click at [1056, 335] on div "3" at bounding box center [1058, 336] width 16 height 16
type input "[DATE]"
click at [903, 164] on input "[DATE]" at bounding box center [901, 168] width 118 height 24
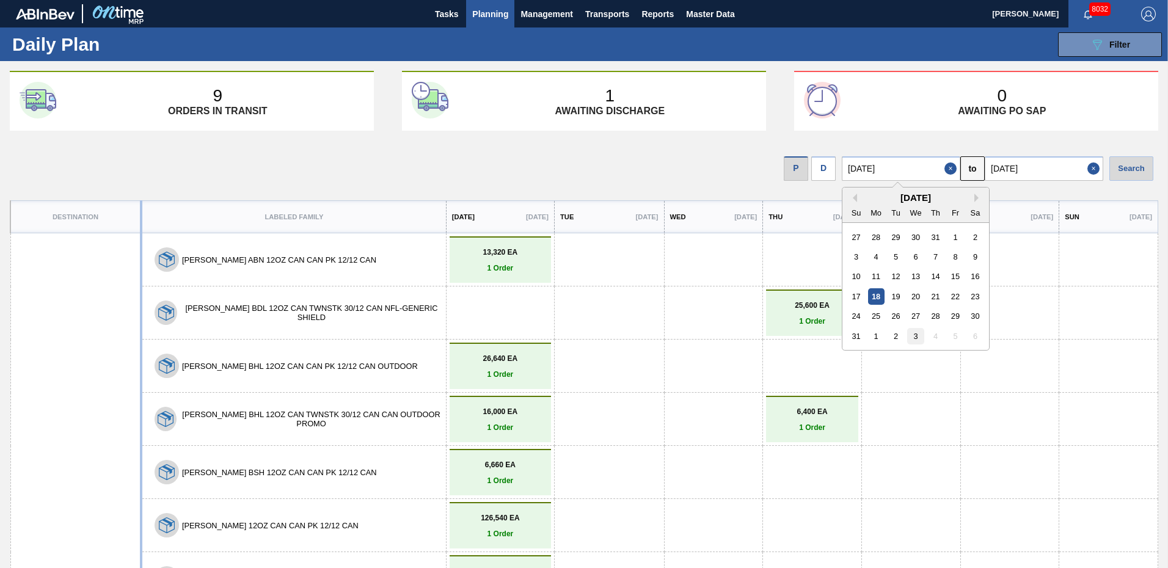
click at [922, 335] on div "3" at bounding box center [915, 336] width 16 height 16
type input "[DATE]"
click at [1123, 167] on div "Search" at bounding box center [1131, 168] width 44 height 24
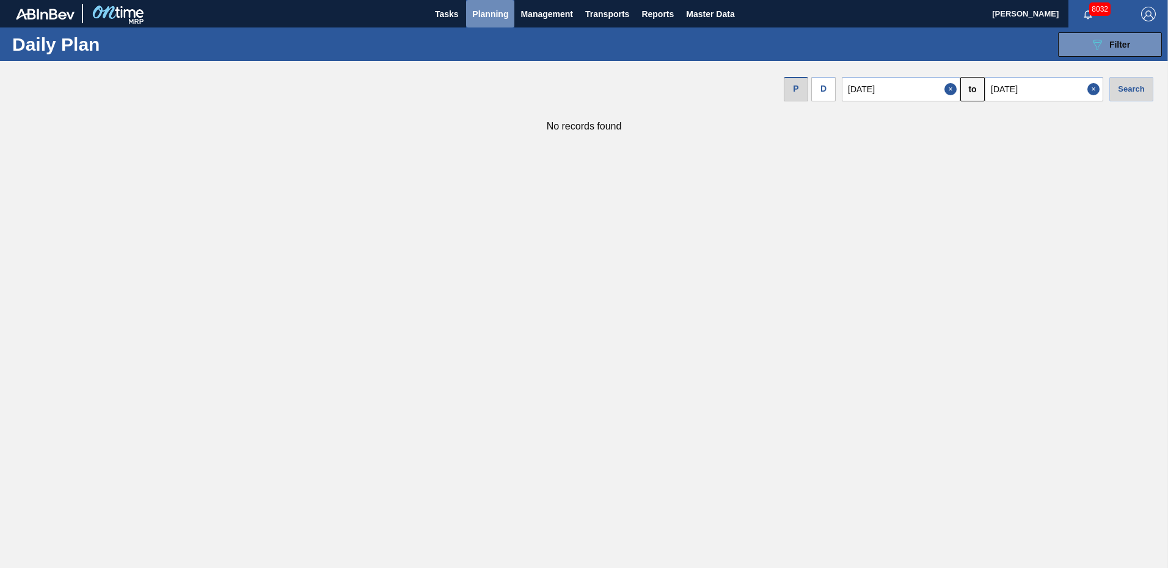
click at [494, 11] on span "Planning" at bounding box center [490, 14] width 36 height 15
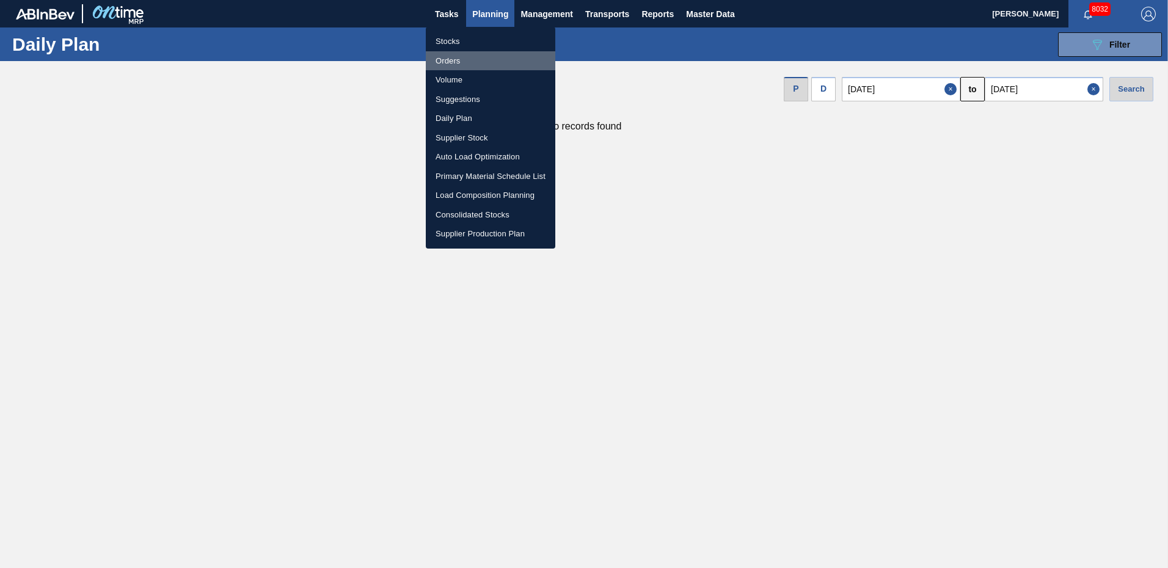
click at [461, 64] on li "Orders" at bounding box center [490, 61] width 129 height 20
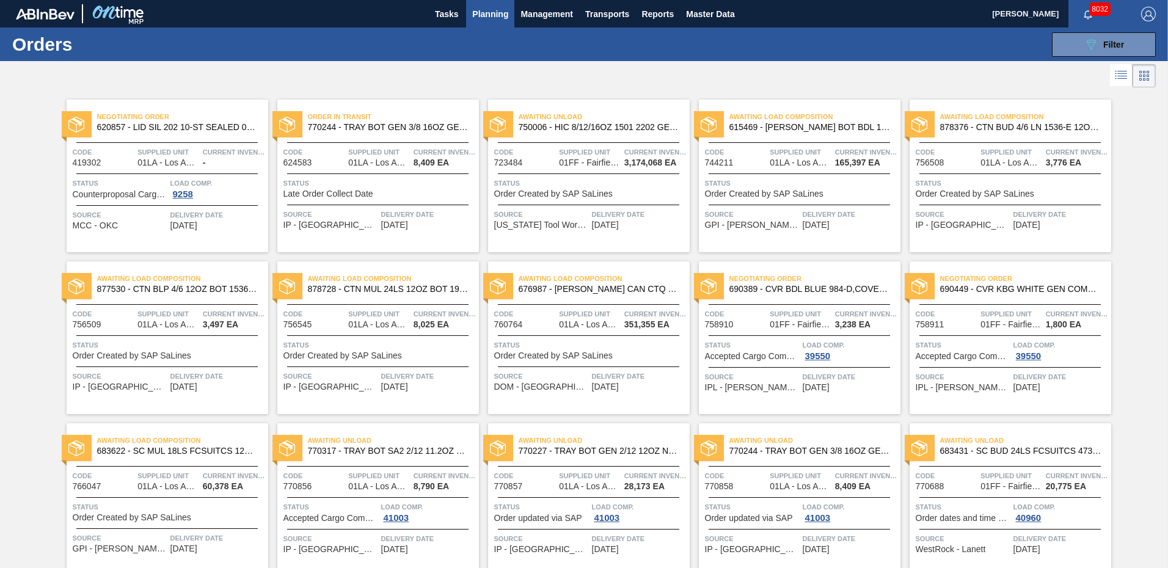
click at [489, 12] on span "Planning" at bounding box center [490, 14] width 36 height 15
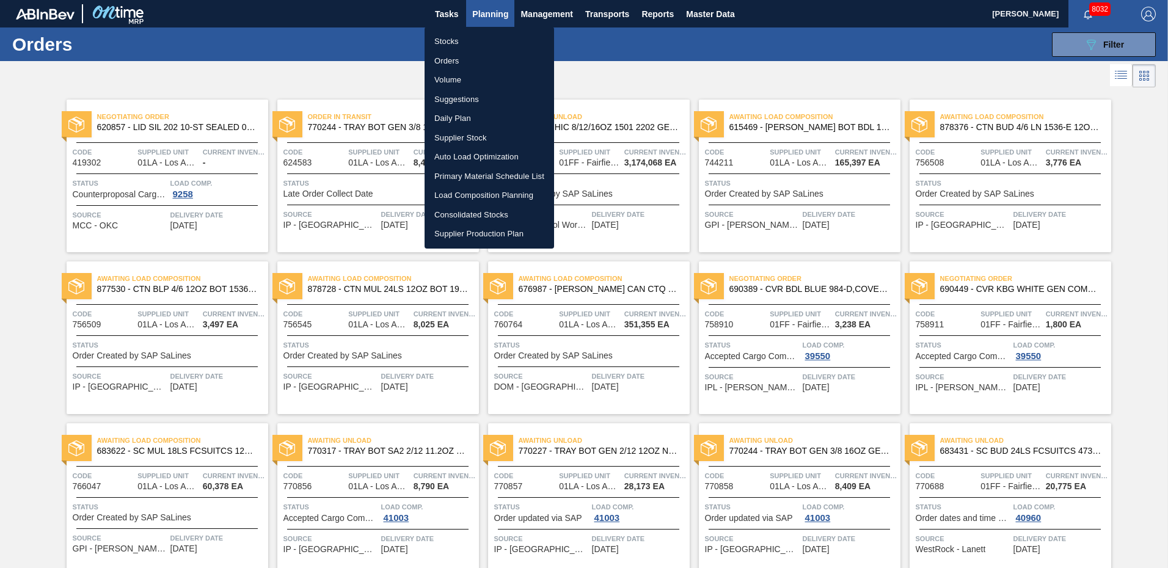
click at [481, 193] on li "Load Composition Planning" at bounding box center [488, 196] width 129 height 20
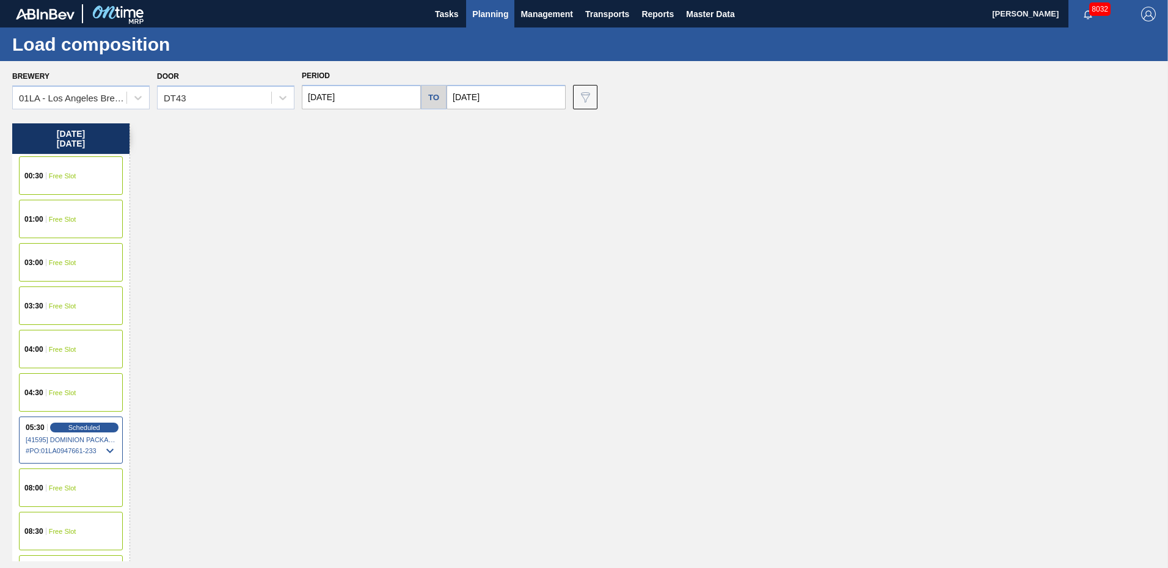
click at [58, 445] on span "# PO : 01LA0947661-233" at bounding box center [72, 450] width 92 height 15
click at [81, 437] on span "[41595] DOMINION PACKAGING, INC. - 0008325026" at bounding box center [72, 437] width 92 height 7
click at [80, 451] on span "# PO : 01LA0947661-233" at bounding box center [72, 450] width 92 height 15
click at [82, 446] on span "# PO : 01LA0947661-233" at bounding box center [72, 449] width 92 height 15
click at [79, 453] on span "# PO : 01LA0947661-233" at bounding box center [72, 450] width 92 height 15
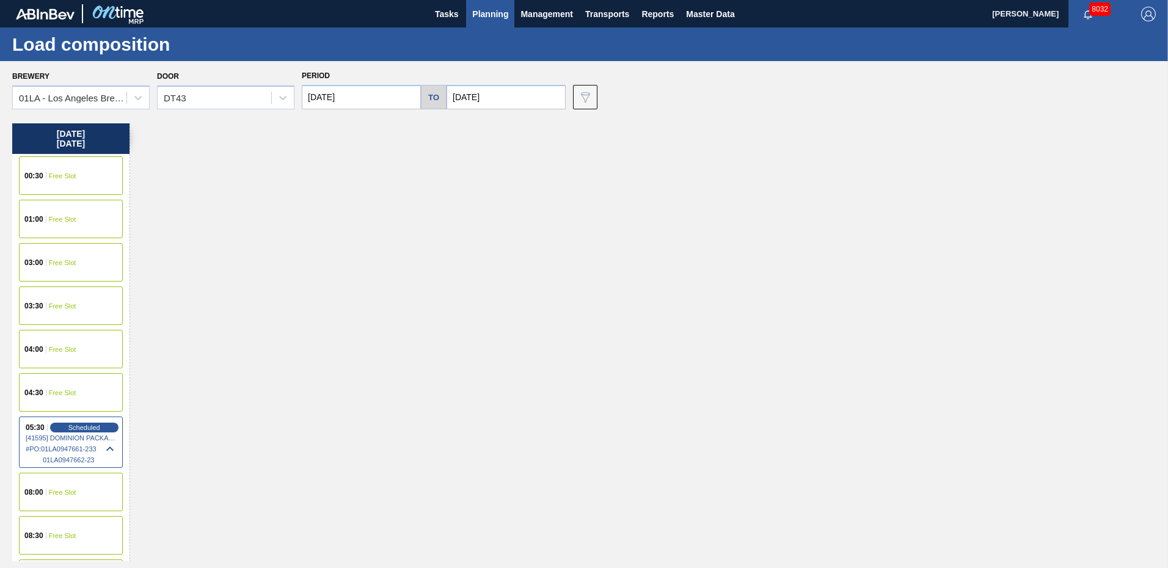
click at [81, 439] on span "[41595] DOMINION PACKAGING, INC. - 0008325026" at bounding box center [72, 437] width 92 height 7
click at [81, 441] on span "[41595] DOMINION PACKAGING, INC. - 0008325026" at bounding box center [72, 439] width 92 height 7
click at [73, 462] on span "01LA0947662-23" at bounding box center [80, 459] width 75 height 7
click at [81, 436] on div "05:30 Scheduled [41595] DOMINION PACKAGING, INC. - 0008325026 # PO : 01LA094766…" at bounding box center [71, 440] width 104 height 47
click at [85, 429] on span "Scheduled" at bounding box center [84, 427] width 35 height 8
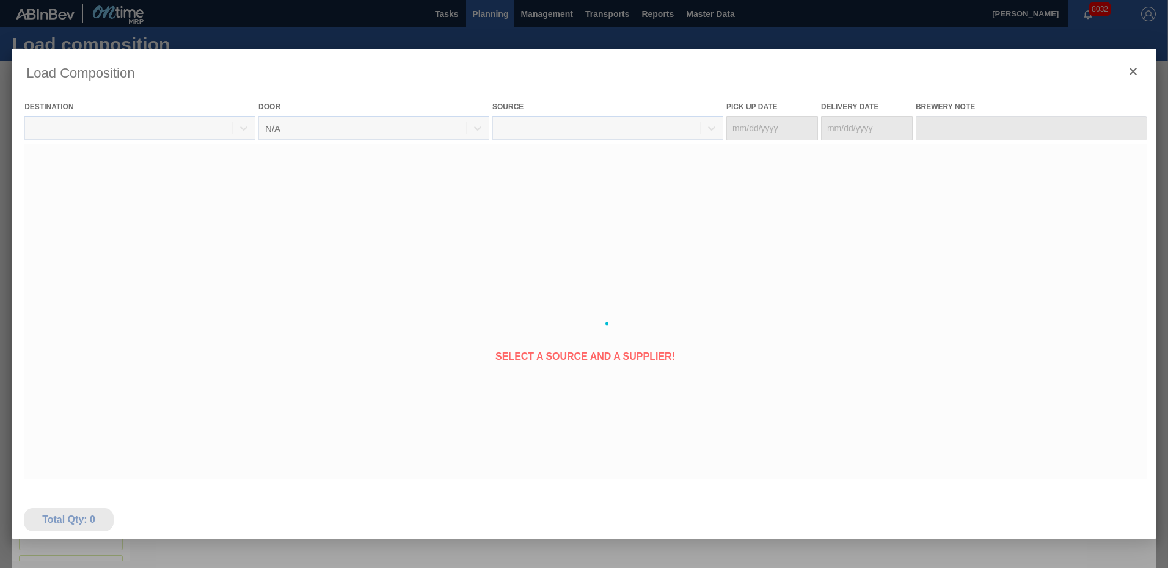
type Date "[DATE]"
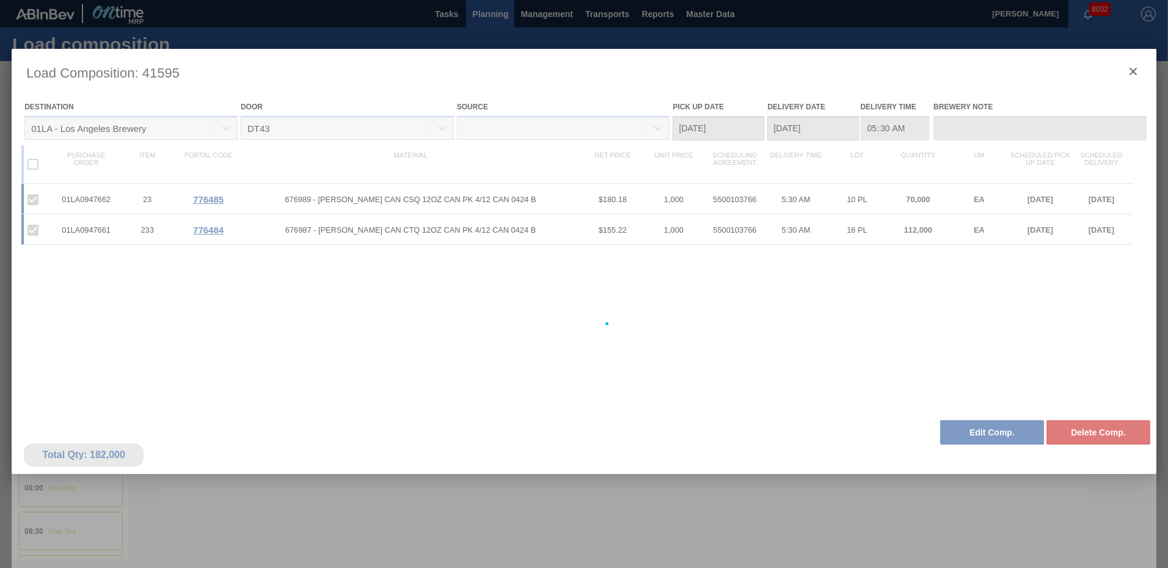
click at [980, 436] on div at bounding box center [584, 324] width 1145 height 550
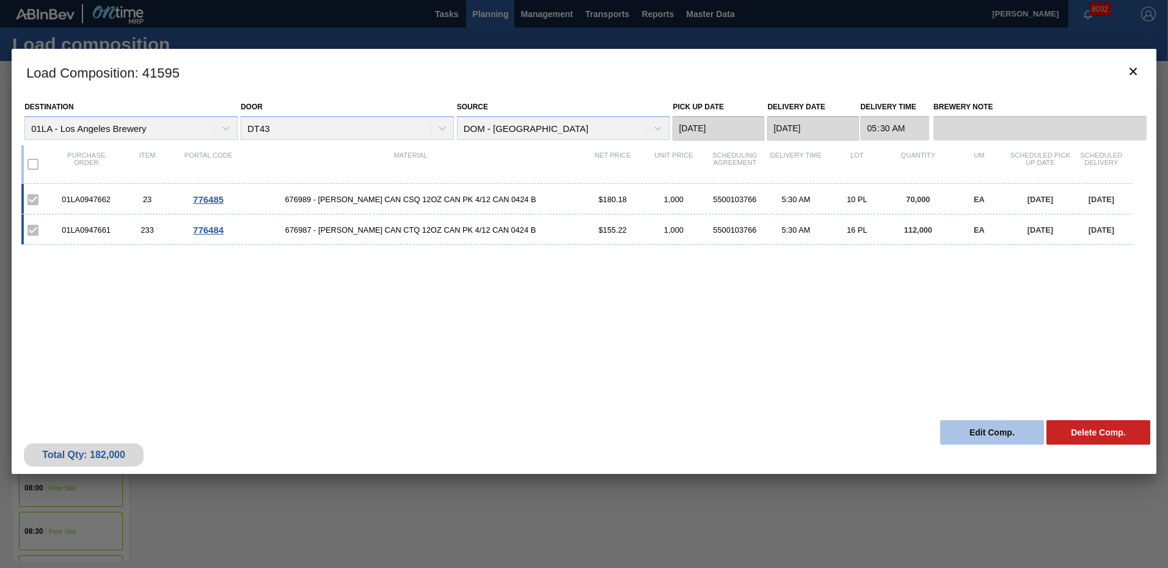
click at [983, 432] on button "Edit Comp." at bounding box center [992, 432] width 104 height 24
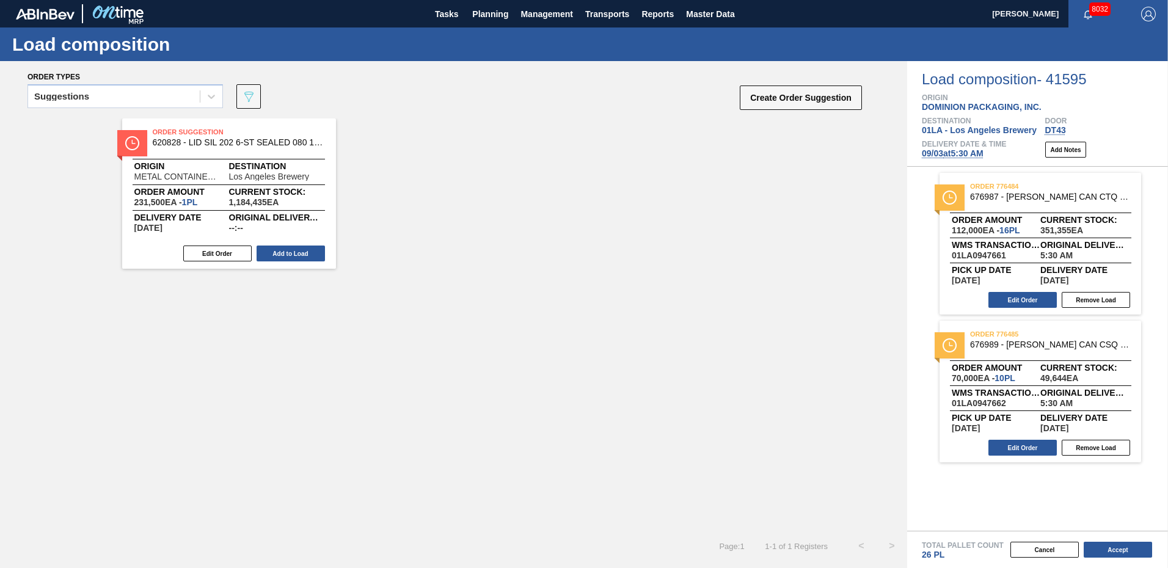
click at [953, 155] on span "[DATE] 5:30 AM" at bounding box center [953, 153] width 62 height 10
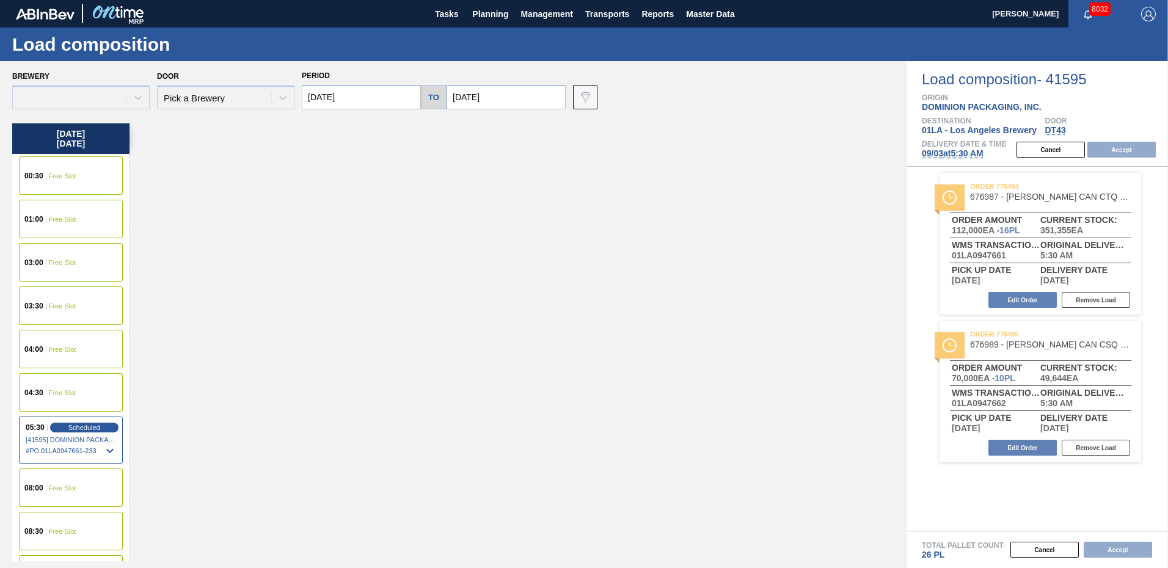
type input "[DATE]"
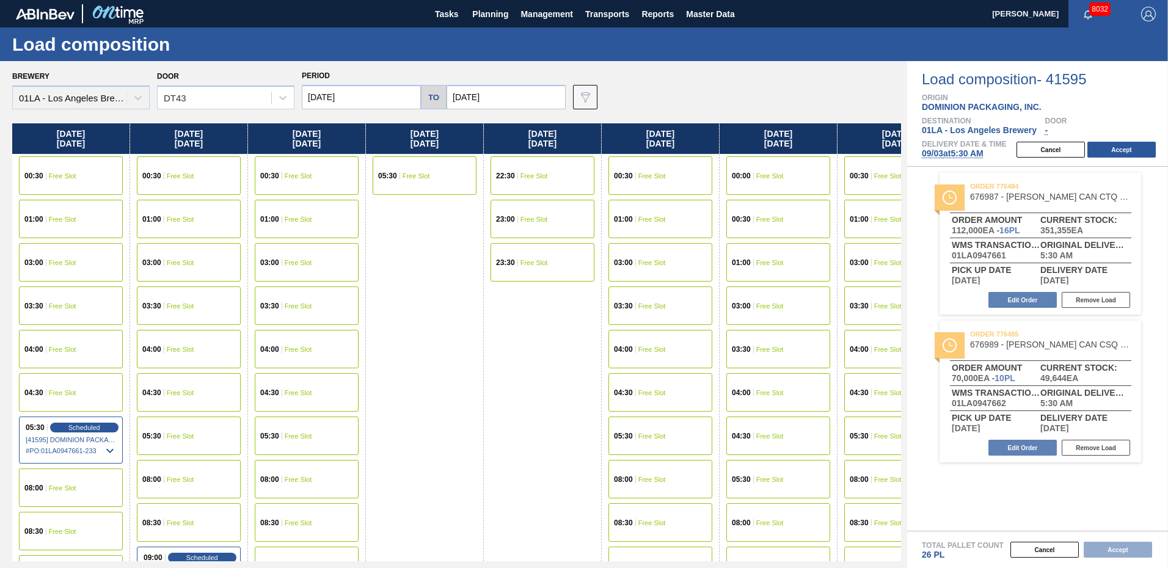
click at [373, 95] on input "[DATE]" at bounding box center [361, 97] width 119 height 24
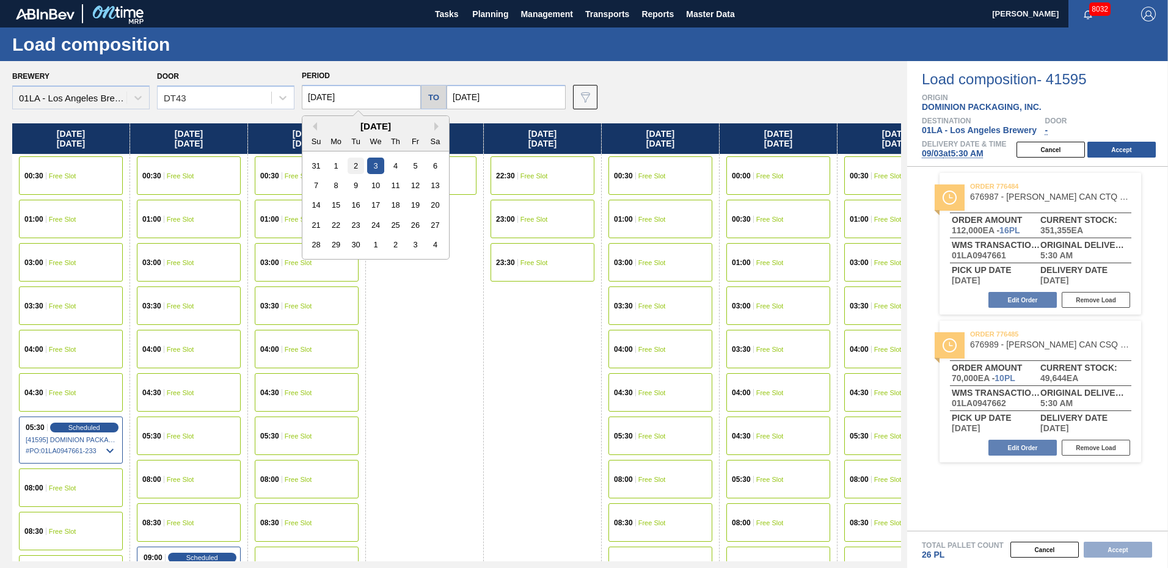
click at [356, 164] on div "2" at bounding box center [356, 166] width 16 height 16
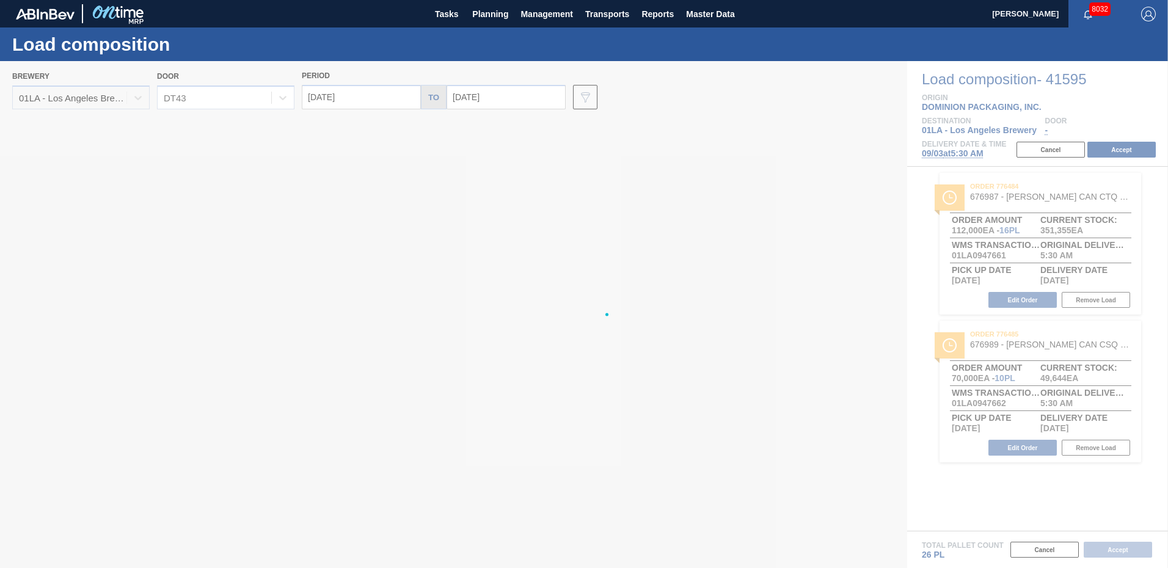
type input "[DATE]"
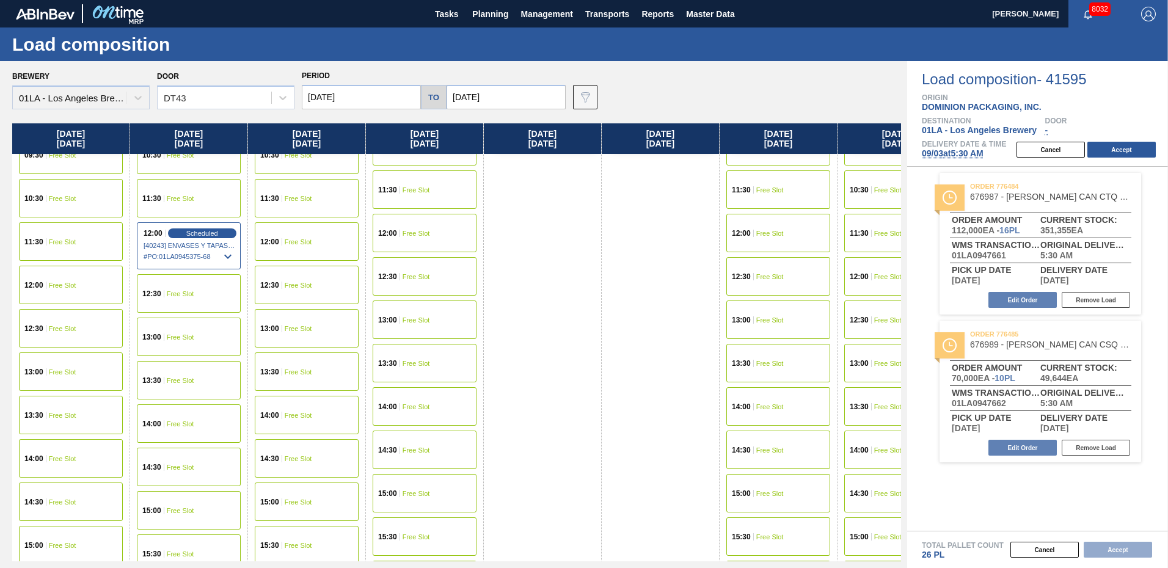
scroll to position [672, 0]
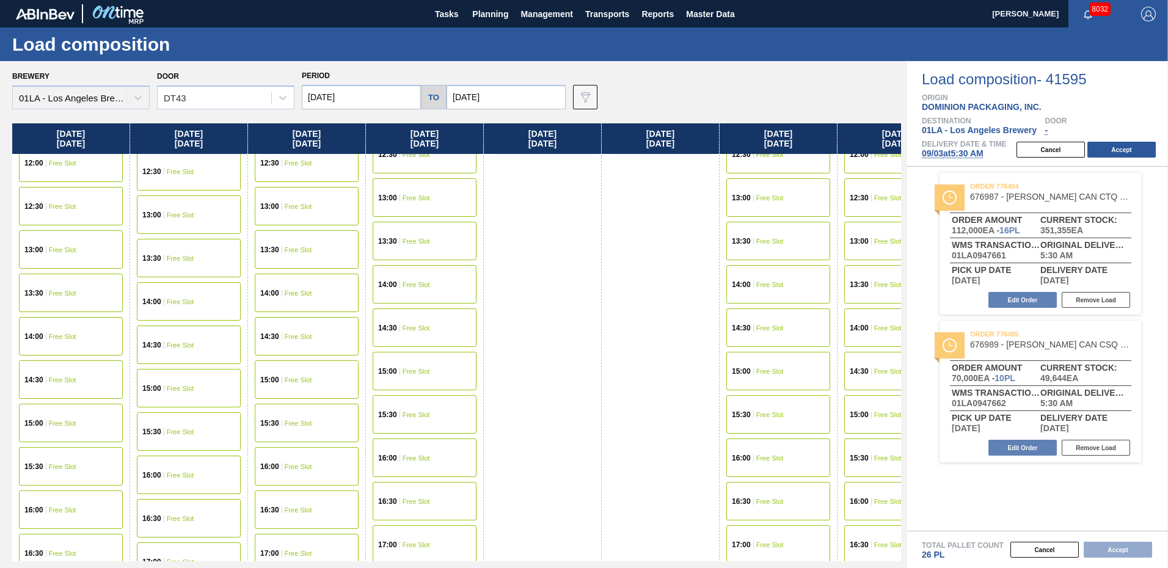
click at [56, 466] on span "Free Slot" at bounding box center [62, 466] width 27 height 7
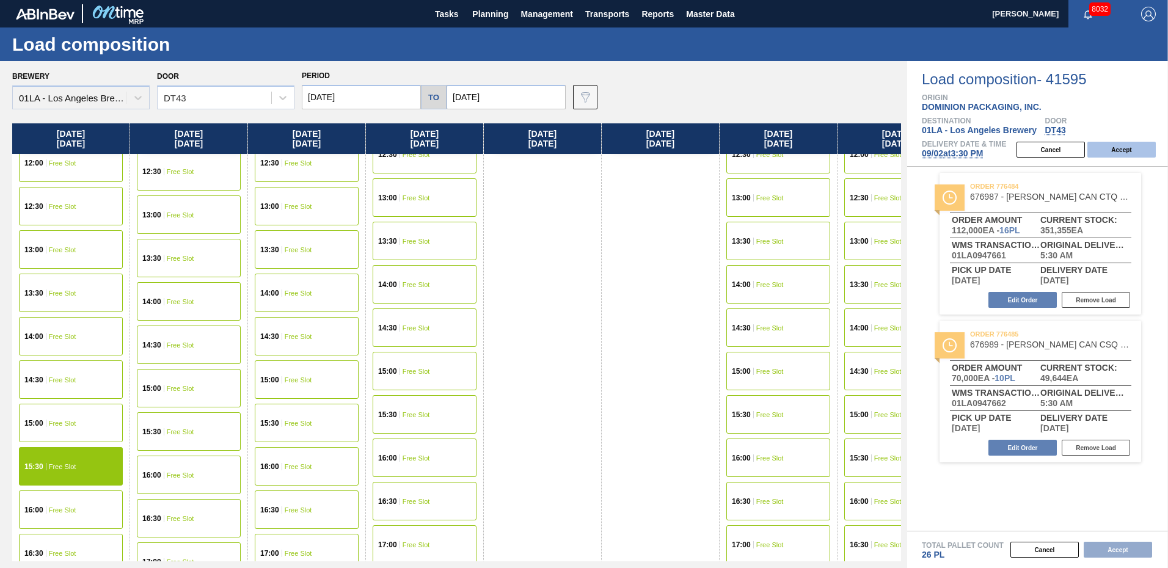
click at [1134, 152] on button "Accept" at bounding box center [1121, 150] width 68 height 16
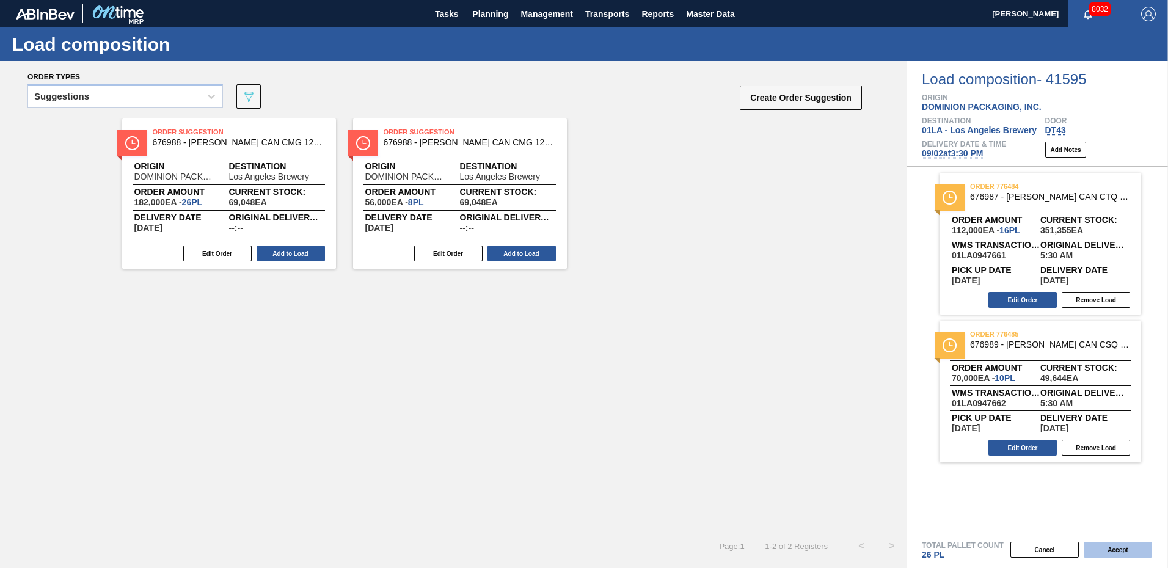
click at [1128, 553] on button "Accept" at bounding box center [1117, 550] width 68 height 16
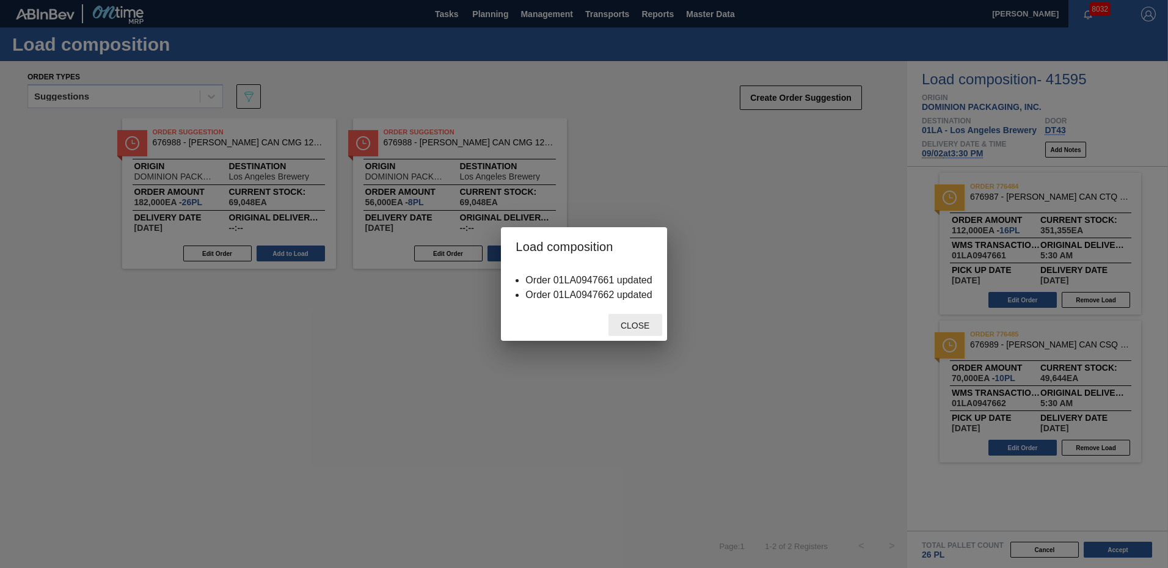
click at [640, 321] on span "Close" at bounding box center [635, 326] width 48 height 10
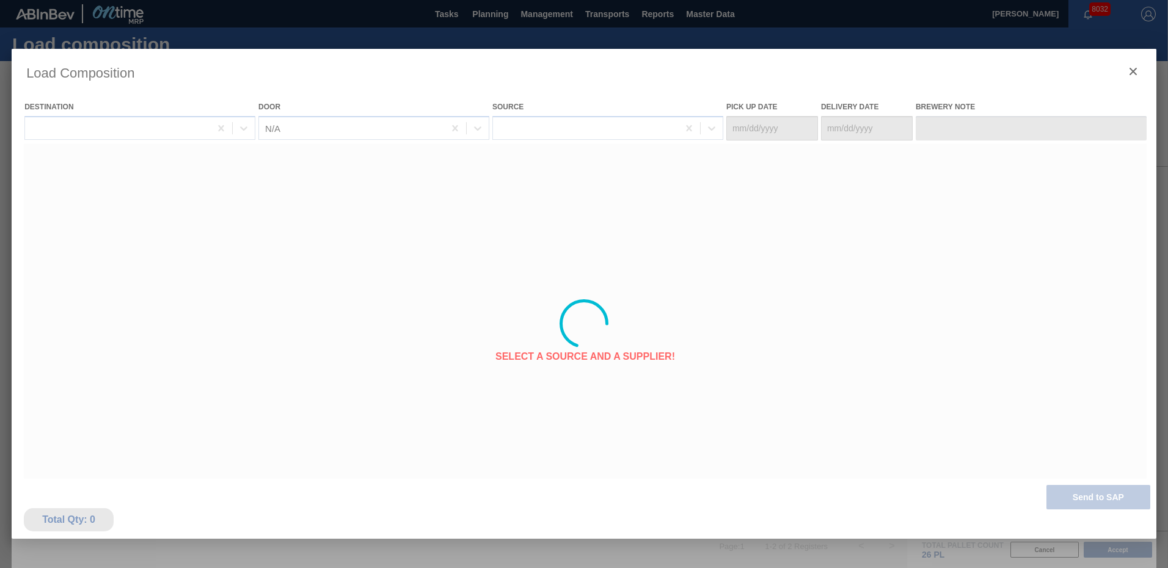
type Date "[DATE]"
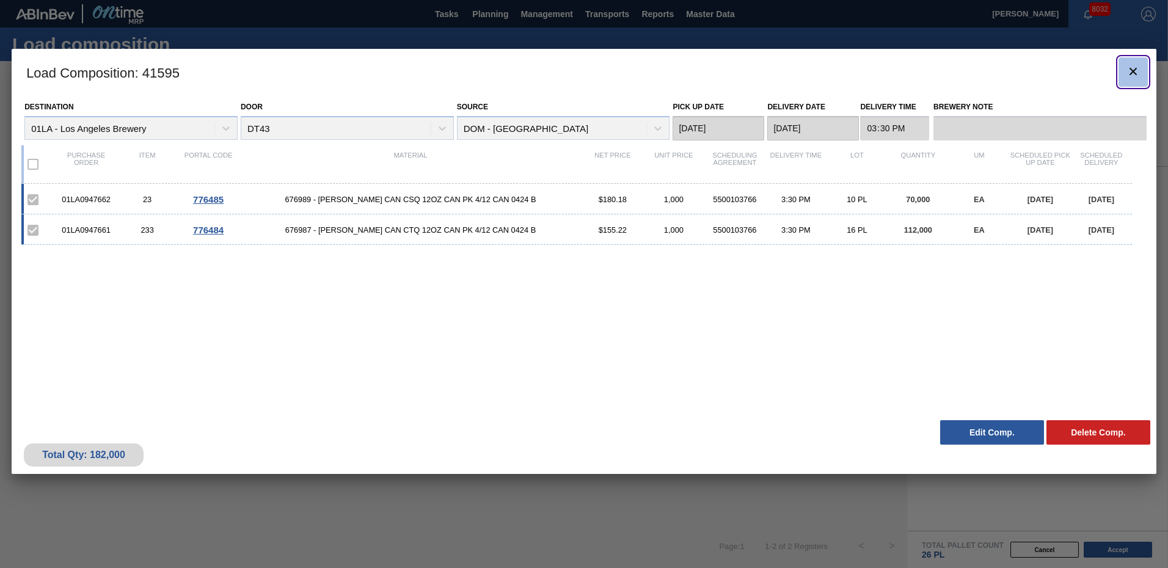
click at [1135, 67] on icon "botão de ícone" at bounding box center [1133, 71] width 15 height 15
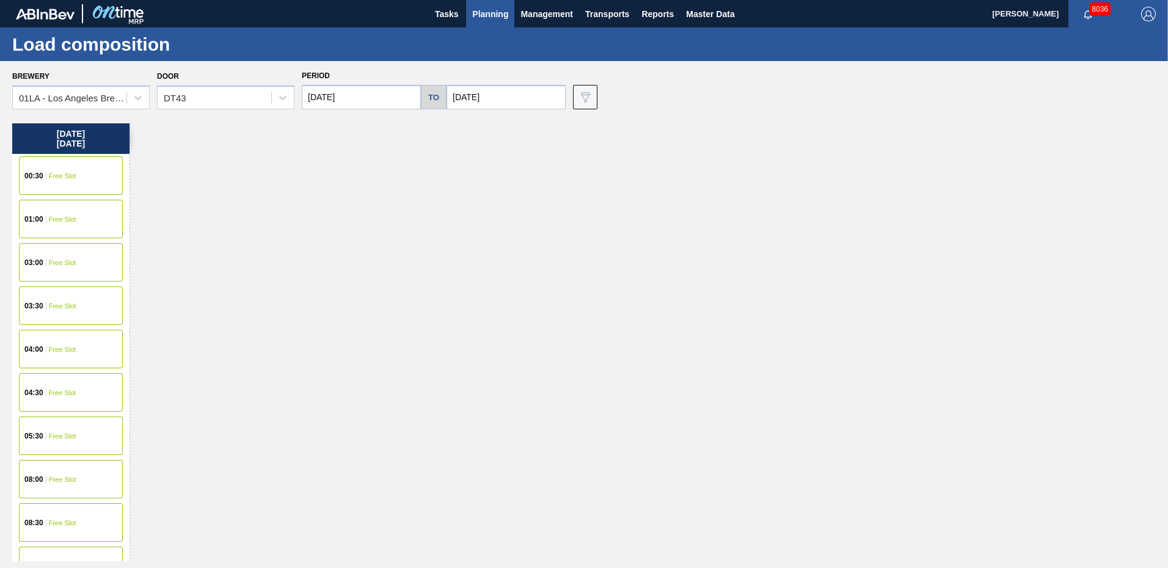
click at [493, 10] on span "Planning" at bounding box center [490, 14] width 36 height 15
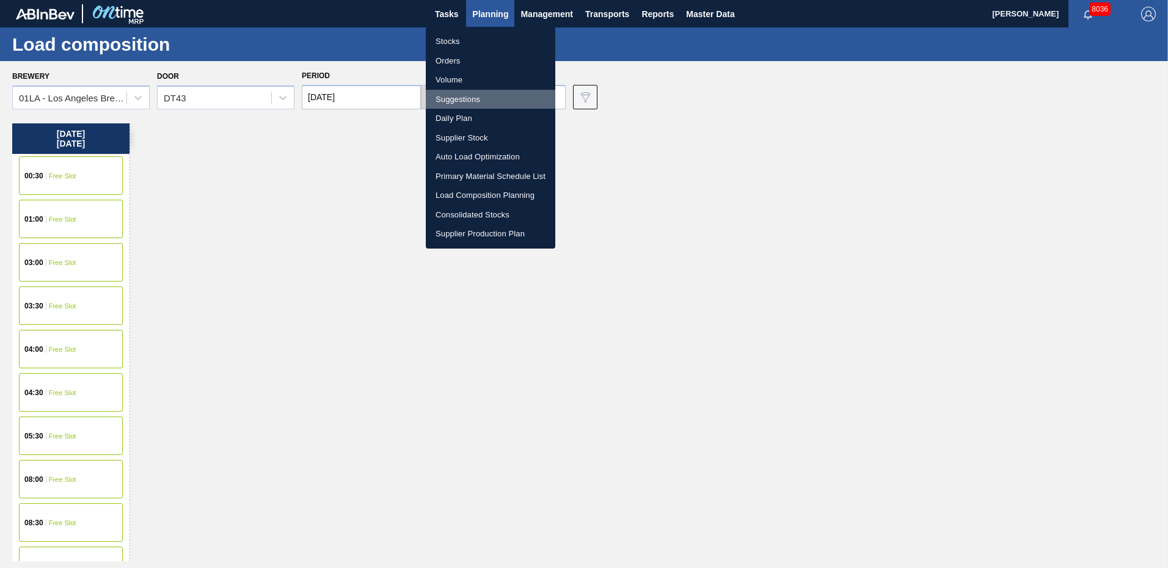
click at [462, 100] on li "Suggestions" at bounding box center [490, 100] width 129 height 20
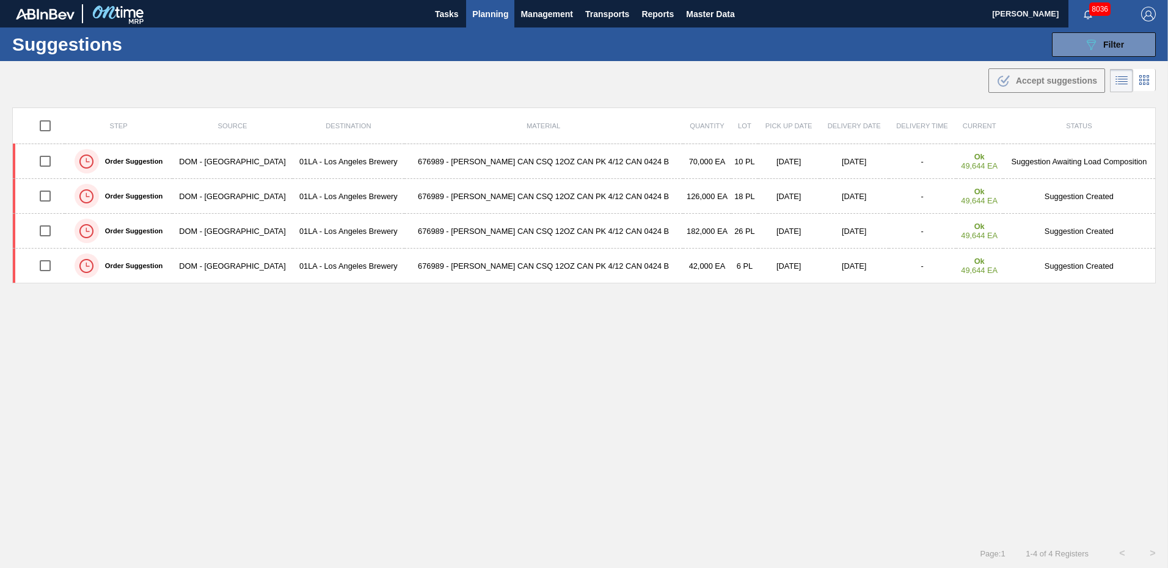
type from "[DATE]"
type to "[DATE]"
type from "[DATE]"
type to "[DATE]"
click at [1116, 46] on span "Filter" at bounding box center [1113, 45] width 21 height 10
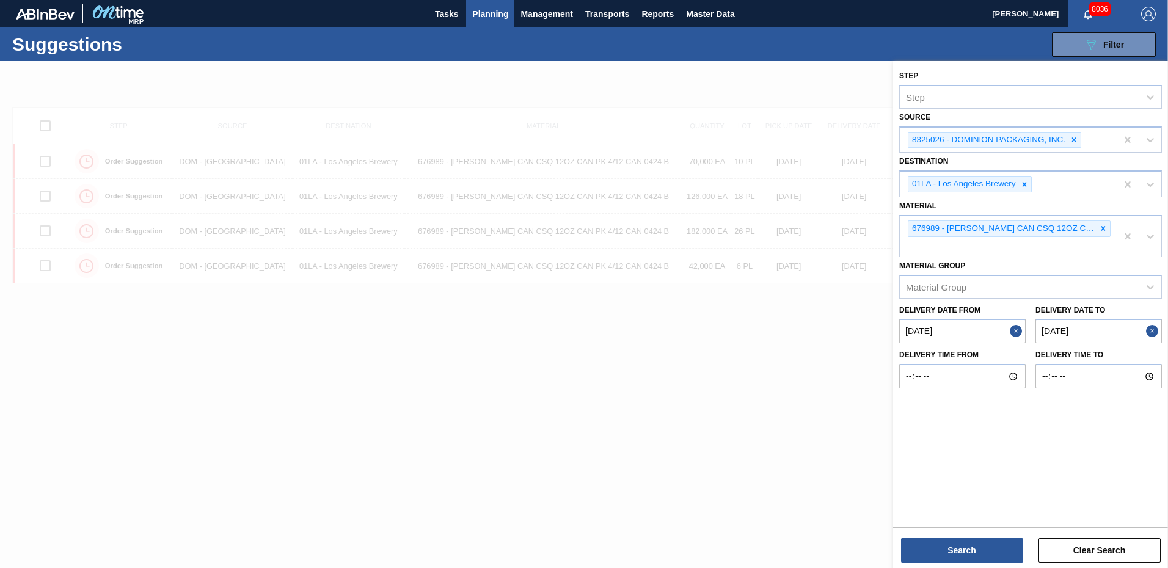
click at [664, 407] on div at bounding box center [584, 345] width 1168 height 568
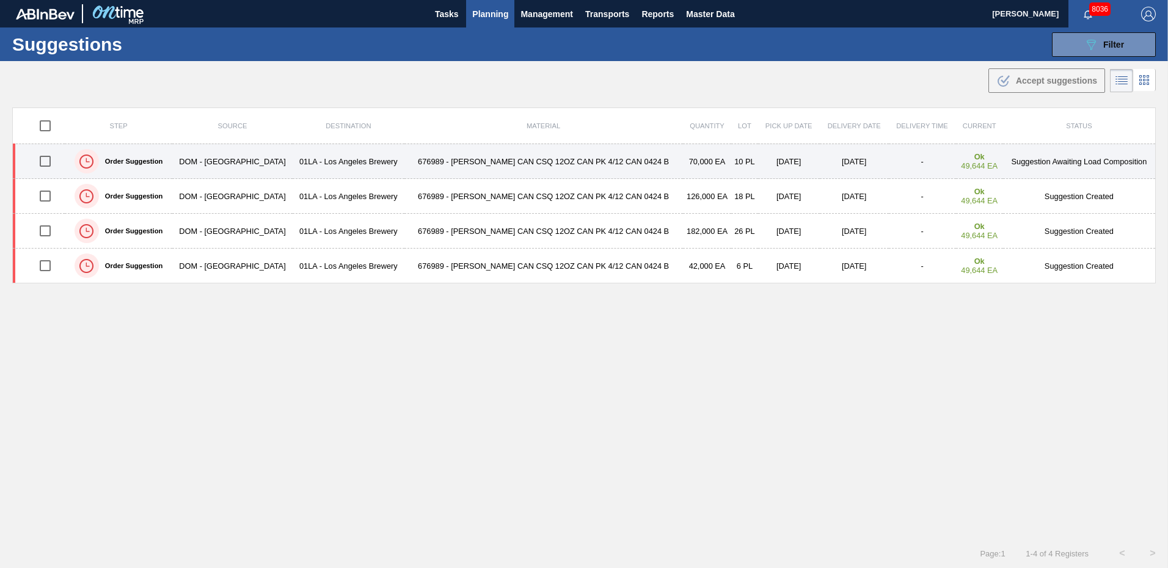
click at [1081, 159] on td "Suggestion Awaiting Load Composition" at bounding box center [1079, 161] width 153 height 35
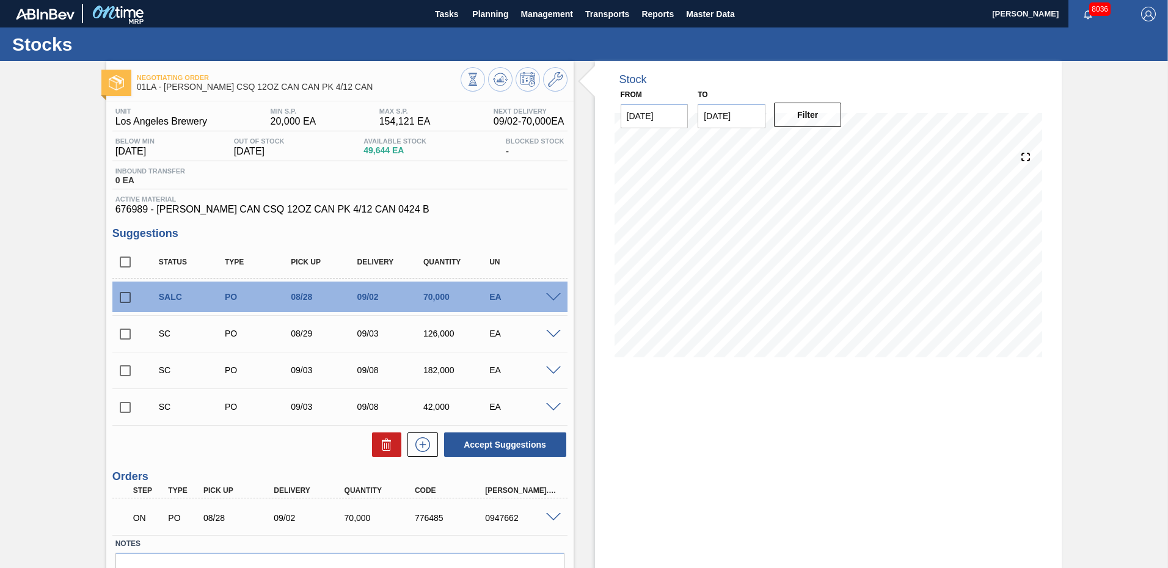
click at [555, 292] on div at bounding box center [555, 296] width 24 height 9
click at [550, 296] on span at bounding box center [553, 297] width 15 height 9
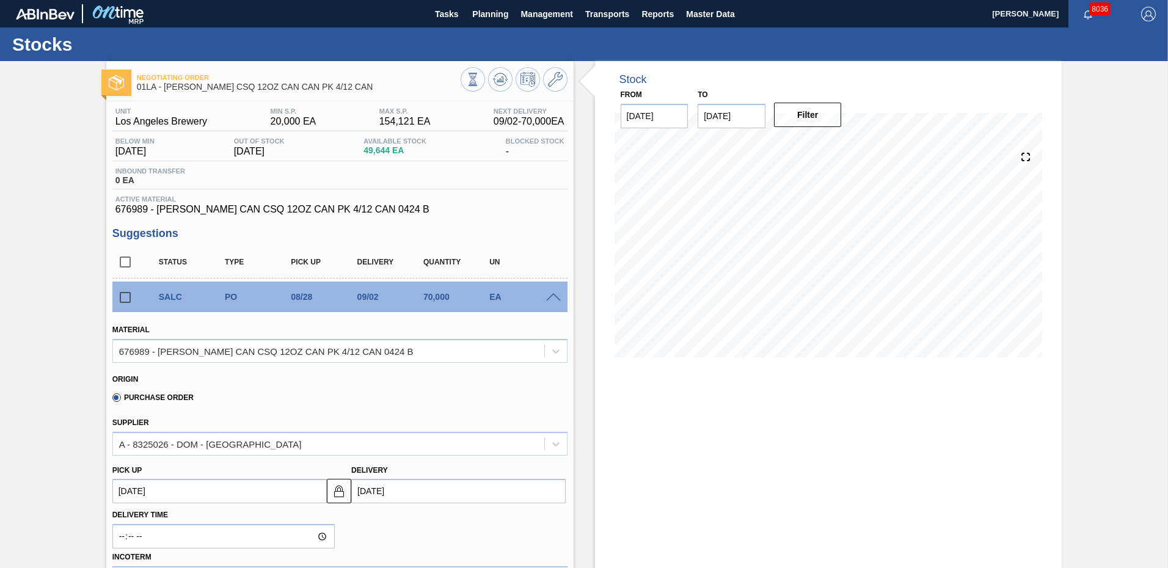
scroll to position [122, 0]
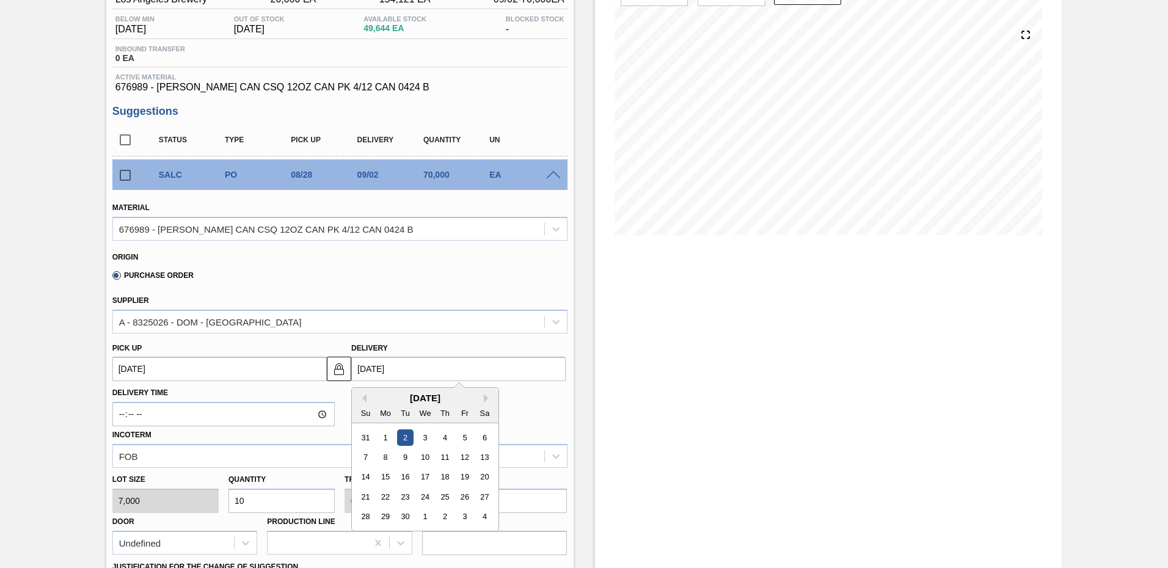
click at [446, 370] on input "[DATE]" at bounding box center [458, 369] width 214 height 24
click at [362, 401] on button "Previous Month" at bounding box center [362, 398] width 9 height 9
drag, startPoint x: 459, startPoint y: 512, endPoint x: 491, endPoint y: 550, distance: 49.4
click at [460, 512] on div "29" at bounding box center [464, 517] width 16 height 16
type up "[DATE]"
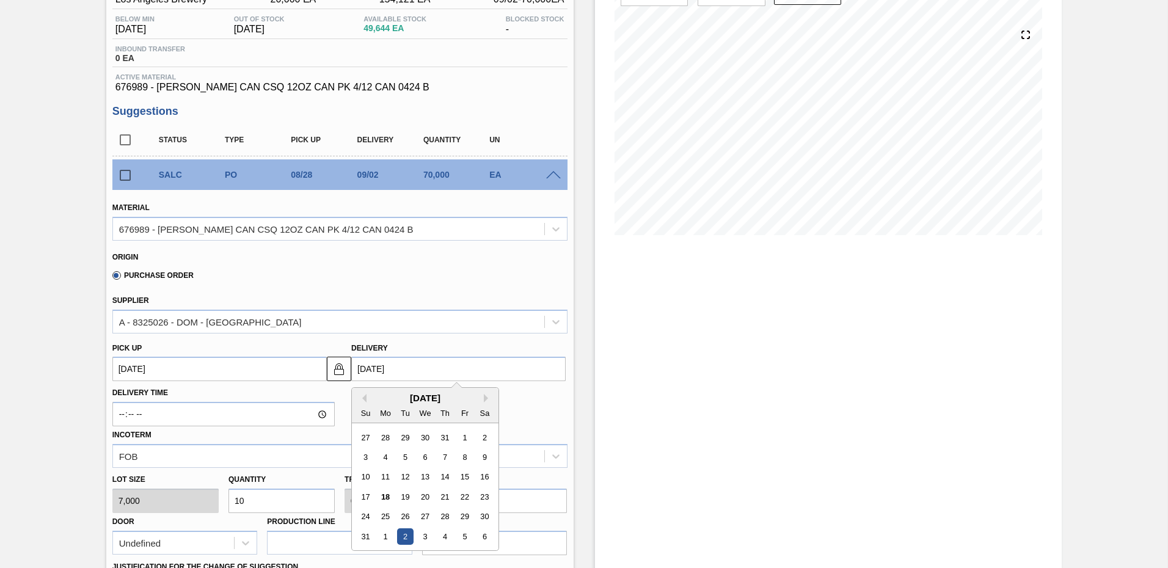
type input "[DATE]"
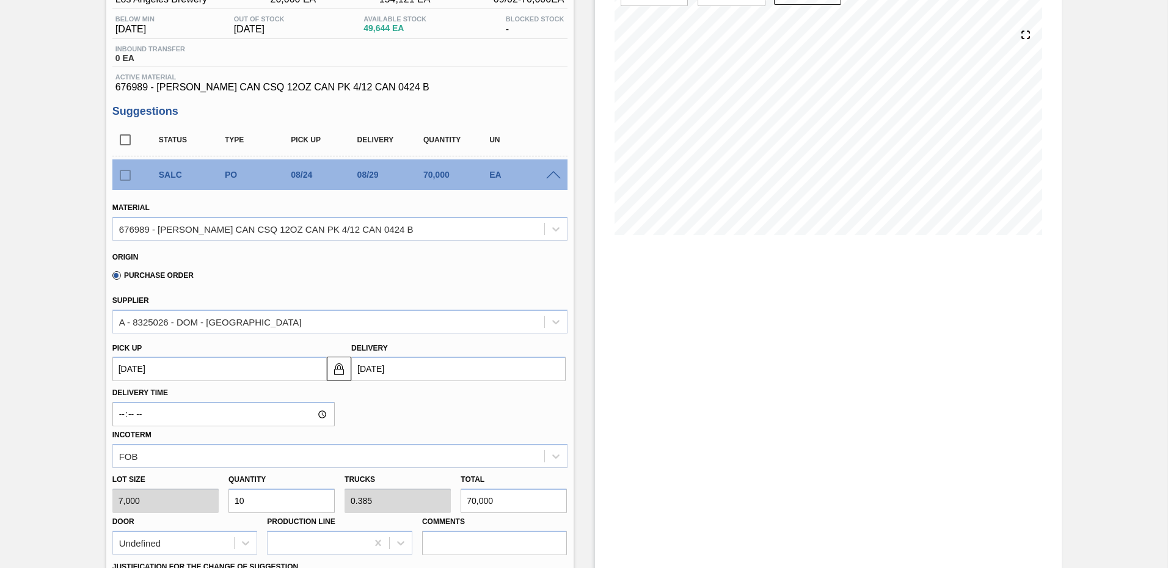
scroll to position [305, 0]
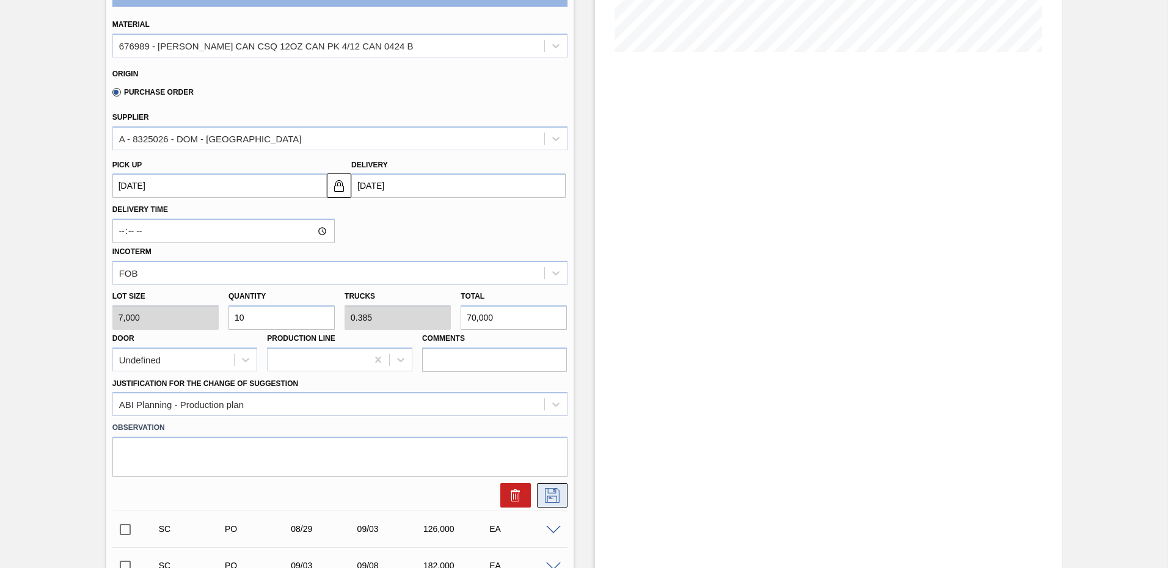
click at [557, 493] on icon at bounding box center [552, 495] width 20 height 15
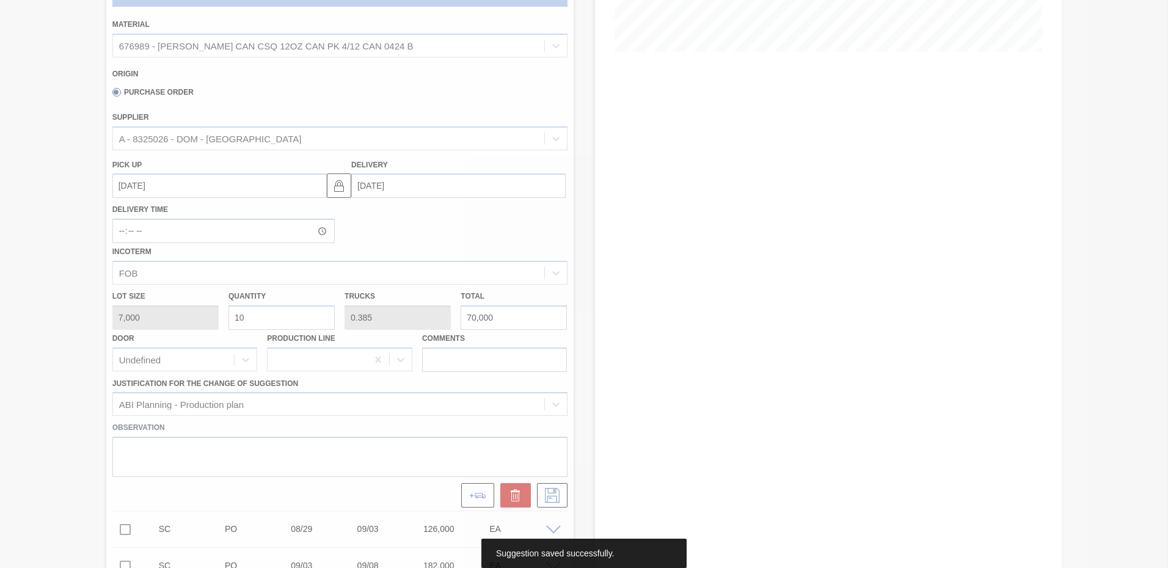
scroll to position [67, 0]
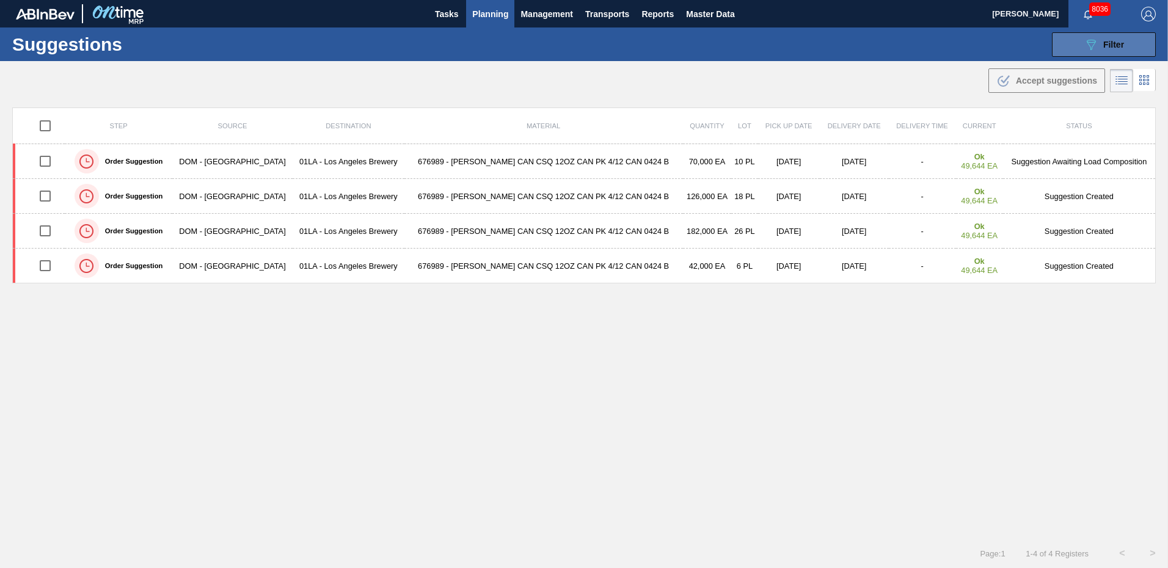
type from "[DATE]"
click at [1118, 46] on span "Filter" at bounding box center [1113, 45] width 21 height 10
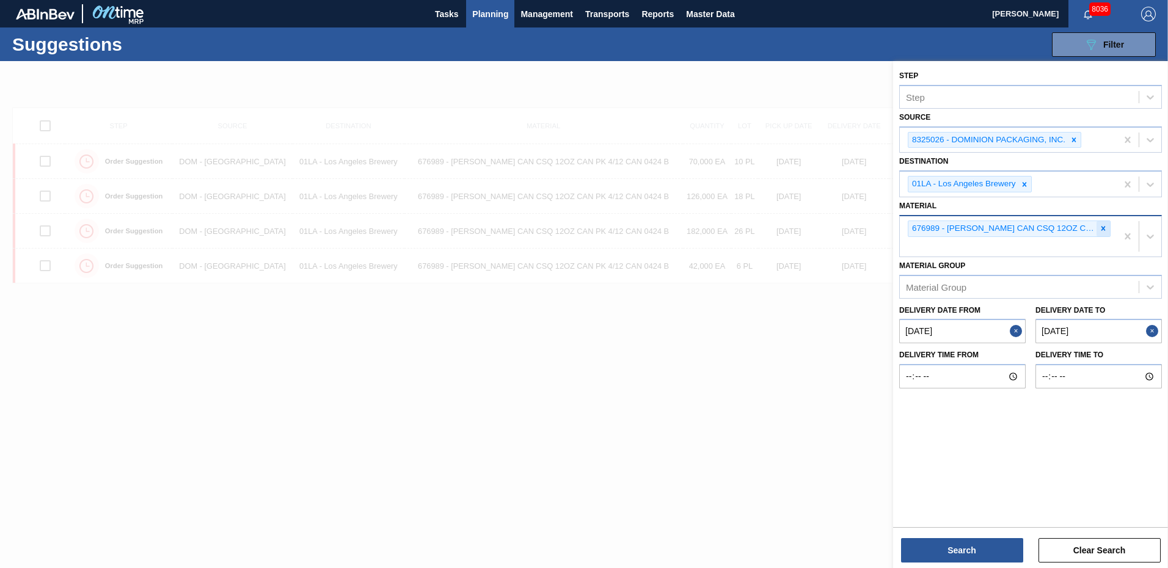
click at [1104, 227] on icon at bounding box center [1103, 228] width 9 height 9
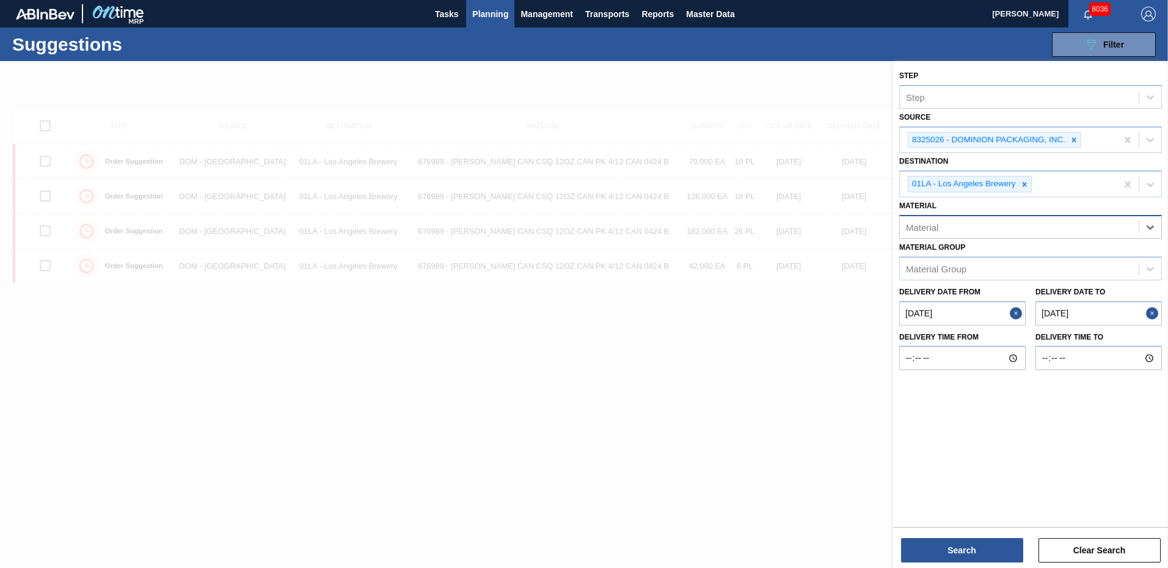
click at [1093, 311] on to "[DATE]" at bounding box center [1098, 313] width 126 height 24
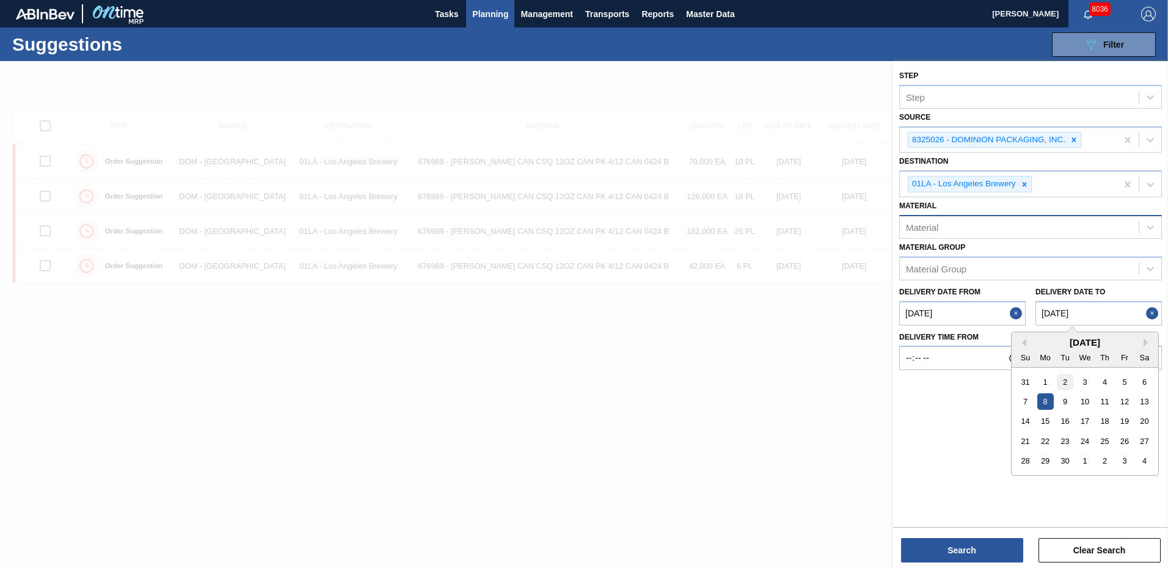
click at [1063, 381] on div "2" at bounding box center [1065, 381] width 16 height 16
type to "[DATE]"
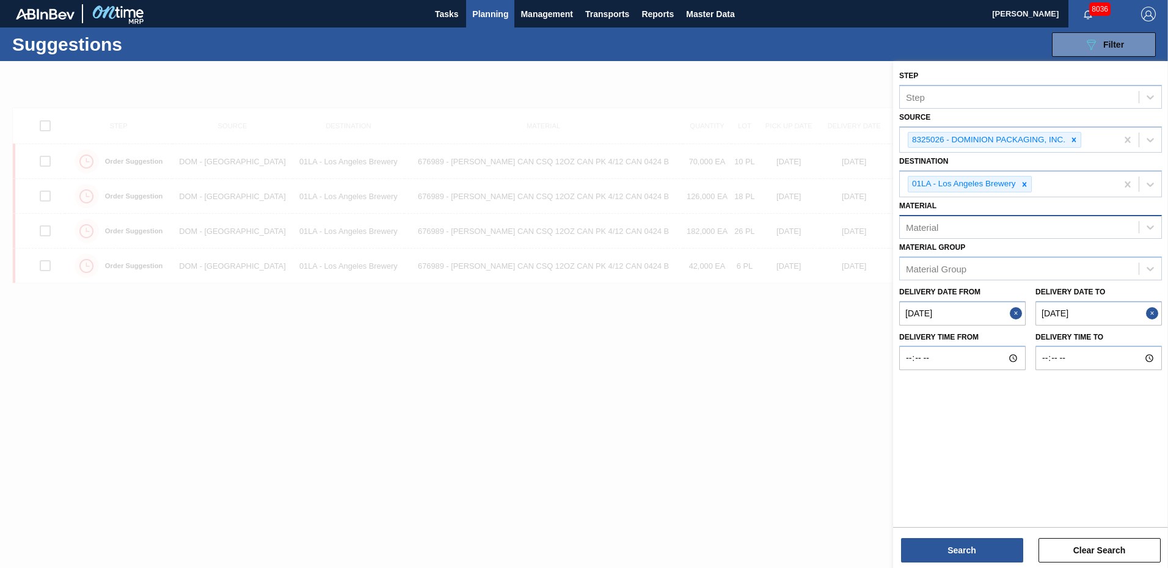
click at [959, 312] on from "[DATE]" at bounding box center [962, 313] width 126 height 24
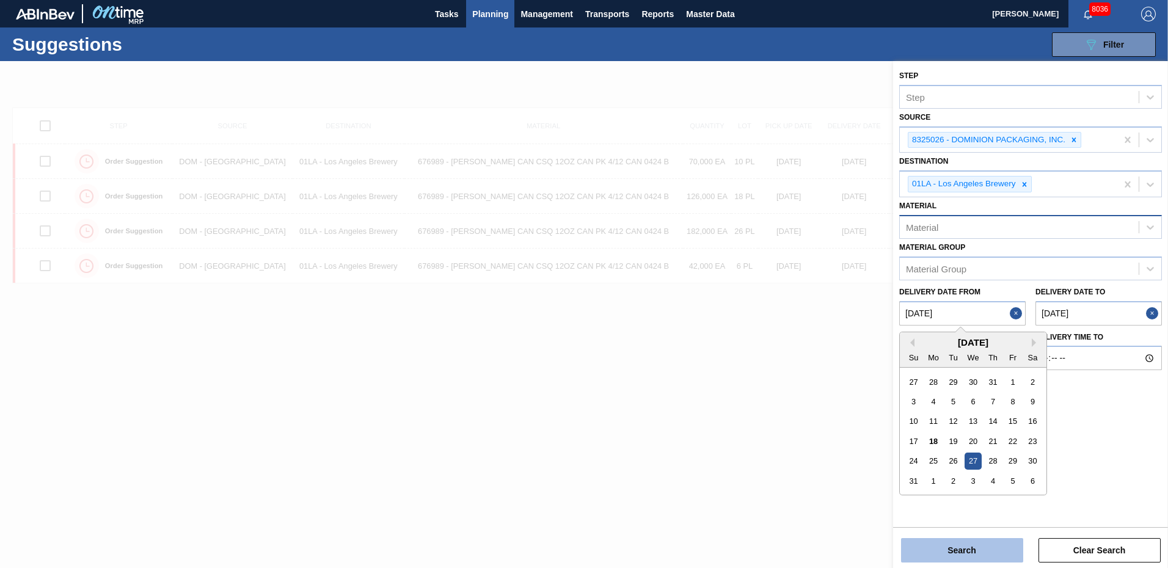
click at [974, 553] on button "Search" at bounding box center [962, 550] width 122 height 24
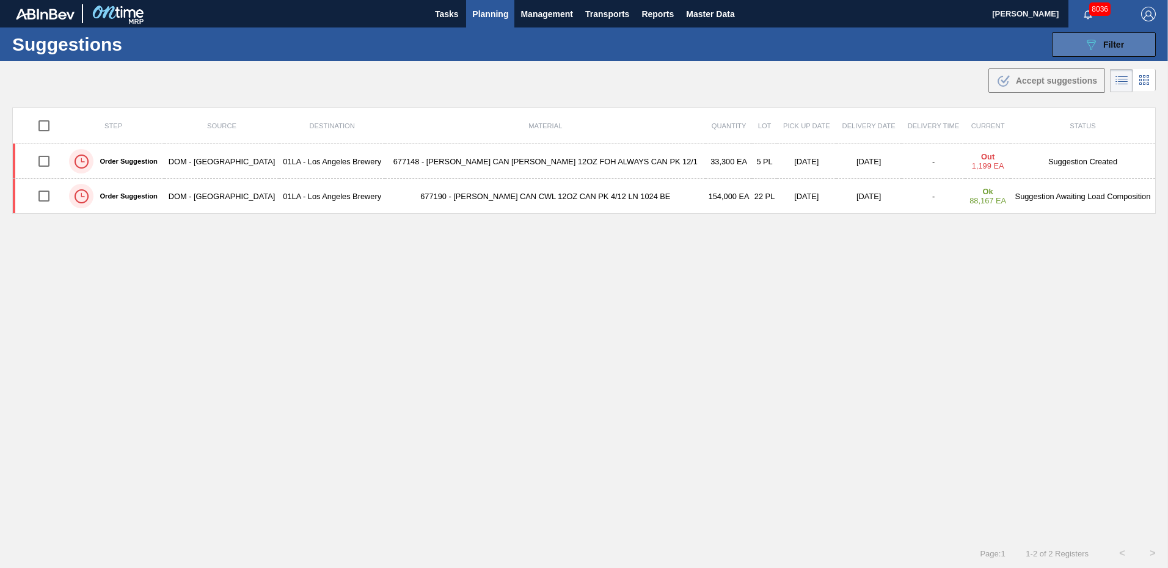
click at [1120, 37] on div "089F7B8B-B2A5-4AFE-B5C0-19BA573D28AC Filter" at bounding box center [1103, 44] width 40 height 15
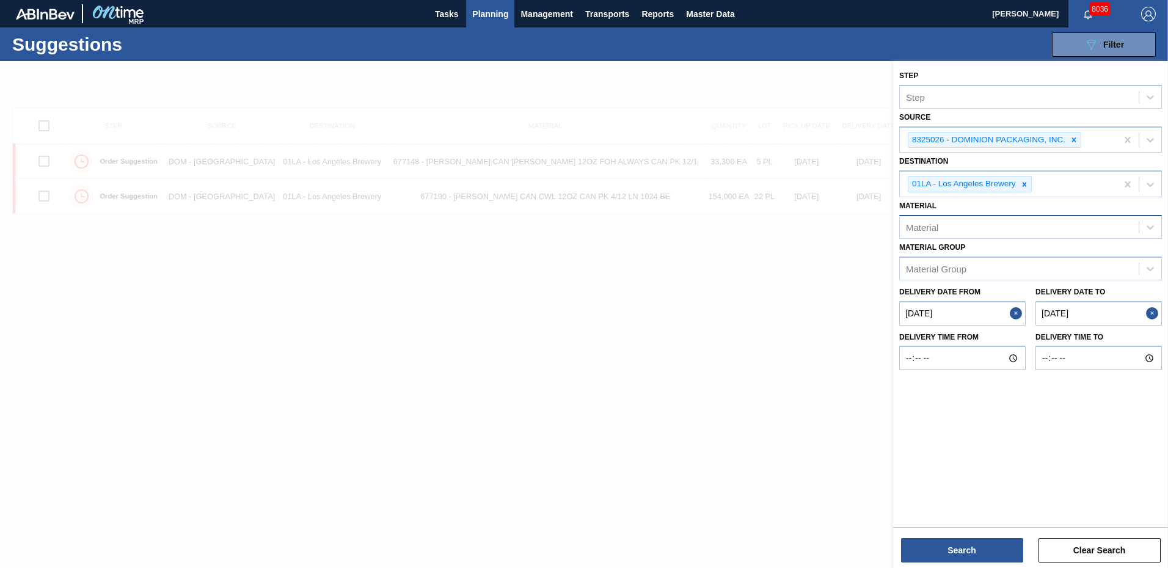
click at [592, 333] on div at bounding box center [584, 345] width 1168 height 568
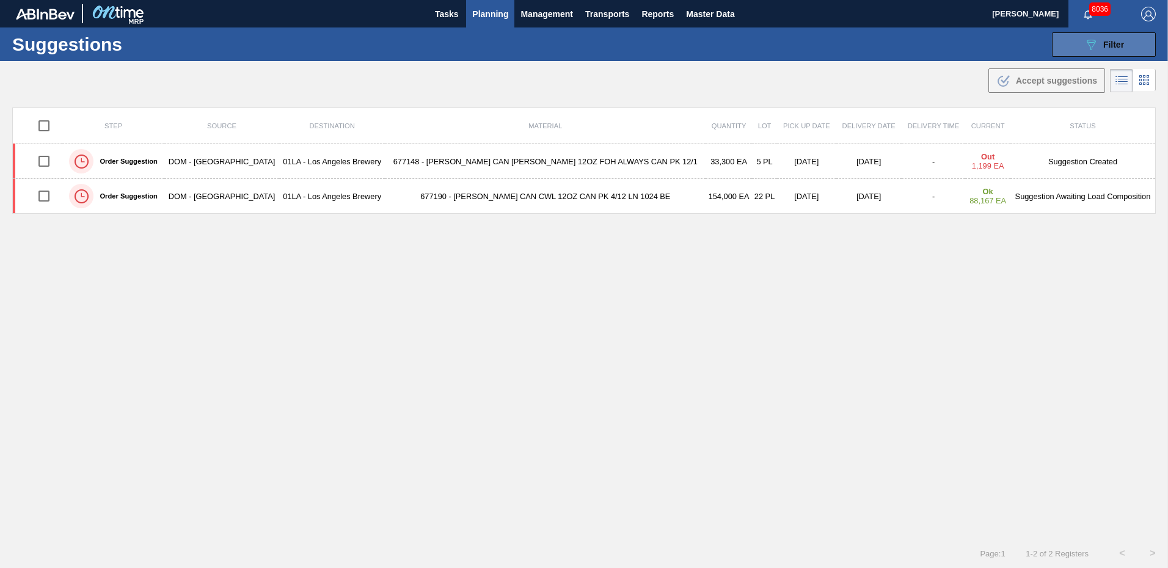
click at [1123, 46] on button "089F7B8B-B2A5-4AFE-B5C0-19BA573D28AC Filter" at bounding box center [1104, 44] width 104 height 24
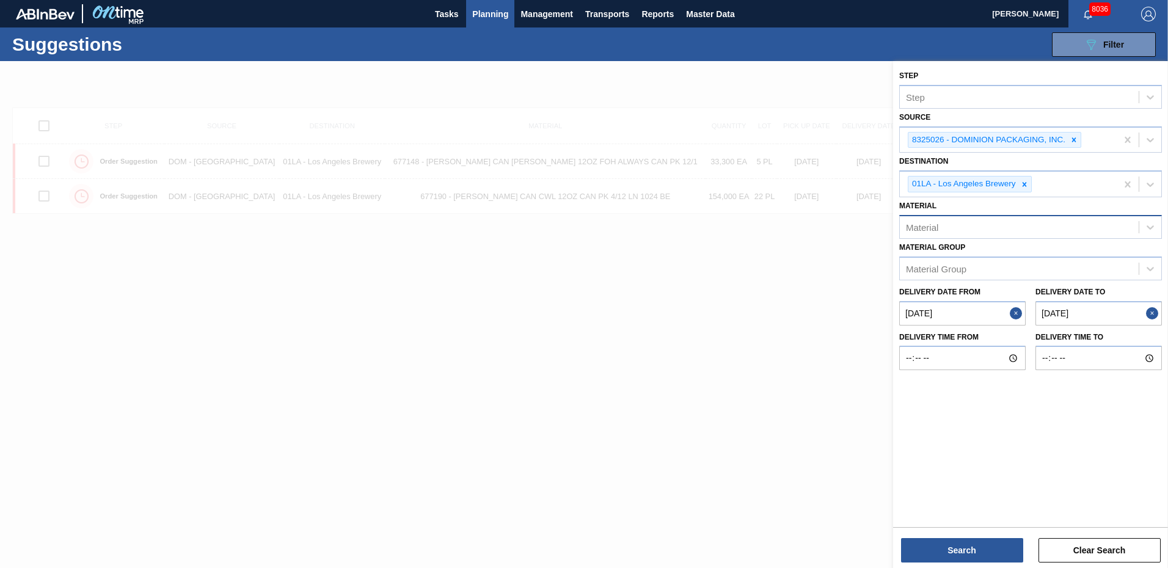
click at [523, 312] on div at bounding box center [584, 345] width 1168 height 568
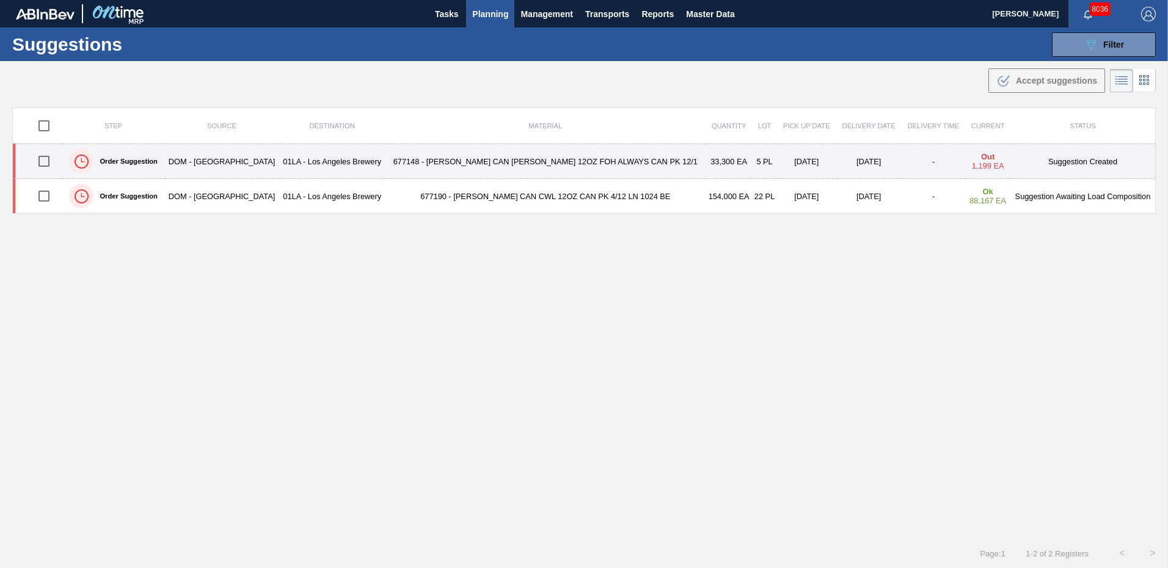
click at [1066, 163] on td "Suggestion Created" at bounding box center [1082, 161] width 145 height 35
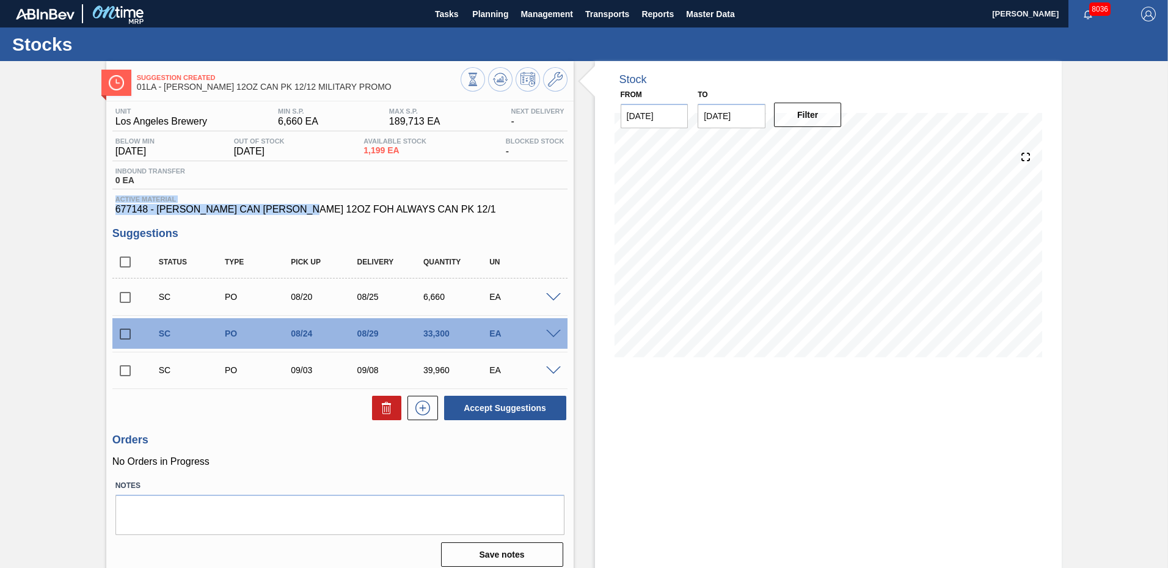
drag, startPoint x: 315, startPoint y: 211, endPoint x: 487, endPoint y: 177, distance: 175.5
click at [487, 177] on div "Unit Los Angeles Brewery MIN S.P. 6,660 EA MAX S.P. 189,713 EA Next Delivery - …" at bounding box center [339, 160] width 455 height 107
click at [277, 213] on span "677148 - [PERSON_NAME] CAN [PERSON_NAME] 12OZ FOH ALWAYS CAN PK 12/1" at bounding box center [339, 209] width 449 height 11
click at [550, 83] on icon at bounding box center [555, 79] width 15 height 15
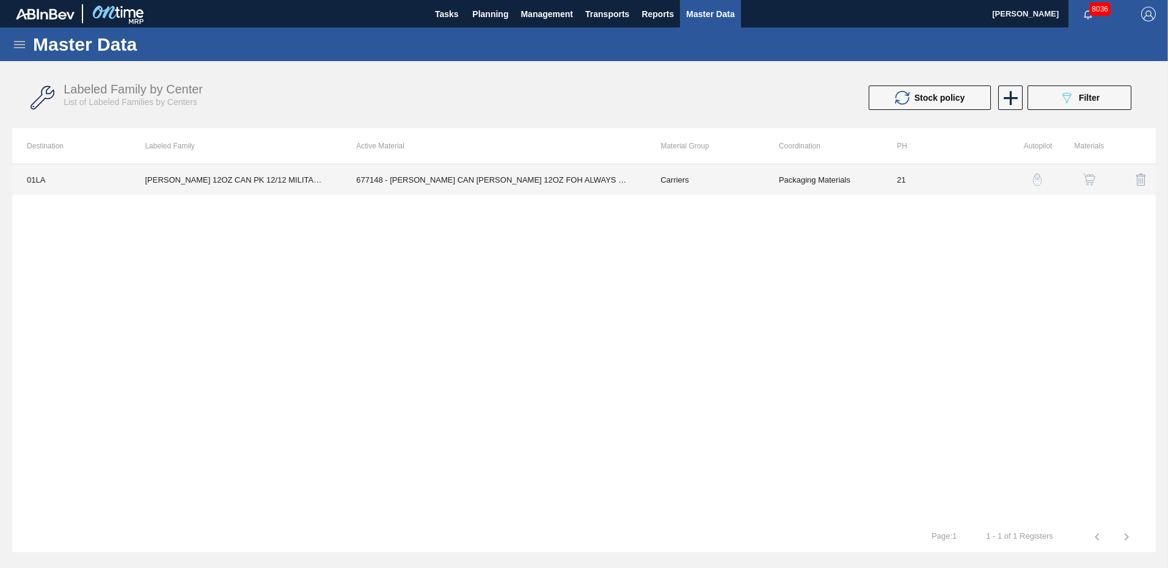
click at [252, 179] on td "CARR BUD 12OZ CAN PK 12/12 MILITARY PROMO" at bounding box center [235, 179] width 211 height 31
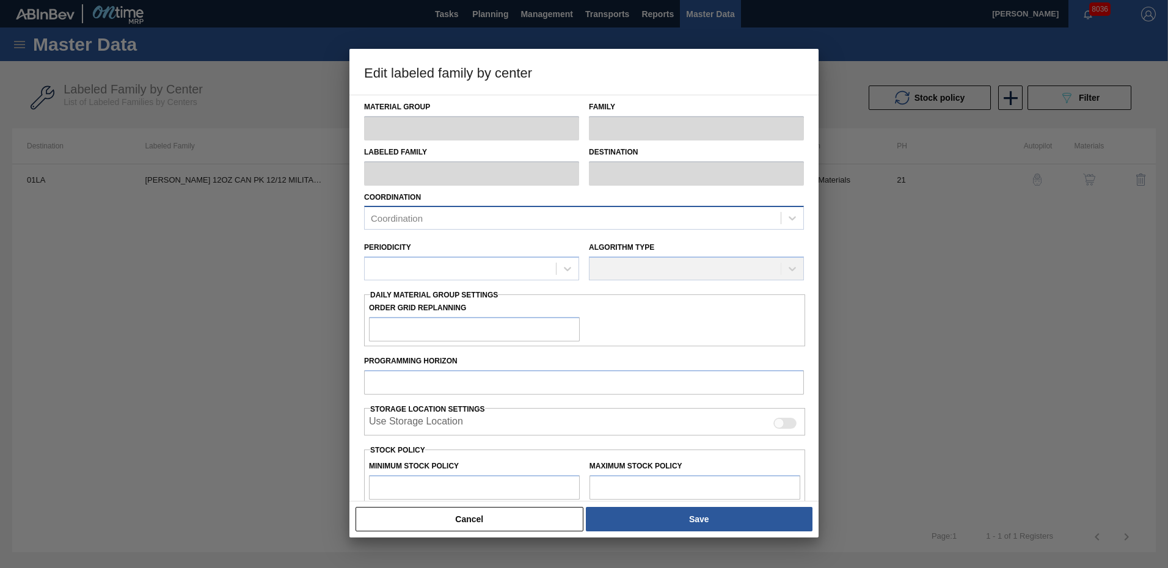
type input "Carriers"
type input "Can Carriers"
type input "CARR BUD 12OZ CAN PK 12/12 MILITARY PROMO"
type input "01LA - Los Angeles Brewery"
type input "21"
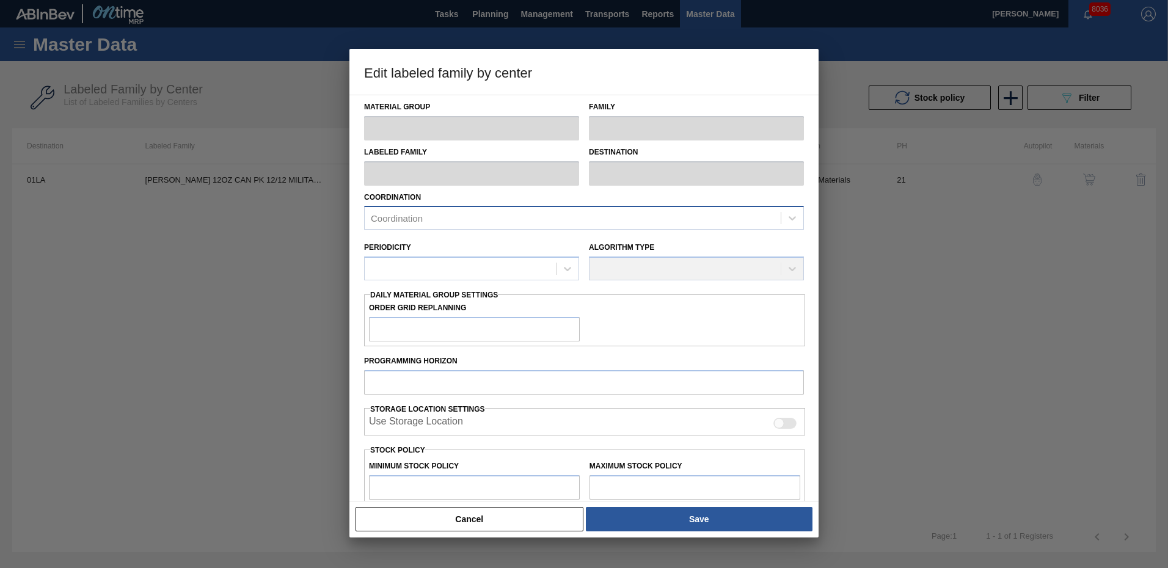
type input "6,660"
type input "189,713"
type input "0"
type input "6,660"
checkbox input "true"
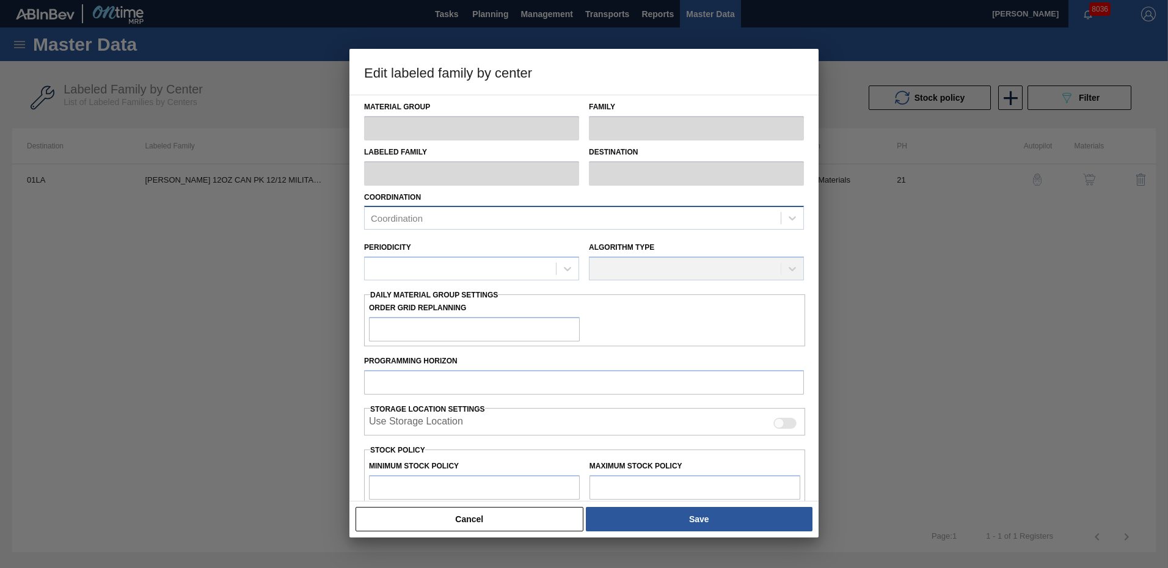
checkbox input "true"
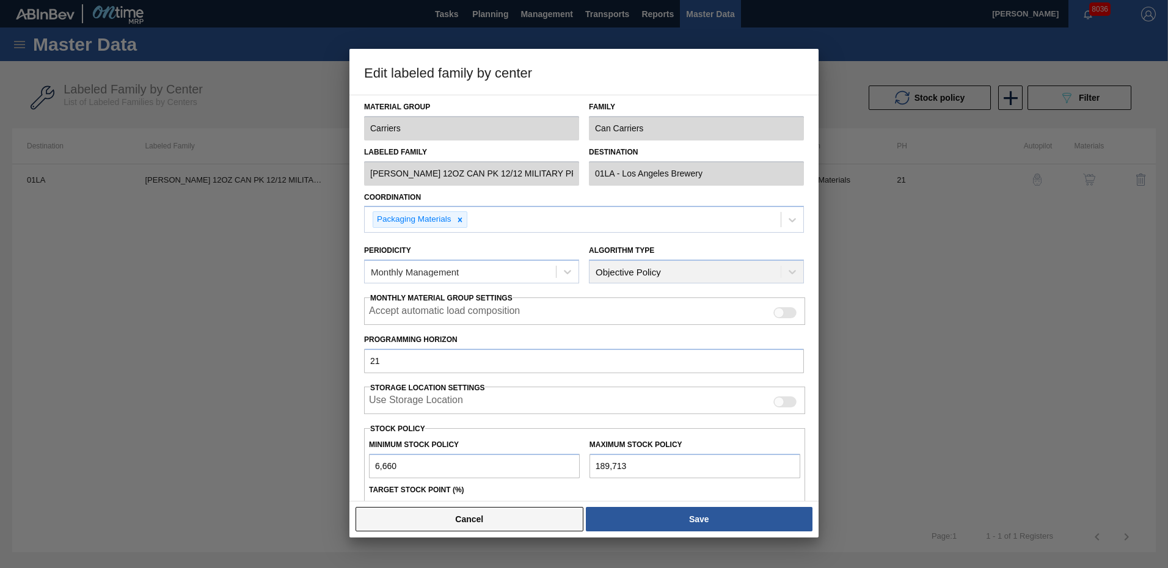
click at [506, 512] on button "Cancel" at bounding box center [469, 519] width 228 height 24
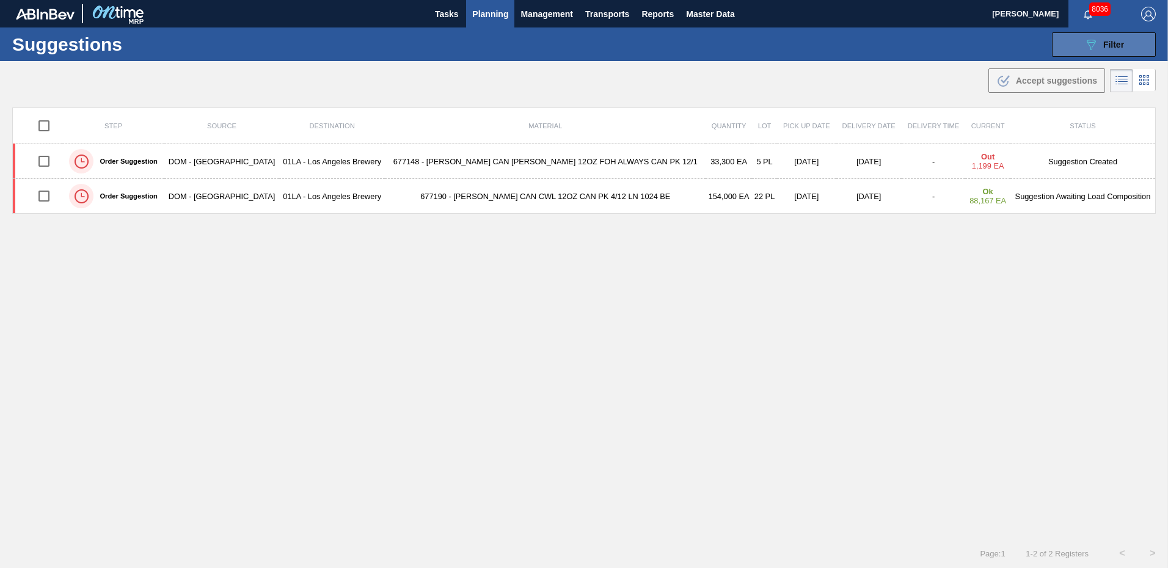
type from "[DATE]"
click at [1123, 46] on button "089F7B8B-B2A5-4AFE-B5C0-19BA573D28AC Filter" at bounding box center [1104, 44] width 104 height 24
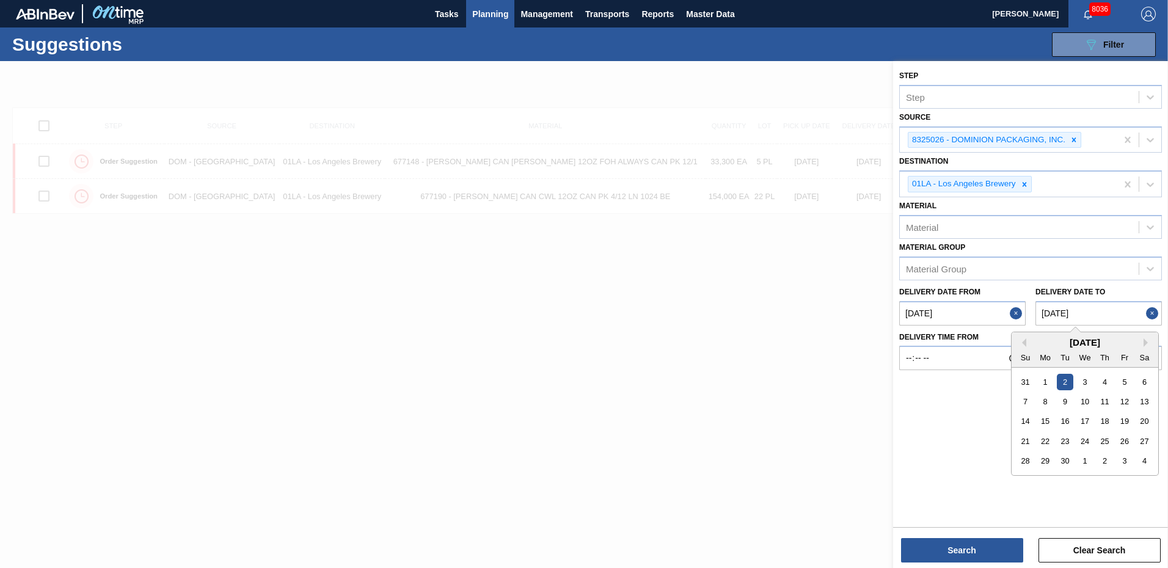
click at [1112, 307] on to "[DATE]" at bounding box center [1098, 313] width 126 height 24
click at [1146, 380] on div "6" at bounding box center [1144, 381] width 16 height 16
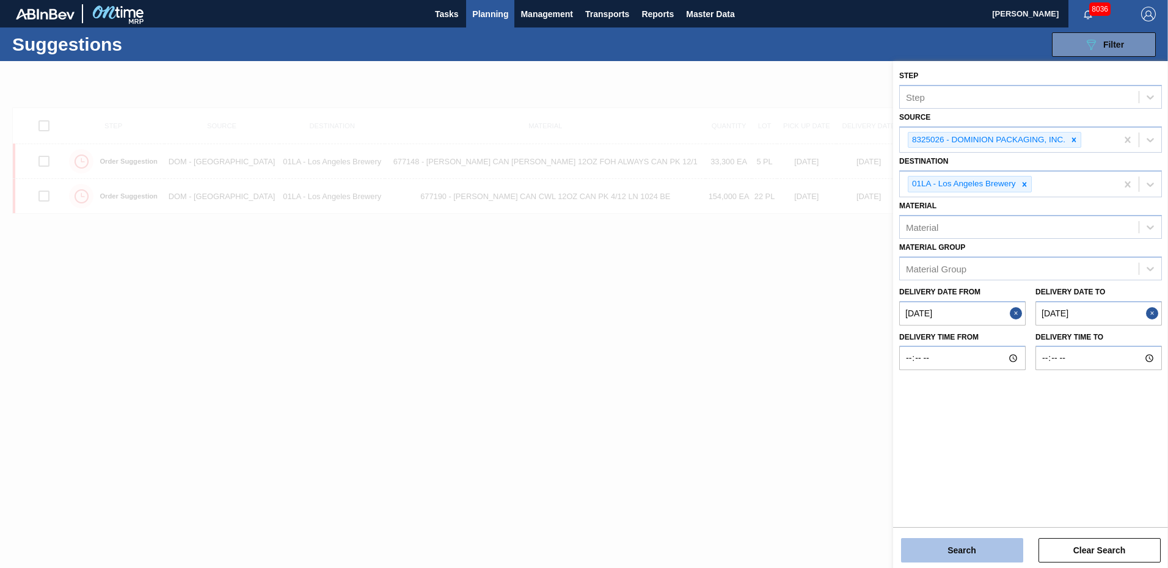
click at [964, 545] on button "Search" at bounding box center [962, 550] width 122 height 24
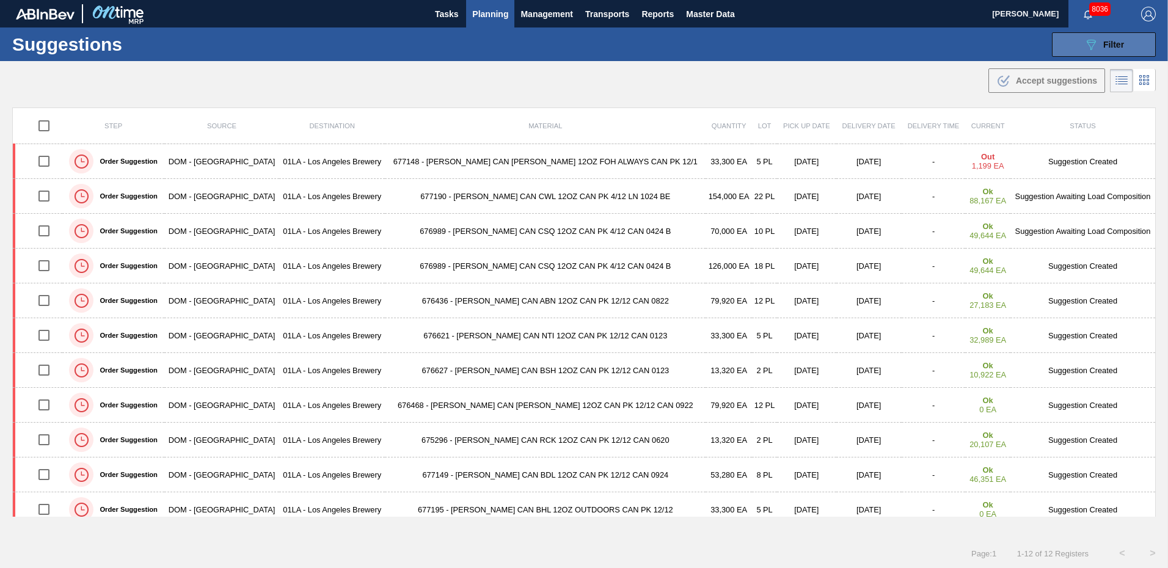
click at [1109, 42] on span "Filter" at bounding box center [1113, 45] width 21 height 10
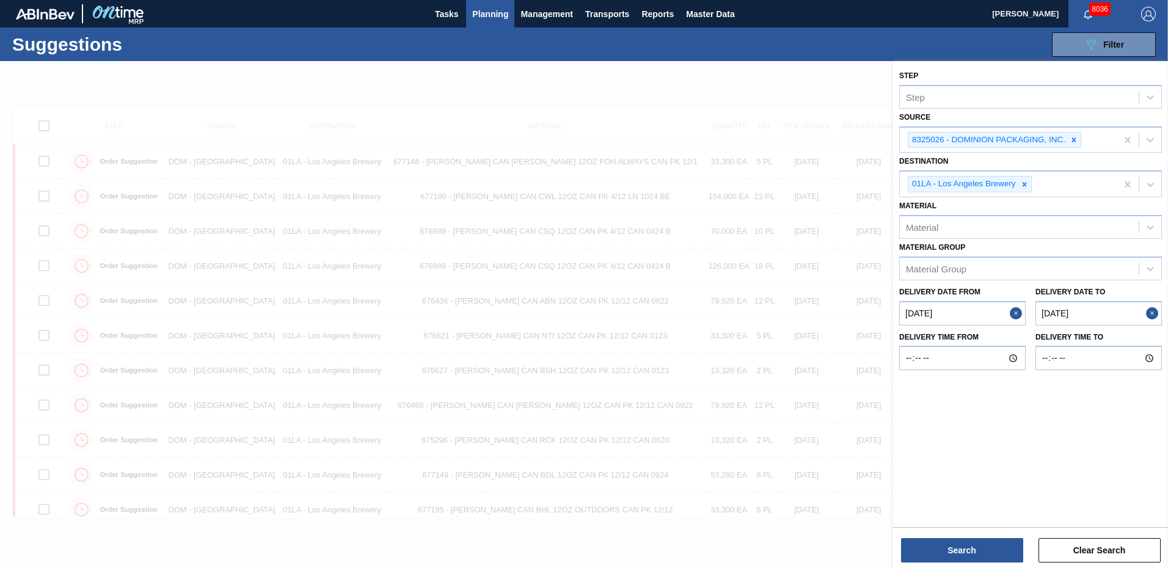
click at [1116, 316] on to "[DATE]" at bounding box center [1098, 313] width 126 height 24
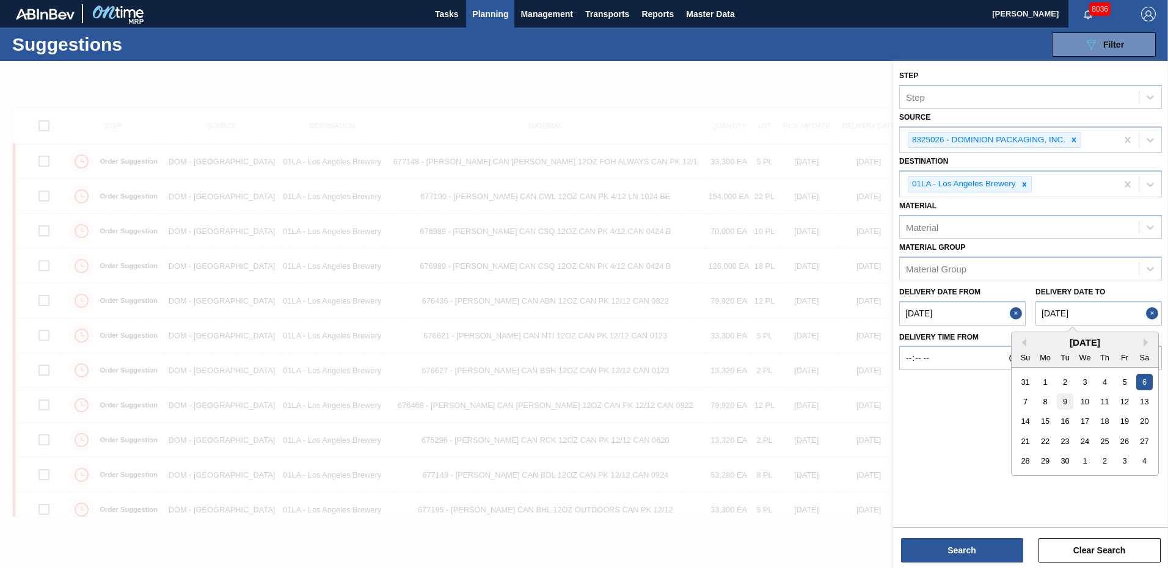
click at [1061, 404] on div "9" at bounding box center [1065, 401] width 16 height 16
type to "[DATE]"
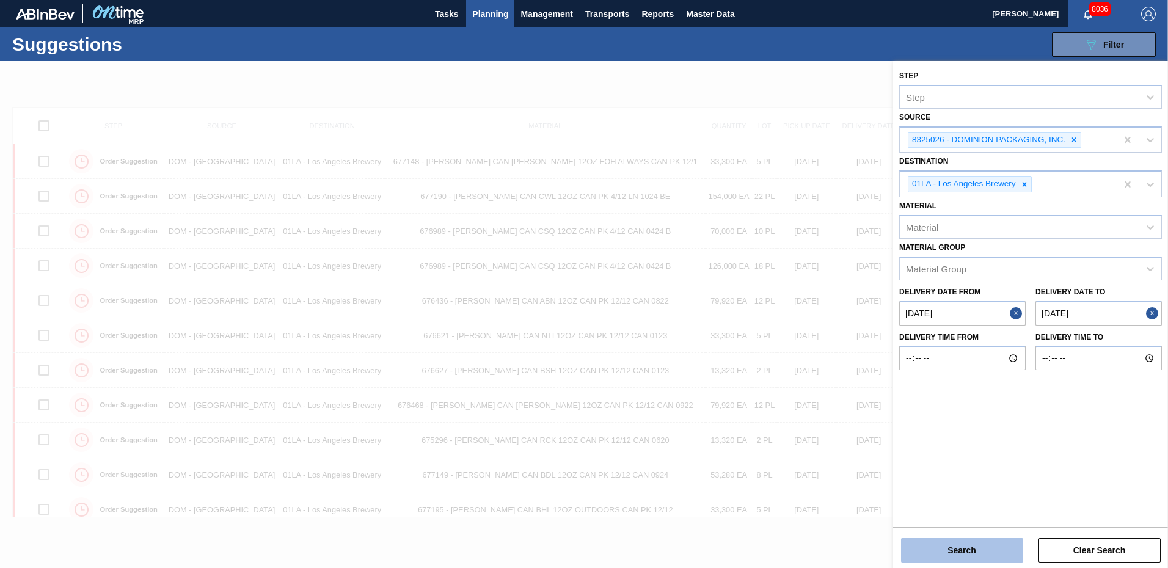
click at [965, 552] on button "Search" at bounding box center [962, 550] width 122 height 24
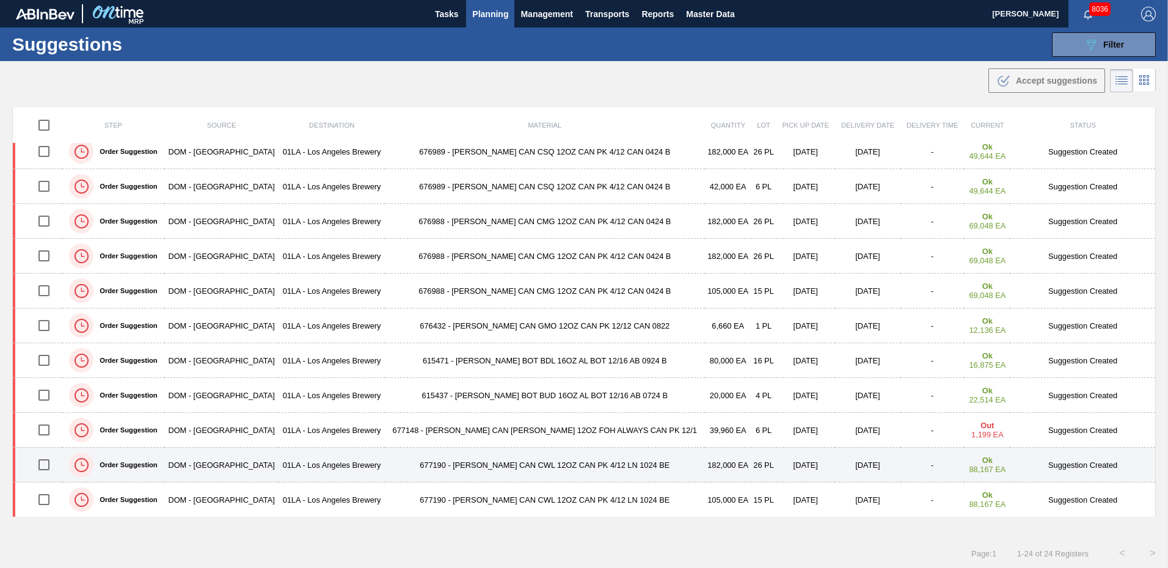
scroll to position [463, 0]
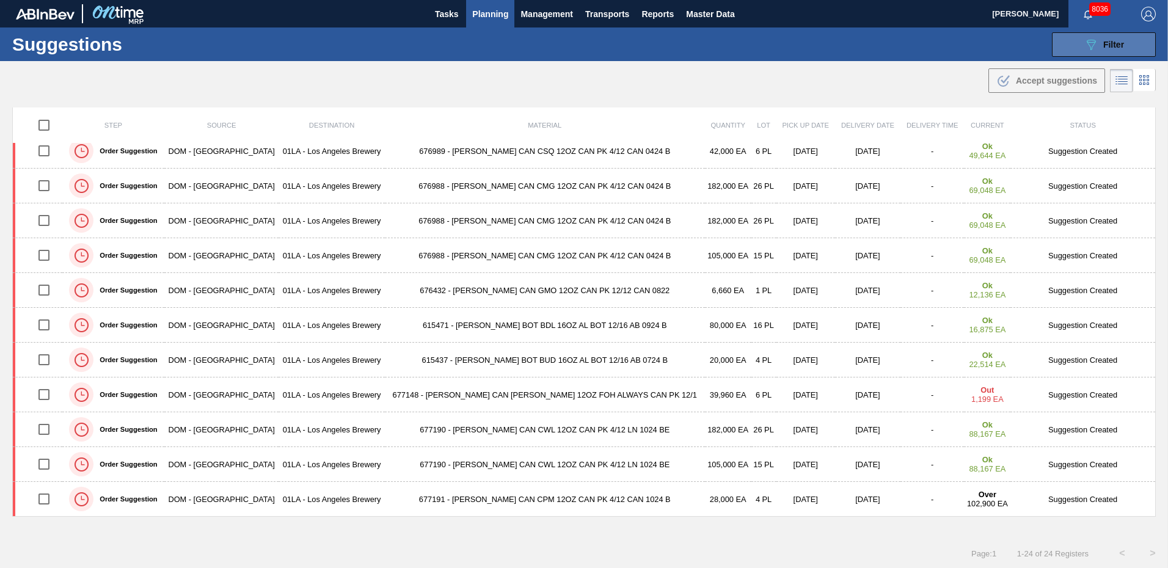
click at [1120, 47] on span "Filter" at bounding box center [1113, 45] width 21 height 10
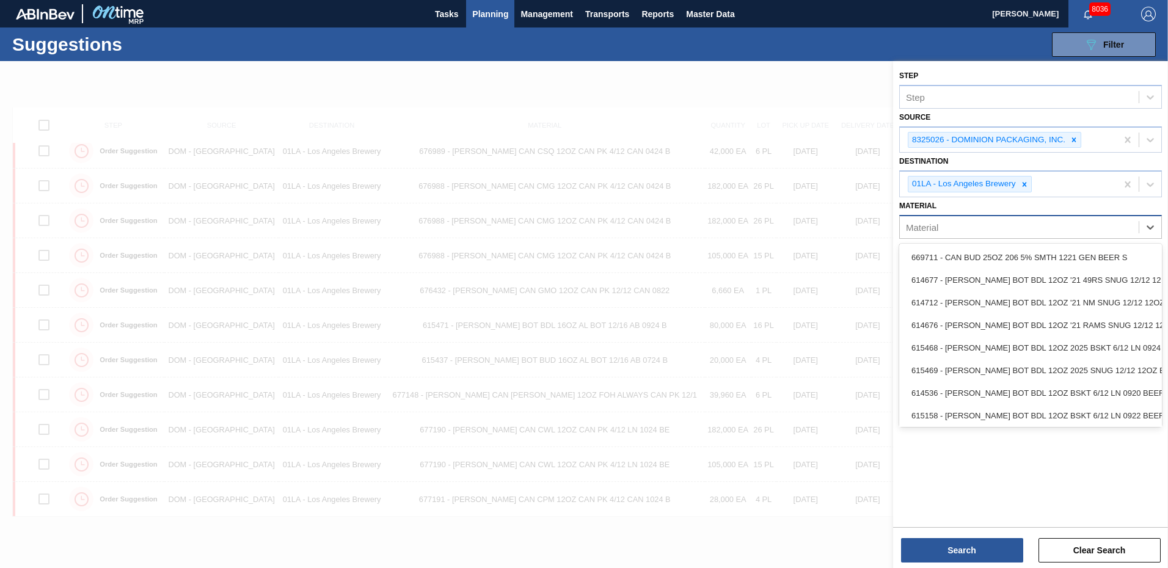
click at [1006, 228] on div "Material" at bounding box center [1019, 227] width 239 height 18
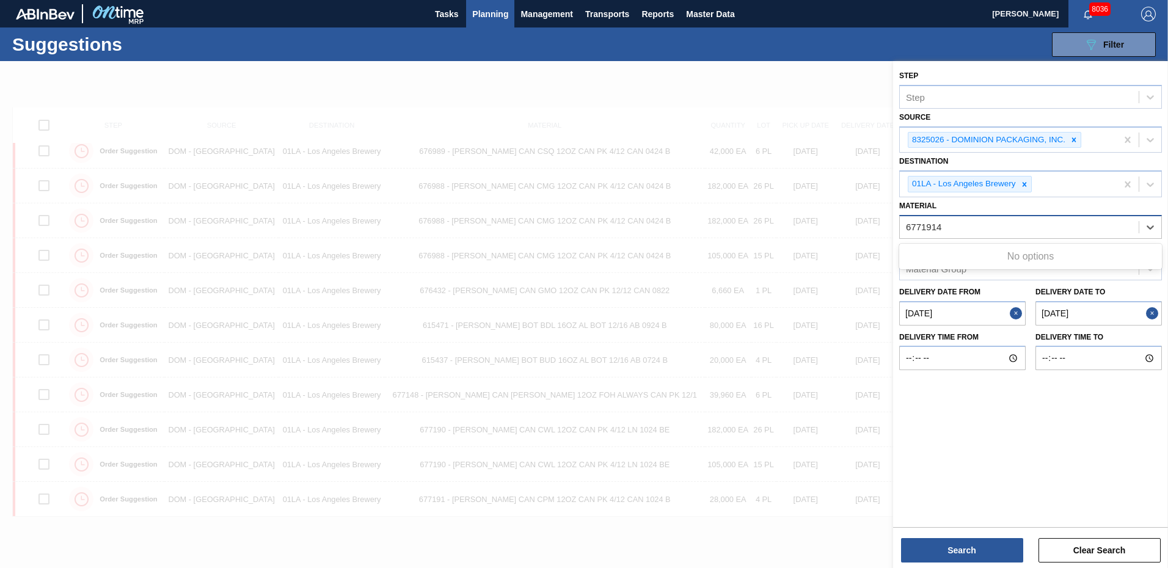
type input "677191"
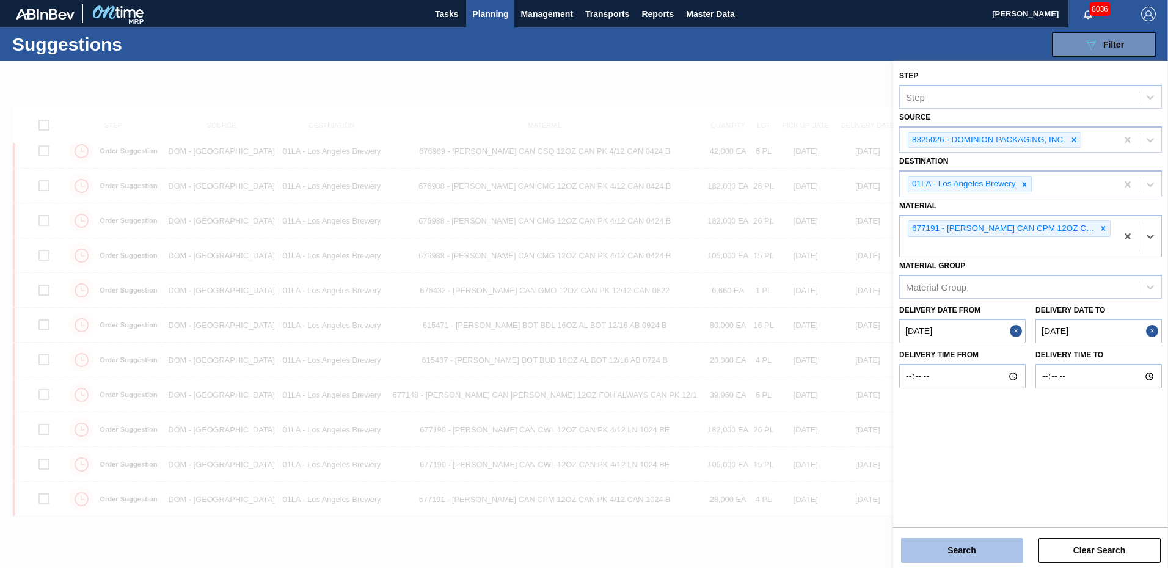
click at [985, 550] on button "Search" at bounding box center [962, 550] width 122 height 24
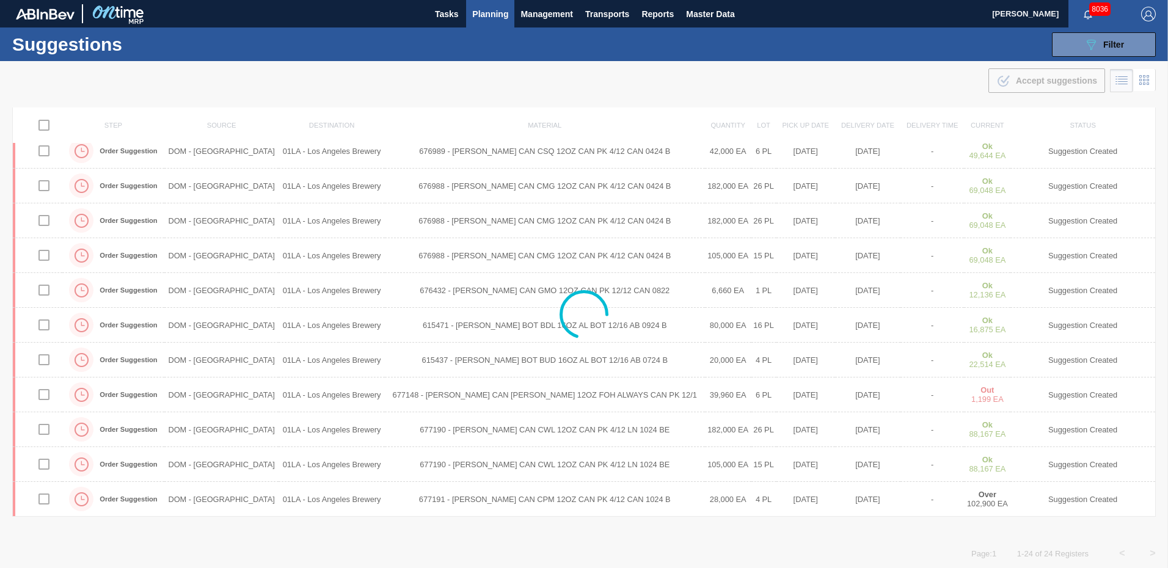
scroll to position [0, 0]
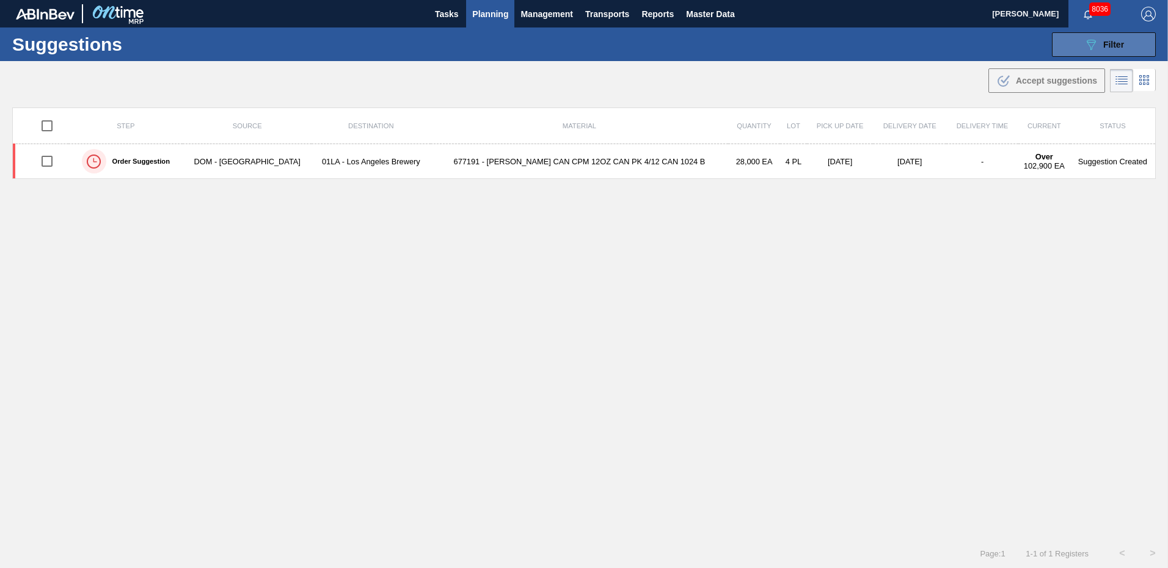
click at [1132, 49] on button "089F7B8B-B2A5-4AFE-B5C0-19BA573D28AC Filter" at bounding box center [1104, 44] width 104 height 24
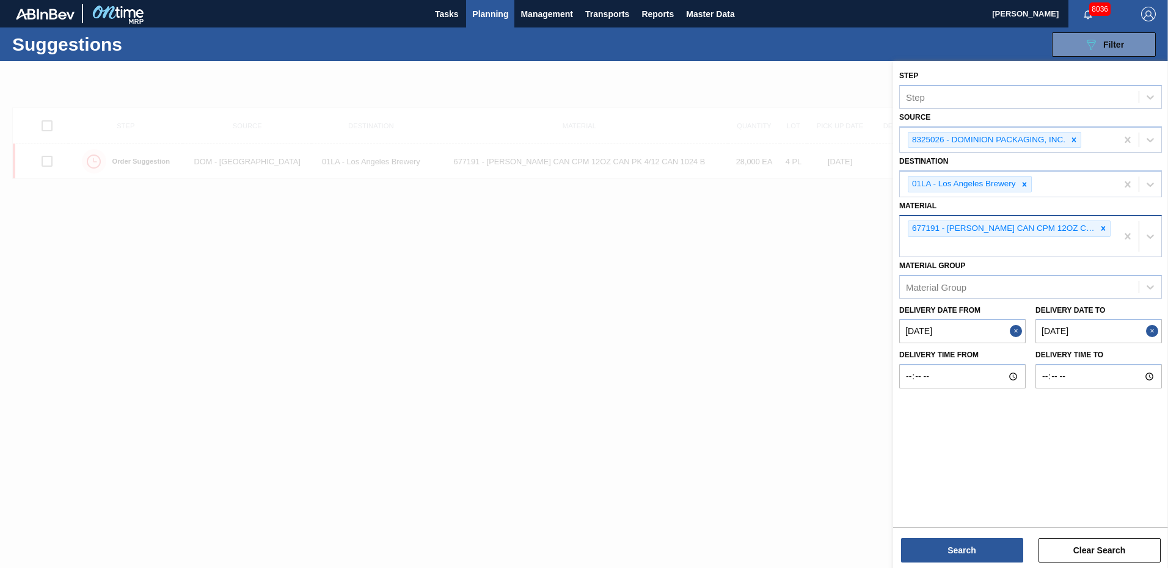
drag, startPoint x: 1105, startPoint y: 228, endPoint x: 1085, endPoint y: 234, distance: 20.3
click at [1104, 231] on icon at bounding box center [1103, 228] width 9 height 9
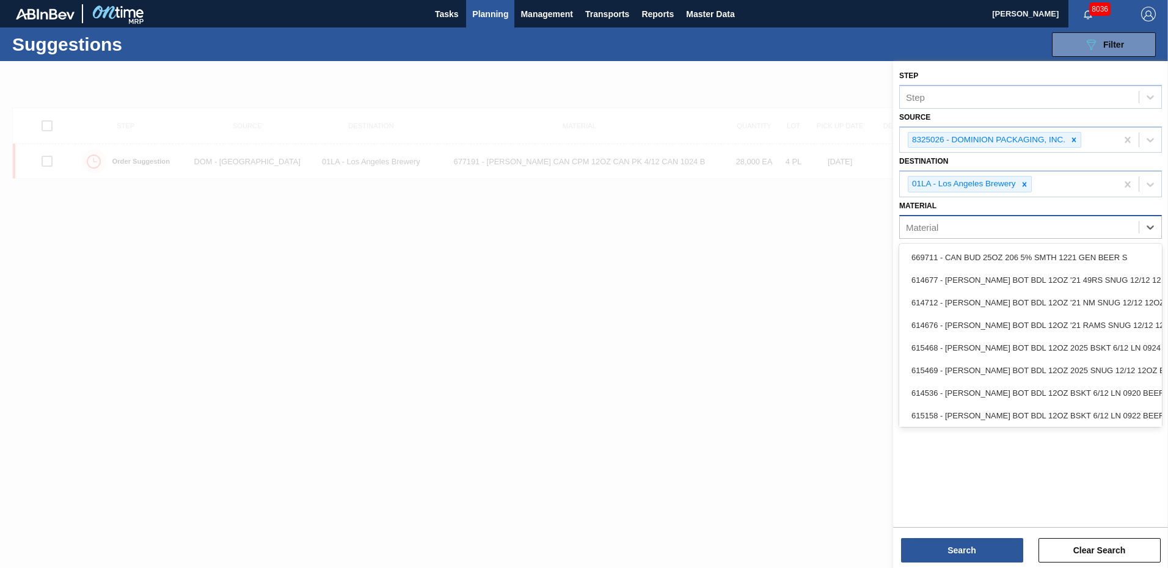
click at [975, 227] on div "Material" at bounding box center [1019, 227] width 239 height 18
type input "677190"
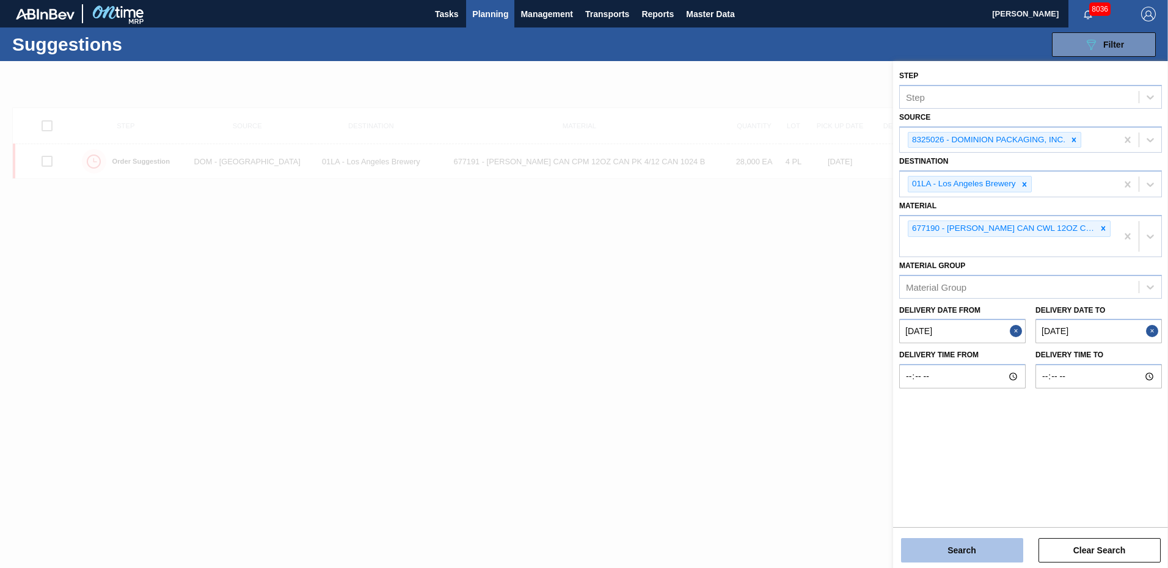
click at [973, 550] on button "Search" at bounding box center [962, 550] width 122 height 24
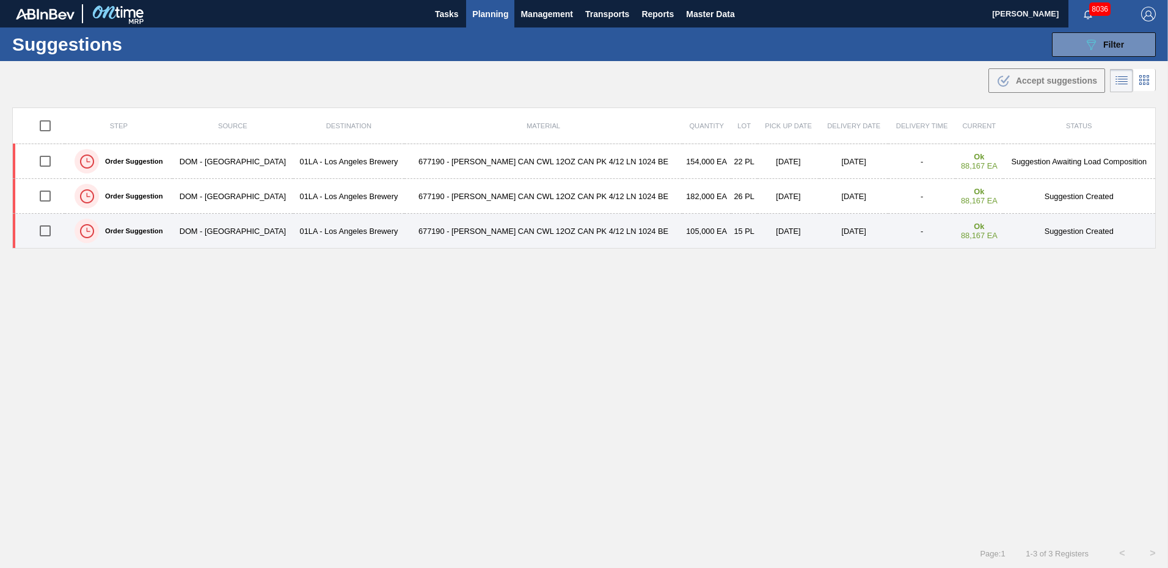
click at [1091, 227] on td "Suggestion Created" at bounding box center [1079, 231] width 153 height 35
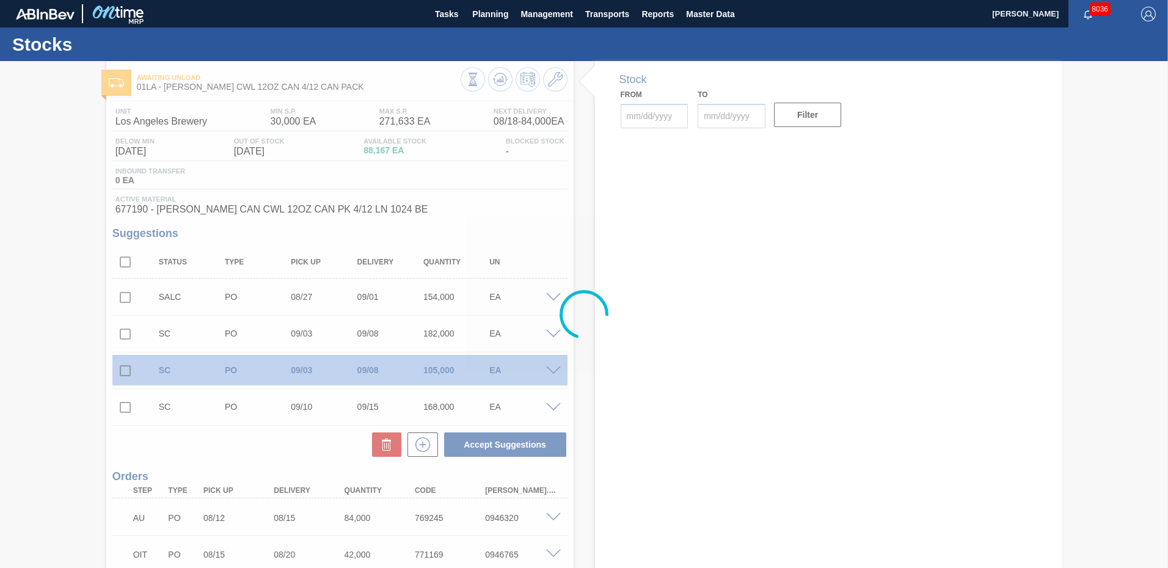
type input "[DATE]"
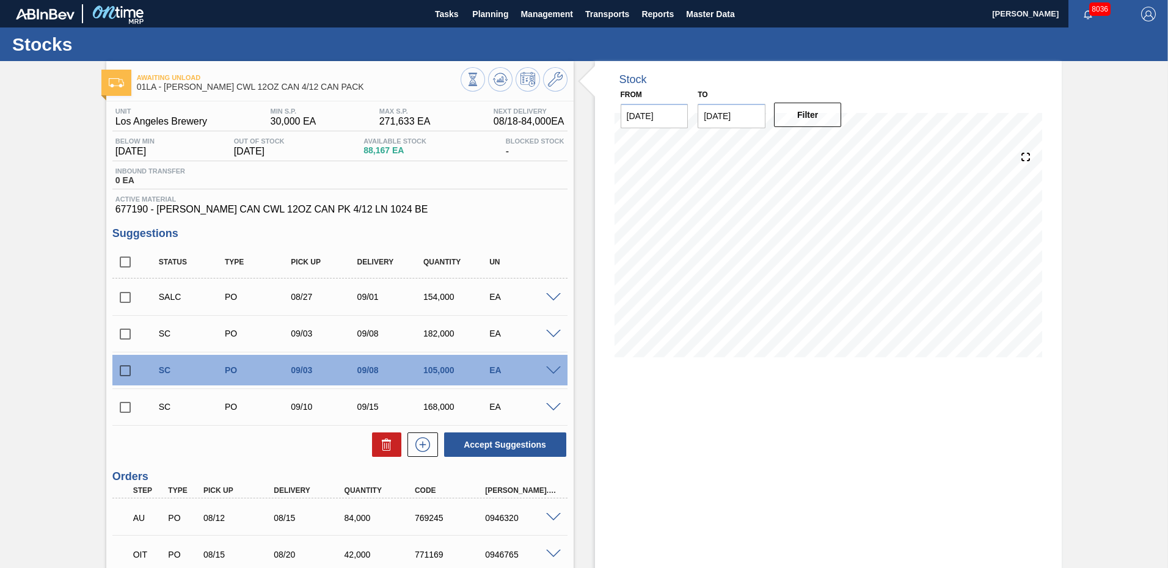
click at [552, 371] on span at bounding box center [553, 370] width 15 height 9
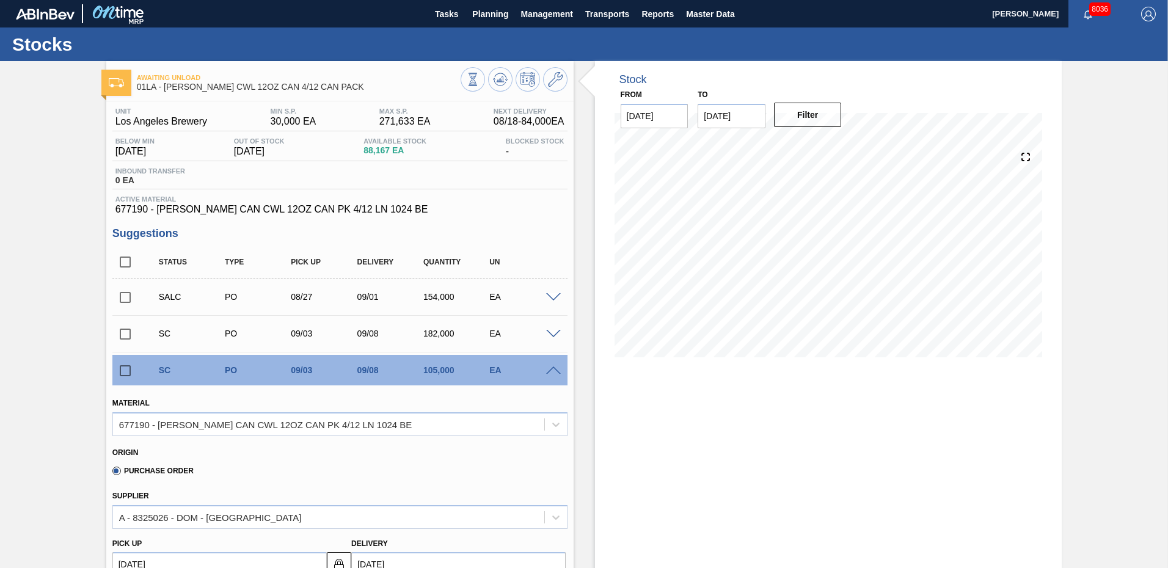
scroll to position [122, 0]
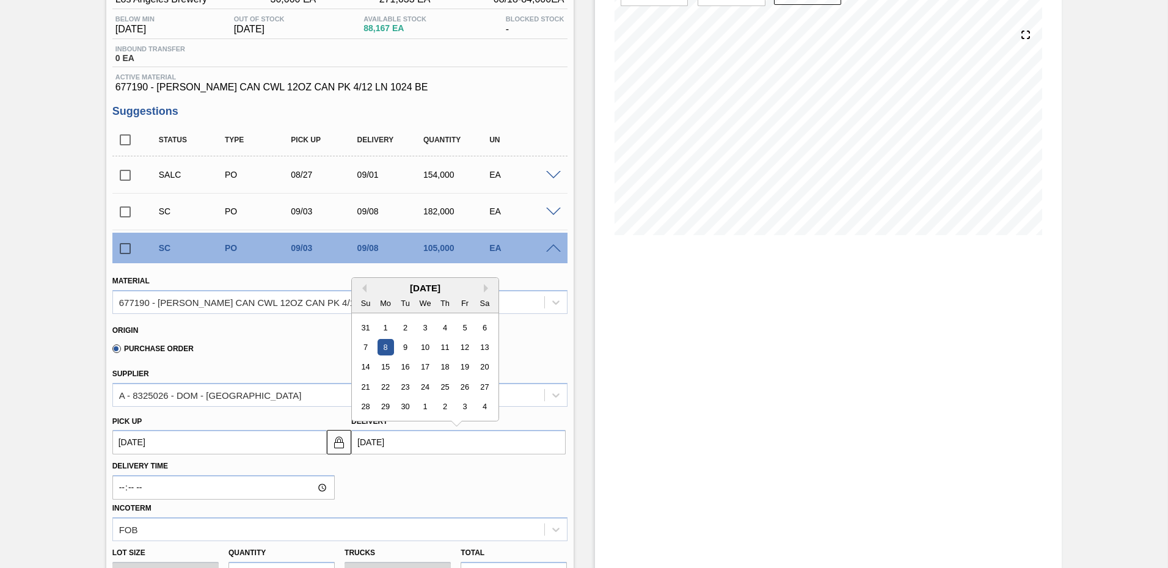
click at [421, 438] on input "[DATE]" at bounding box center [458, 442] width 214 height 24
click at [366, 289] on div "Previous Month Next Month September 2025 Su Mo Tu We Th Fr Sa 31 1 2 3 4 5 6 7 …" at bounding box center [425, 349] width 148 height 144
click at [368, 290] on div "[DATE]" at bounding box center [425, 288] width 147 height 10
click at [404, 404] on div "30" at bounding box center [405, 407] width 16 height 16
type up "09/25/2025"
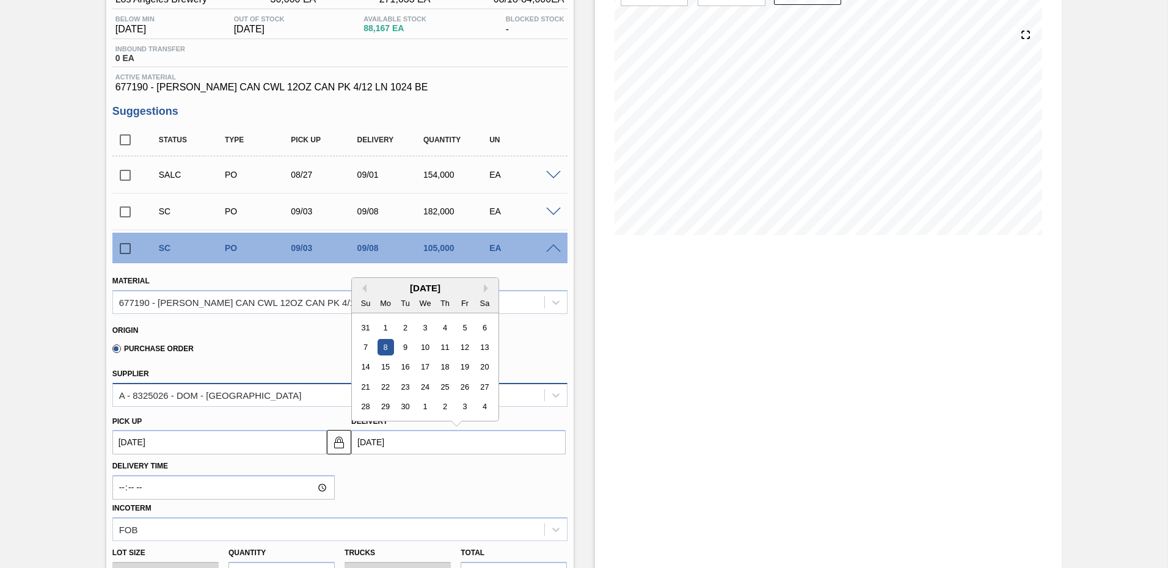
type input "09/30/2025"
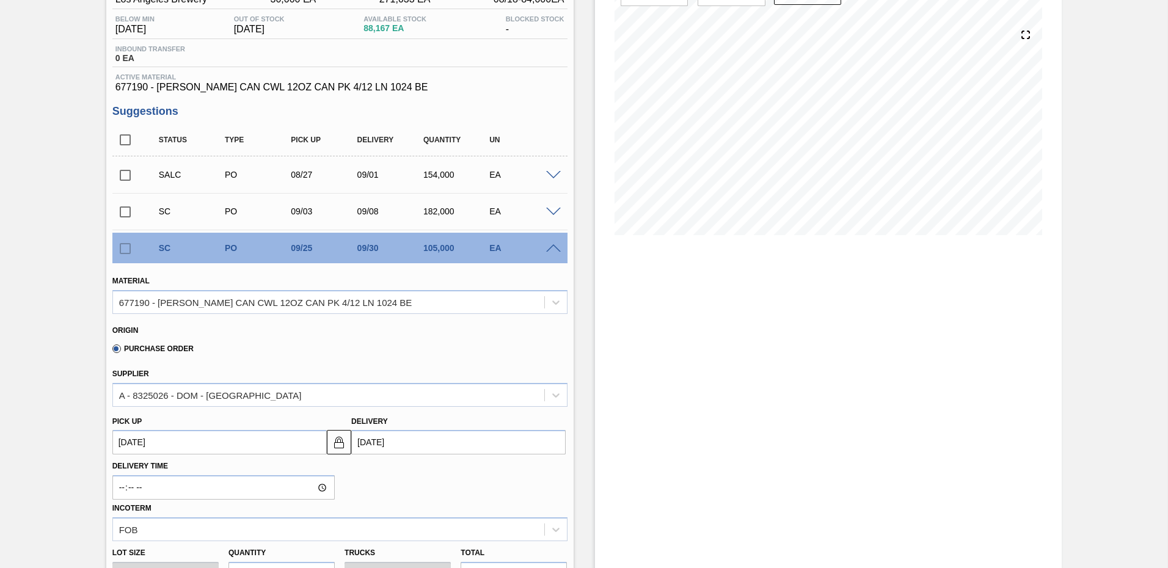
click at [452, 438] on input "09/30/2025" at bounding box center [458, 442] width 214 height 24
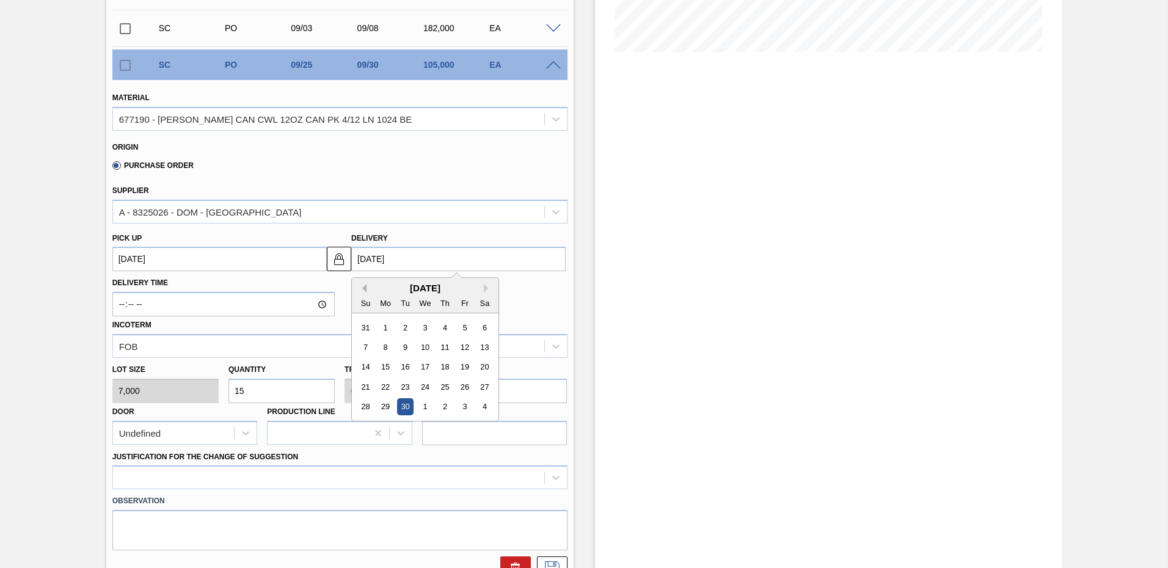
click at [360, 288] on button "Previous Month" at bounding box center [362, 288] width 9 height 9
click at [358, 285] on button "Previous Month" at bounding box center [362, 288] width 9 height 9
click at [478, 288] on div "June 2025" at bounding box center [425, 288] width 147 height 10
click at [484, 288] on button "Next Month" at bounding box center [488, 288] width 9 height 9
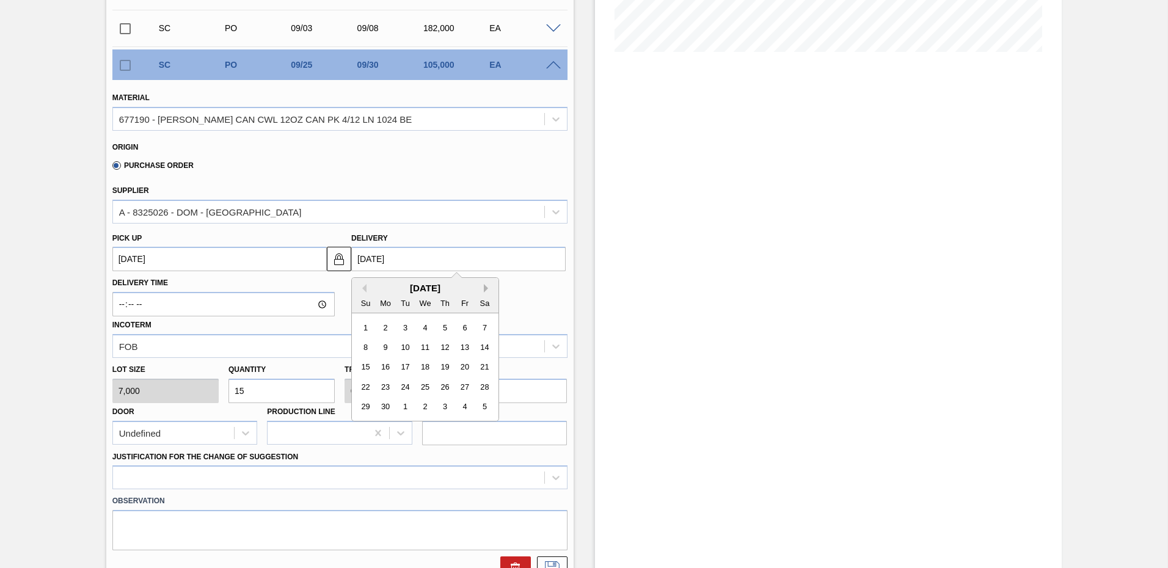
click at [484, 288] on button "Next Month" at bounding box center [488, 288] width 9 height 9
click at [465, 403] on div "29" at bounding box center [464, 407] width 16 height 16
type up "[DATE]"
type input "[DATE]"
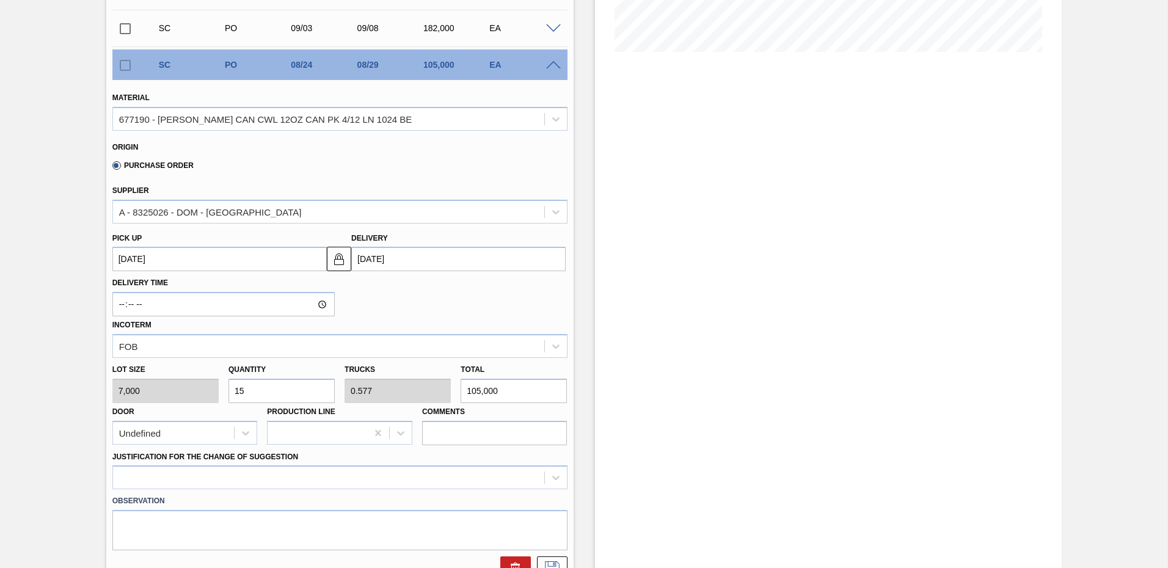
drag, startPoint x: 164, startPoint y: 402, endPoint x: 0, endPoint y: 294, distance: 196.7
click at [0, 0] on html "Tasks Planning Management Transports Reports Master Data Ken Truong 8036 Mark a…" at bounding box center [584, 0] width 1168 height 0
type input "8"
type input "0.308"
type input "56,000"
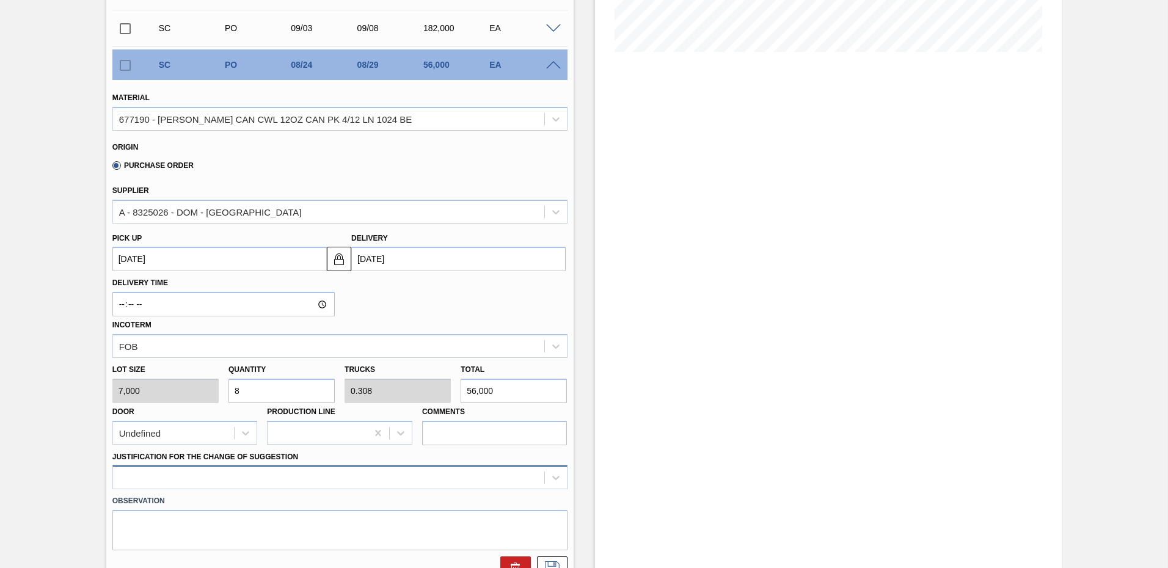
type input "8"
click at [189, 479] on div "option ABI Planning - Graphics change or VBI focused, 5 of 18. 18 results avail…" at bounding box center [339, 477] width 455 height 24
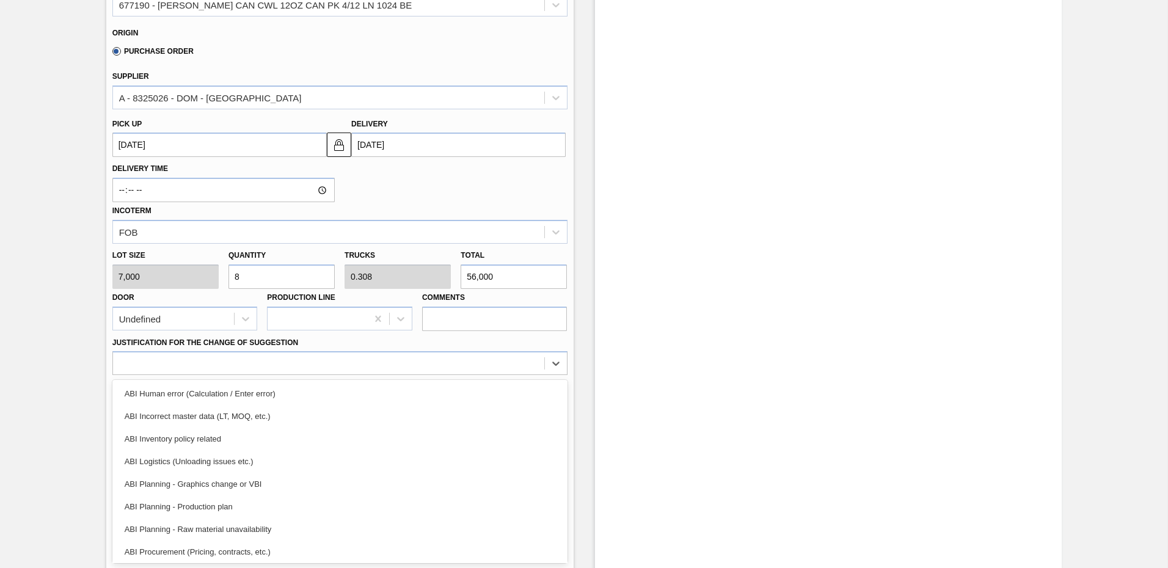
scroll to position [603, 0]
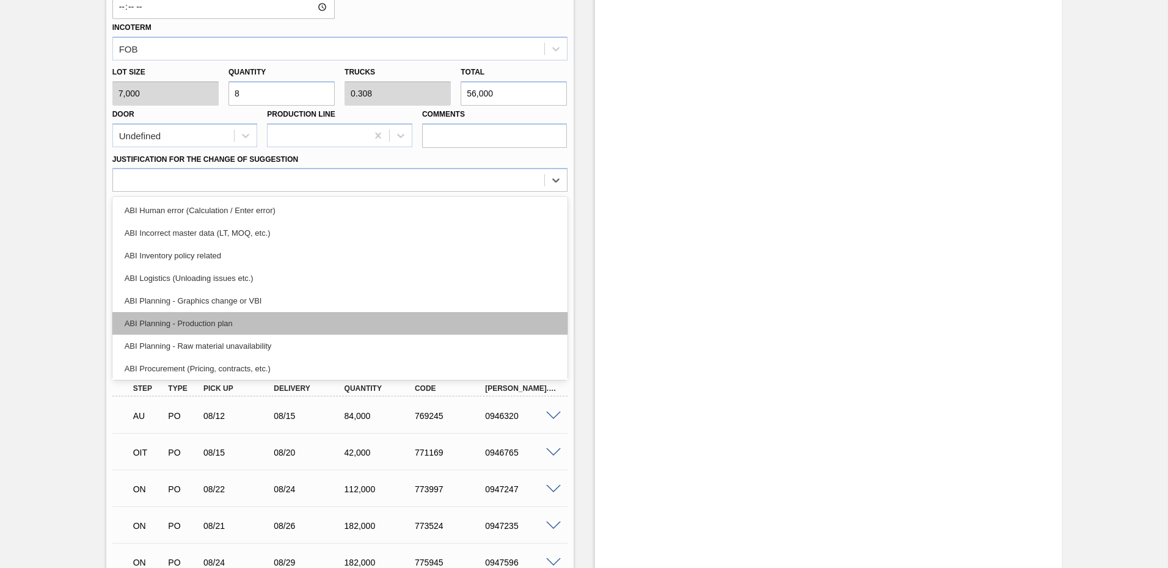
click at [230, 324] on div "ABI Planning - Production plan" at bounding box center [339, 323] width 455 height 23
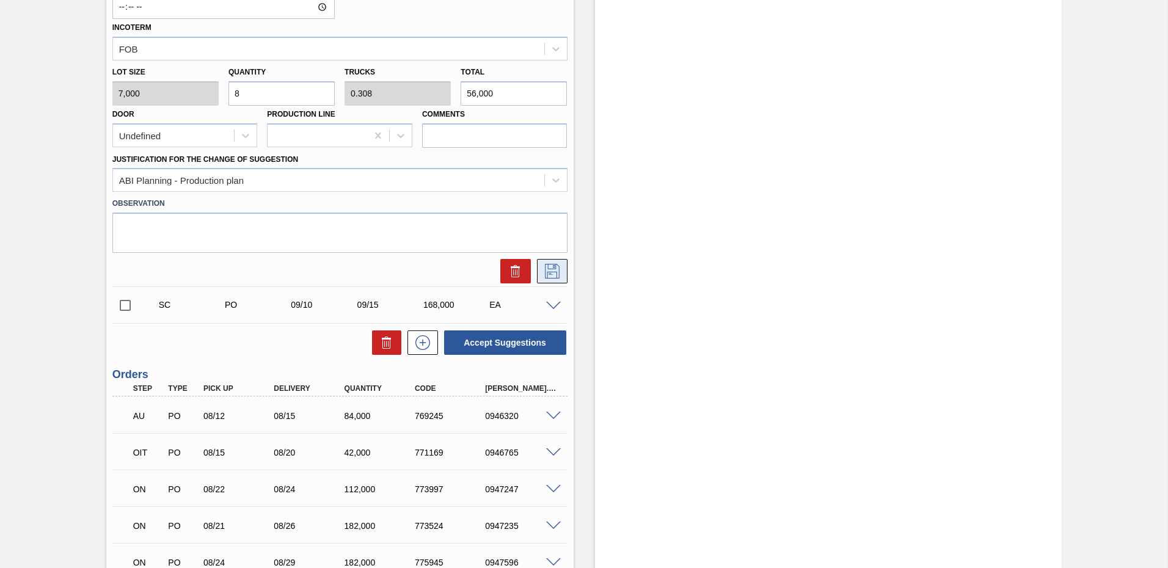
click at [556, 266] on icon at bounding box center [552, 271] width 20 height 15
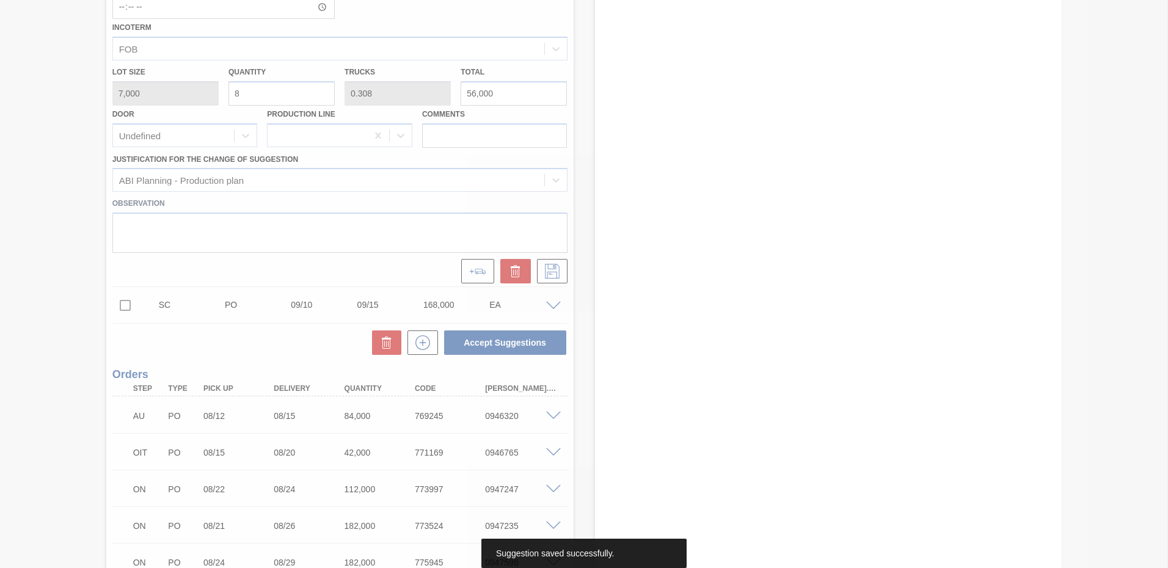
scroll to position [214, 0]
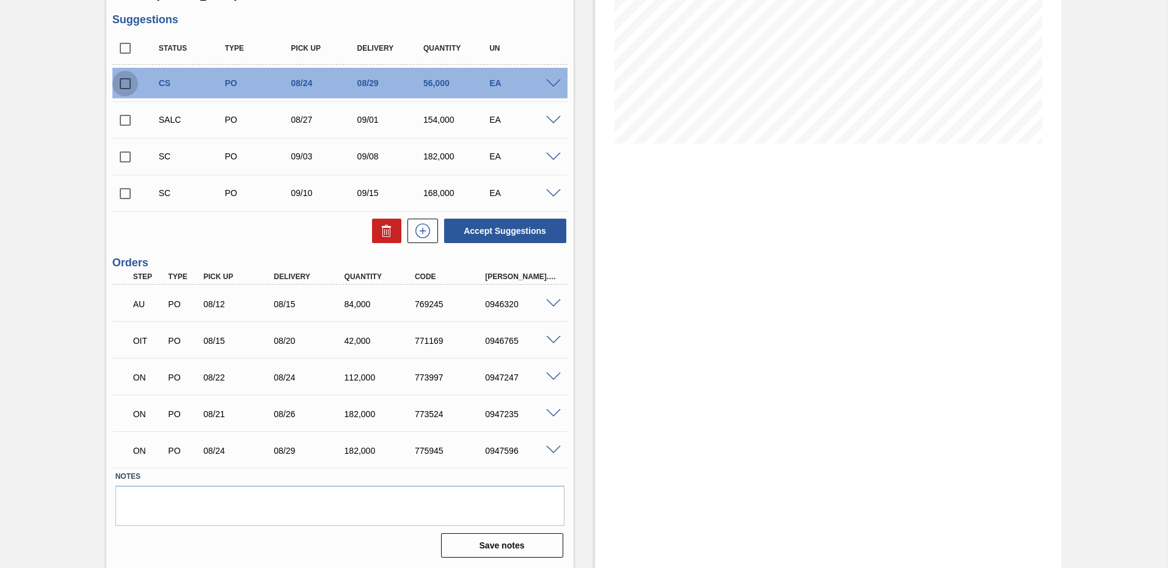
click at [124, 82] on input "checkbox" at bounding box center [125, 84] width 26 height 26
click at [496, 234] on button "Accept Suggestions" at bounding box center [505, 231] width 122 height 24
checkbox input "false"
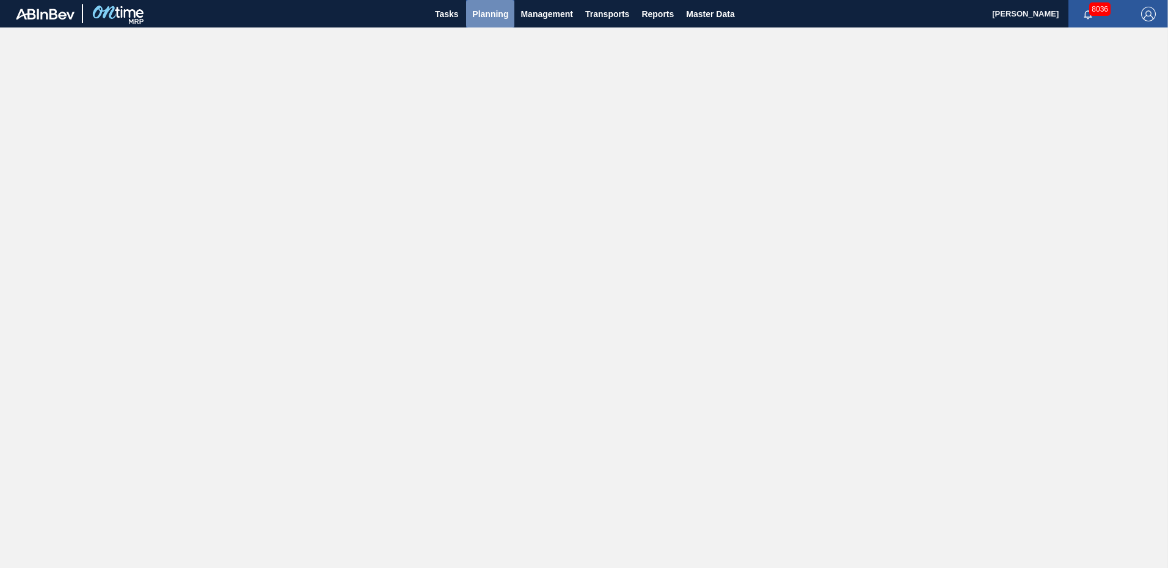
click at [480, 9] on span "Planning" at bounding box center [490, 14] width 36 height 15
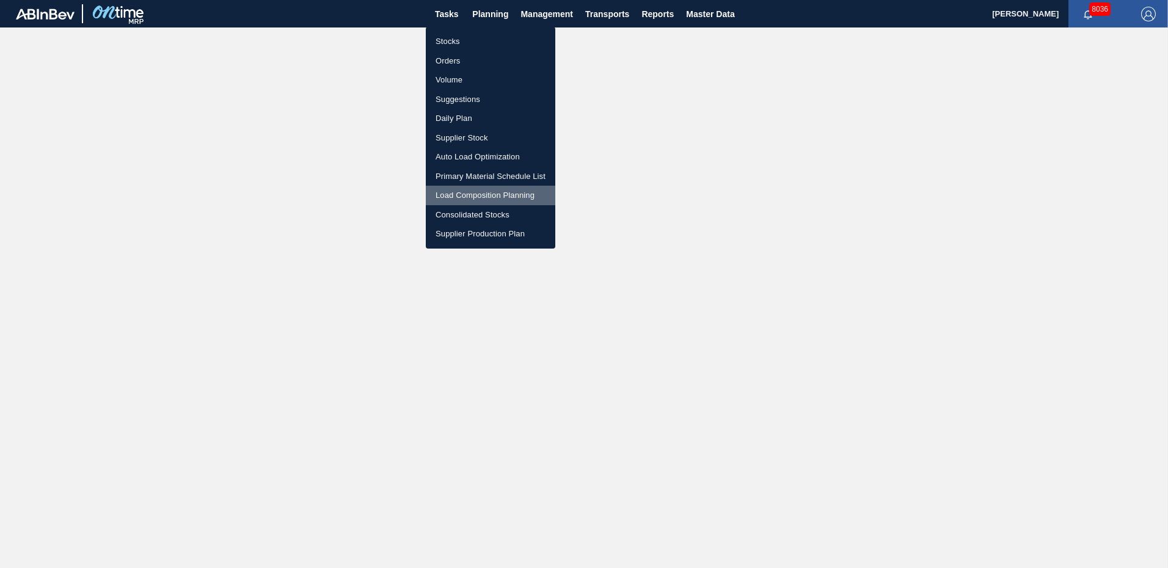
click at [468, 198] on li "Load Composition Planning" at bounding box center [490, 196] width 129 height 20
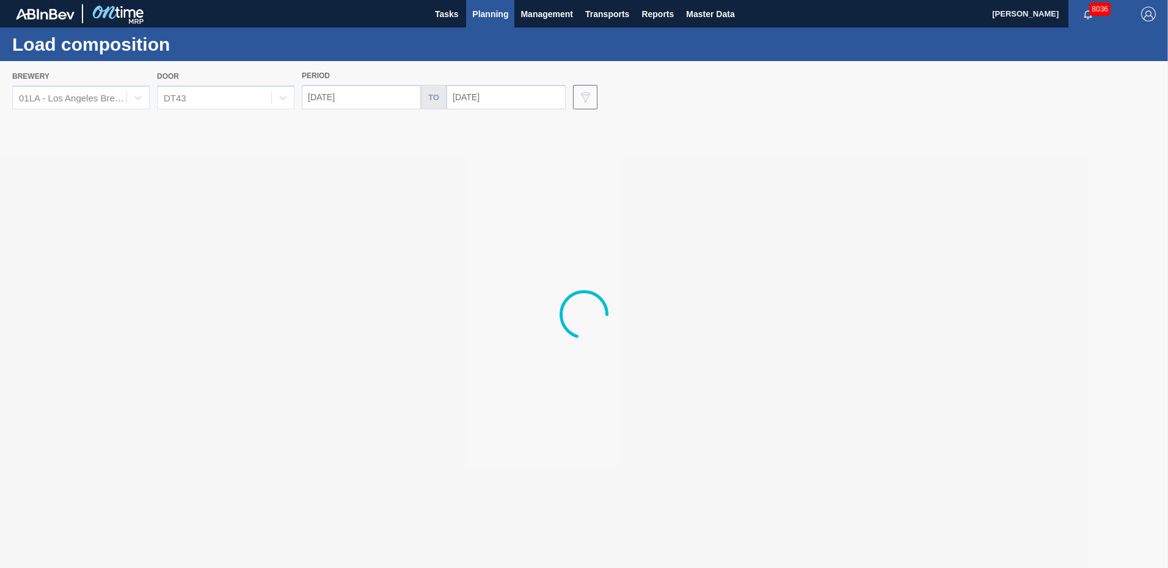
click at [508, 100] on div at bounding box center [584, 314] width 1168 height 507
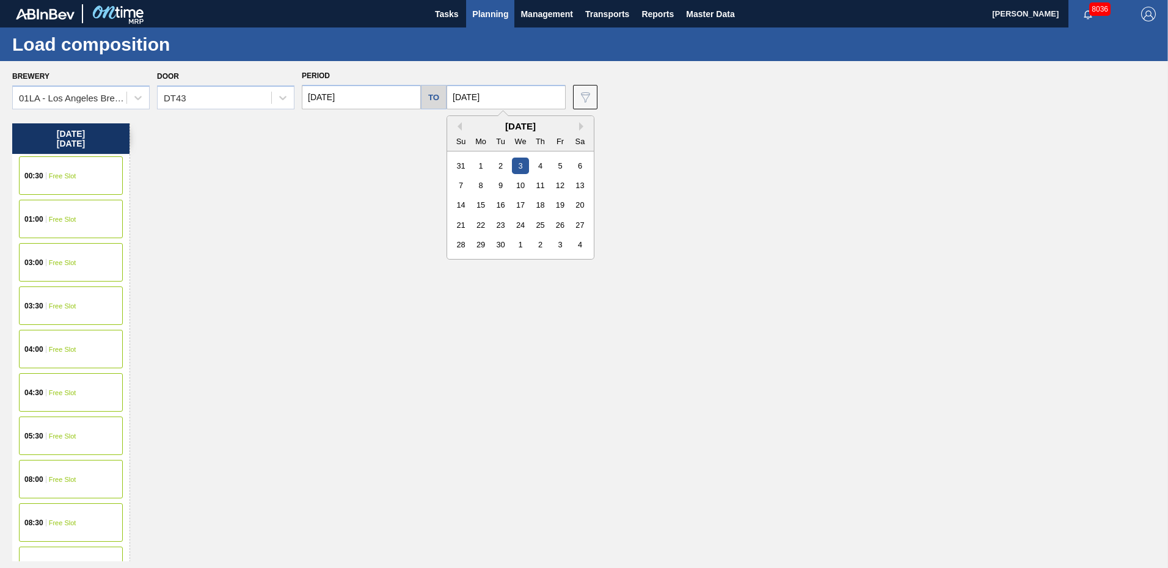
click at [521, 107] on input "[DATE]" at bounding box center [505, 97] width 119 height 24
click at [453, 125] on button "Previous Month" at bounding box center [457, 126] width 9 height 9
click at [556, 244] on div "29" at bounding box center [560, 244] width 16 height 16
type input "[DATE]"
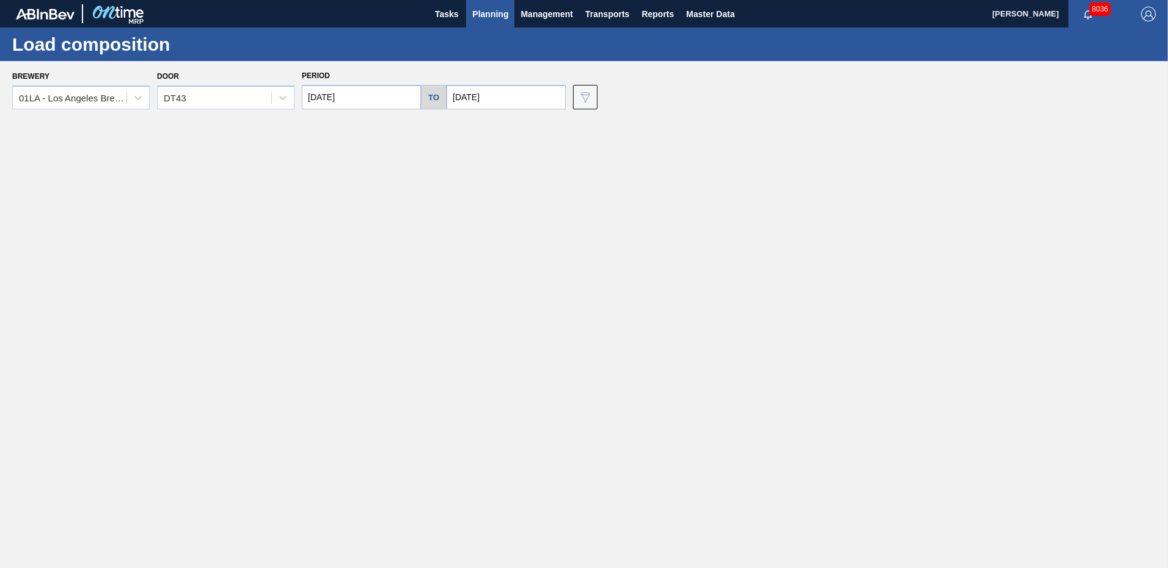
click at [387, 95] on input "[DATE]" at bounding box center [361, 97] width 119 height 24
click at [314, 125] on button "Previous Month" at bounding box center [312, 126] width 9 height 9
click at [417, 247] on div "29" at bounding box center [415, 244] width 16 height 16
type input "[DATE]"
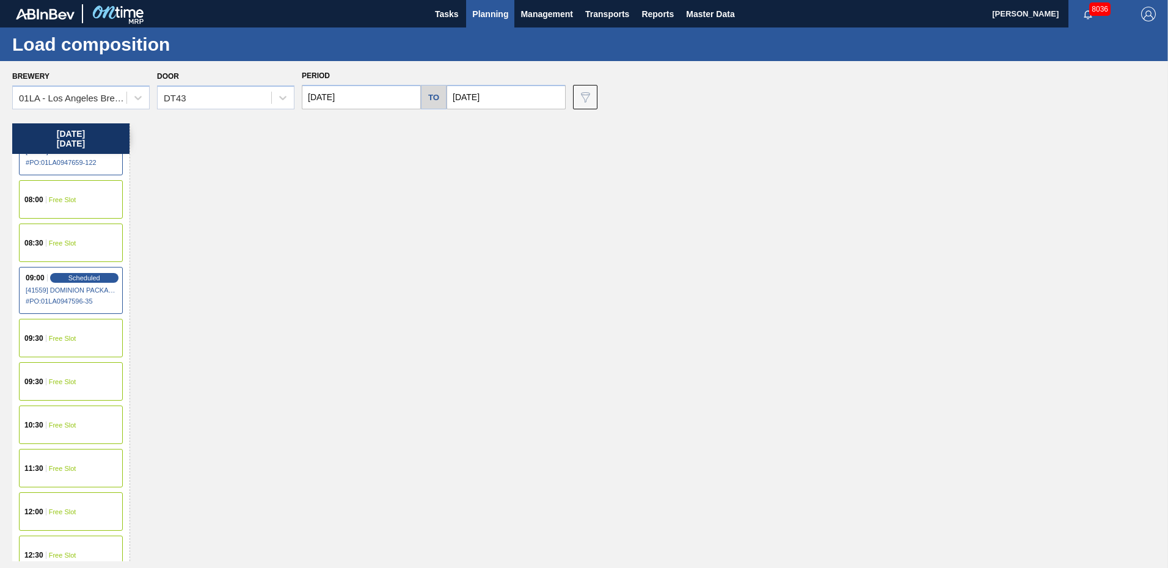
scroll to position [428, 0]
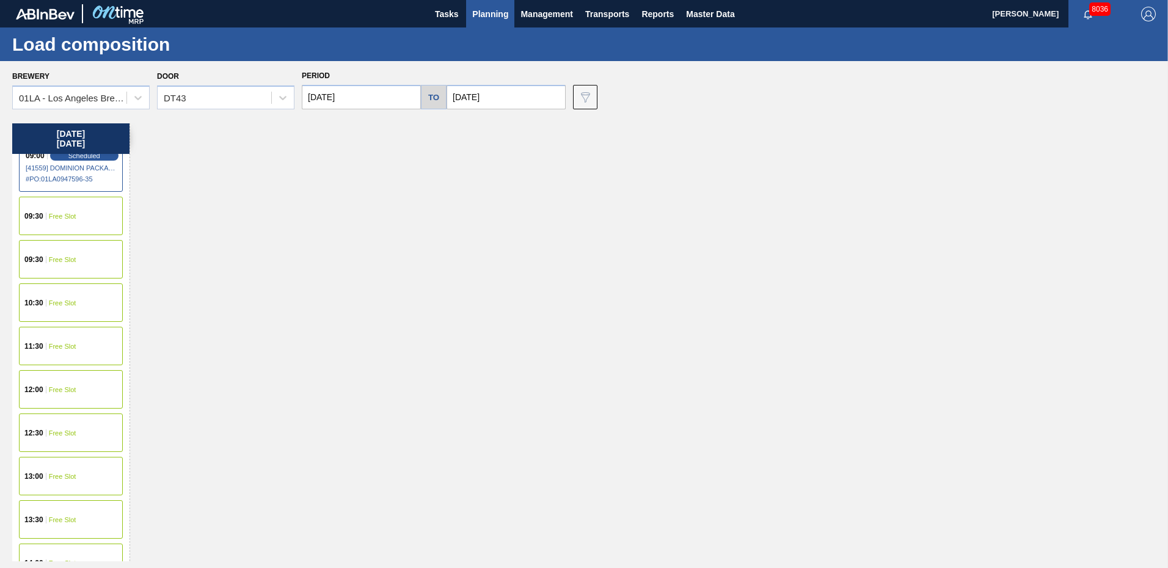
click at [71, 392] on span "Free Slot" at bounding box center [62, 389] width 27 height 7
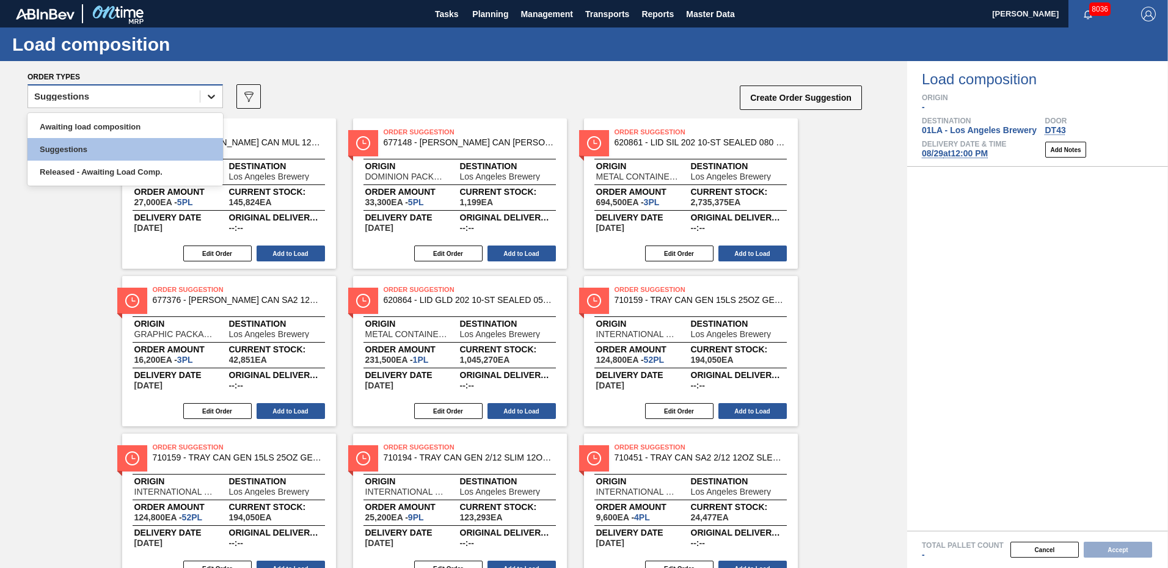
click at [211, 99] on icon at bounding box center [211, 96] width 12 height 12
click at [128, 125] on div "Awaiting load composition" at bounding box center [124, 126] width 195 height 23
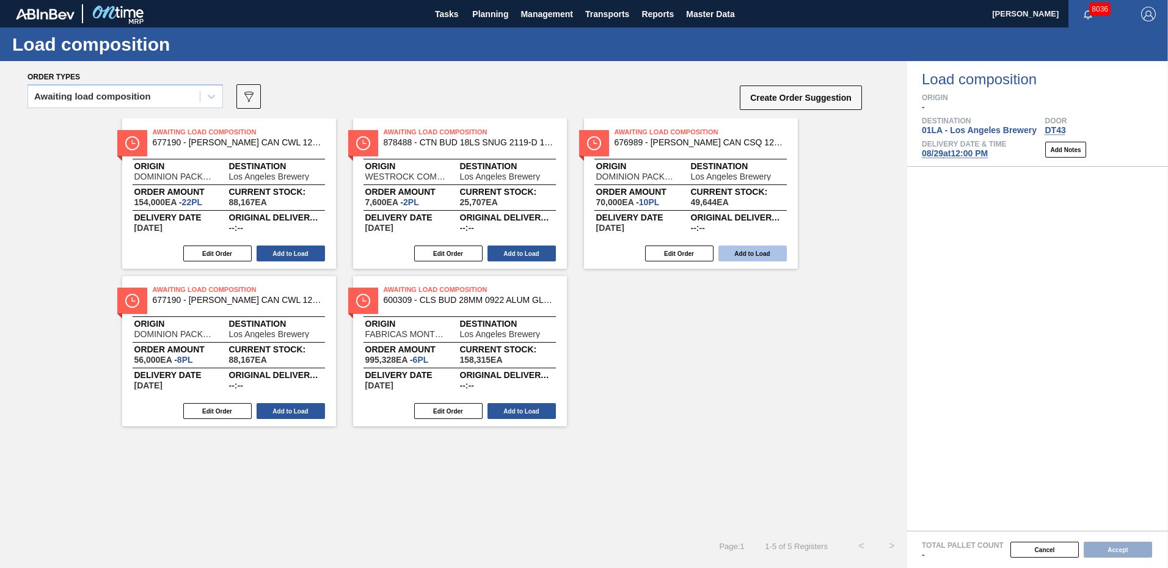
click at [757, 252] on button "Add to Load" at bounding box center [752, 254] width 68 height 16
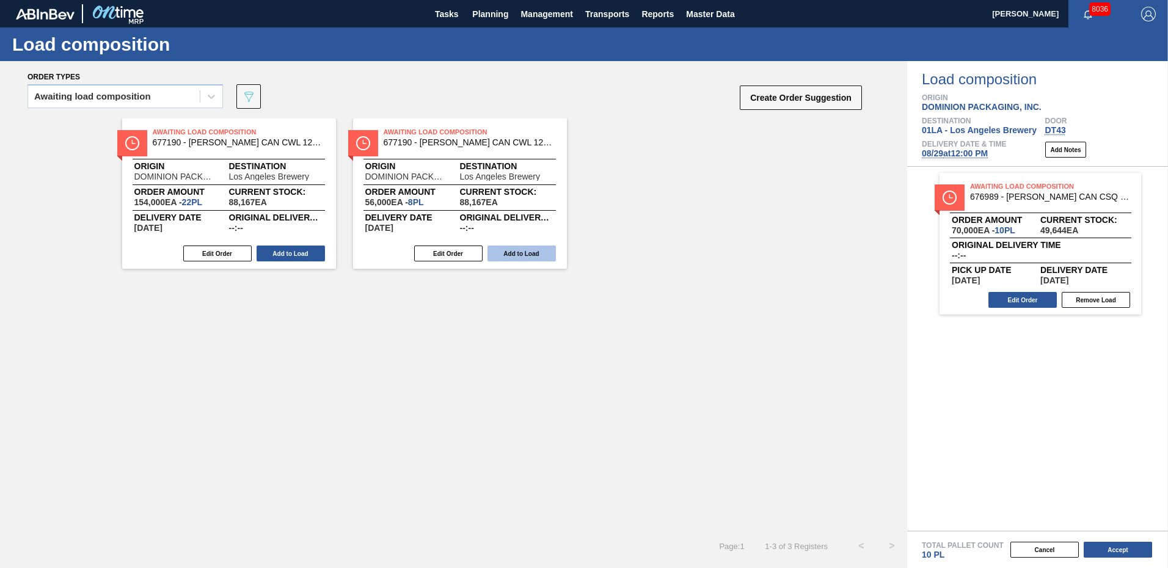
click at [530, 254] on button "Add to Load" at bounding box center [521, 254] width 68 height 16
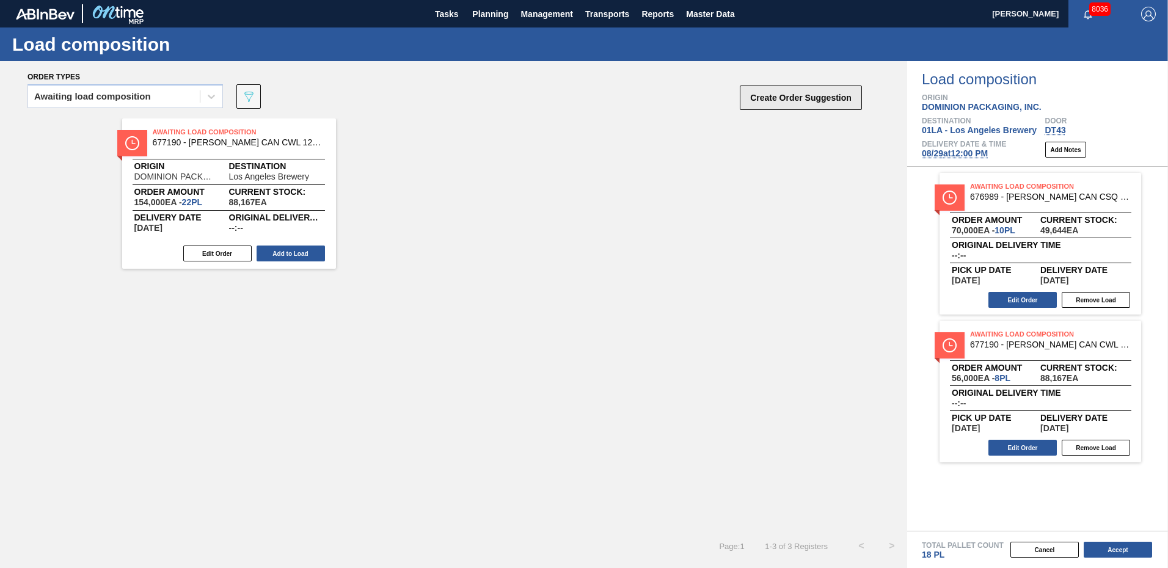
click at [796, 101] on button "Create Order Suggestion" at bounding box center [801, 98] width 122 height 24
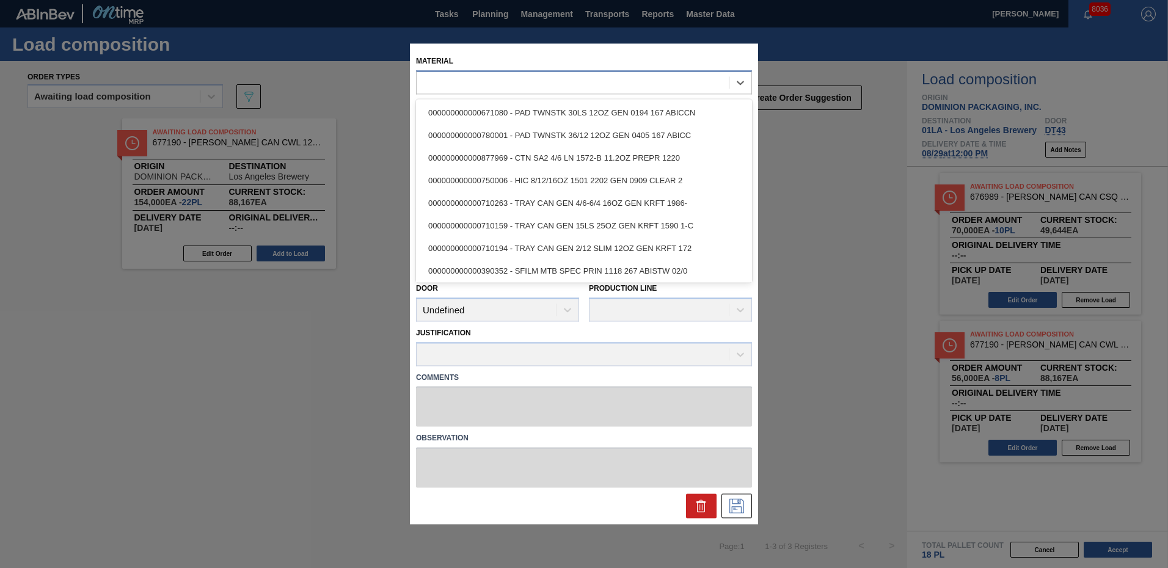
drag, startPoint x: 650, startPoint y: 91, endPoint x: 646, endPoint y: 83, distance: 9.0
click at [650, 89] on div at bounding box center [573, 83] width 312 height 18
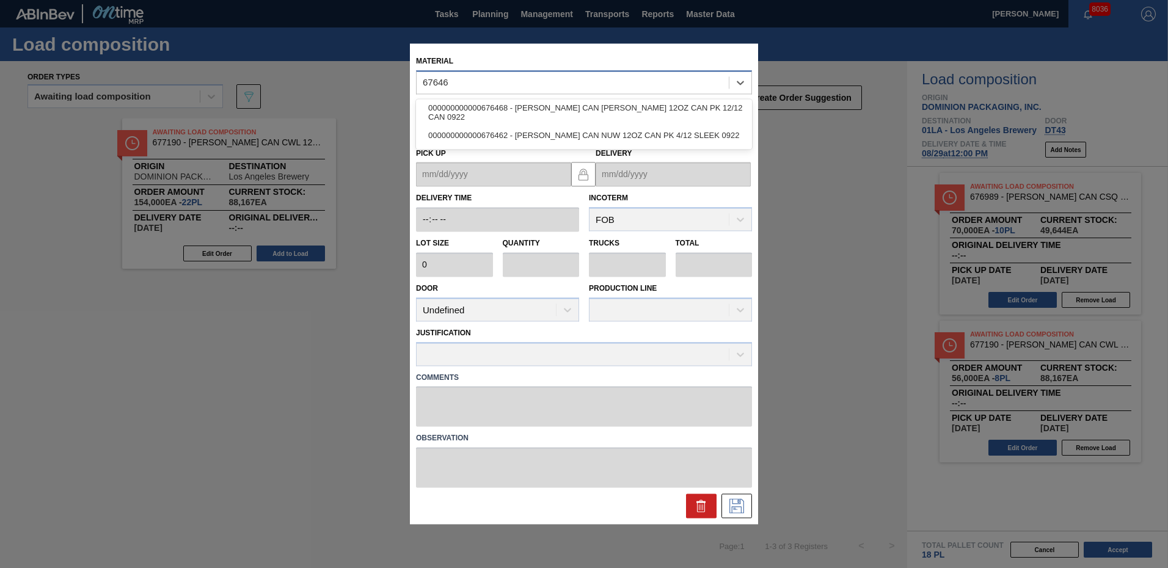
type input "676468"
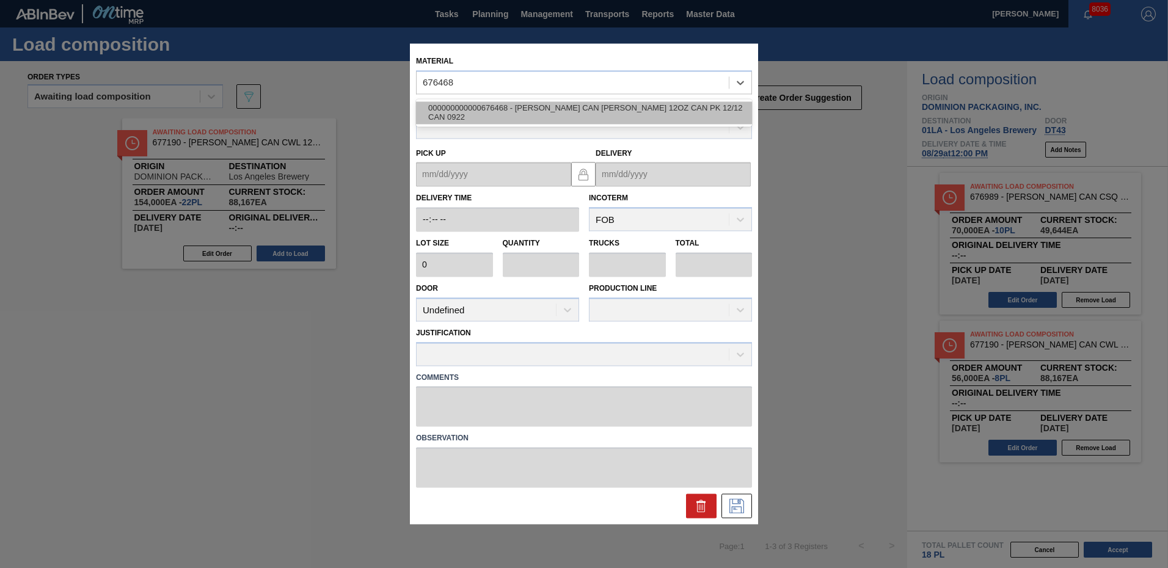
click at [624, 107] on div "000000000000676468 - CARR CAN BUD 12OZ CAN PK 12/12 CAN 0922" at bounding box center [584, 112] width 336 height 23
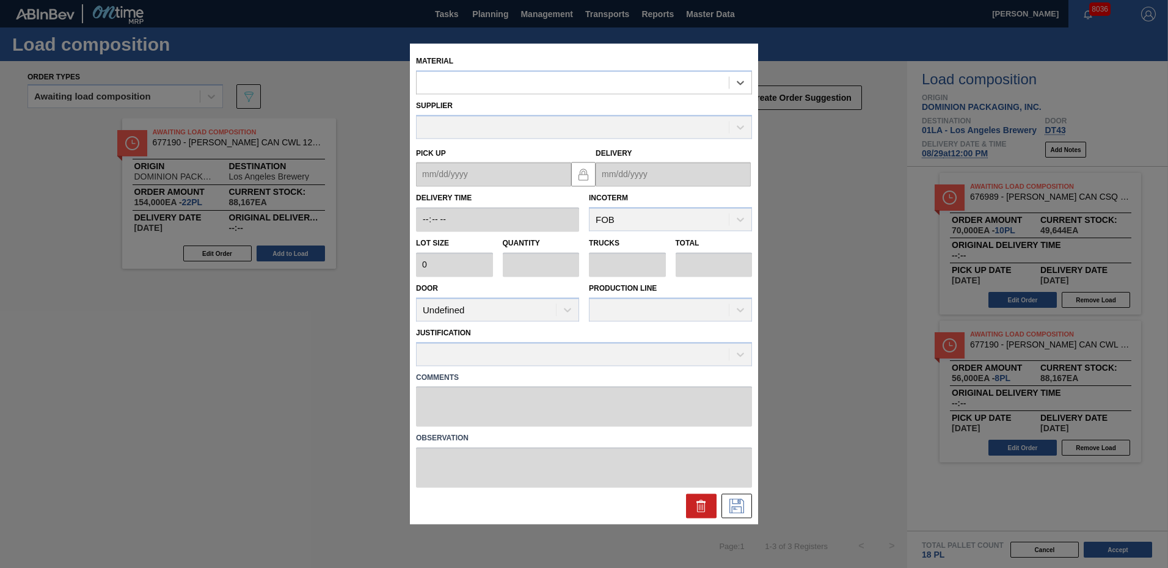
type input "6,660"
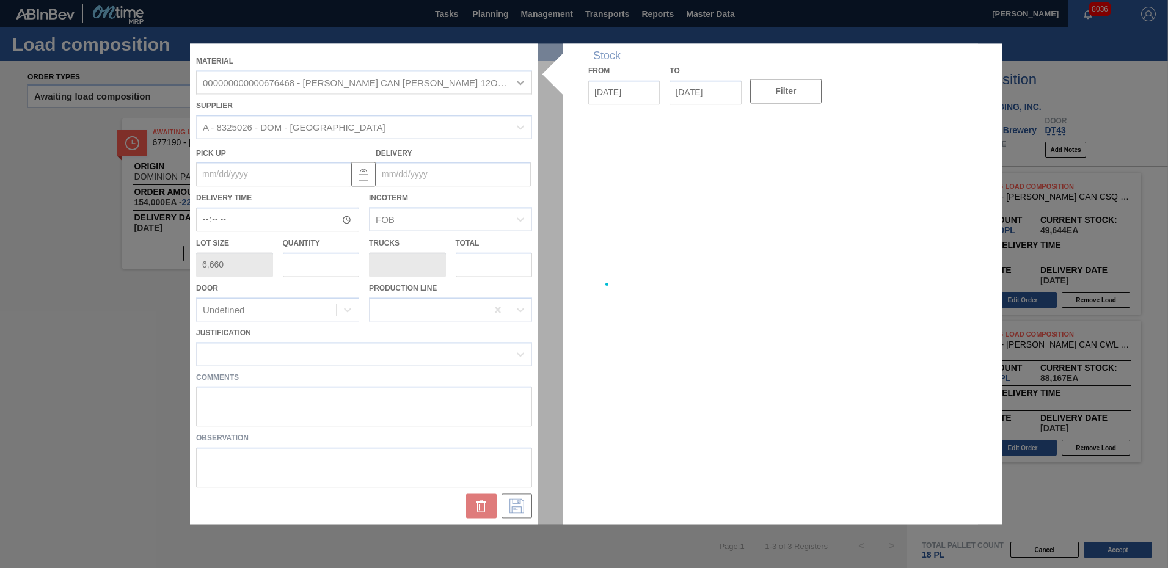
click at [203, 223] on div at bounding box center [584, 283] width 788 height 481
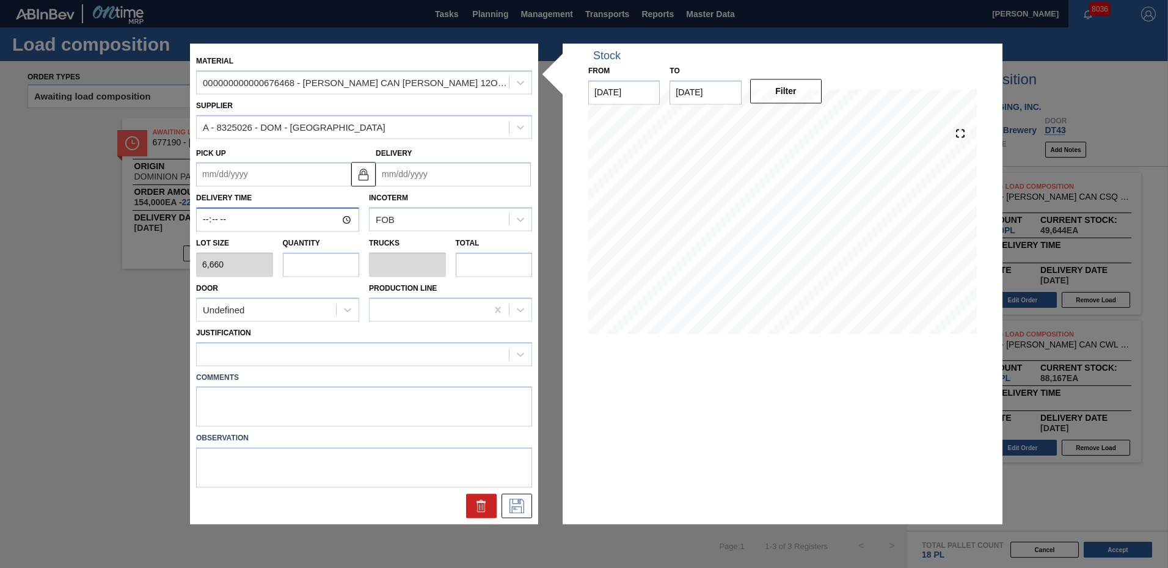
click at [203, 223] on input "Delivery Time" at bounding box center [277, 220] width 163 height 24
type input "12:00"
click at [308, 270] on input "text" at bounding box center [321, 264] width 77 height 24
type input "1"
type input "0.038"
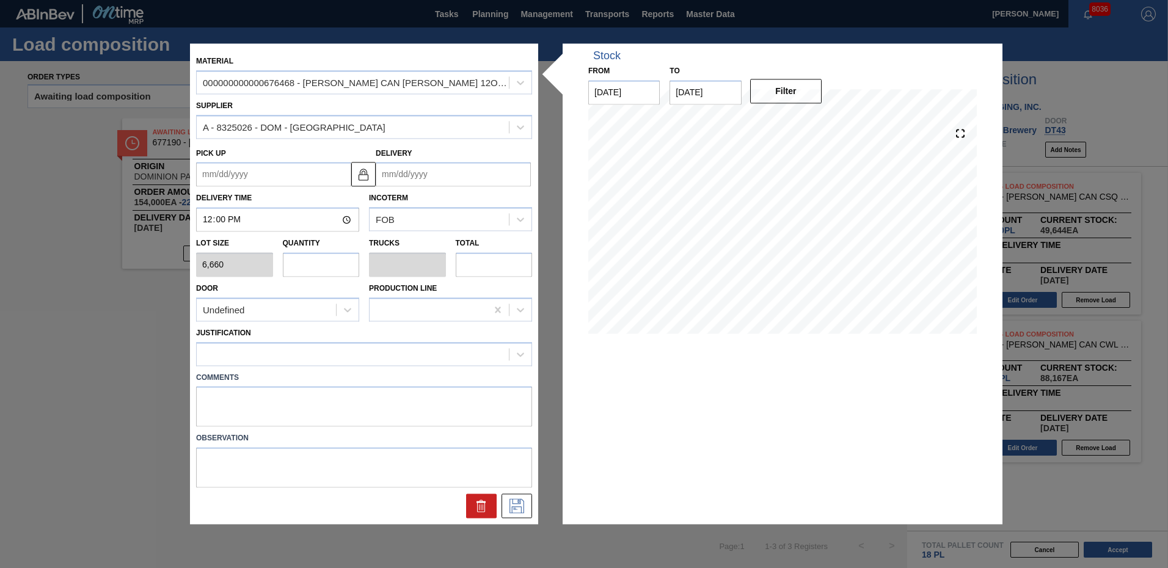
type input "6,660"
type input "10"
type input "0.385"
type input "66,600"
type input "1"
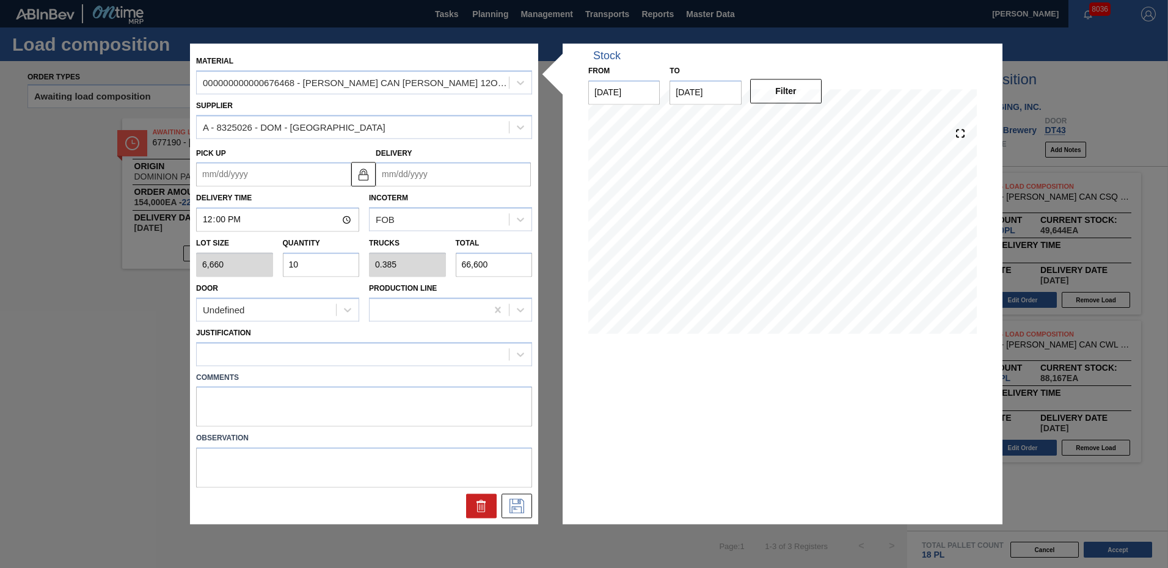
type input "0.038"
type input "6,660"
type input "0"
type input "8"
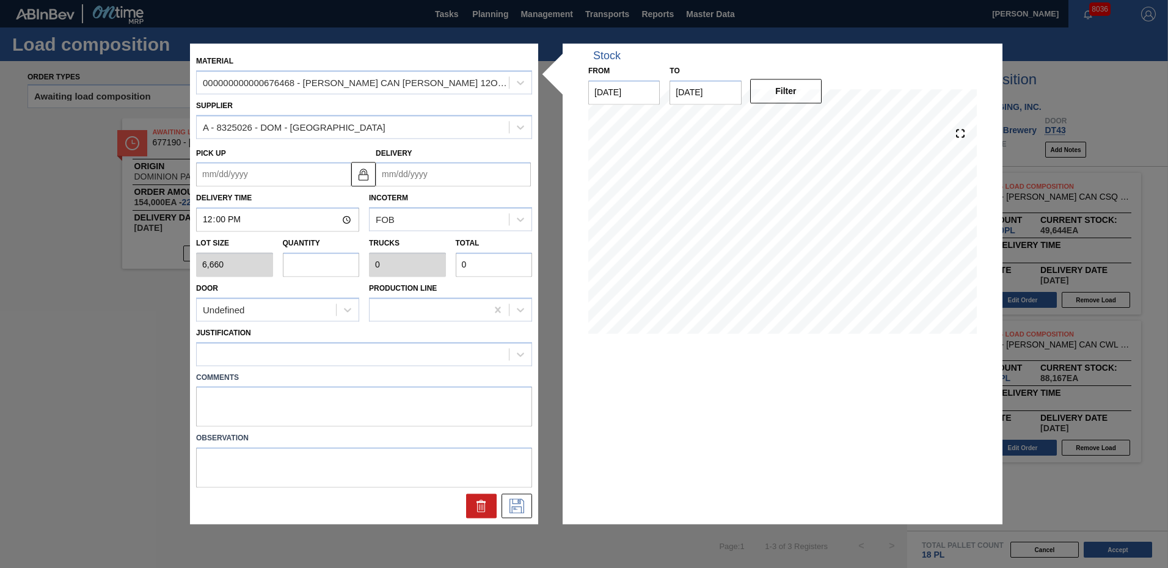
type input "0.308"
type input "53,280"
type input "8"
click at [350, 312] on icon at bounding box center [347, 310] width 12 height 12
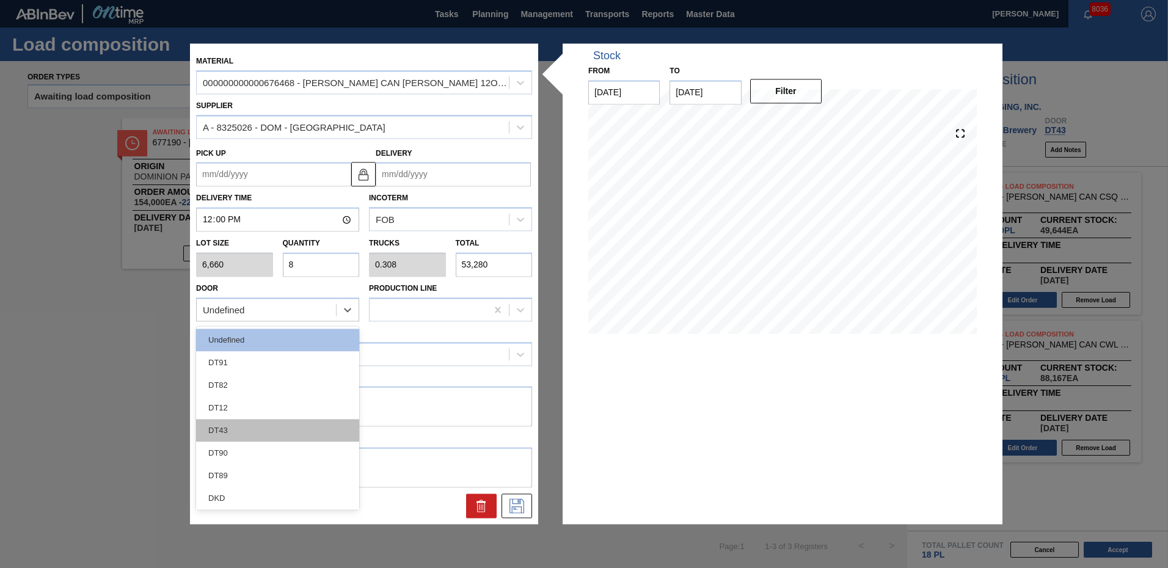
click at [227, 432] on div "DT43" at bounding box center [277, 430] width 163 height 23
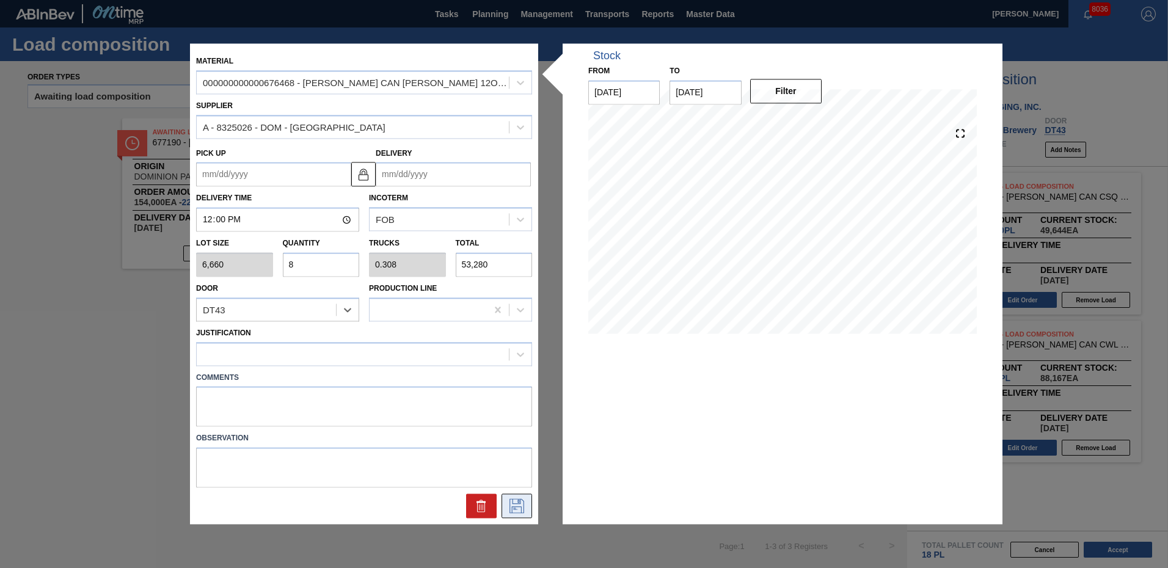
click at [515, 503] on icon at bounding box center [517, 506] width 20 height 15
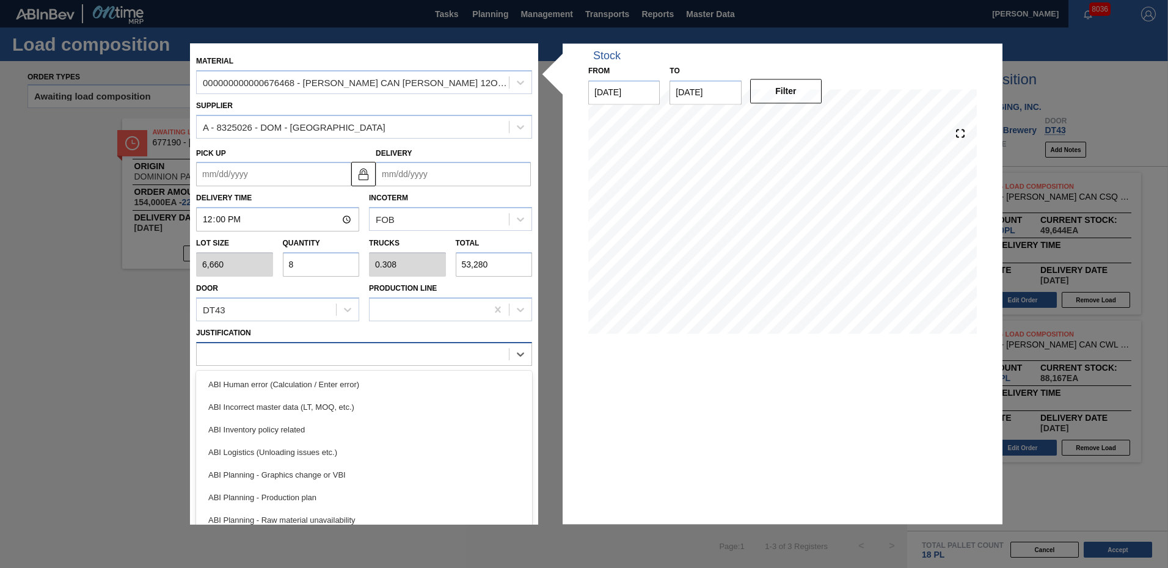
click at [240, 355] on div at bounding box center [353, 354] width 312 height 18
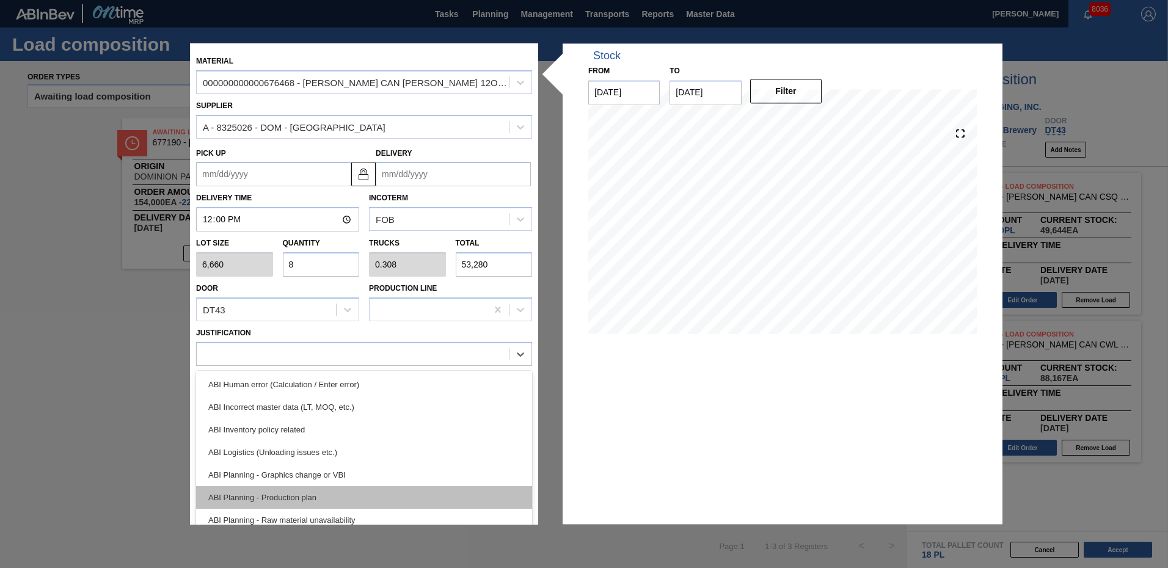
click at [270, 492] on div "ABI Planning - Production plan" at bounding box center [364, 497] width 336 height 23
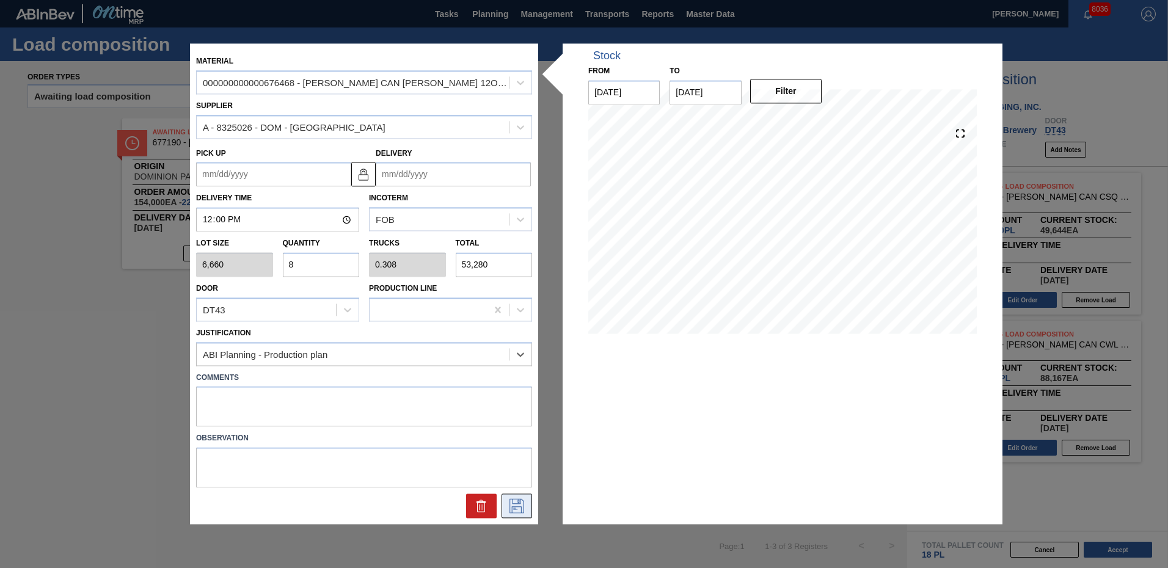
click at [517, 502] on icon at bounding box center [517, 506] width 20 height 15
click at [515, 509] on icon at bounding box center [517, 506] width 20 height 15
click at [470, 175] on input "Delivery" at bounding box center [453, 174] width 155 height 24
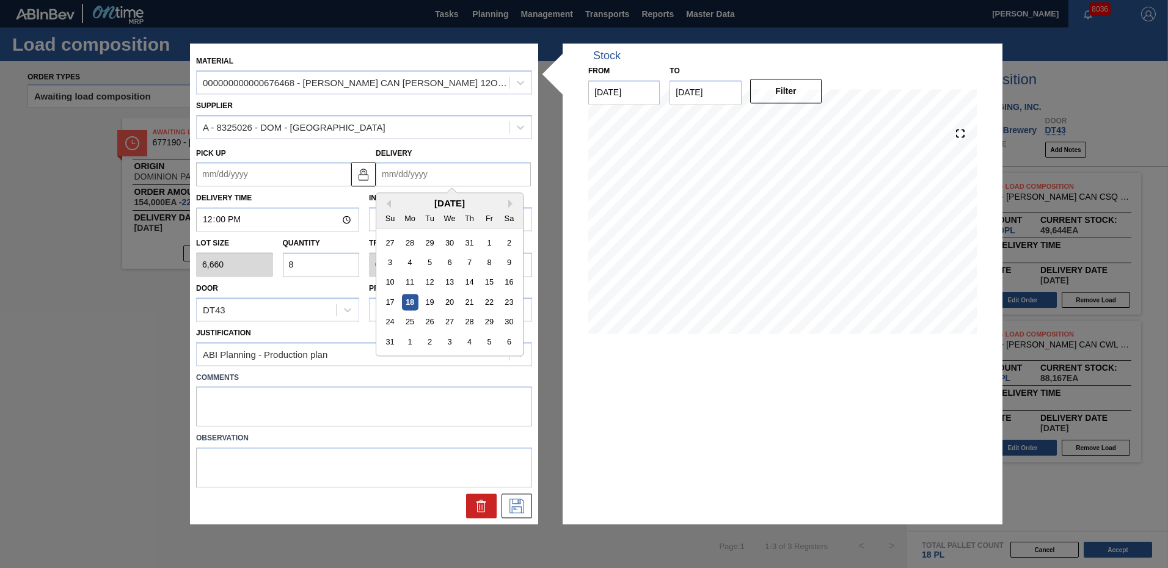
type input "8"
type up "07/27/2025"
type input "8/"
type up "07/27/2001"
type input "8/2"
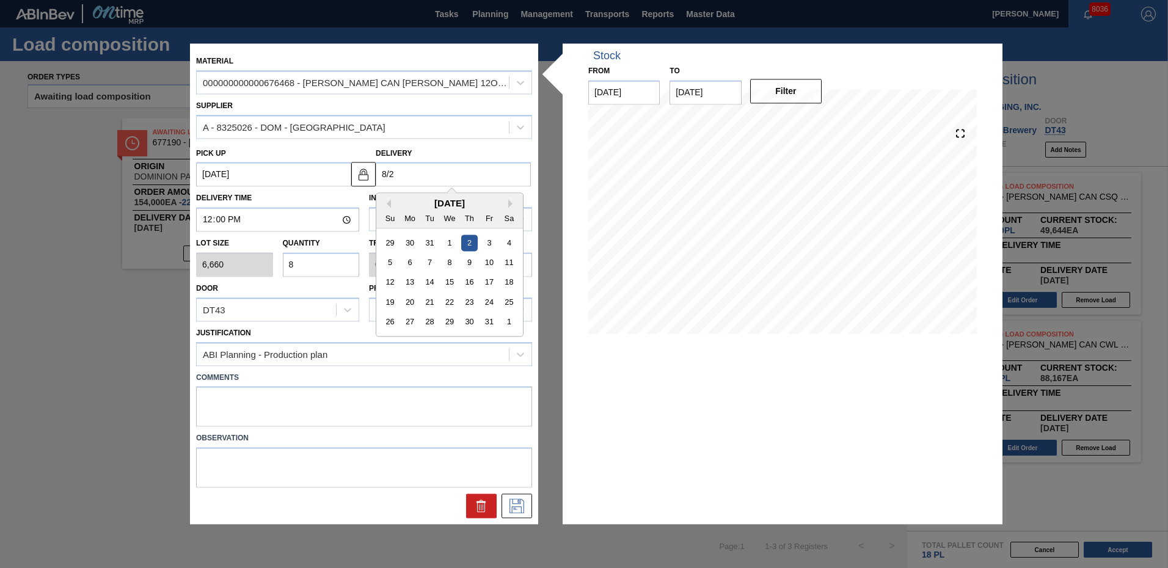
type up "07/28/2001"
type input "8/29"
type up "[DATE]"
type input "8/29/"
type up "08/24/2001"
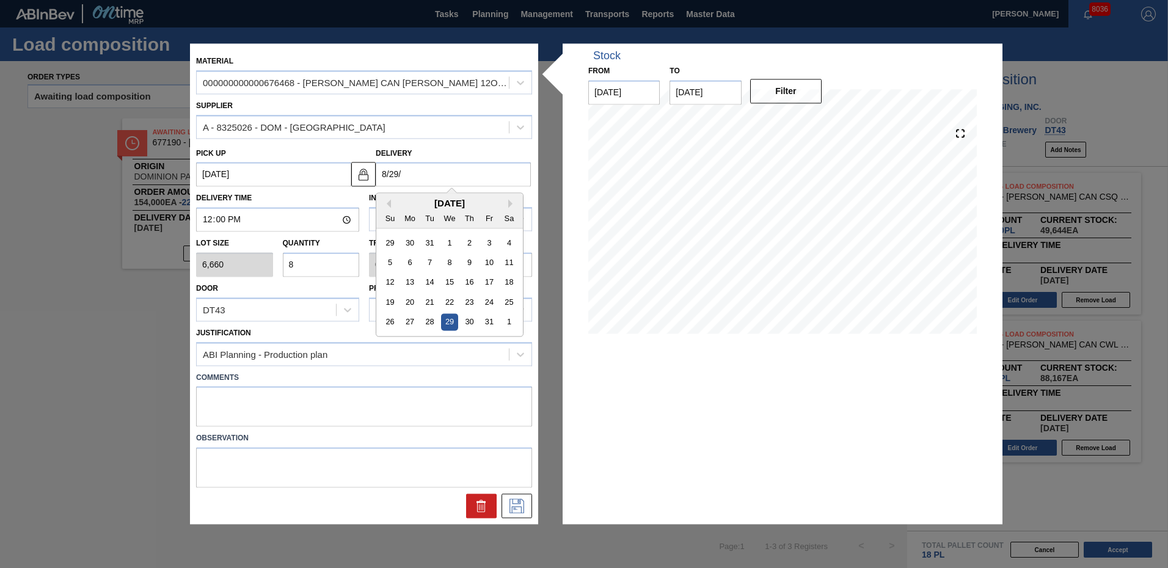
type input "8/29/2"
type up "08/24/2002"
type input "8/29/25"
type up "[DATE]"
click at [482, 323] on div "29" at bounding box center [489, 322] width 16 height 16
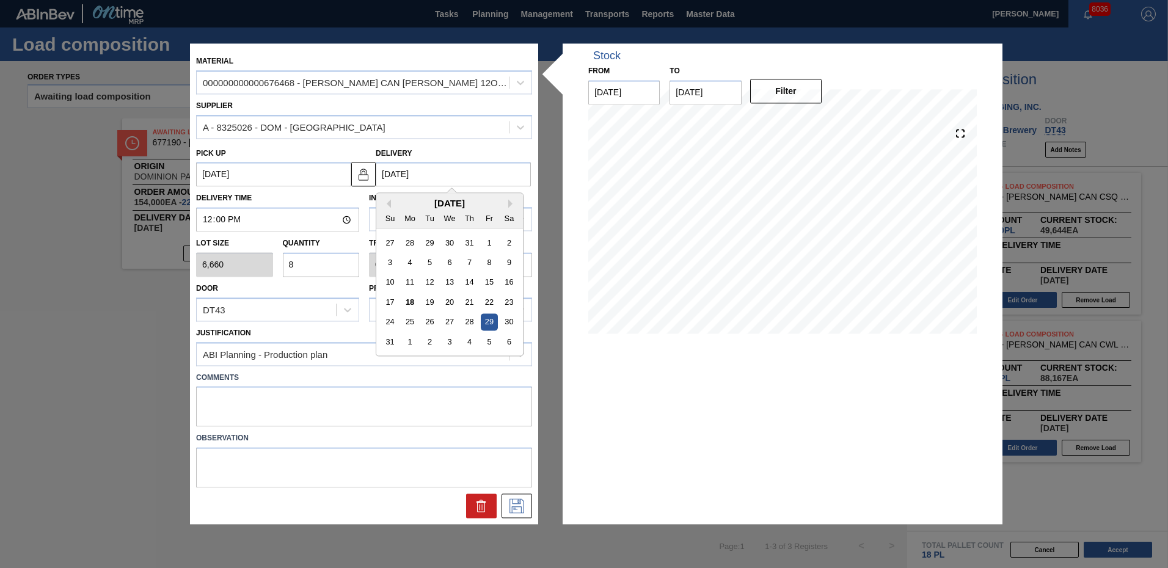
type input "[DATE]"
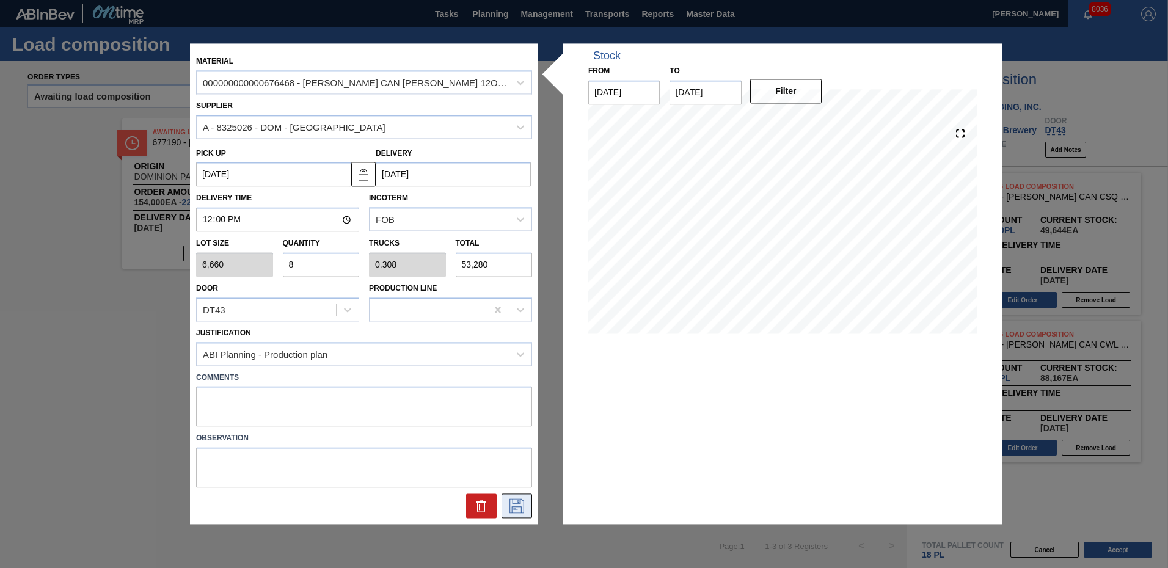
click at [514, 506] on icon at bounding box center [517, 506] width 20 height 15
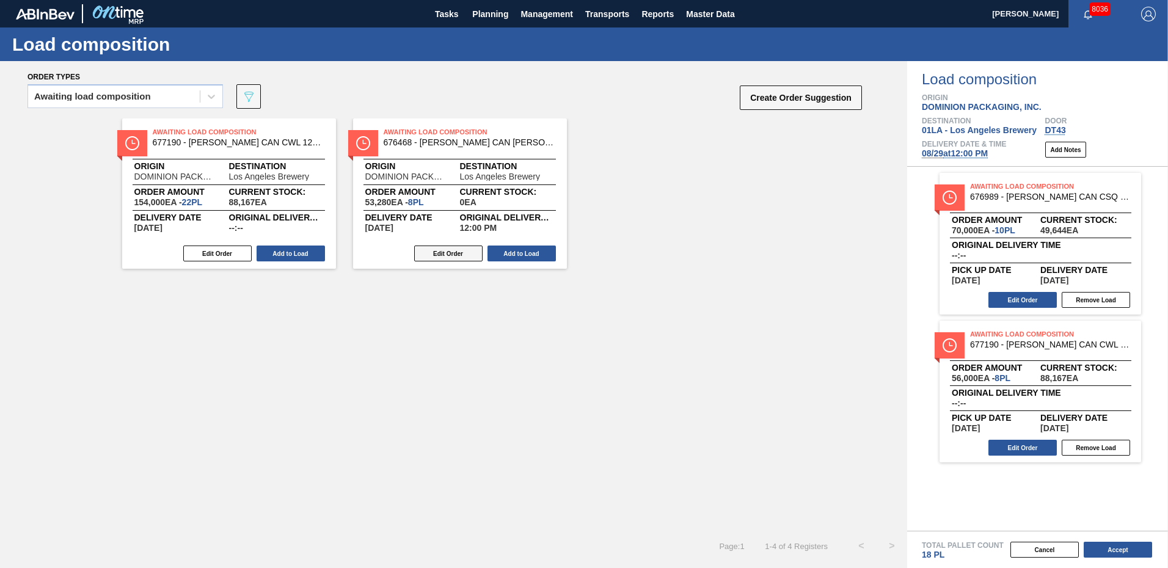
click at [449, 252] on button "Edit Order" at bounding box center [448, 254] width 68 height 16
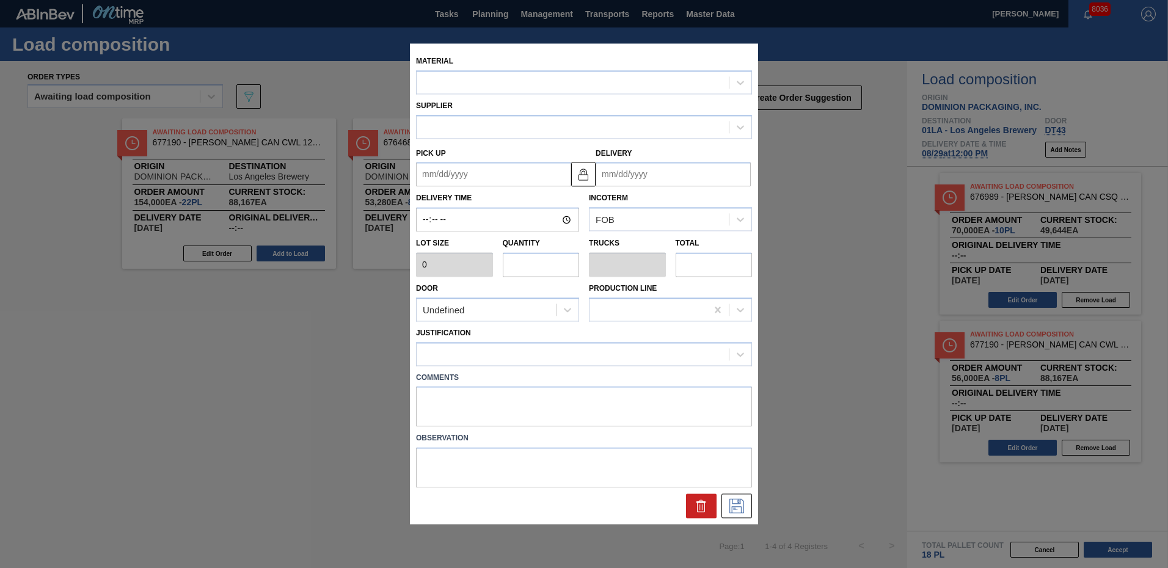
type input "12:00:00"
type input "6,660"
type input "8"
type input "0.308"
type input "53,280"
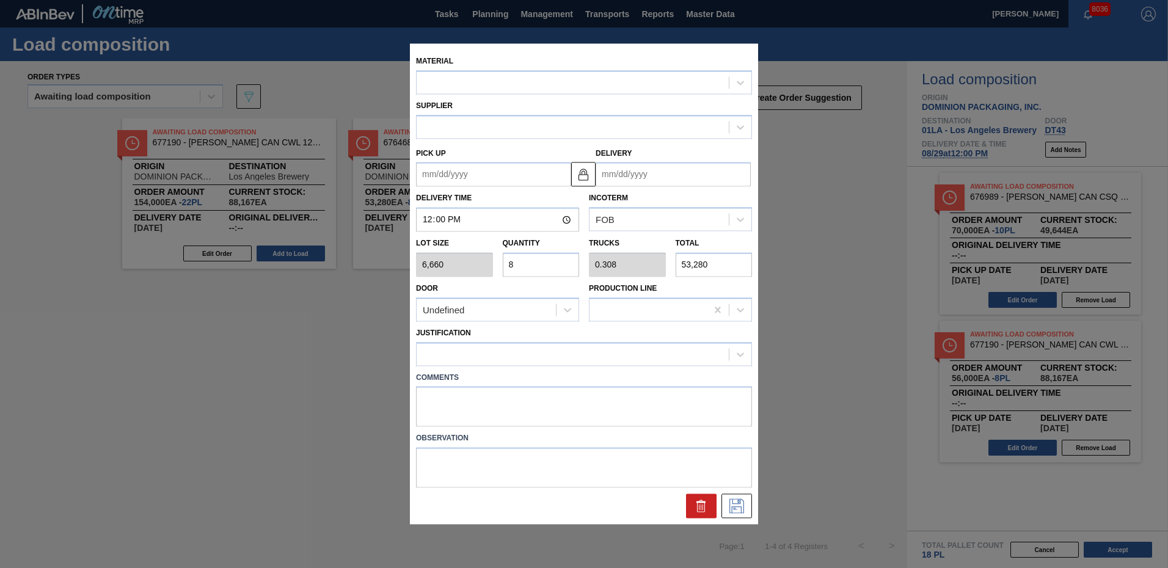
type up "[DATE]"
type input "[DATE]"
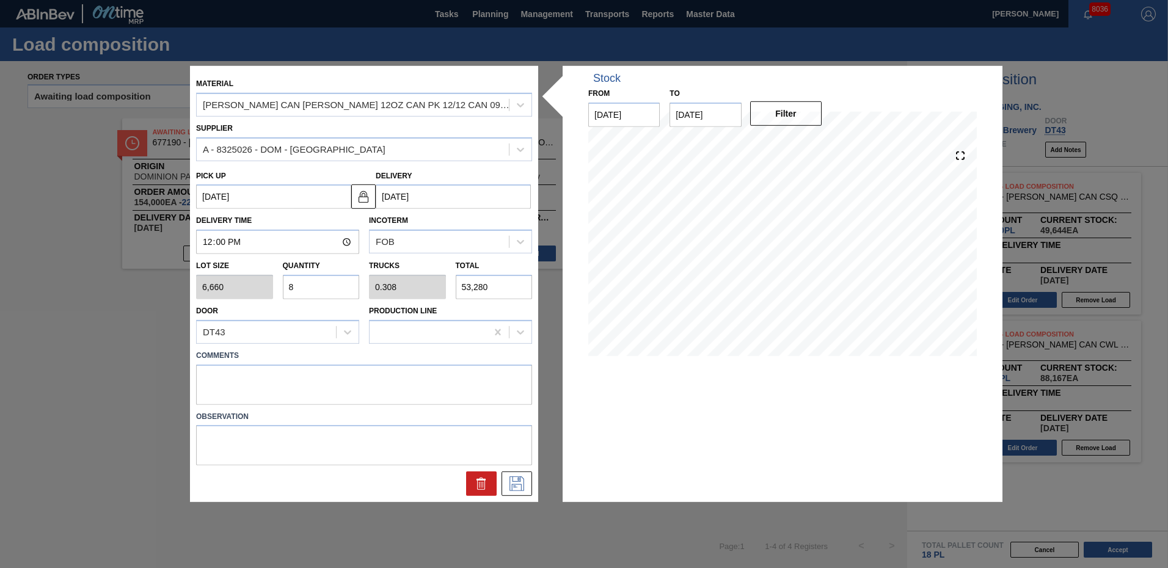
drag, startPoint x: 333, startPoint y: 288, endPoint x: -2, endPoint y: 288, distance: 335.9
click at [0, 0] on html "Tasks Planning Management Transports Reports Master Data Ken Truong 8036 Mark a…" at bounding box center [584, 0] width 1168 height 0
type input "6"
type input "0.231"
type input "39,960"
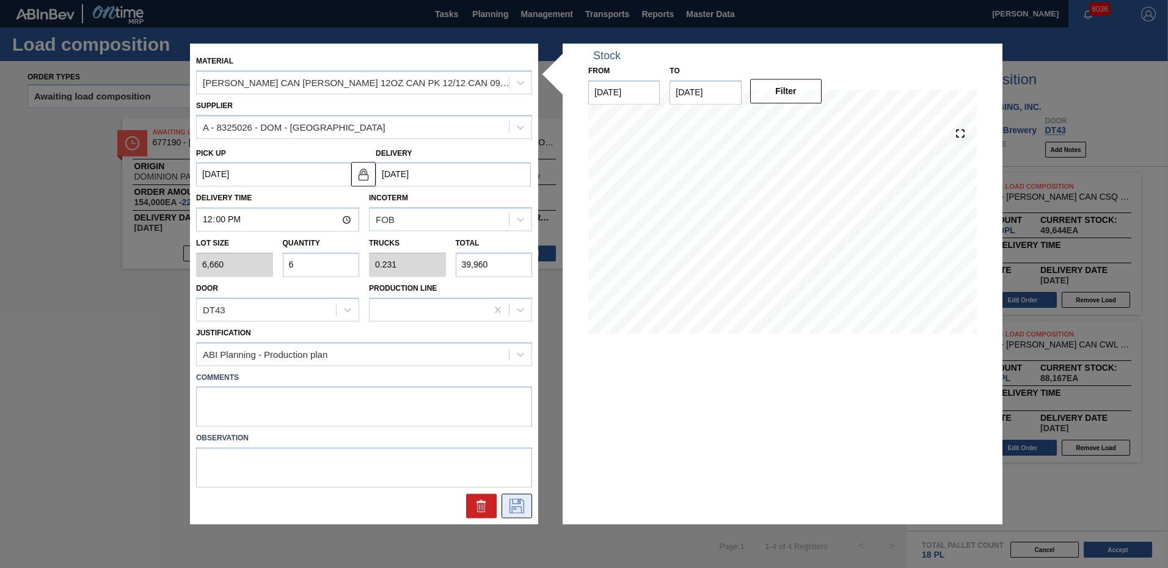
type input "6"
click at [519, 506] on icon at bounding box center [517, 506] width 20 height 15
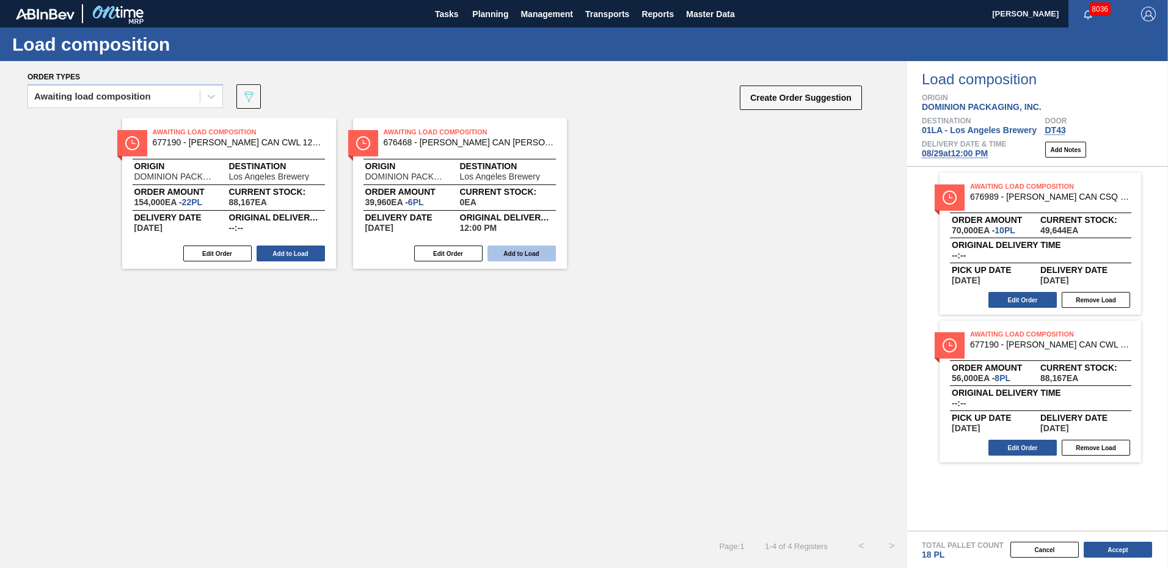
click at [525, 258] on button "Add to Load" at bounding box center [521, 254] width 68 height 16
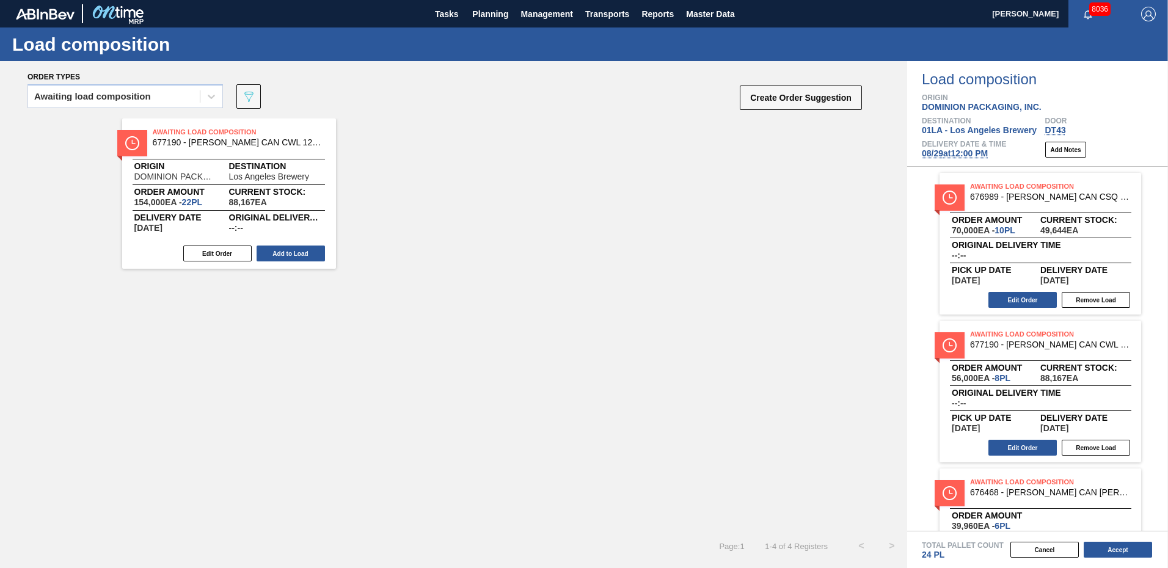
scroll to position [86, 0]
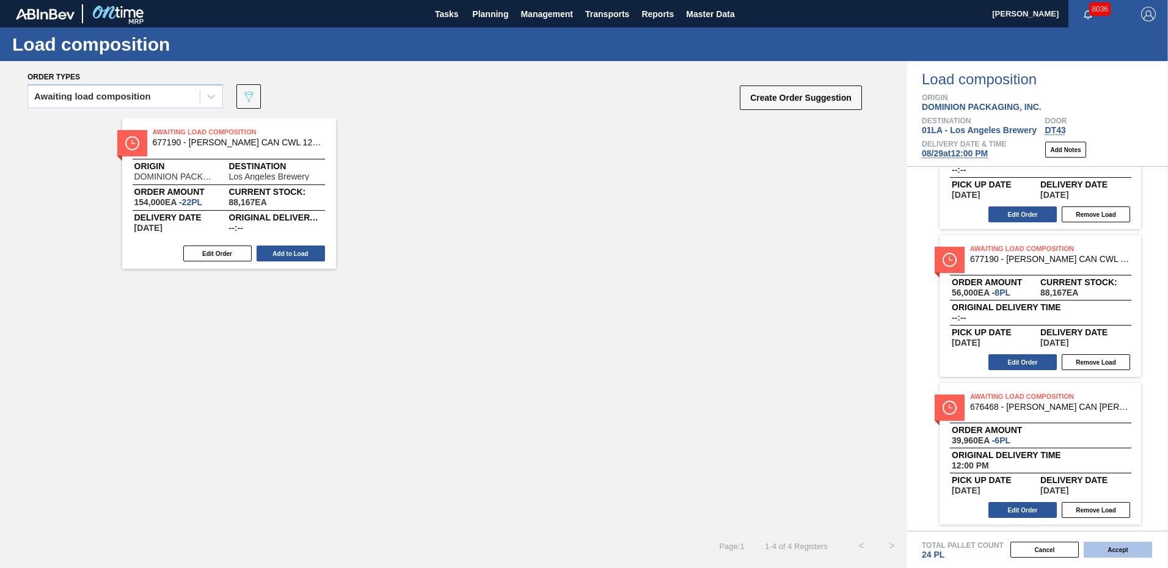
click at [1117, 548] on button "Accept" at bounding box center [1117, 550] width 68 height 16
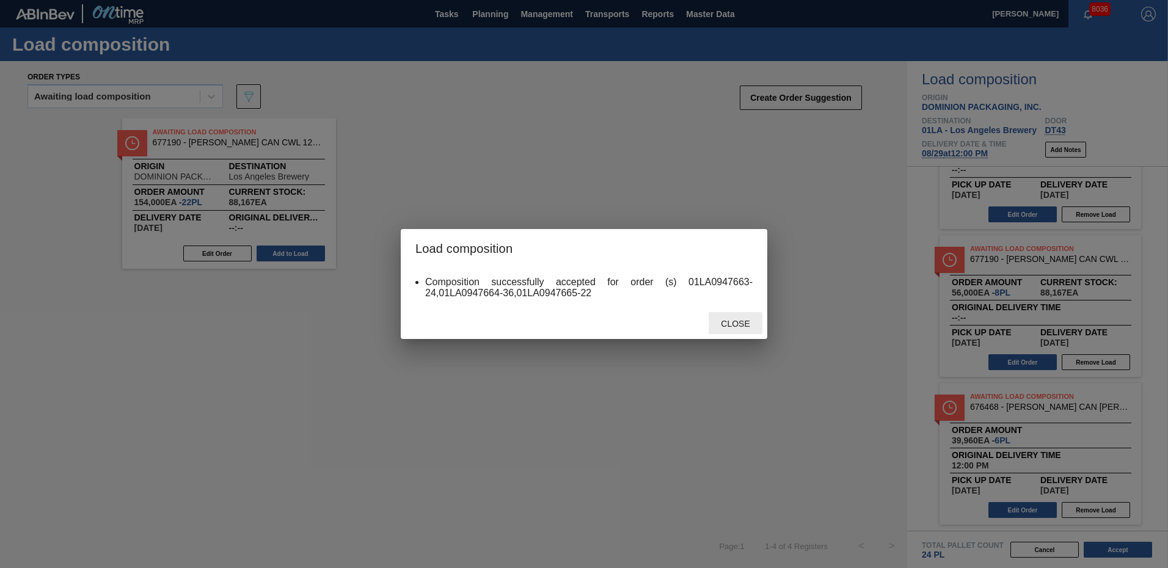
click at [742, 325] on span "Close" at bounding box center [735, 324] width 48 height 10
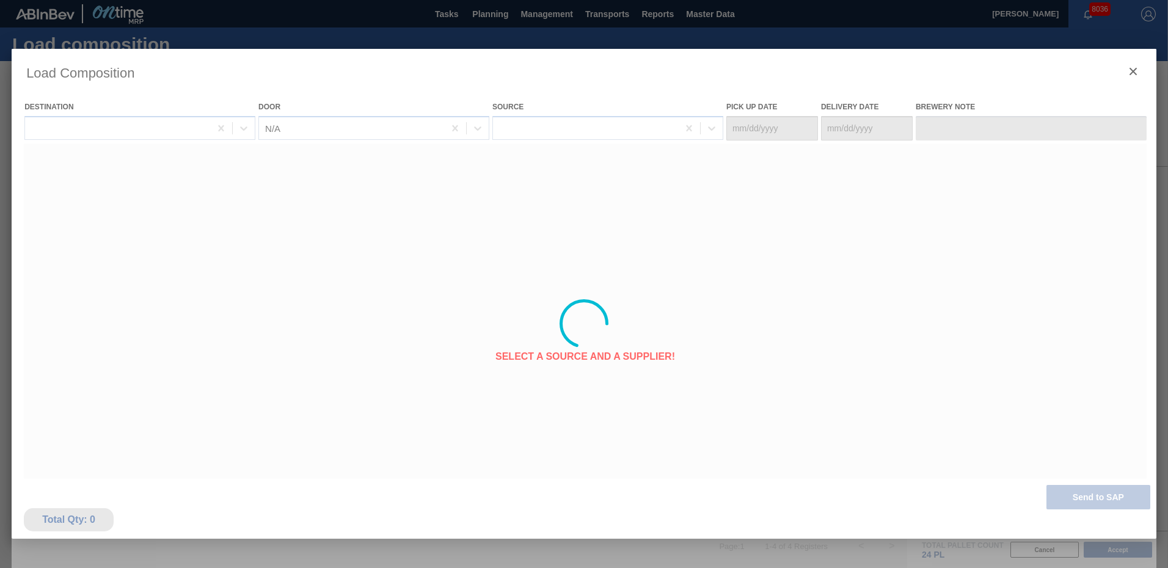
type Date "[DATE]"
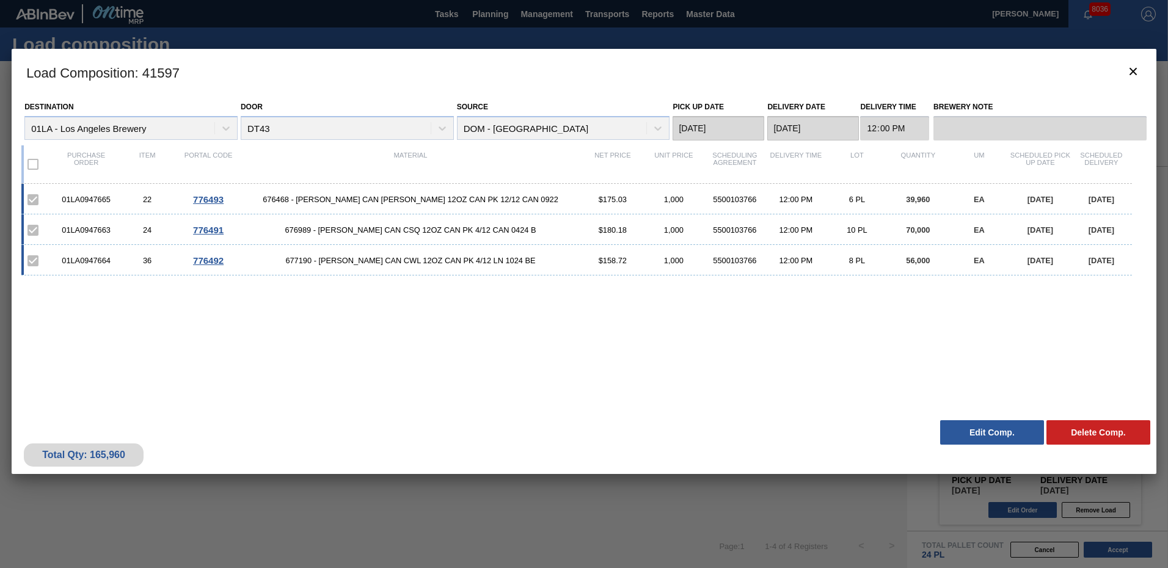
drag, startPoint x: 746, startPoint y: 246, endPoint x: 498, endPoint y: 364, distance: 274.3
click at [498, 364] on div "01LA0947665 22 776493 676468 - CARR CAN BUD 12OZ CAN PK 12/12 CAN 0922 $175.03 …" at bounding box center [581, 292] width 1120 height 216
click at [1135, 71] on icon "botão de ícone" at bounding box center [1133, 71] width 15 height 15
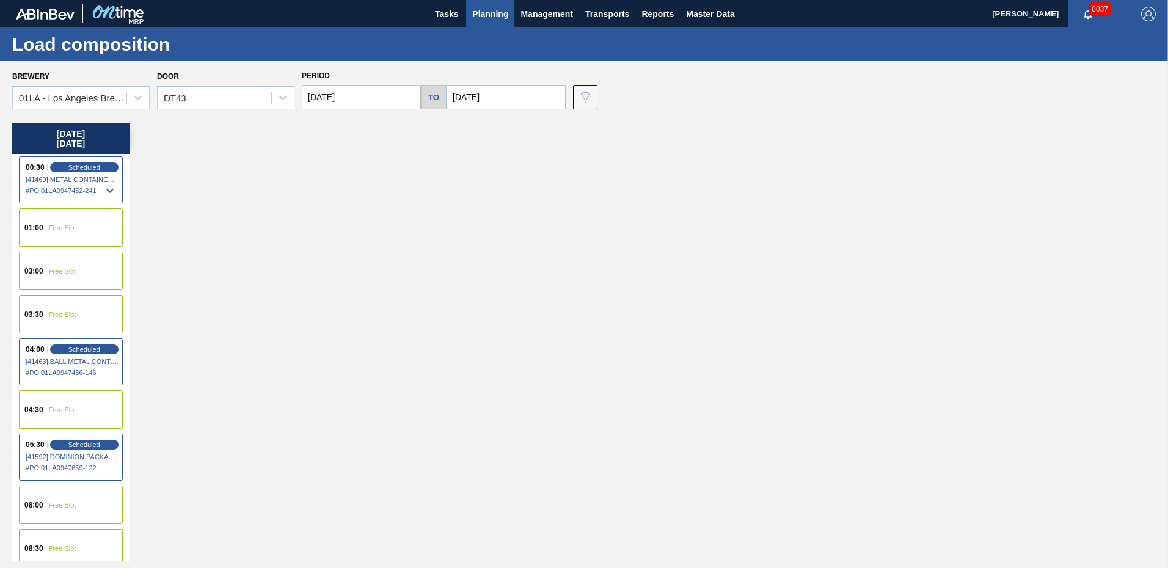
click at [493, 10] on span "Planning" at bounding box center [490, 14] width 36 height 15
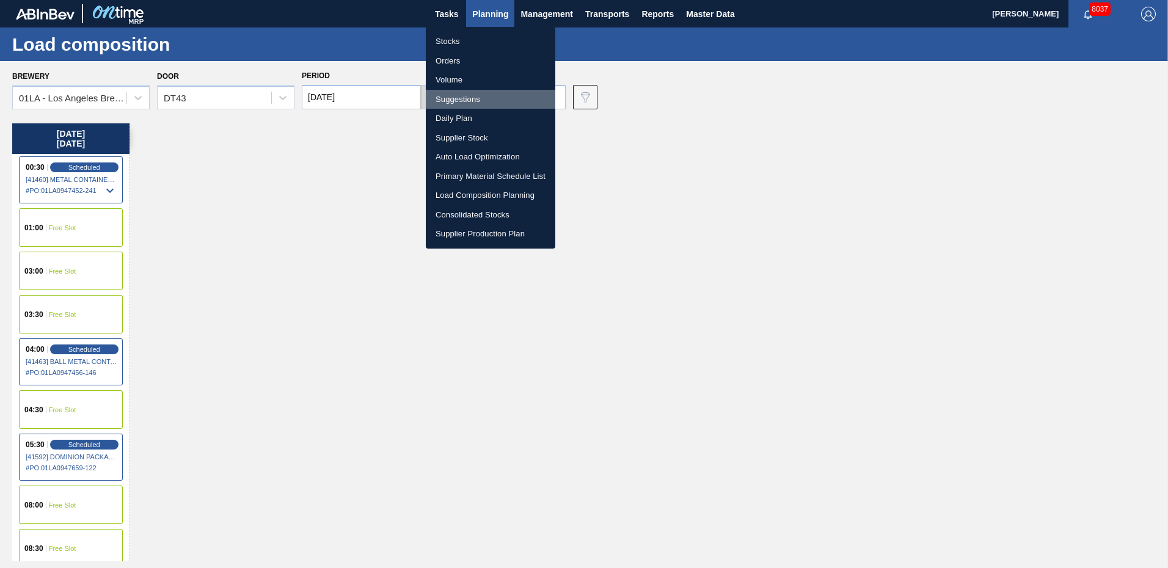
click at [457, 100] on li "Suggestions" at bounding box center [490, 100] width 129 height 20
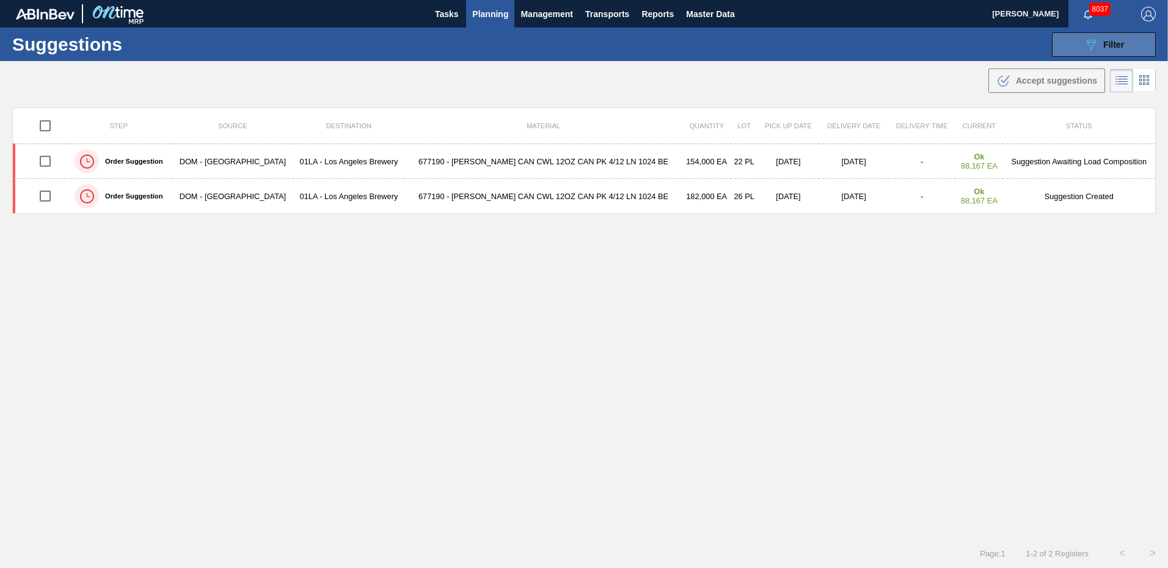
click at [1103, 44] on span "Filter" at bounding box center [1113, 45] width 21 height 10
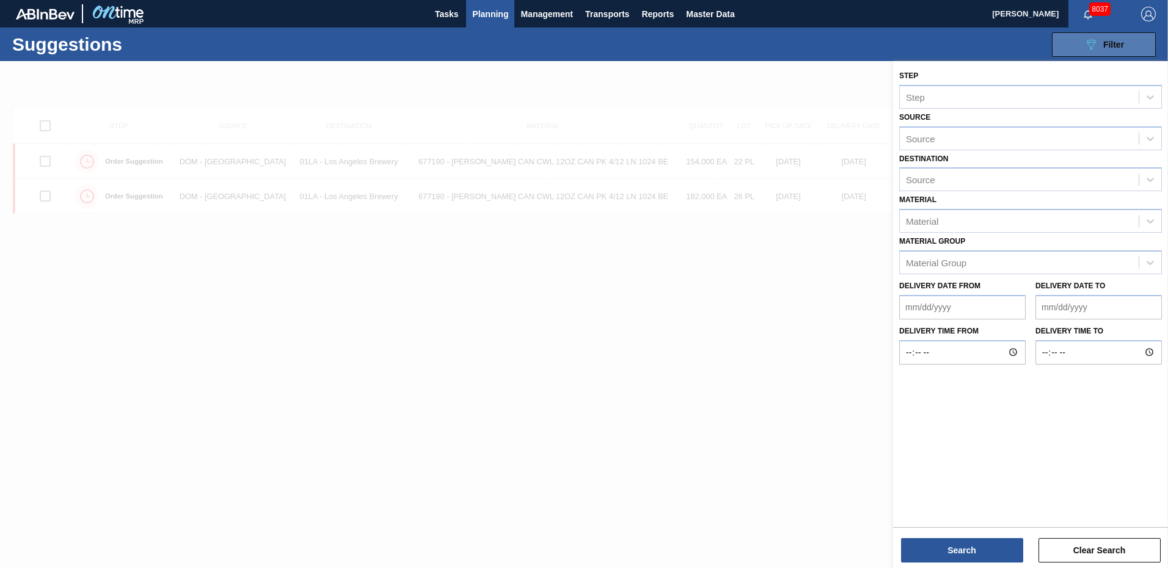
type from "[DATE]"
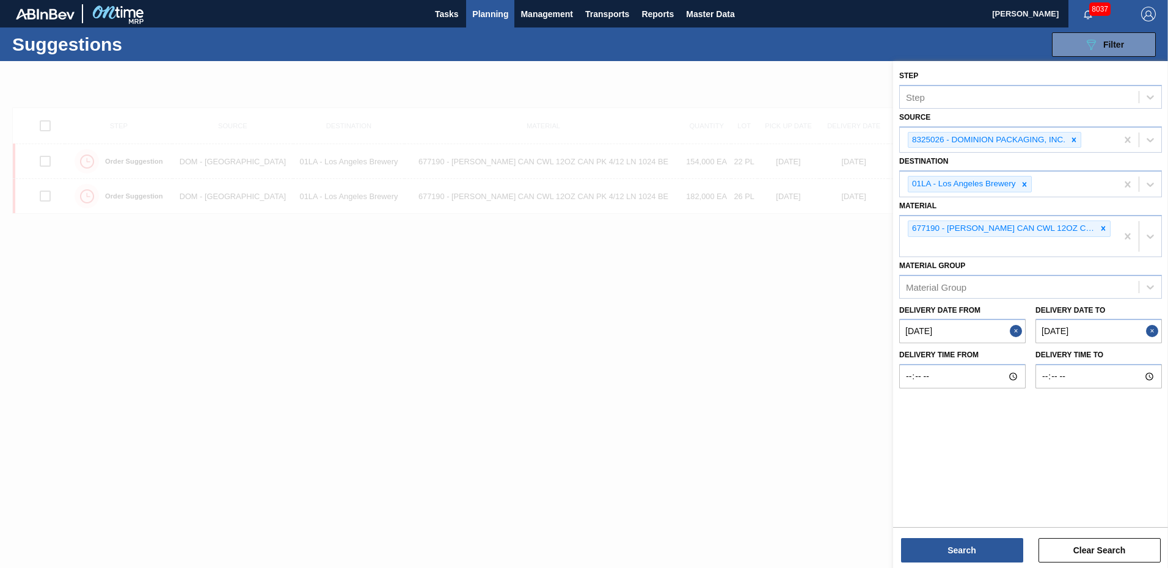
click at [1093, 335] on to "[DATE]" at bounding box center [1098, 331] width 126 height 24
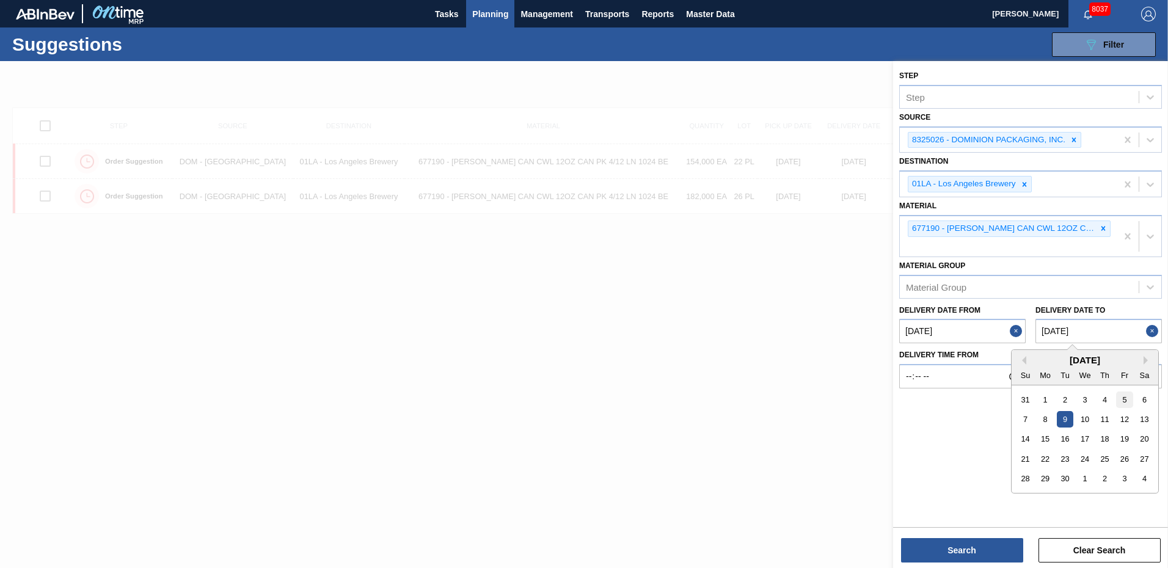
click at [1125, 402] on div "5" at bounding box center [1124, 399] width 16 height 16
type to "[DATE]"
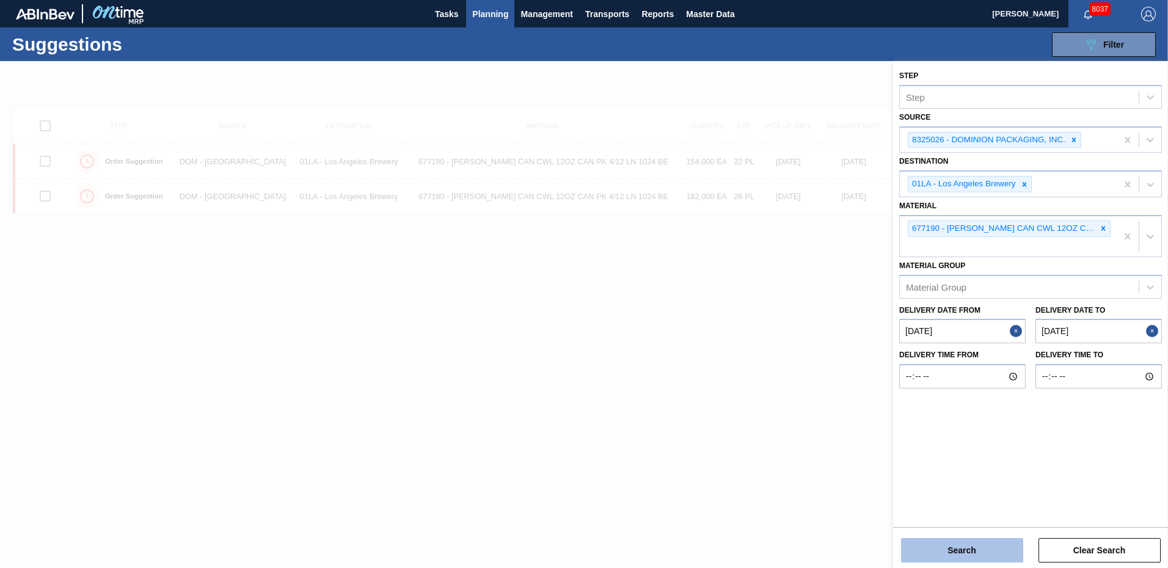
click at [964, 548] on button "Search" at bounding box center [962, 550] width 122 height 24
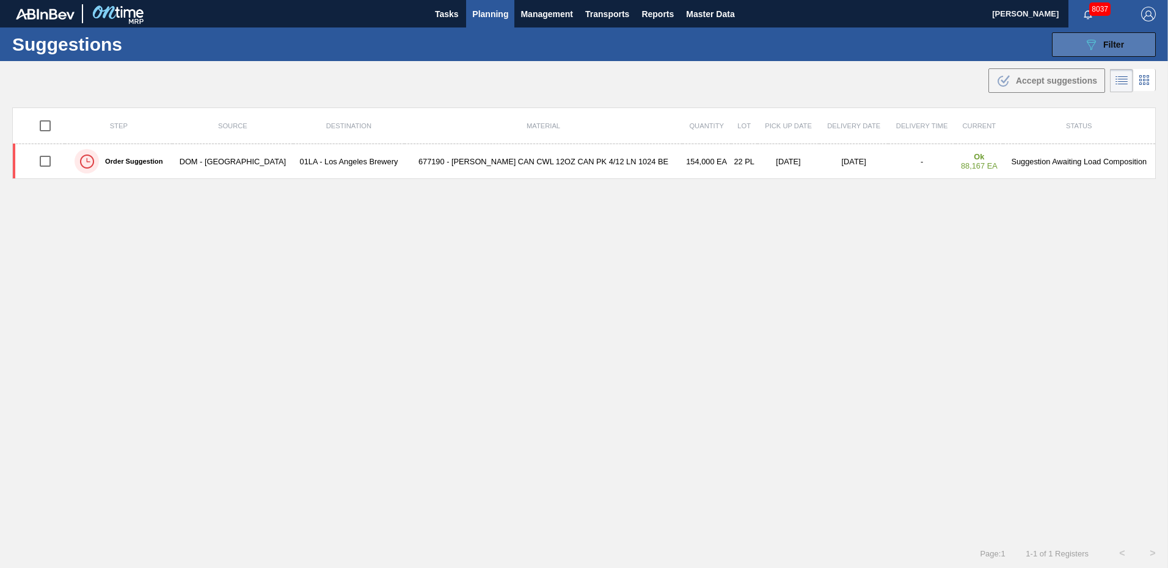
click at [1118, 49] on span "Filter" at bounding box center [1113, 45] width 21 height 10
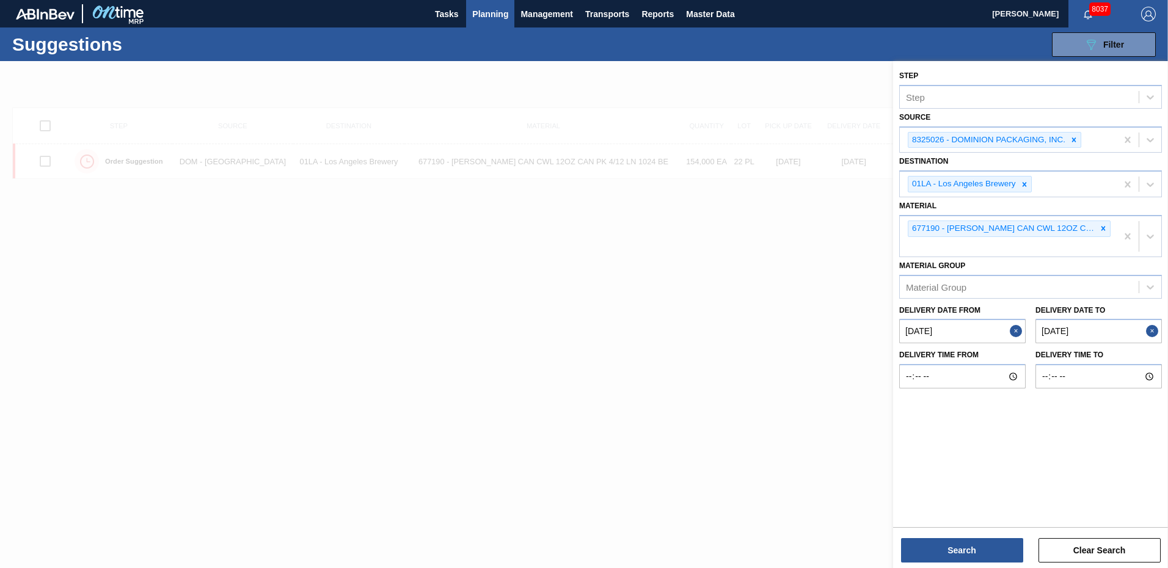
click at [959, 334] on from "[DATE]" at bounding box center [962, 331] width 126 height 24
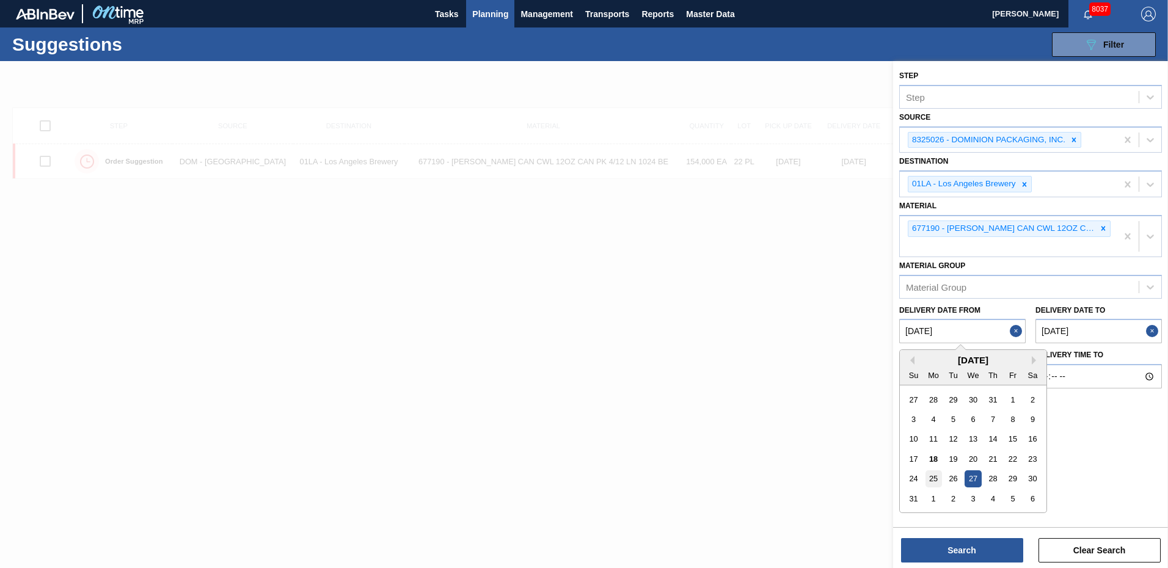
click at [934, 478] on div "25" at bounding box center [933, 479] width 16 height 16
type from "[DATE]"
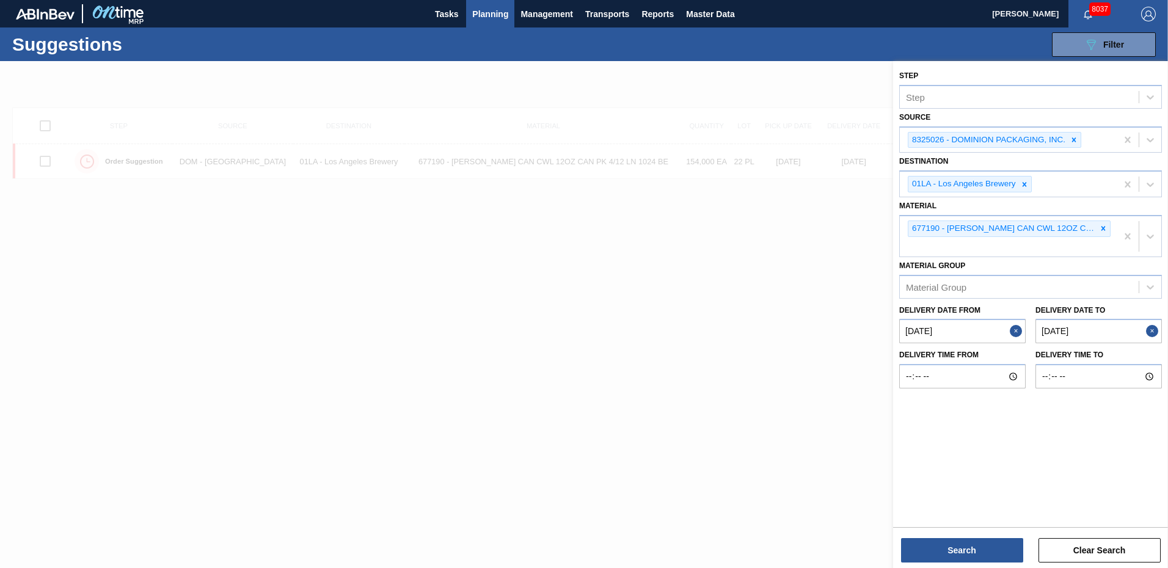
click at [1104, 336] on to "[DATE]" at bounding box center [1098, 331] width 126 height 24
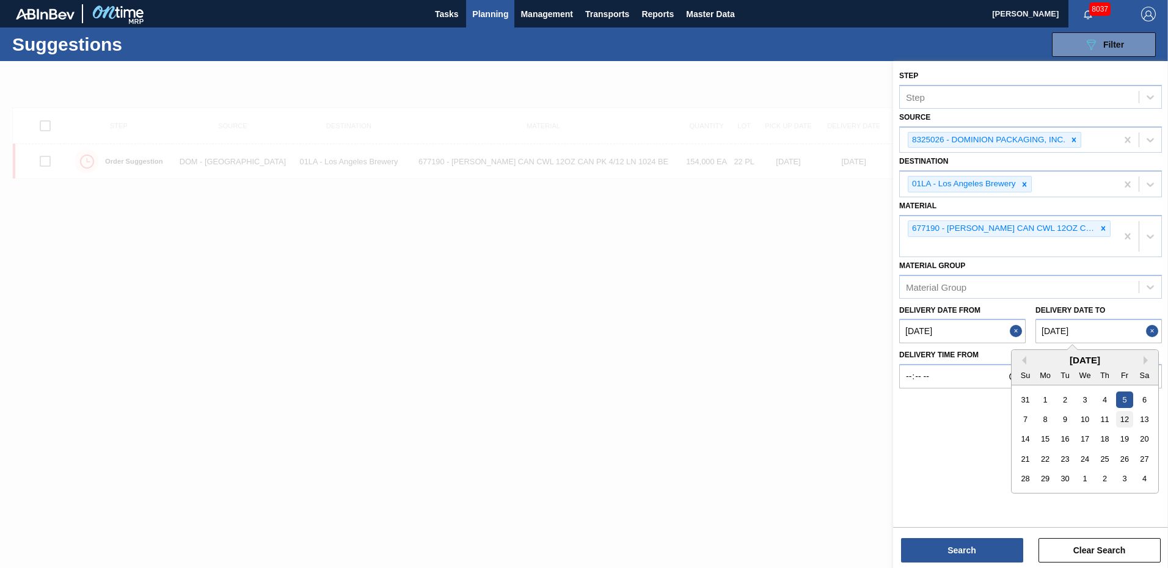
click at [1124, 420] on div "12" at bounding box center [1124, 419] width 16 height 16
type to "09/12/2025"
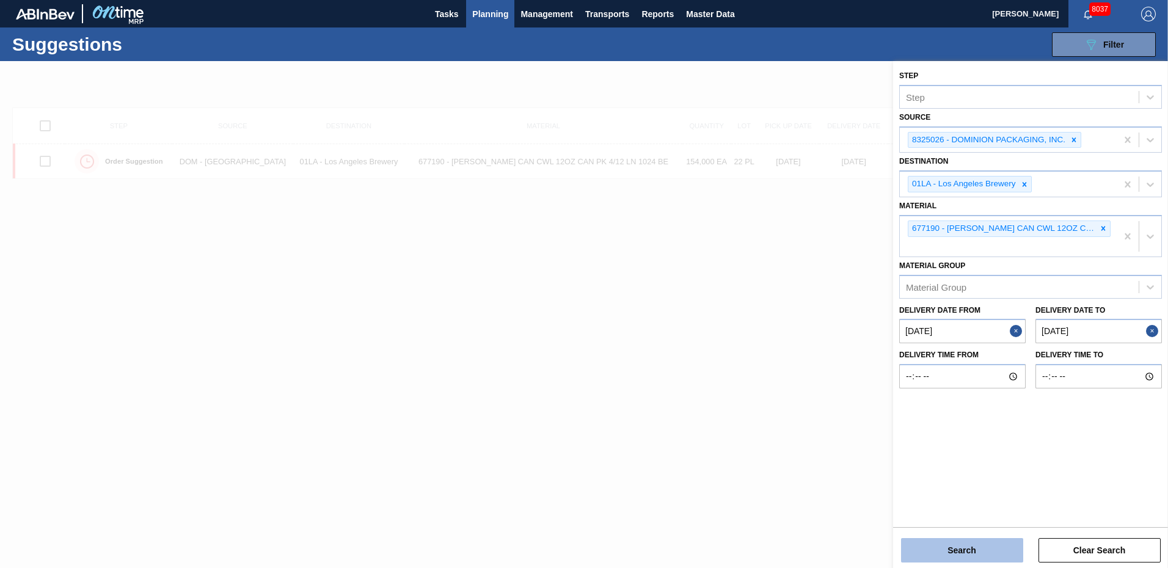
click at [972, 553] on button "Search" at bounding box center [962, 550] width 122 height 24
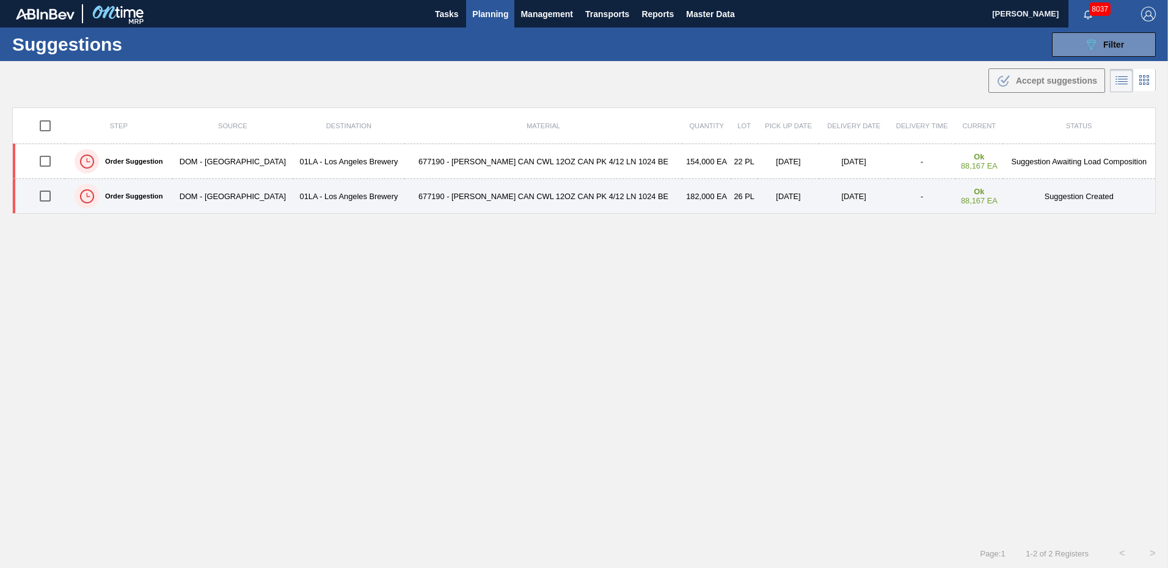
click at [1067, 194] on td "Suggestion Created" at bounding box center [1079, 196] width 153 height 35
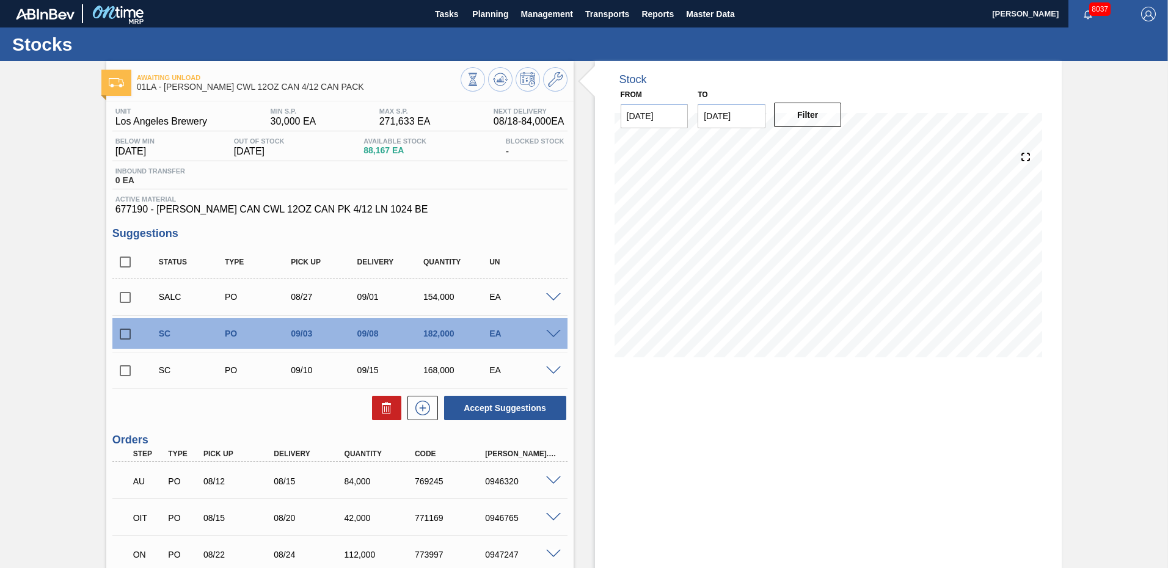
click at [550, 329] on div "EA" at bounding box center [523, 334] width 74 height 10
click at [548, 338] on span at bounding box center [553, 334] width 15 height 9
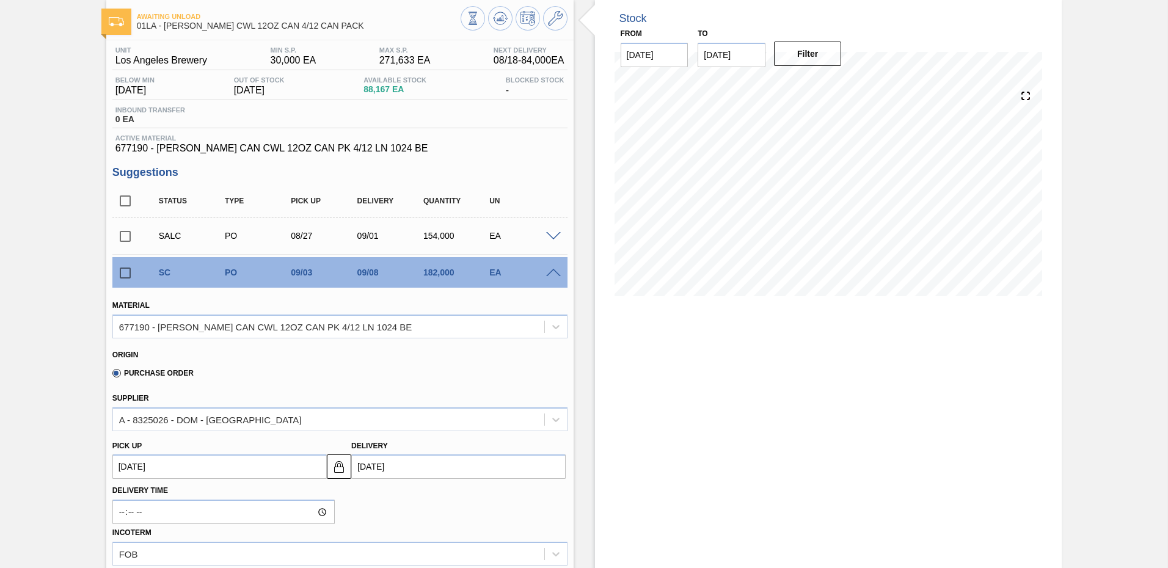
scroll to position [183, 0]
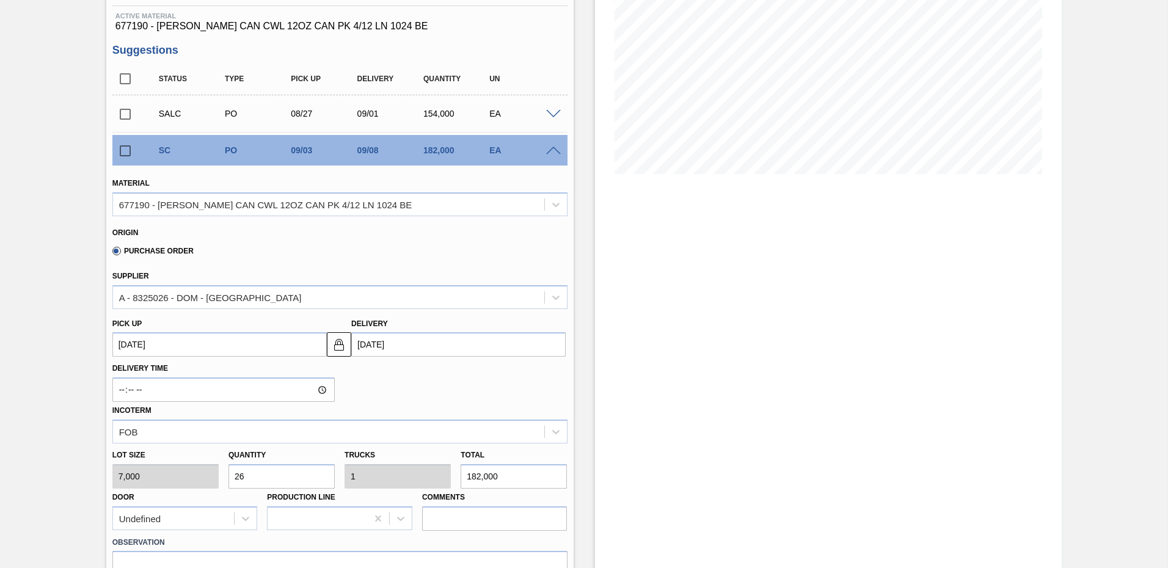
click at [441, 346] on input "[DATE]" at bounding box center [458, 344] width 214 height 24
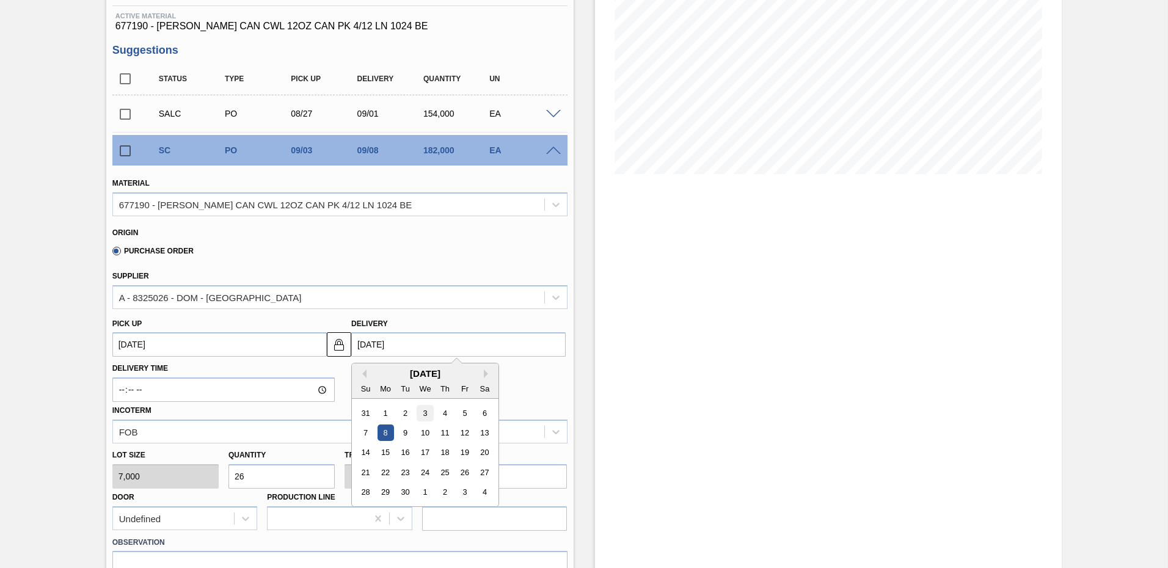
click at [429, 412] on div "3" at bounding box center [425, 413] width 16 height 16
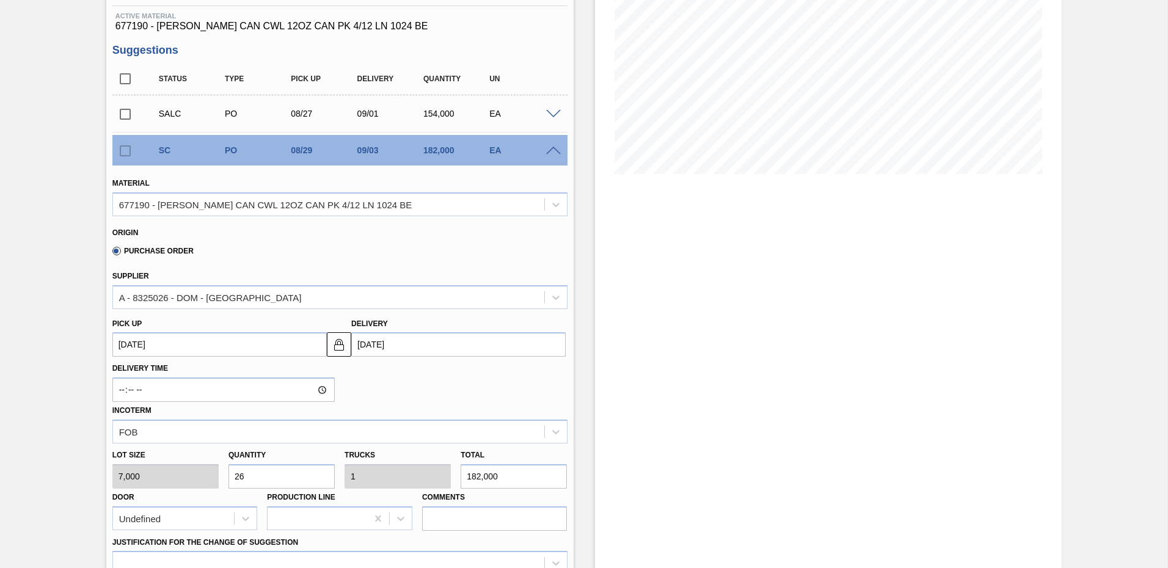
type up "[DATE]"
type input "[DATE]"
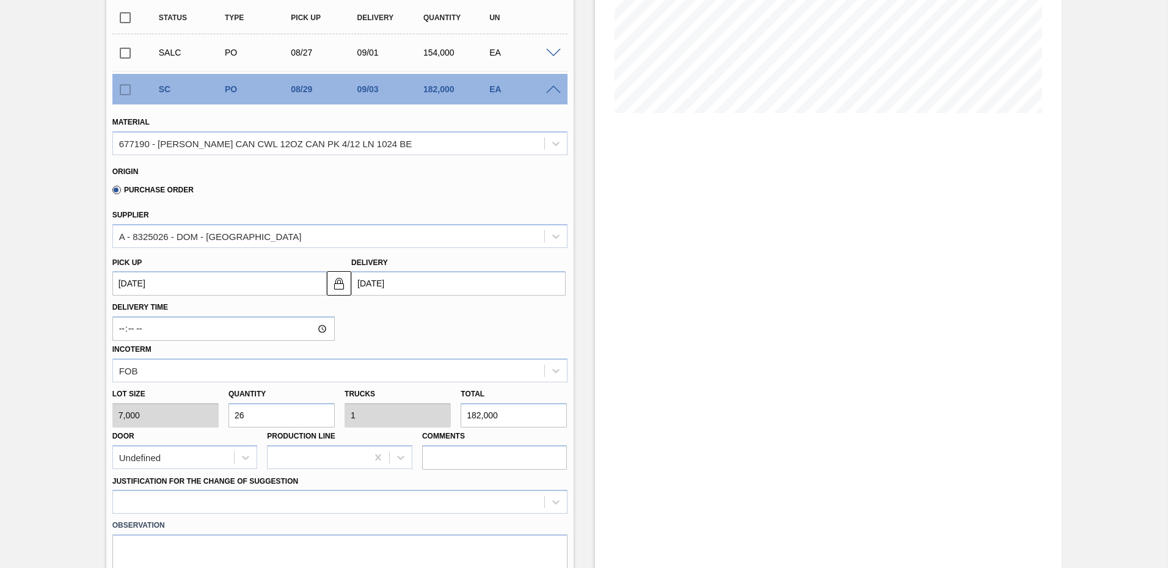
scroll to position [428, 0]
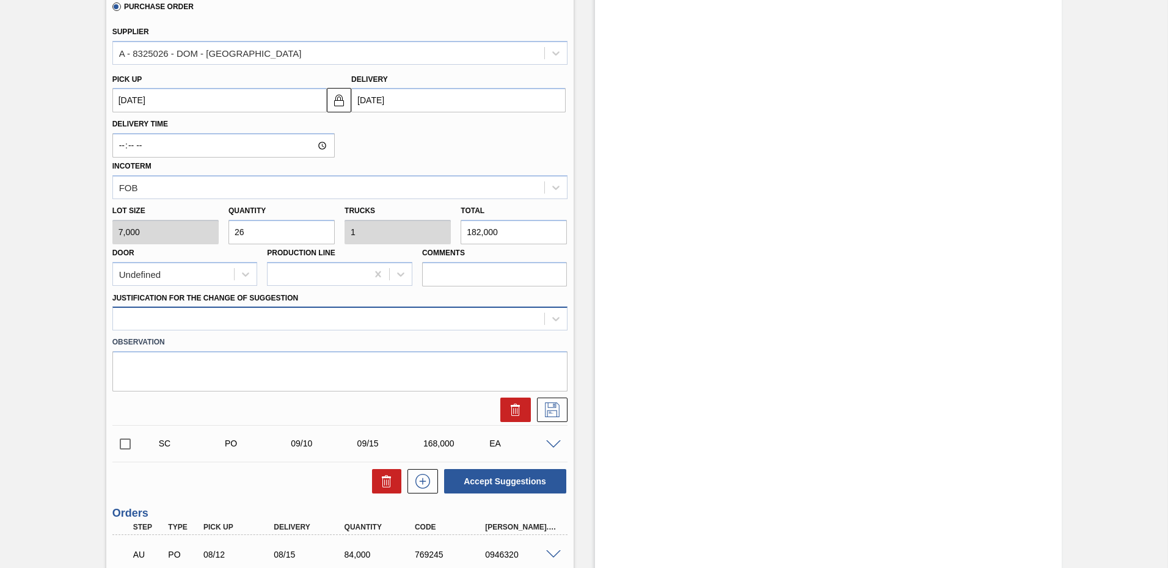
click at [205, 321] on div at bounding box center [328, 319] width 431 height 18
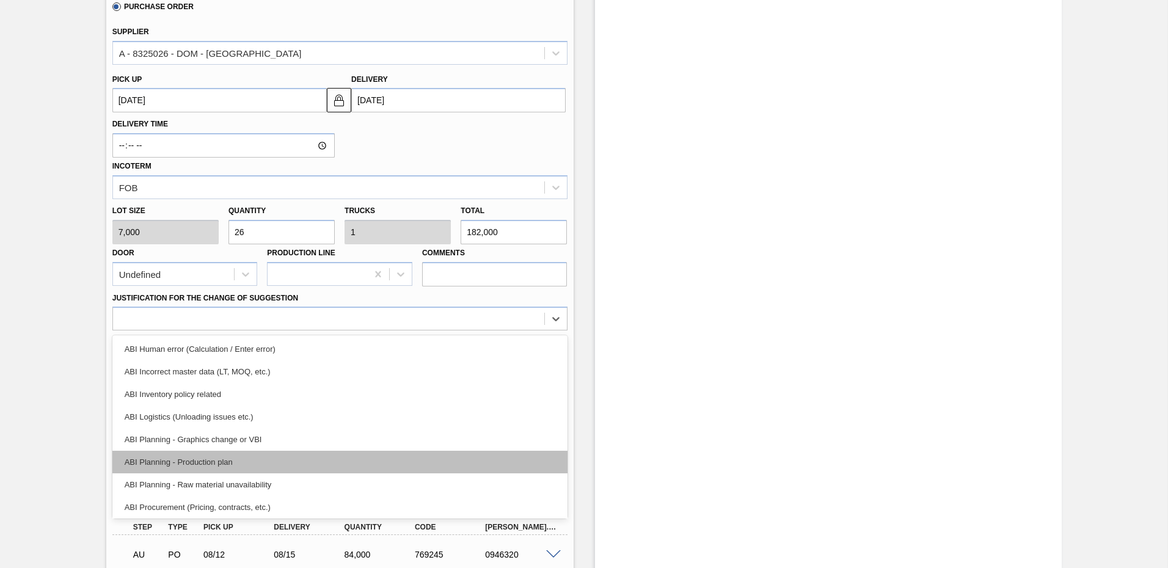
click at [179, 459] on div "ABI Planning - Production plan" at bounding box center [339, 462] width 455 height 23
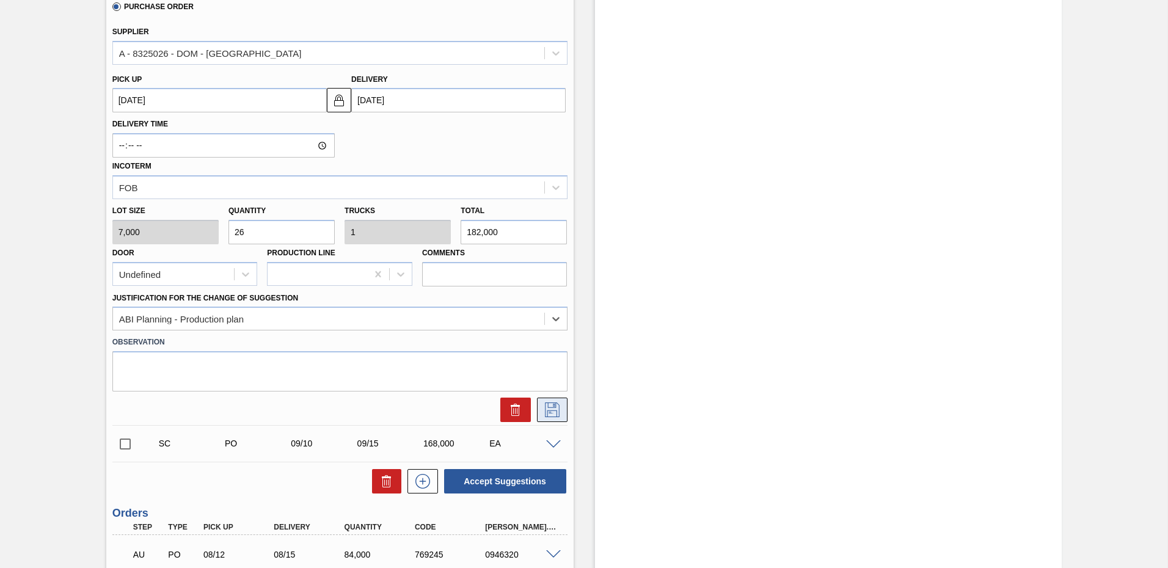
click at [550, 411] on icon at bounding box center [552, 409] width 20 height 15
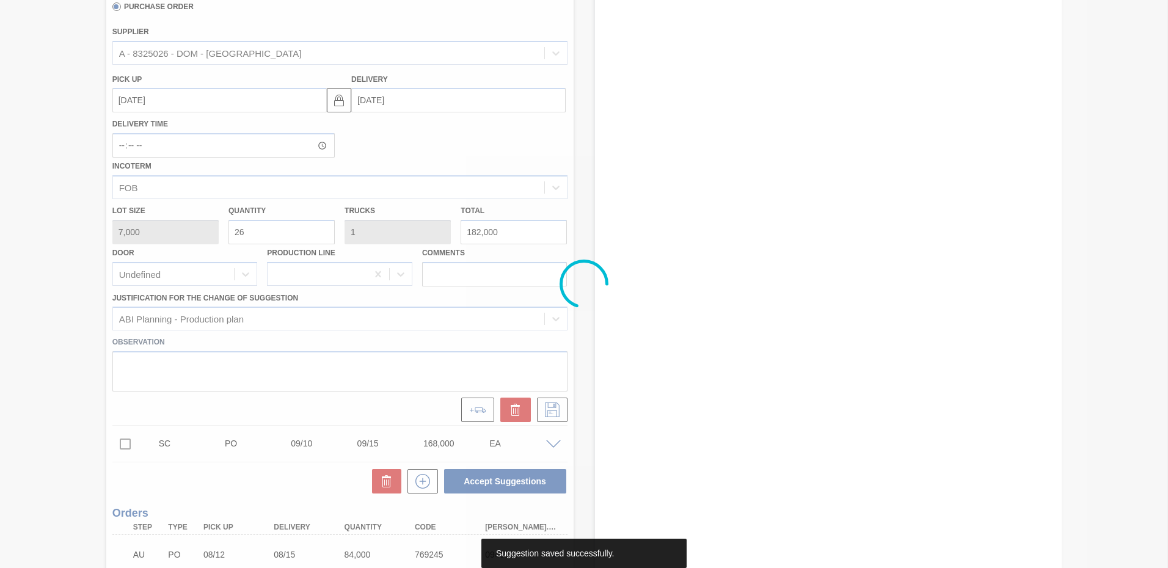
scroll to position [214, 0]
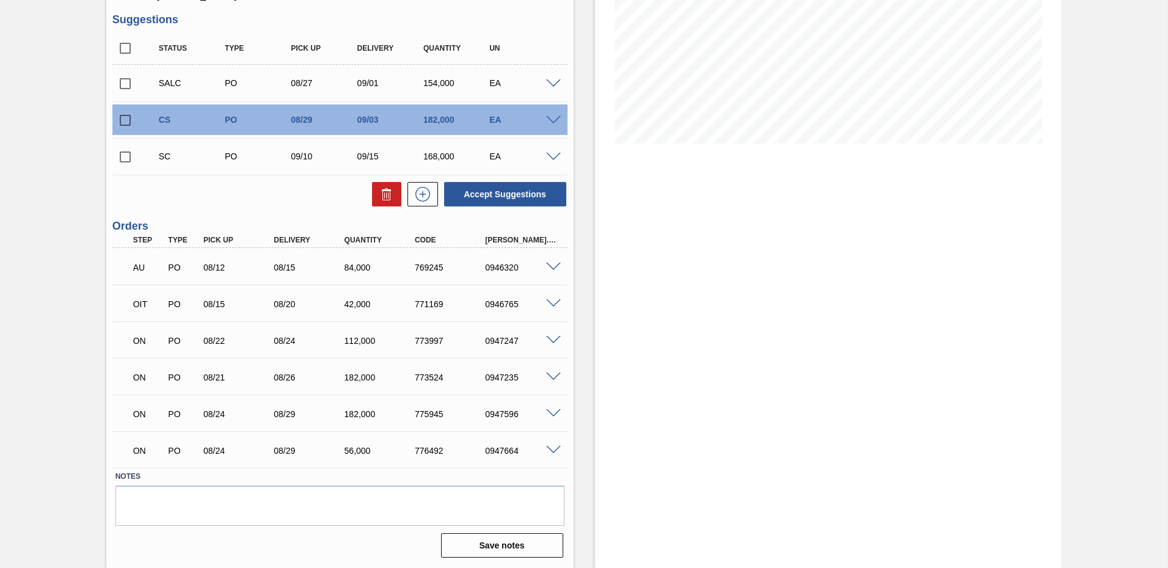
click at [126, 120] on input "checkbox" at bounding box center [125, 120] width 26 height 26
click at [489, 195] on button "Accept Suggestions" at bounding box center [505, 194] width 122 height 24
checkbox input "false"
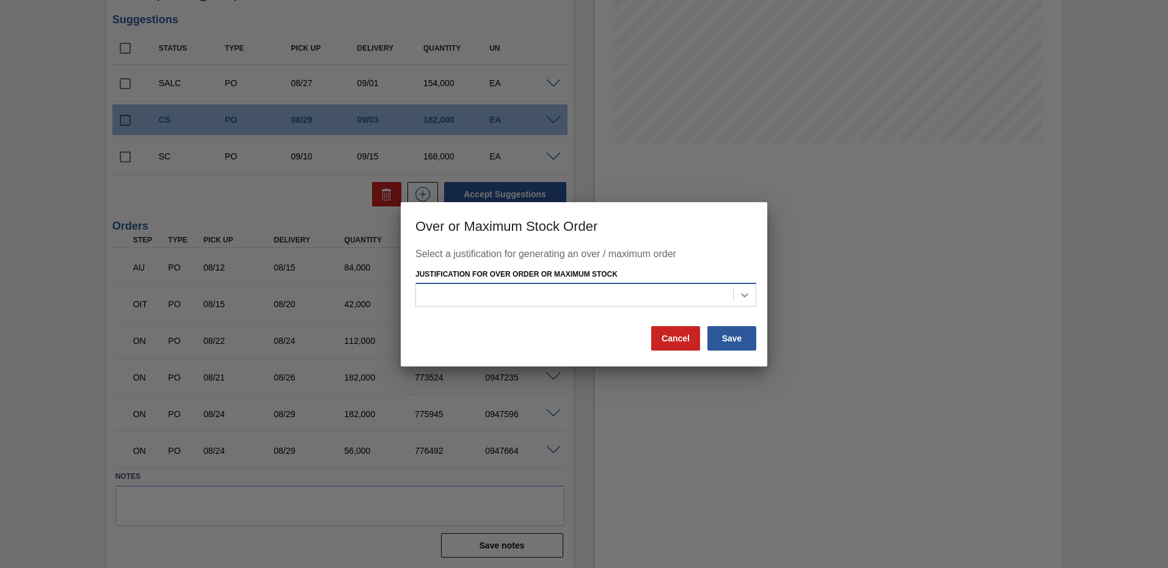
click at [740, 297] on icon at bounding box center [744, 295] width 12 height 12
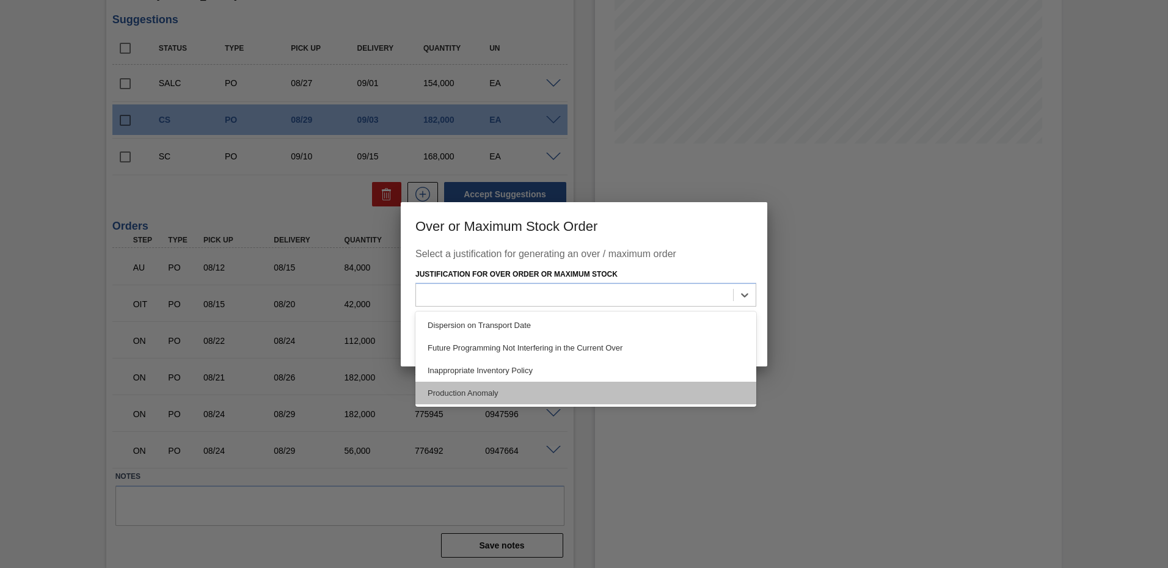
click at [454, 394] on div "Production Anomaly" at bounding box center [585, 393] width 341 height 23
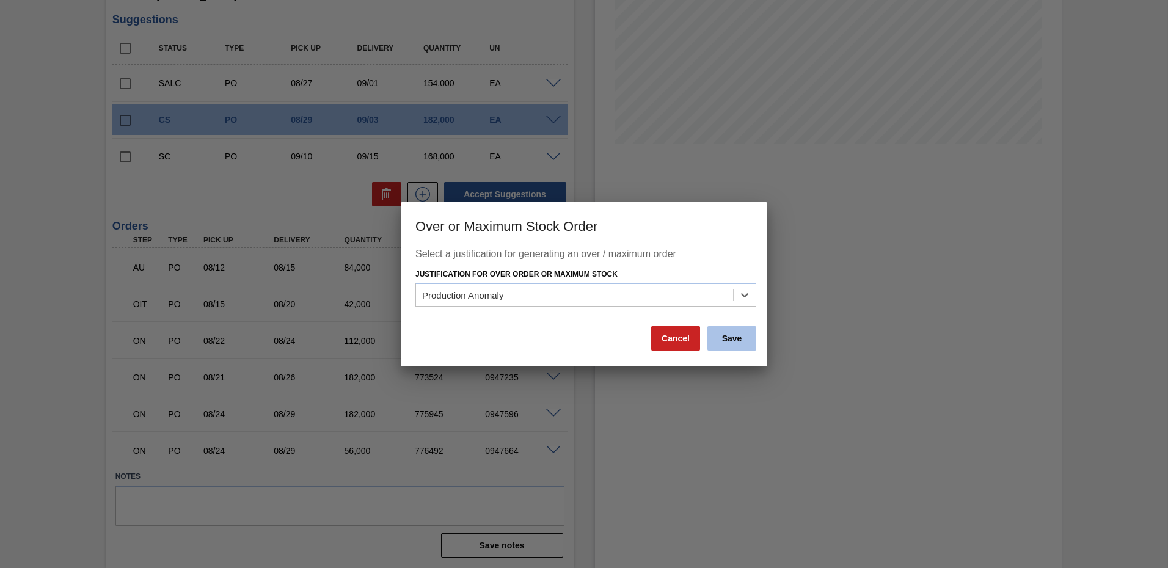
click at [729, 337] on button "Save" at bounding box center [731, 338] width 49 height 24
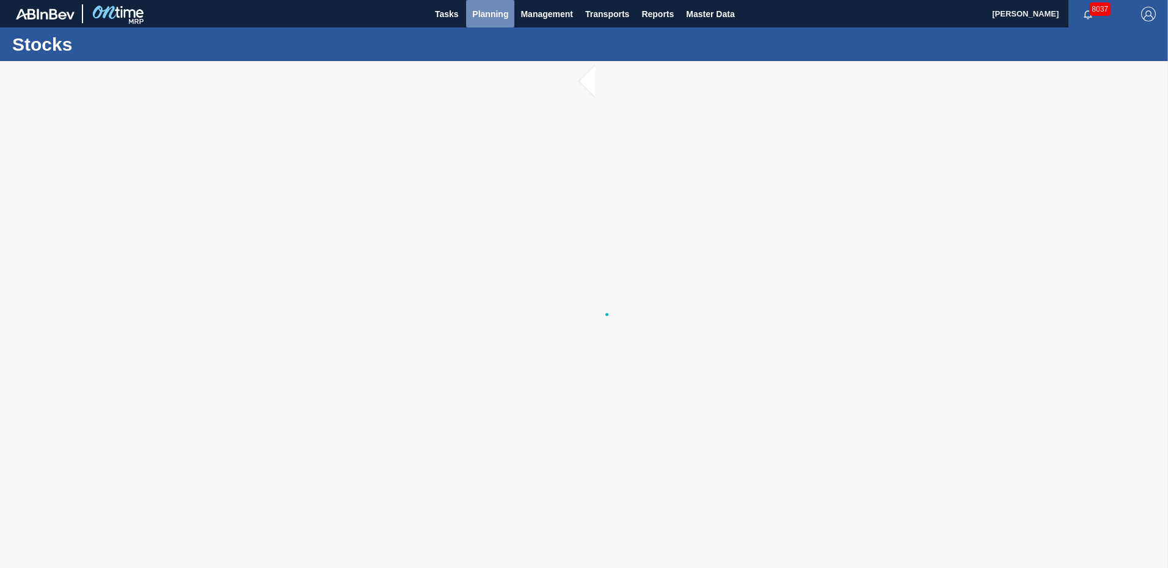
click at [504, 12] on span "Planning" at bounding box center [490, 14] width 36 height 15
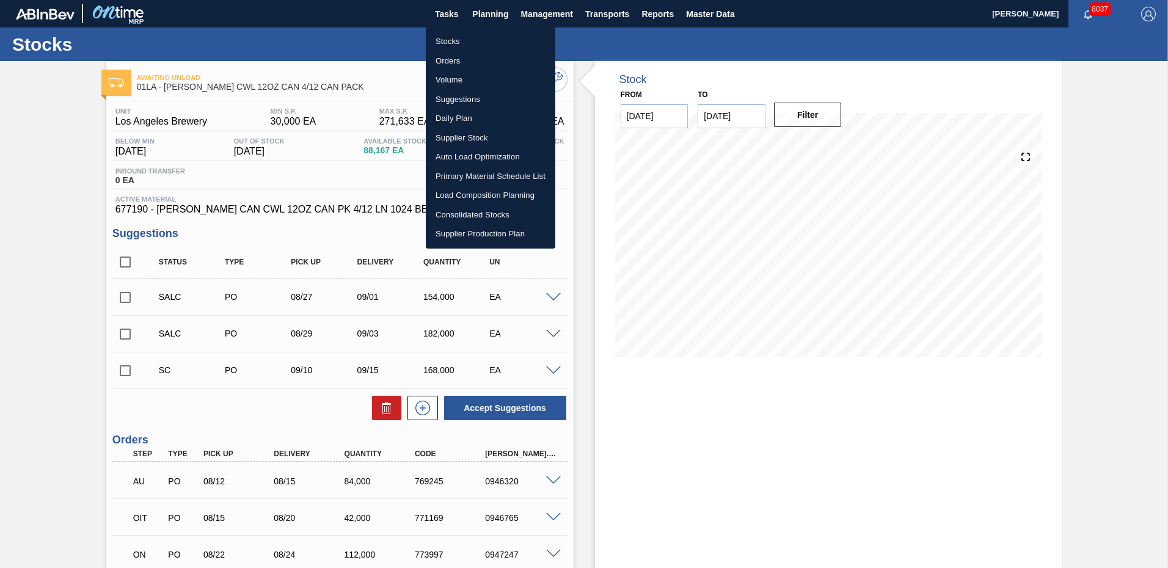
click at [475, 201] on li "Load Composition Planning" at bounding box center [490, 196] width 129 height 20
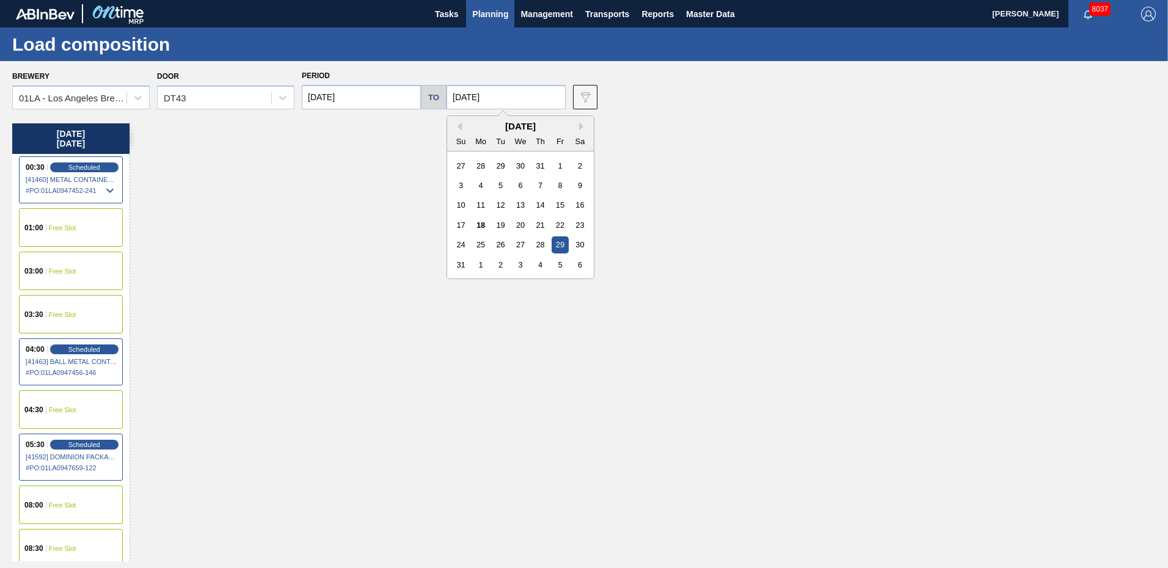
click at [491, 101] on input "[DATE]" at bounding box center [505, 97] width 119 height 24
click at [516, 267] on div "3" at bounding box center [520, 265] width 16 height 16
type input "[DATE]"
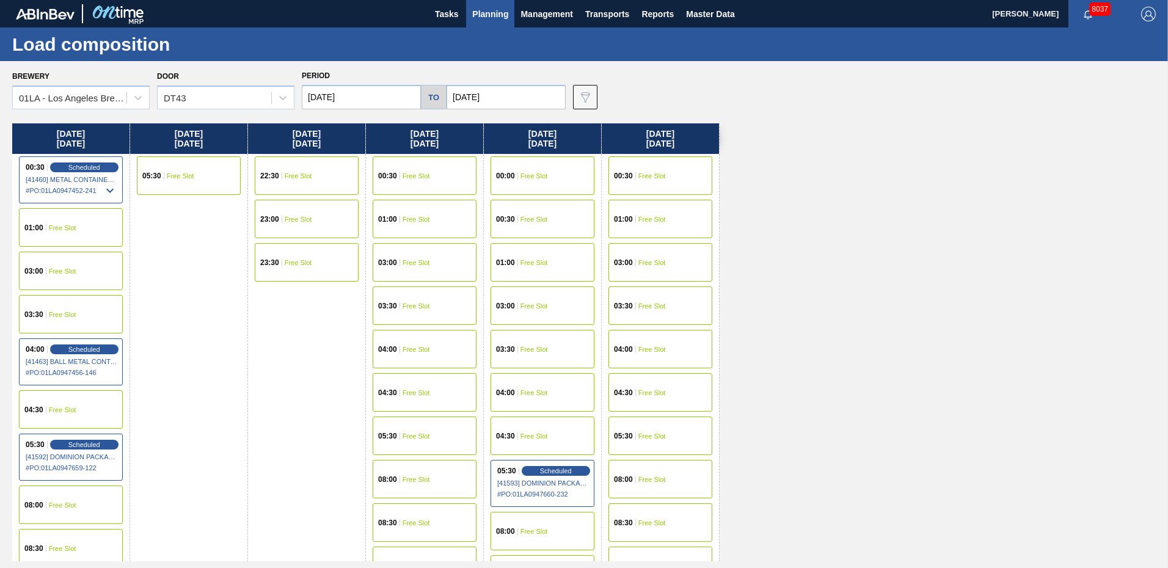
click at [379, 96] on input "[DATE]" at bounding box center [361, 97] width 119 height 24
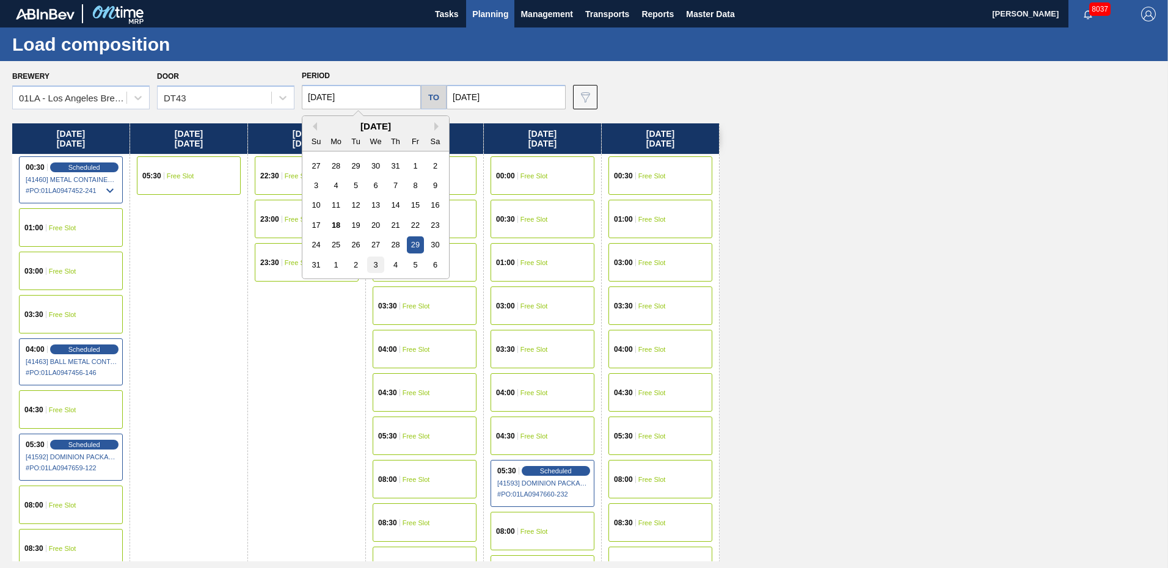
click at [371, 267] on div "3" at bounding box center [375, 265] width 16 height 16
type input "[DATE]"
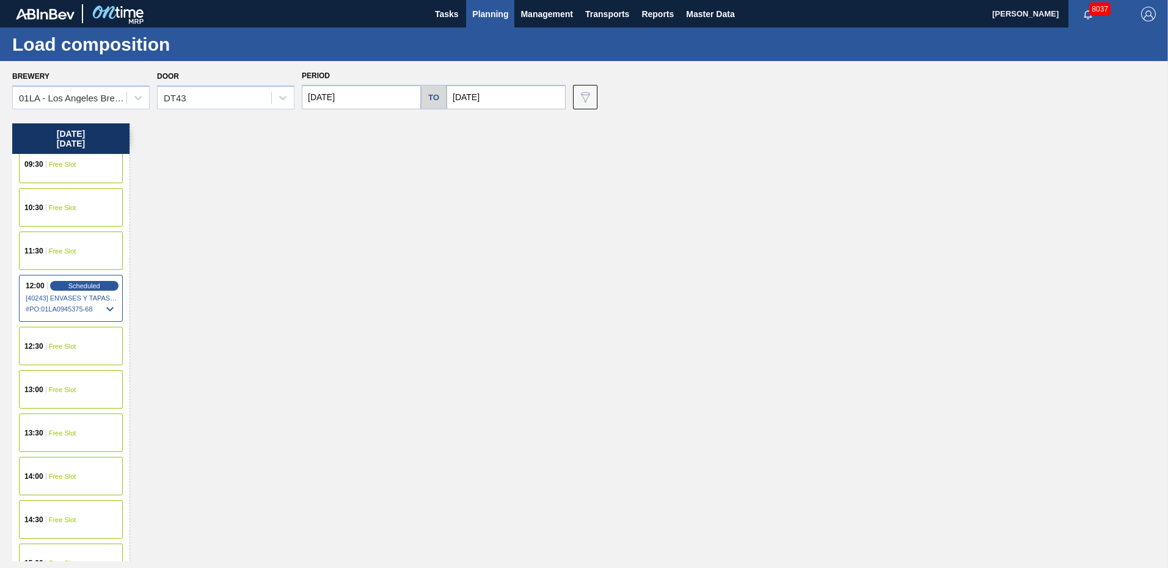
scroll to position [672, 0]
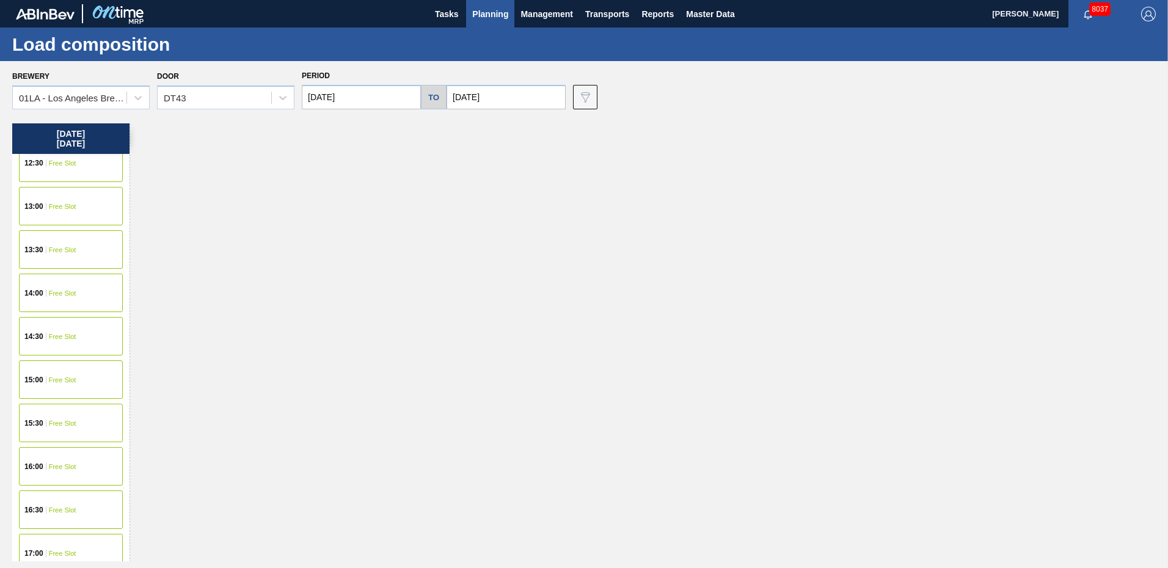
click at [57, 423] on span "Free Slot" at bounding box center [62, 423] width 27 height 7
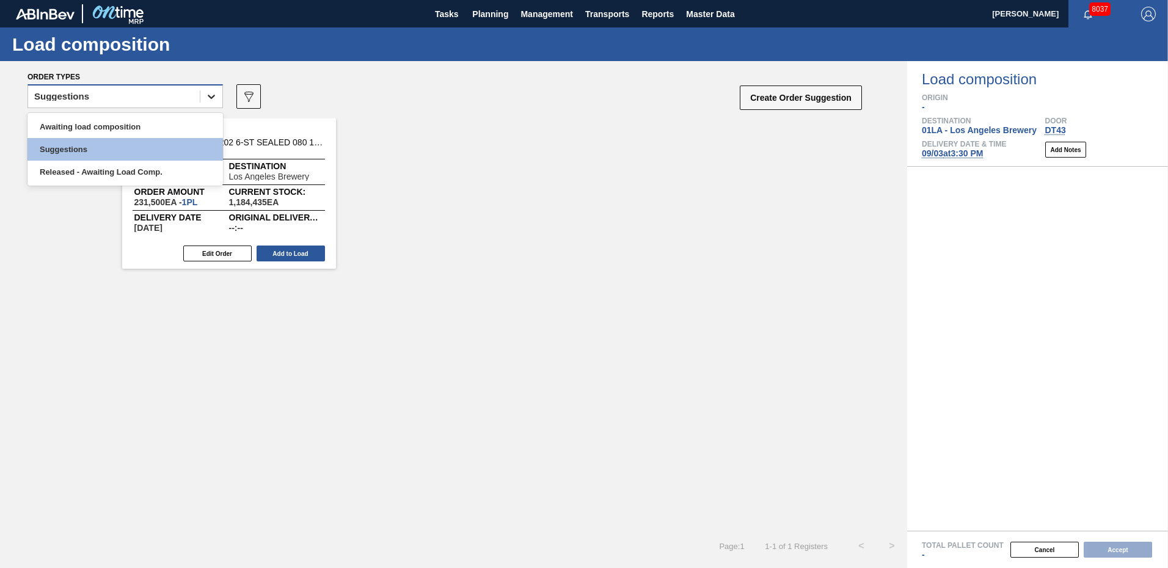
click at [221, 101] on div at bounding box center [211, 97] width 22 height 22
click at [122, 126] on div "Awaiting load composition" at bounding box center [124, 126] width 195 height 23
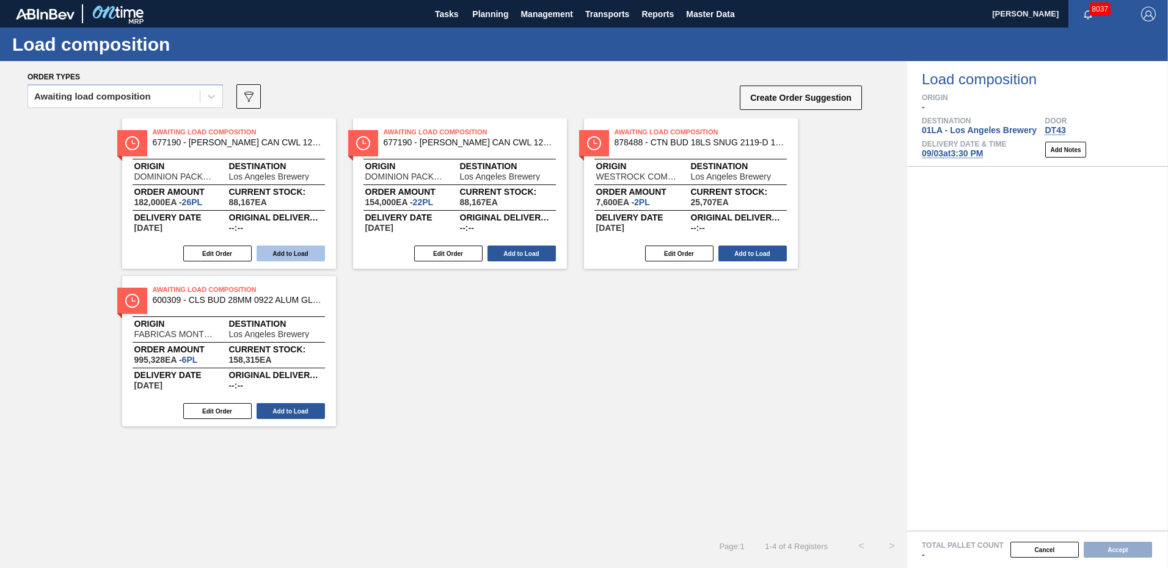
click at [309, 254] on button "Add to Load" at bounding box center [291, 254] width 68 height 16
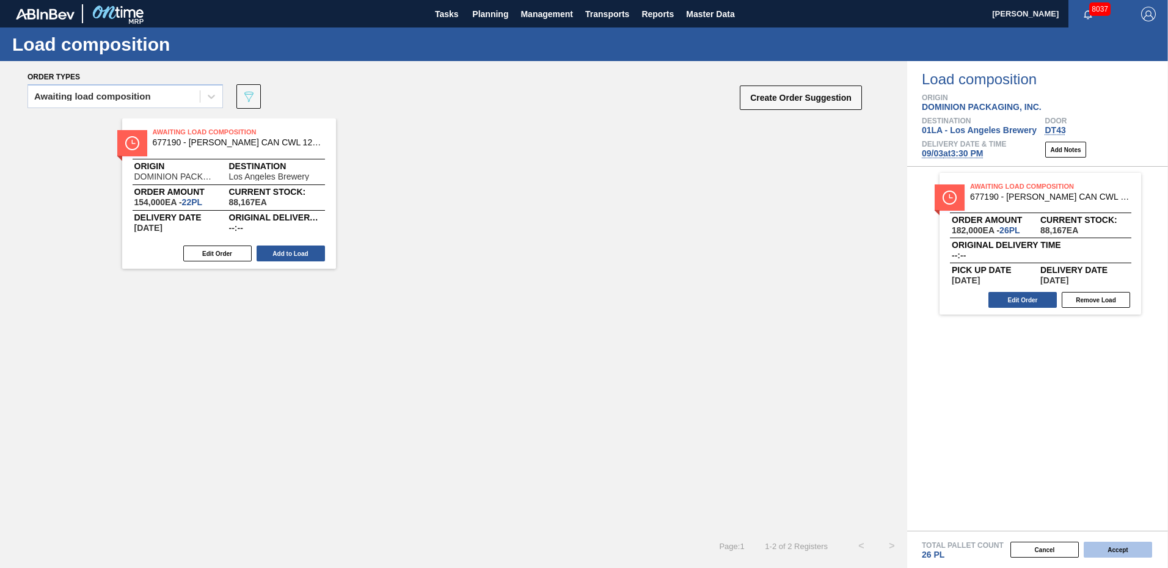
click at [1124, 550] on button "Accept" at bounding box center [1117, 550] width 68 height 16
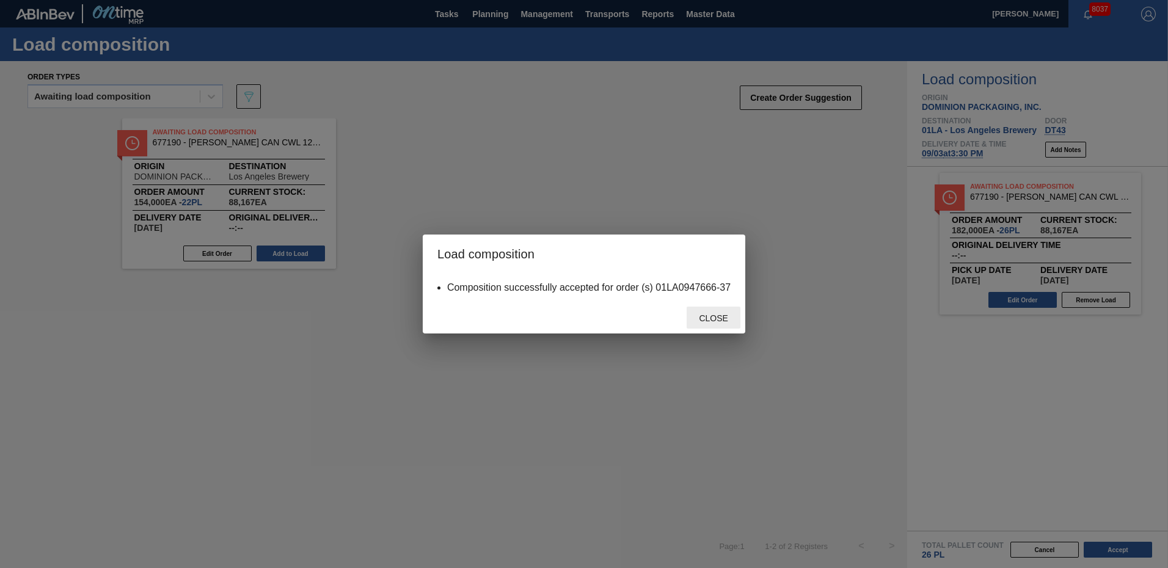
click at [704, 320] on span "Close" at bounding box center [713, 318] width 48 height 10
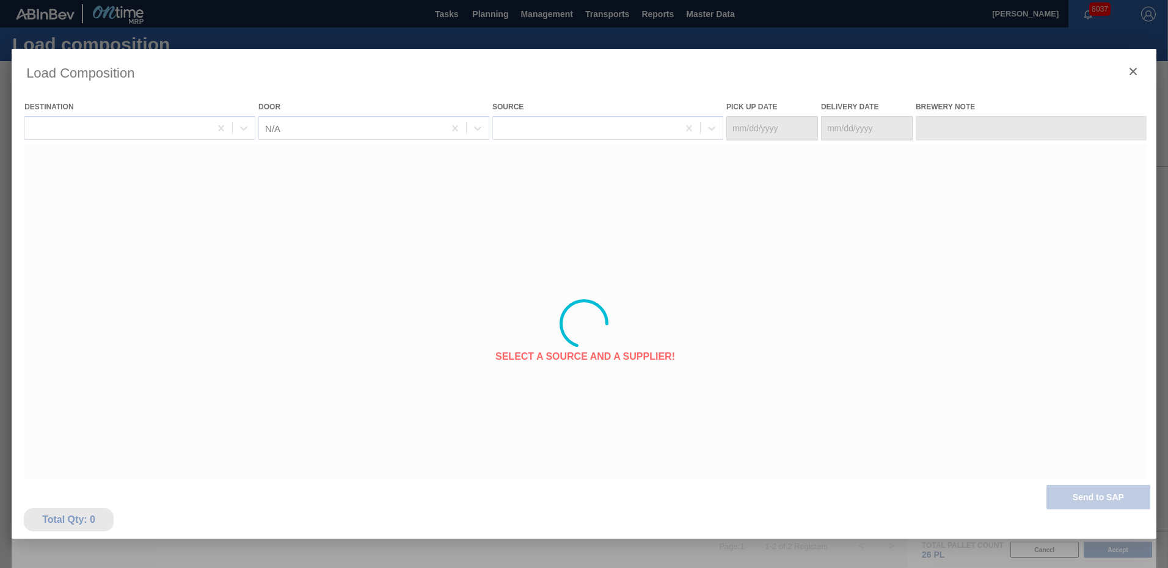
type Date "[DATE]"
